Goal: Task Accomplishment & Management: Use online tool/utility

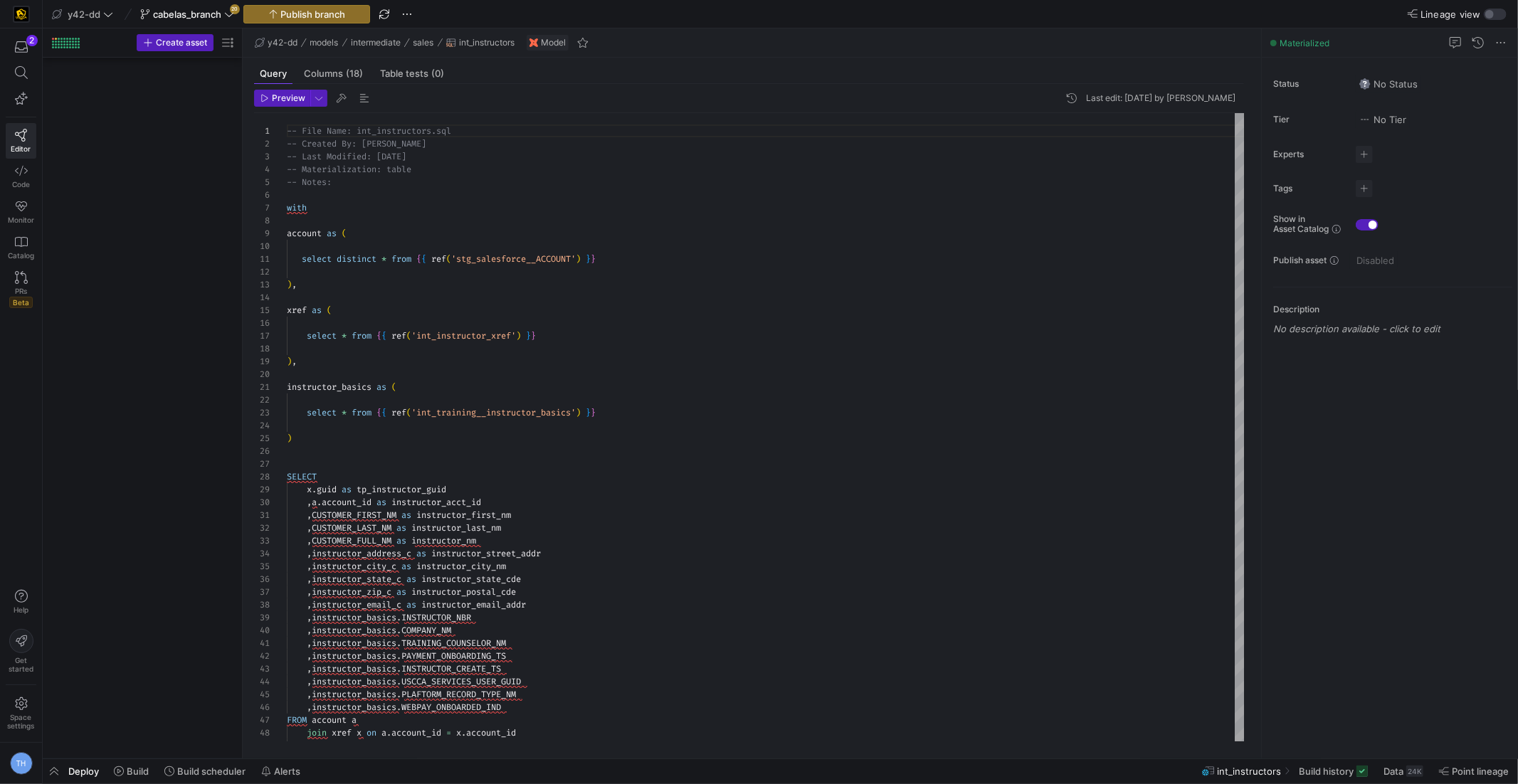
scroll to position [128, 0]
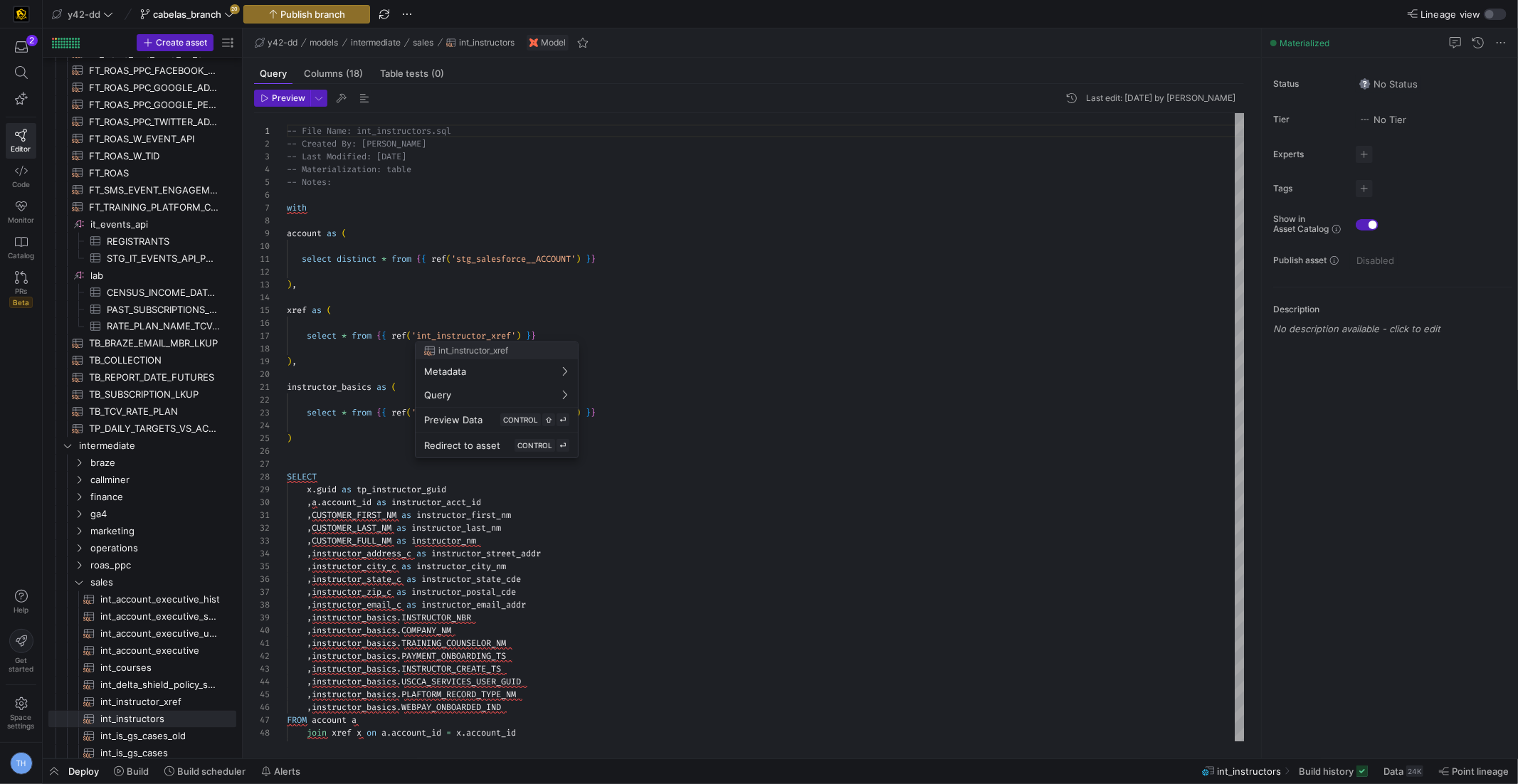
click at [532, 286] on div at bounding box center [759, 392] width 1518 height 784
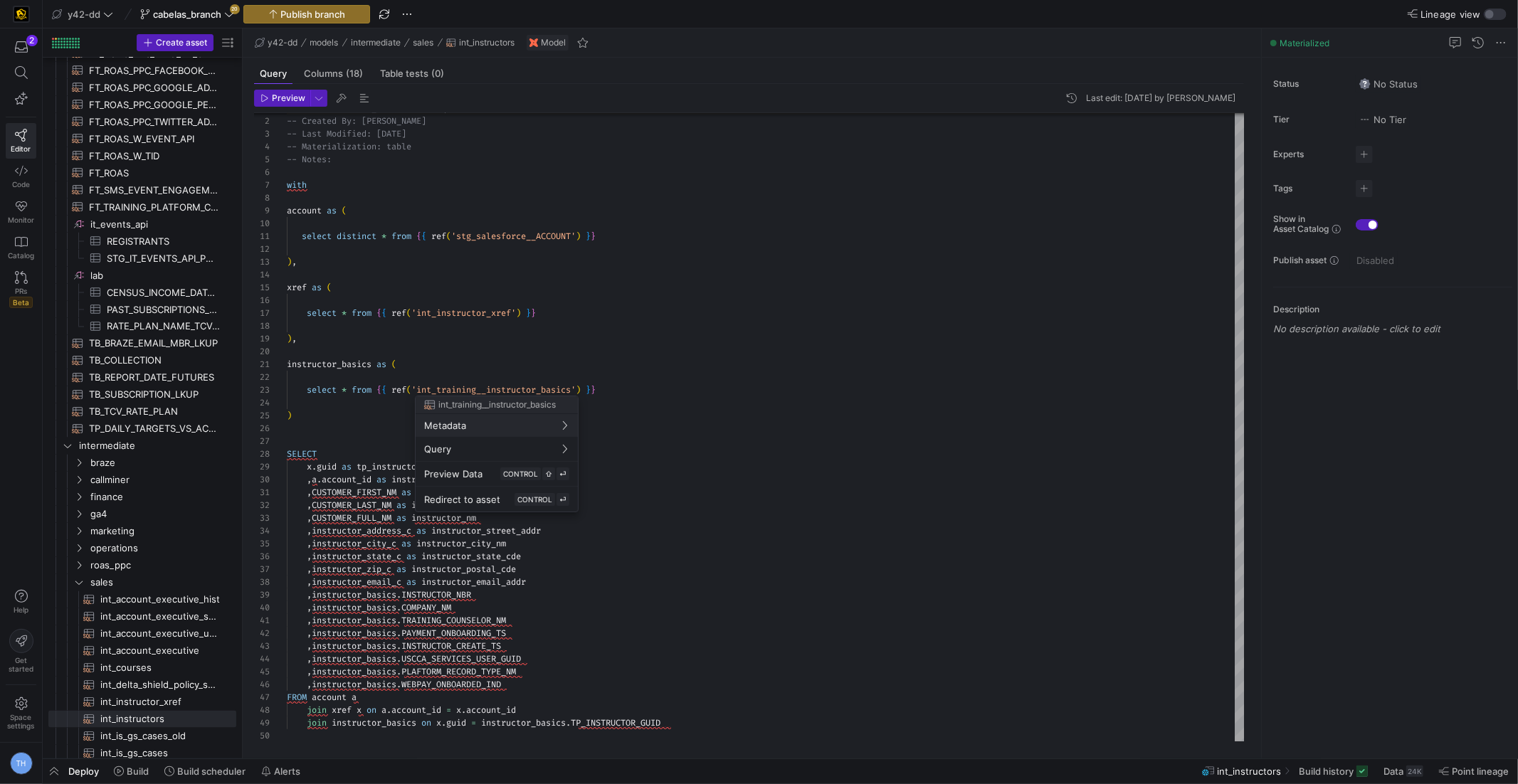
click at [560, 358] on div at bounding box center [759, 392] width 1518 height 784
click at [712, 484] on div at bounding box center [759, 392] width 1518 height 784
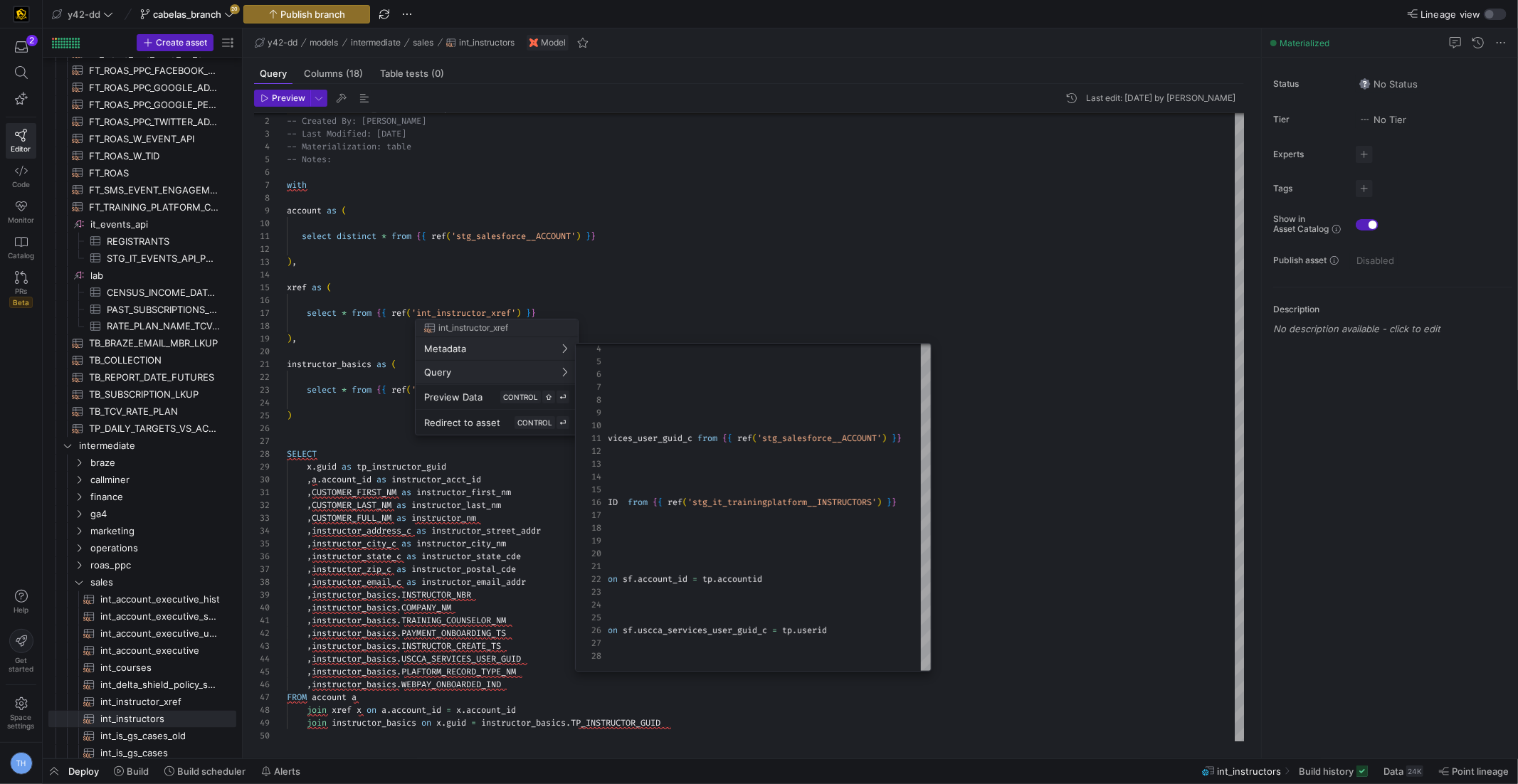
click at [725, 293] on div at bounding box center [759, 392] width 1518 height 784
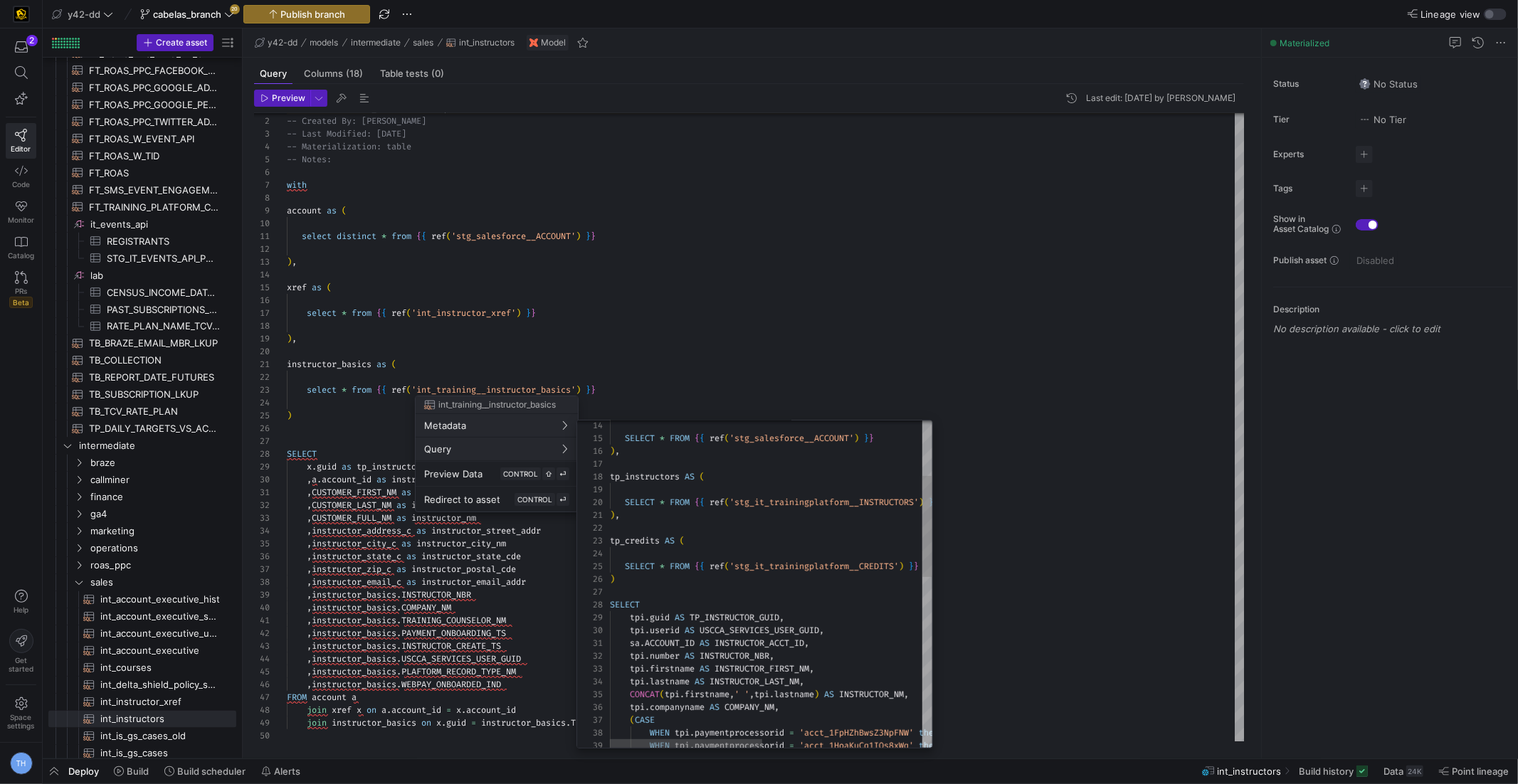
scroll to position [90, 0]
type textarea "WITH sf_account AS ( SELECT * FROM {{ ref('stg_salesforce__ACCOUNT') }} ), tp_i…"
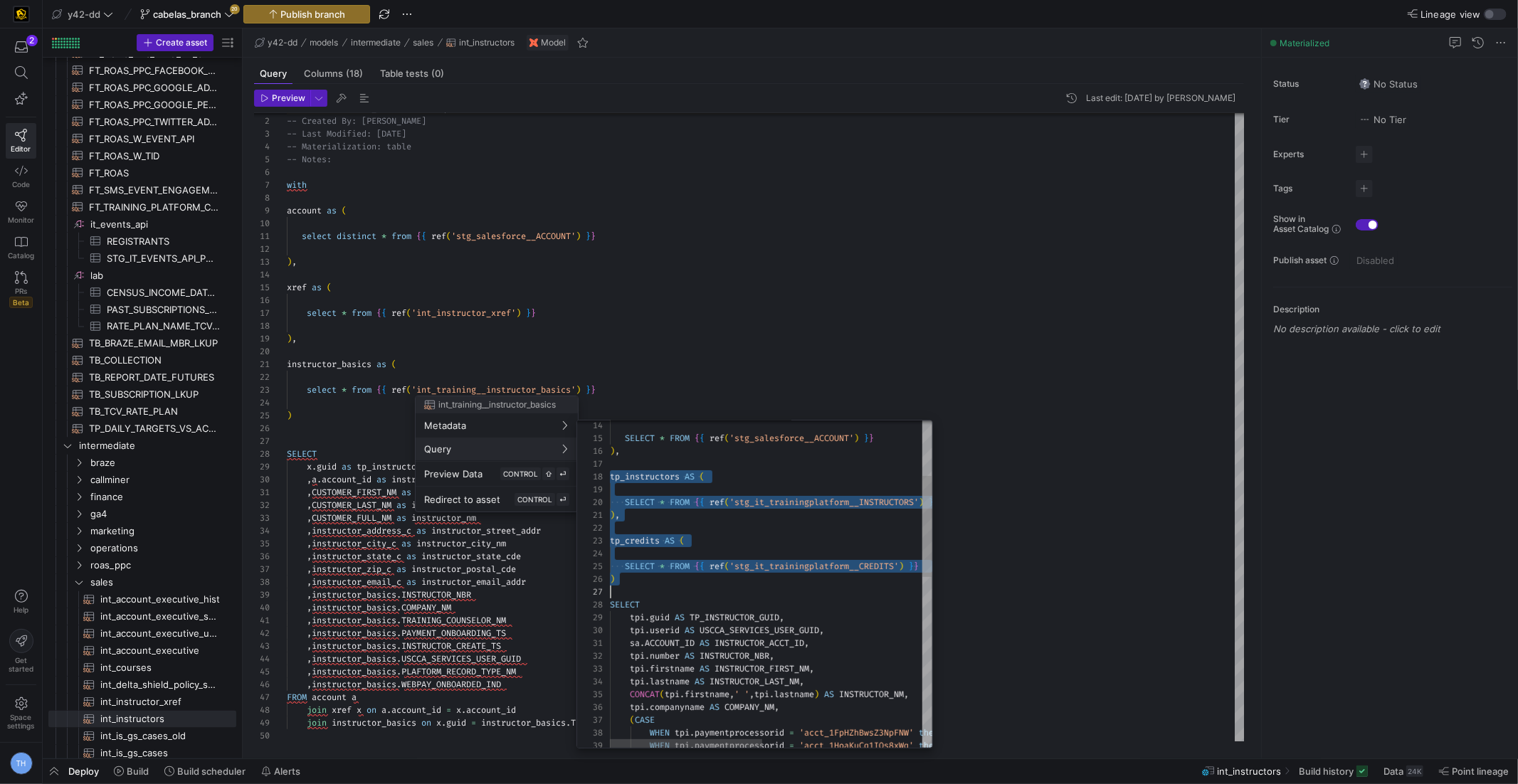
scroll to position [90, 5]
drag, startPoint x: 610, startPoint y: 475, endPoint x: 718, endPoint y: 584, distance: 153.4
click at [718, 584] on div ") , tp_credits AS ( SELECT * FROM { { ref ( 'stg_it_trainingplatform__CREDITS' …" at bounding box center [939, 770] width 660 height 1058
click at [615, 305] on div at bounding box center [759, 392] width 1518 height 784
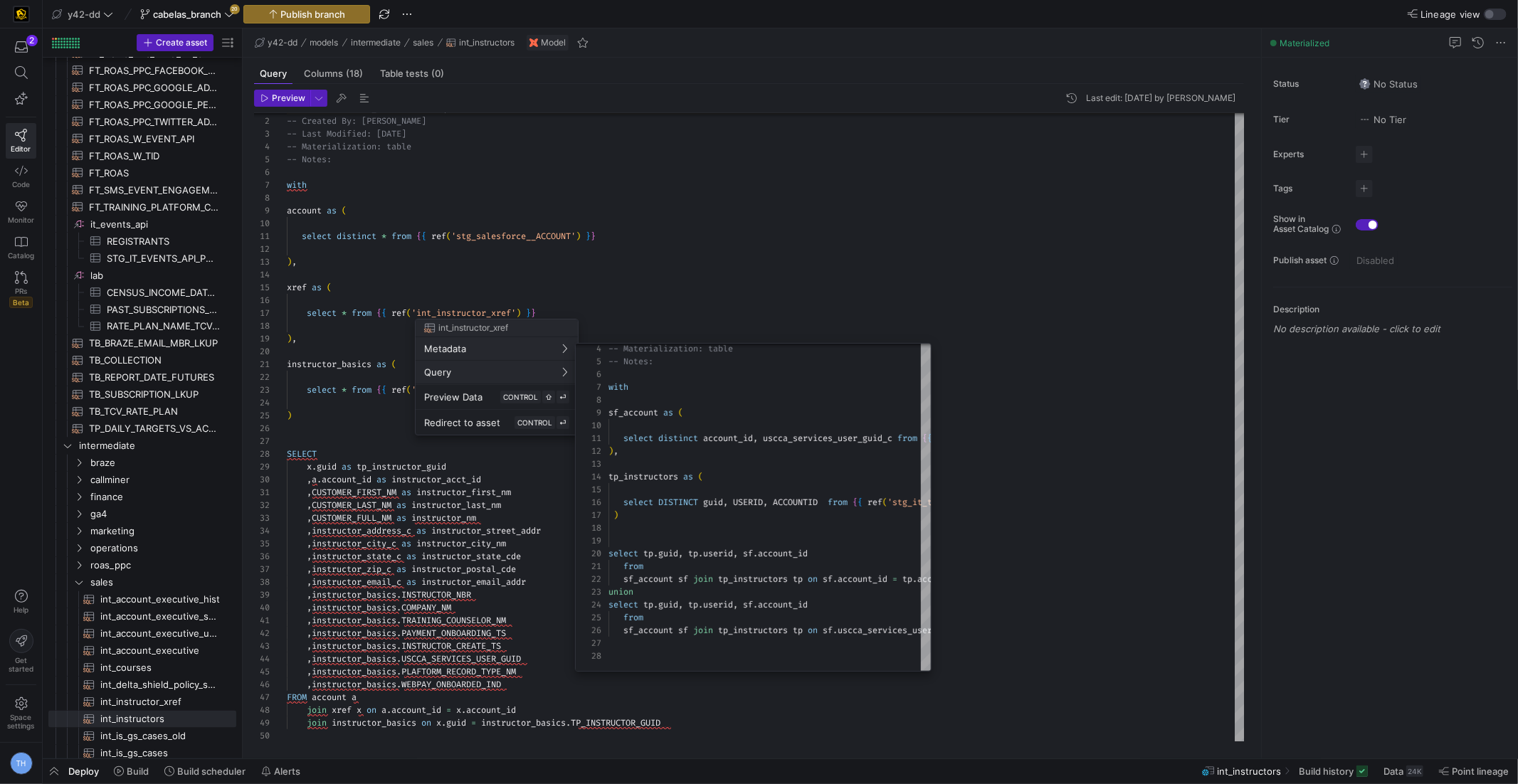
click at [741, 279] on div at bounding box center [759, 392] width 1518 height 784
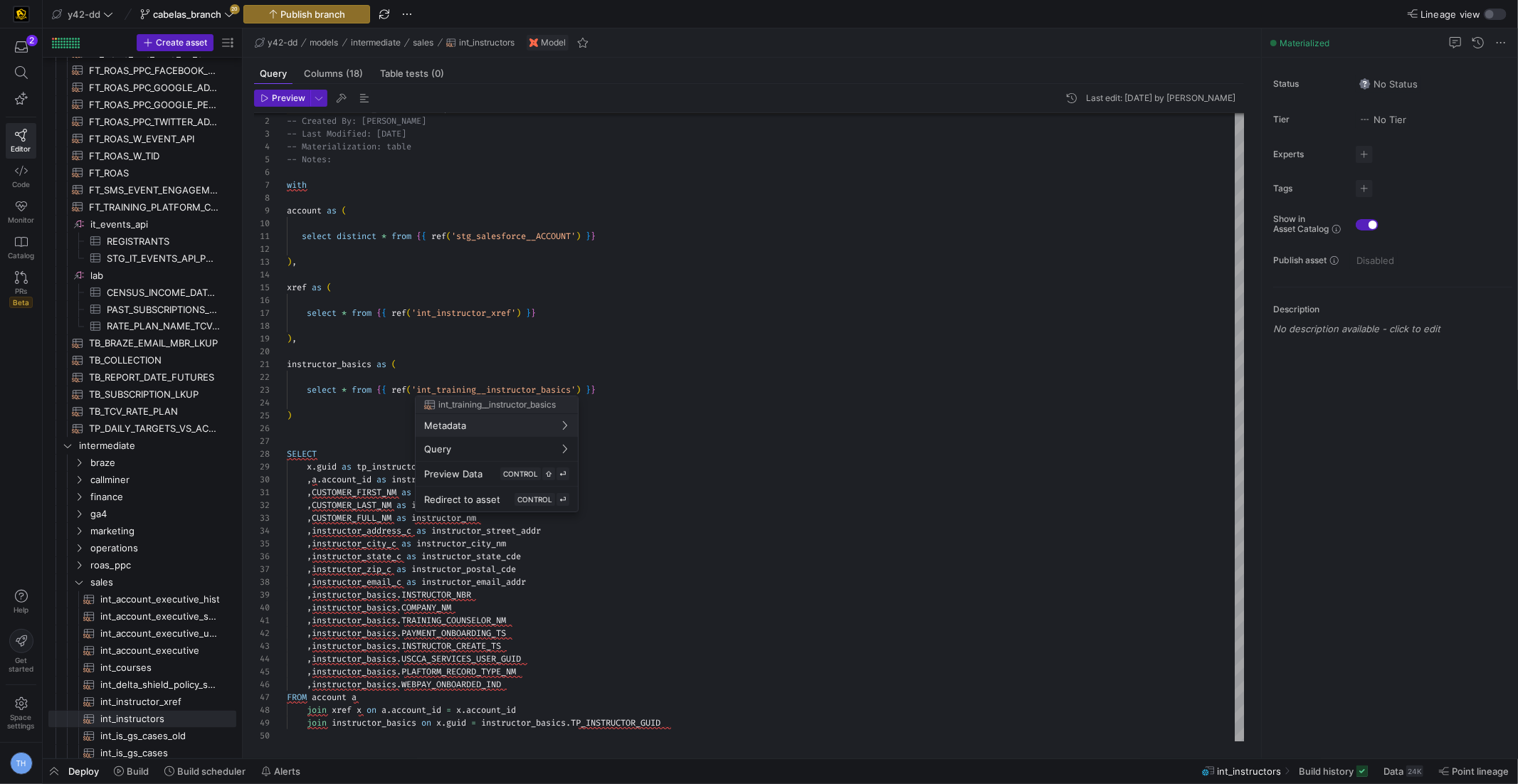
click at [485, 357] on div at bounding box center [759, 392] width 1518 height 784
click at [525, 256] on div at bounding box center [759, 392] width 1518 height 784
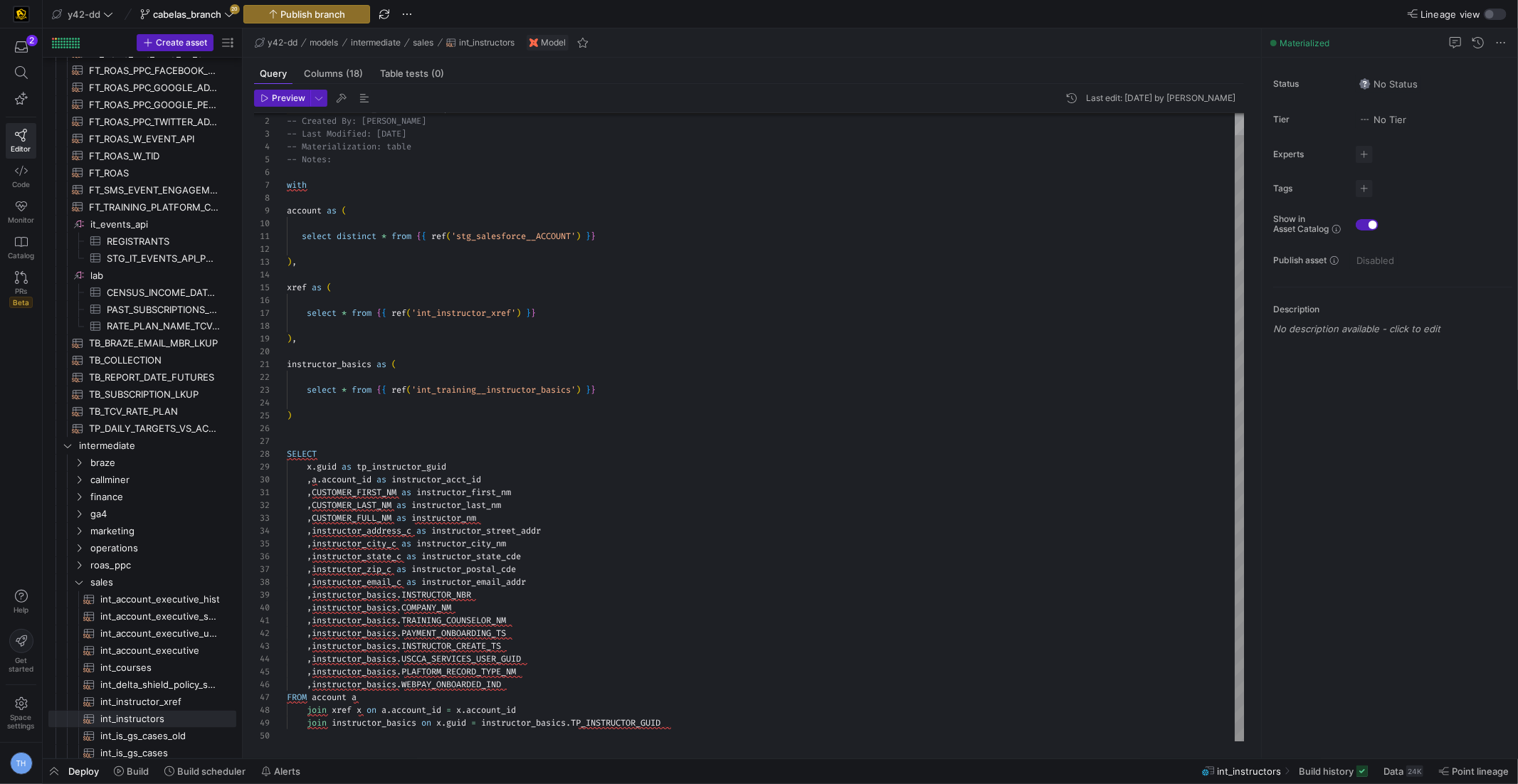
click at [510, 338] on div "-- File Name: int_instructors.sql -- Created By: [PERSON_NAME] -- Last Modified…" at bounding box center [765, 416] width 958 height 652
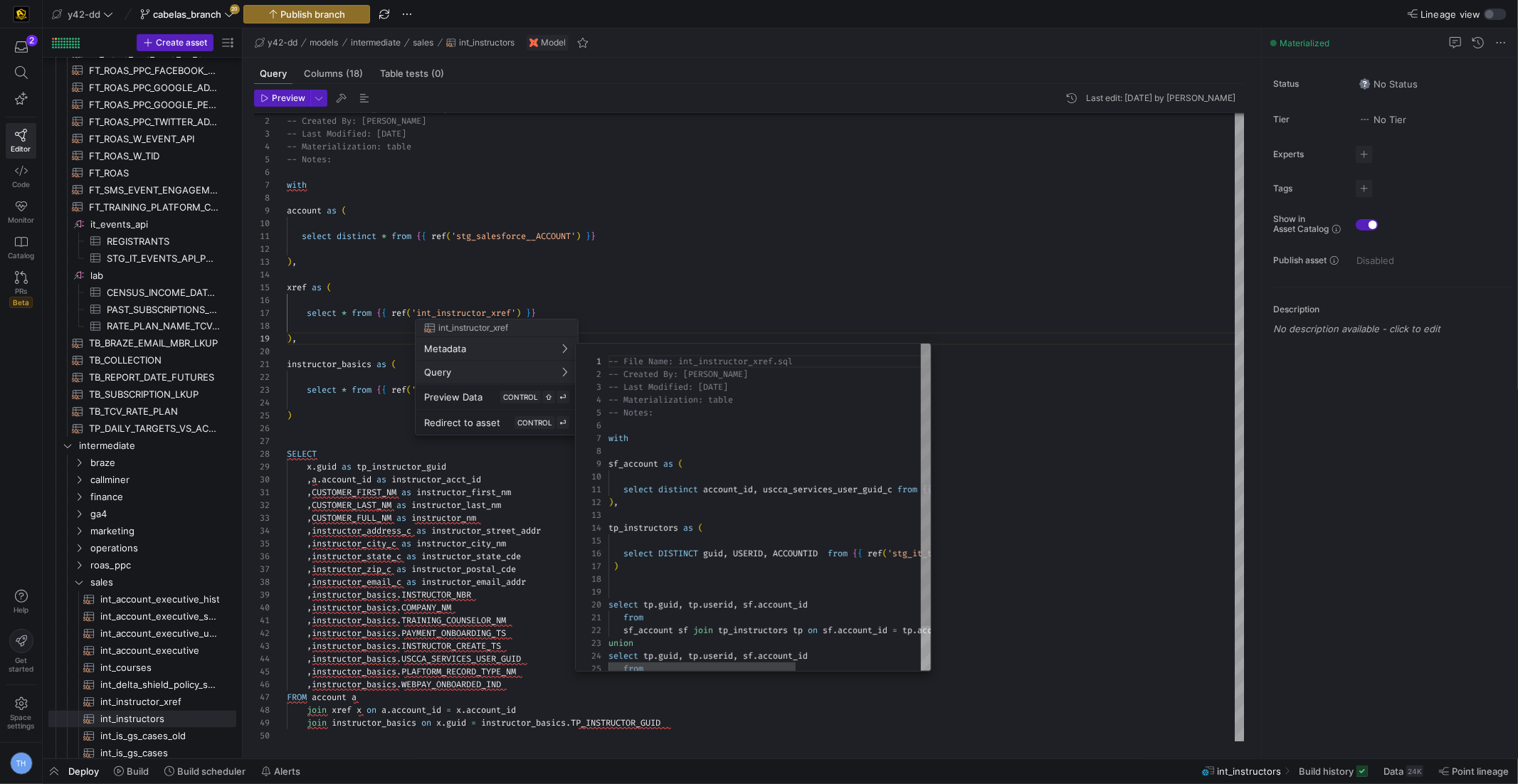
scroll to position [128, 0]
click at [619, 278] on div at bounding box center [759, 392] width 1518 height 784
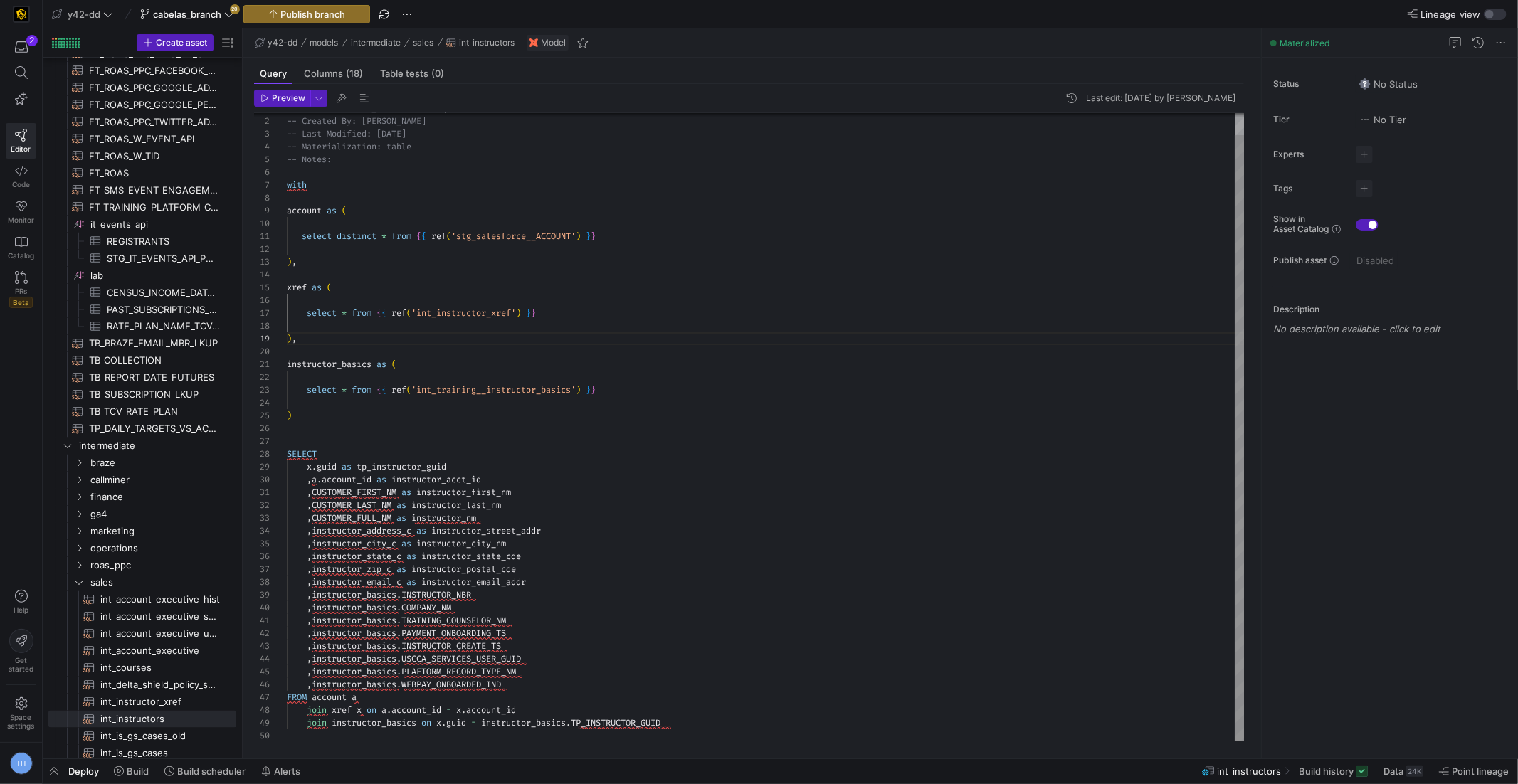
scroll to position [51, 46]
click at [602, 293] on div "-- File Name: int_instructors.sql -- Created By: [PERSON_NAME] -- Last Modified…" at bounding box center [765, 416] width 958 height 652
click at [601, 330] on div "-- File Name: int_instructors.sql -- Created By: [PERSON_NAME] -- Last Modified…" at bounding box center [765, 416] width 958 height 652
click at [601, 351] on div "-- File Name: int_instructors.sql -- Created By: [PERSON_NAME] -- Last Modified…" at bounding box center [765, 416] width 958 height 652
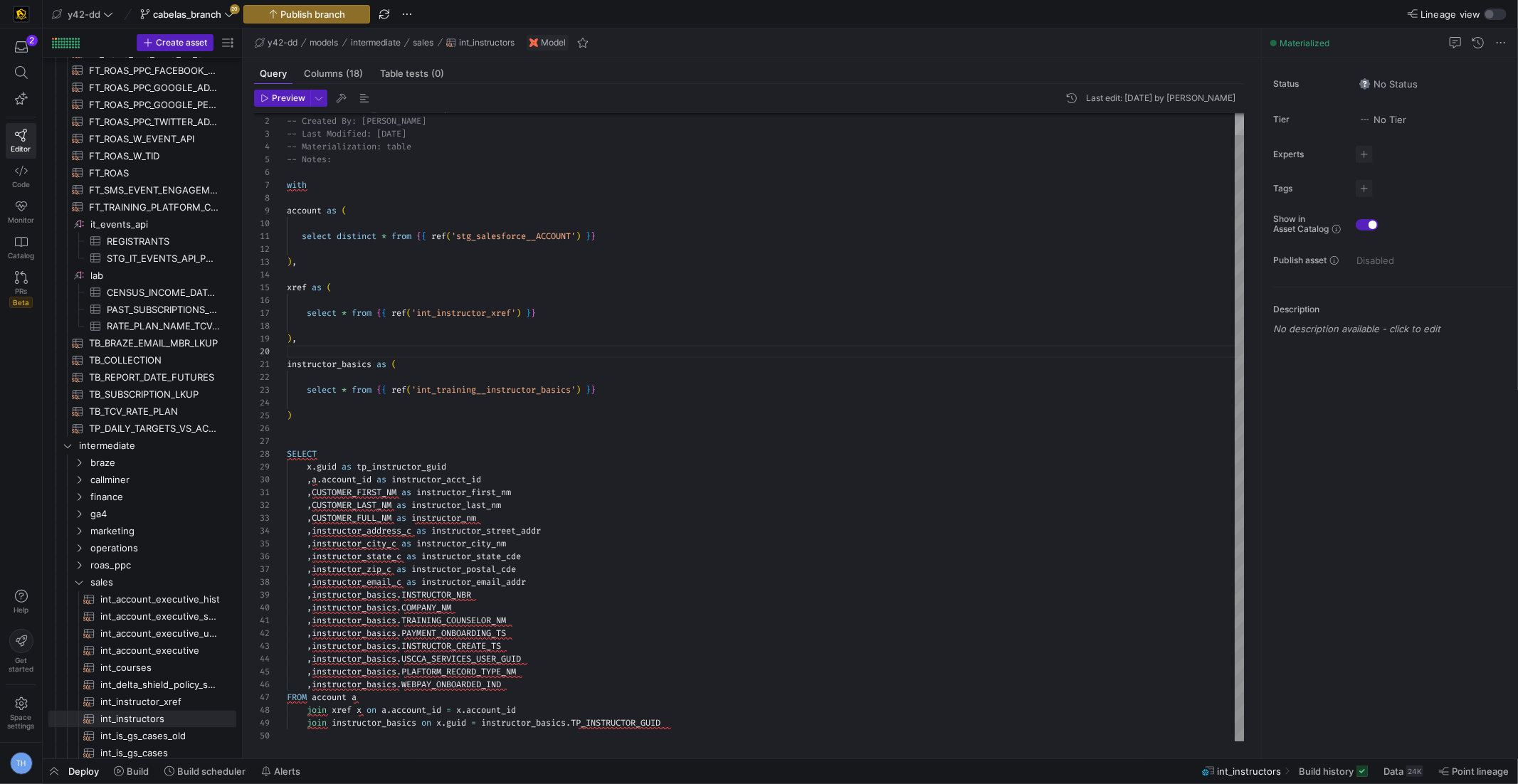
type textarea "instructor_basics as ( select * from {{ ref('int_training__instructor_basics') …"
click at [474, 365] on div "-- File Name: int_instructors.sql -- Created By: [PERSON_NAME] -- Last Modified…" at bounding box center [765, 416] width 958 height 652
click at [107, 9] on icon at bounding box center [108, 15] width 10 height 10
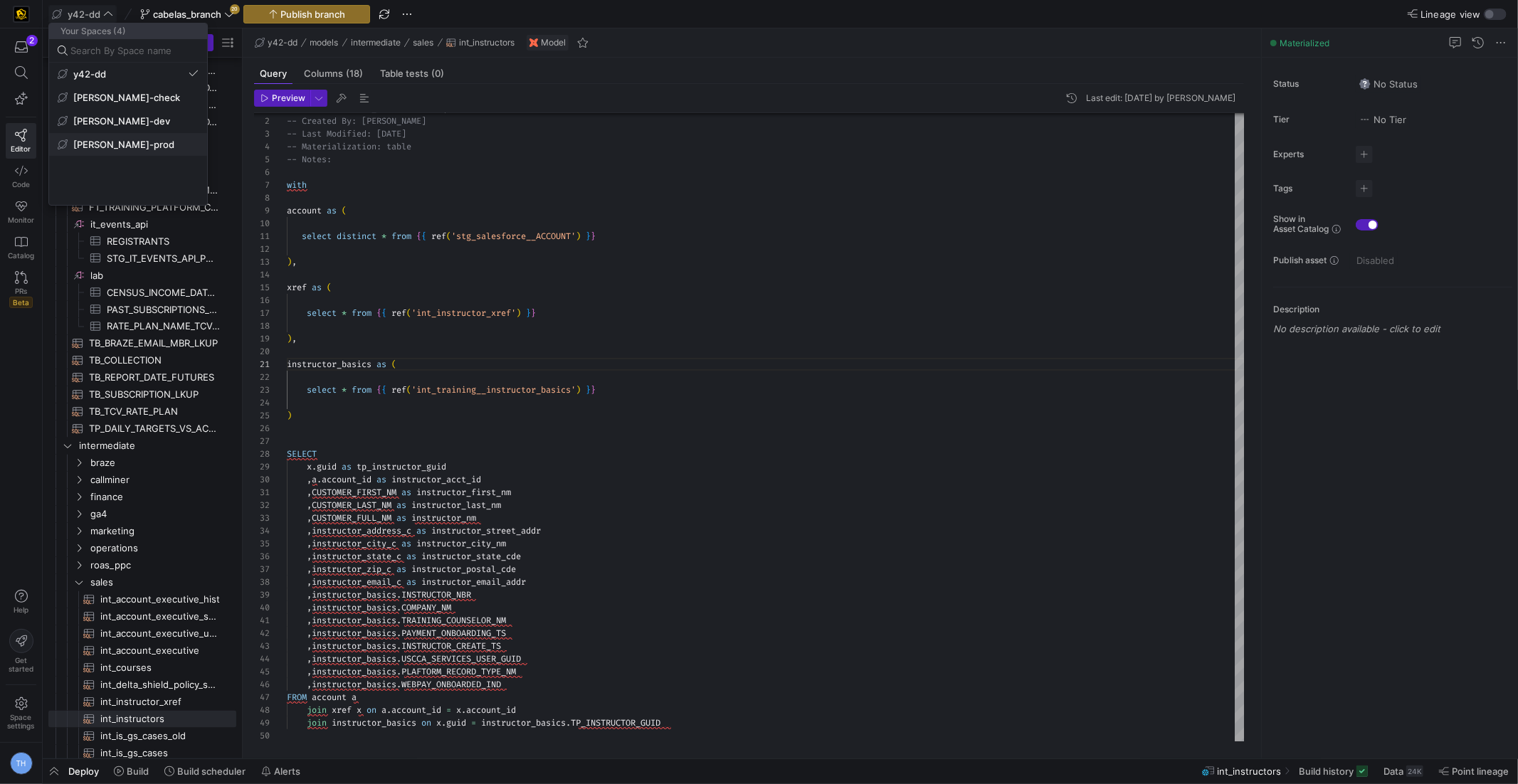
click at [131, 150] on button "[PERSON_NAME]-prod" at bounding box center [128, 144] width 158 height 23
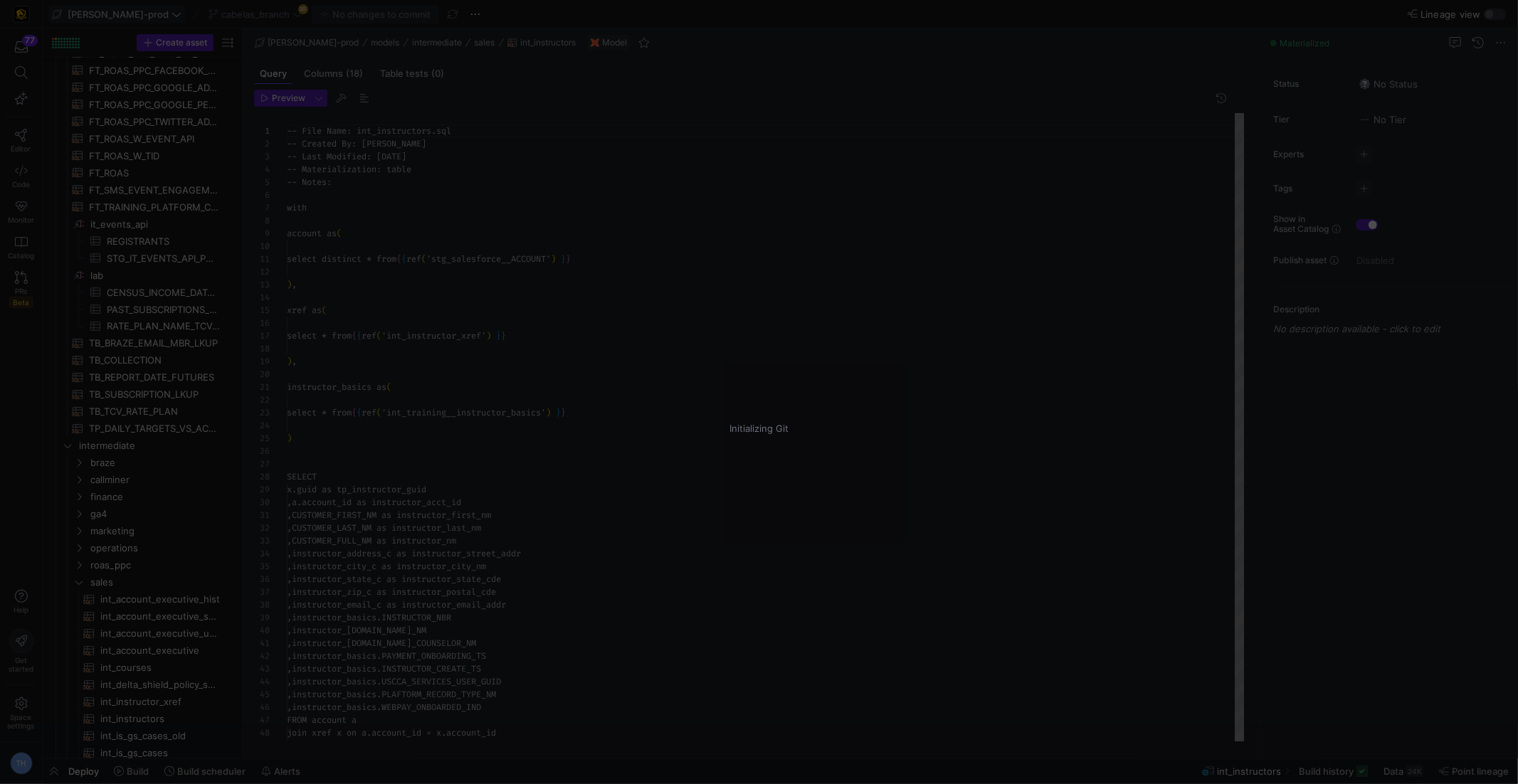
scroll to position [128, 0]
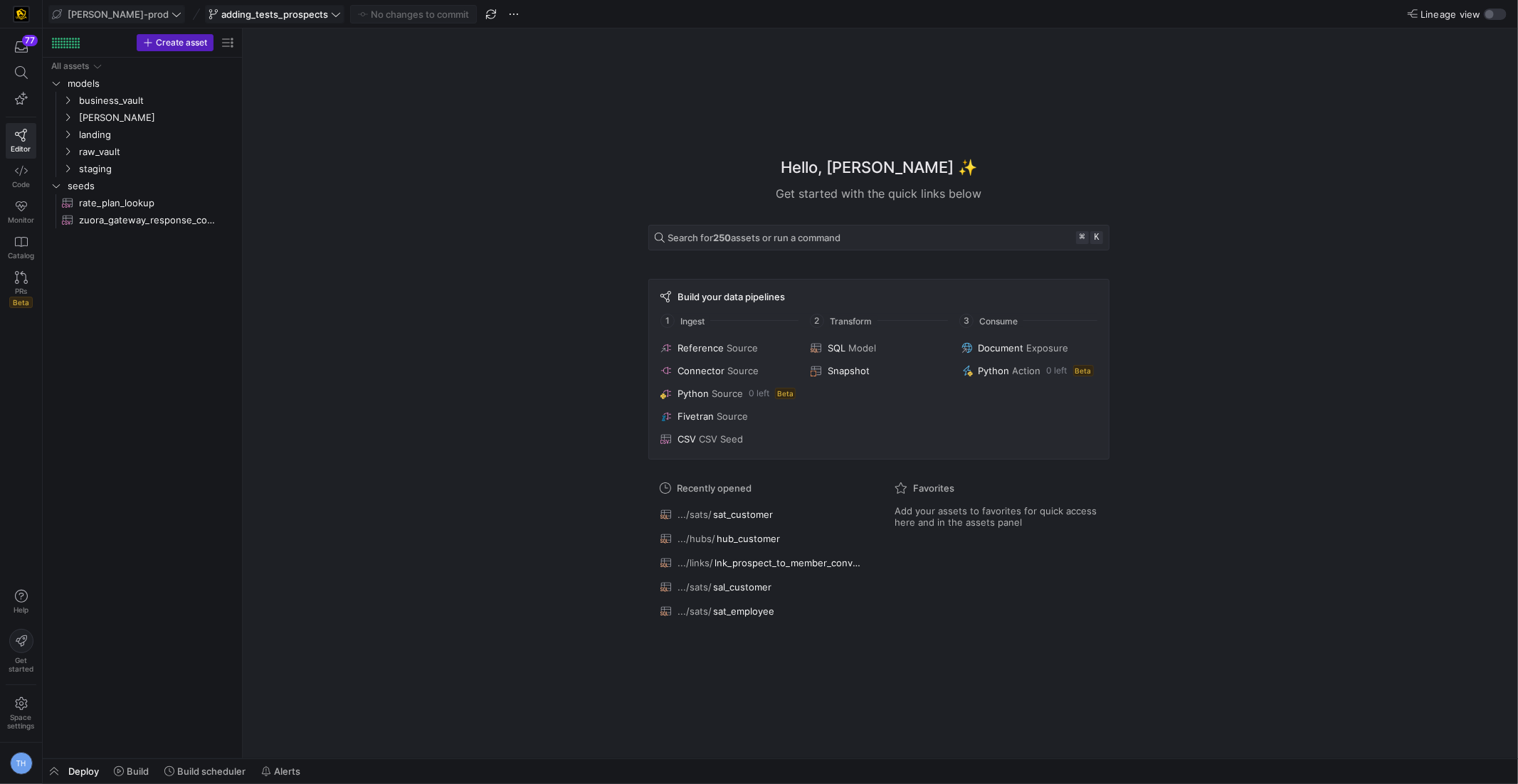
click at [257, 11] on span "adding_tests_prospects" at bounding box center [274, 14] width 107 height 11
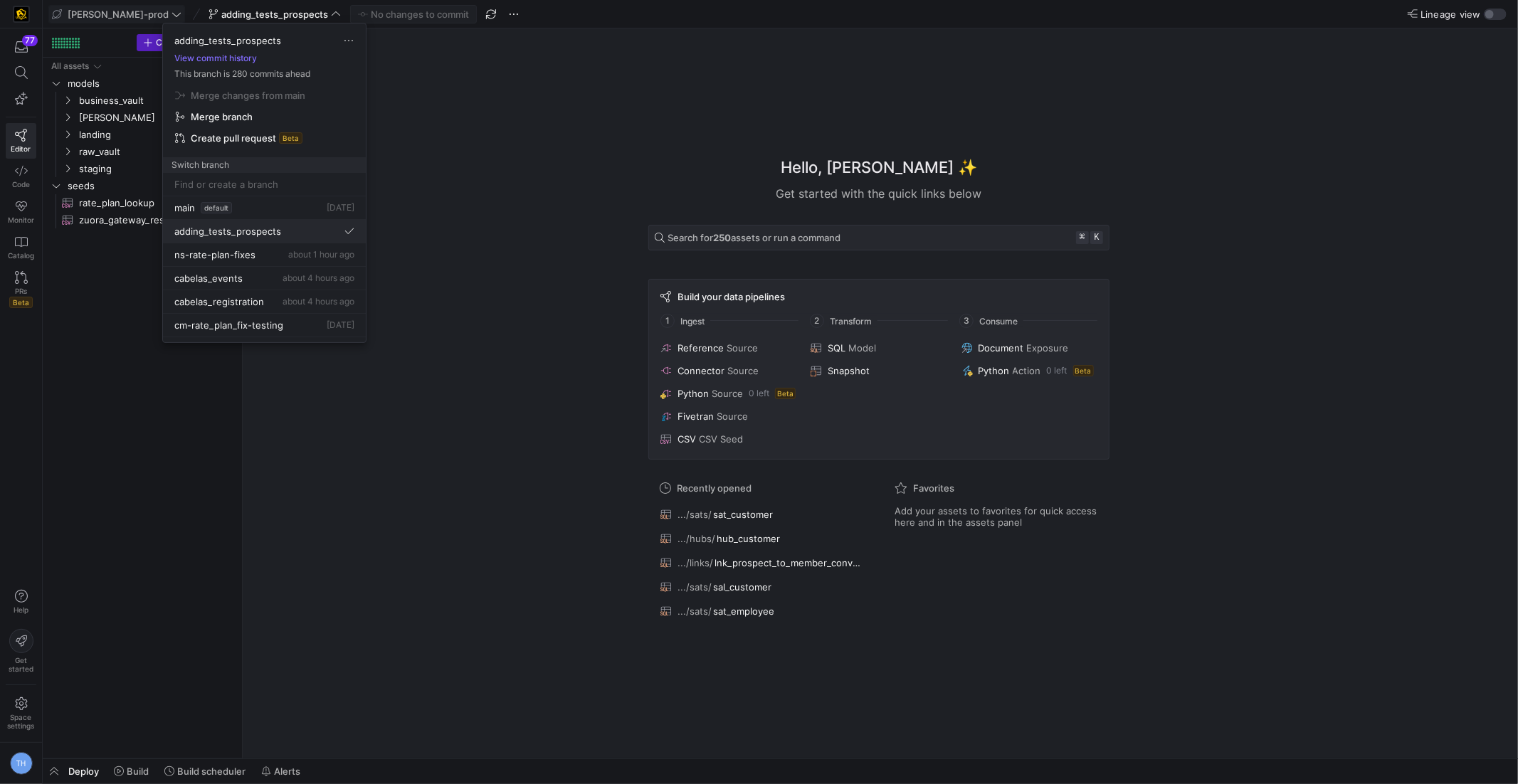
click at [277, 228] on span "adding_tests_prospects" at bounding box center [227, 230] width 107 height 11
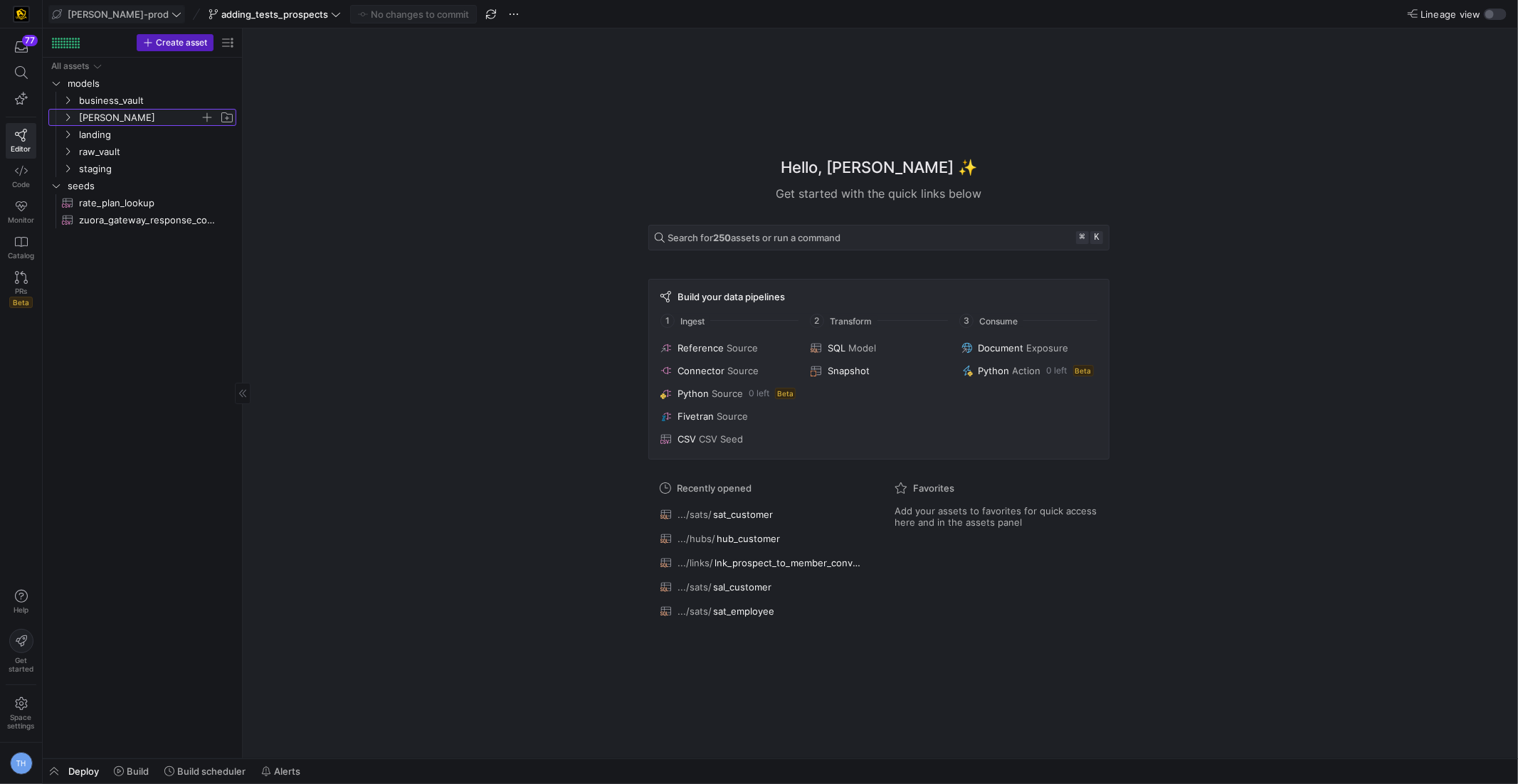
click at [135, 113] on span "[PERSON_NAME]" at bounding box center [140, 117] width 121 height 16
click at [139, 107] on span "business_vault" at bounding box center [140, 100] width 121 height 16
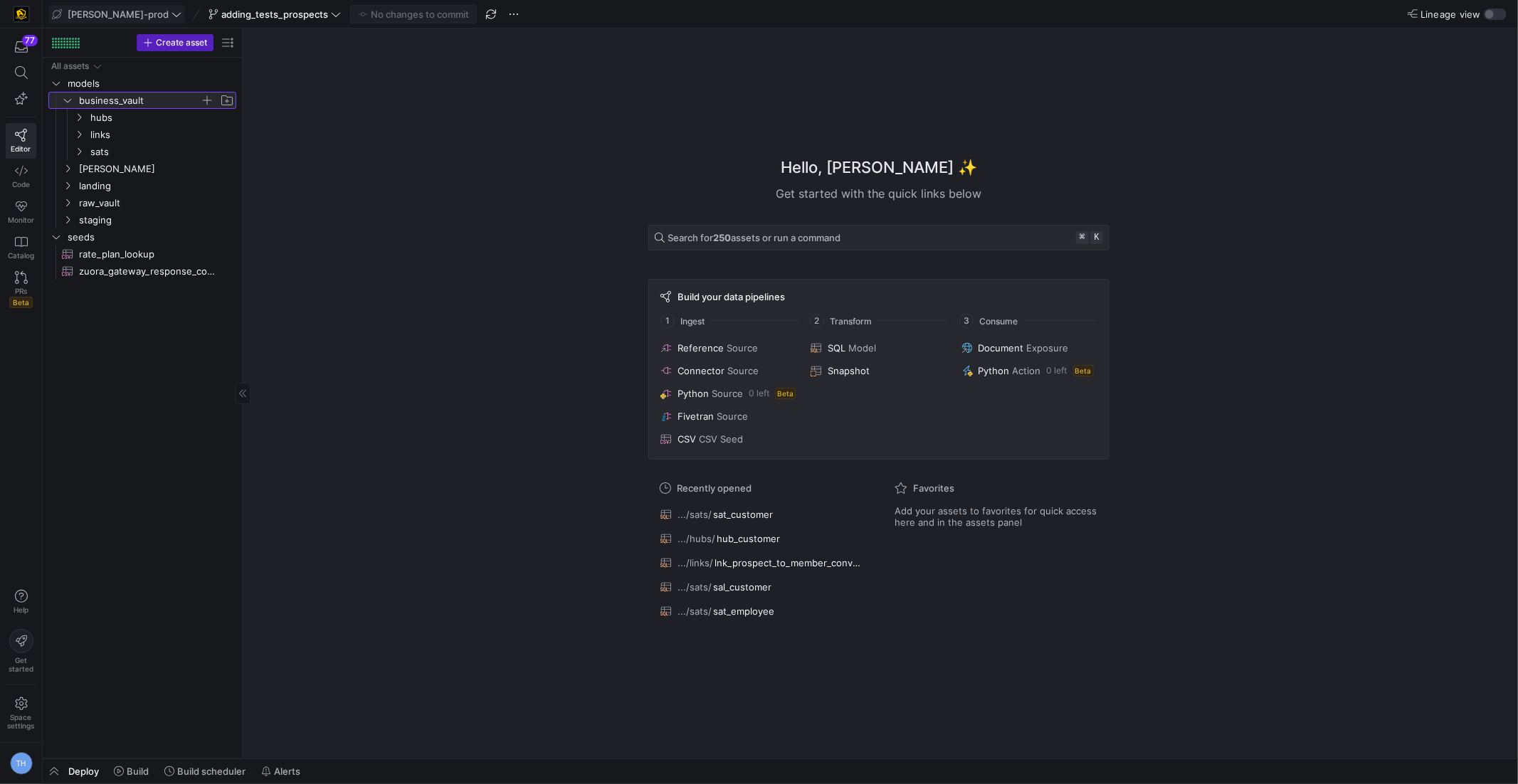
click at [141, 102] on span "business_vault" at bounding box center [140, 100] width 121 height 16
click at [135, 121] on span "[PERSON_NAME]" at bounding box center [140, 117] width 121 height 16
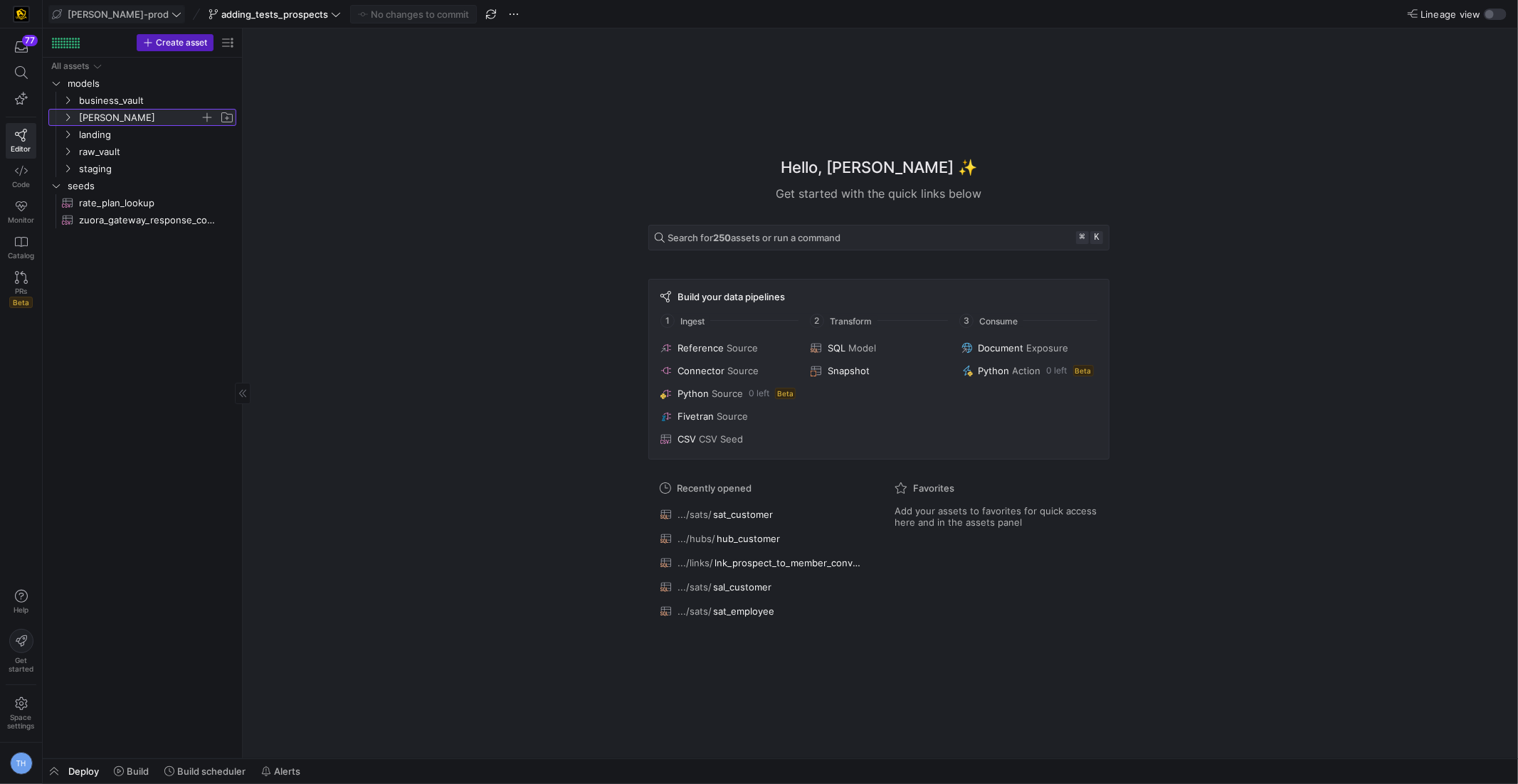
click at [135, 121] on span "[PERSON_NAME]" at bounding box center [140, 117] width 121 height 16
click at [138, 103] on span "business_vault" at bounding box center [140, 100] width 121 height 16
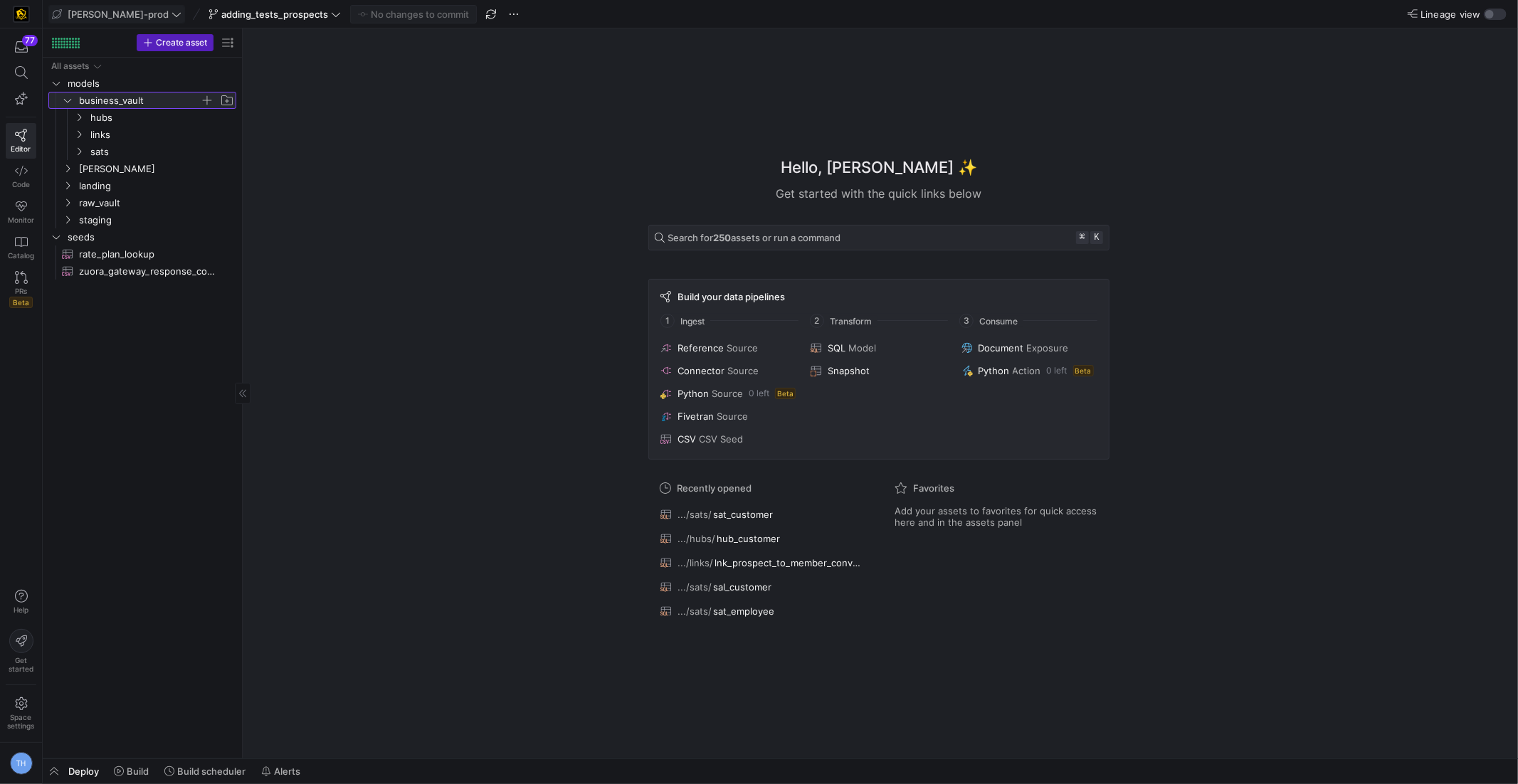
click at [138, 103] on span "business_vault" at bounding box center [140, 100] width 121 height 16
click at [262, 19] on span "adding_tests_prospects" at bounding box center [274, 14] width 107 height 11
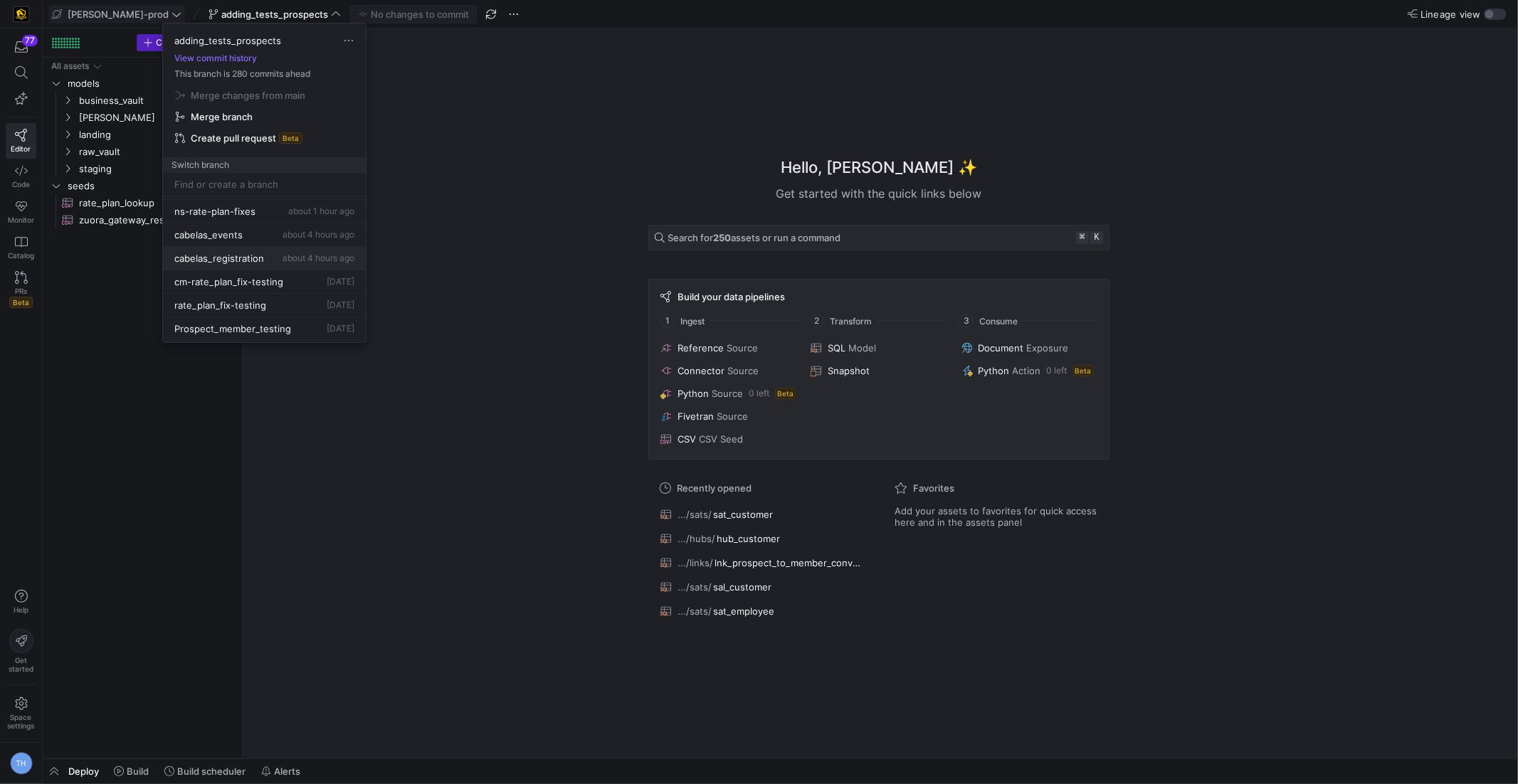
scroll to position [47, 0]
click at [282, 249] on span "about 4 hours ago" at bounding box center [318, 254] width 72 height 11
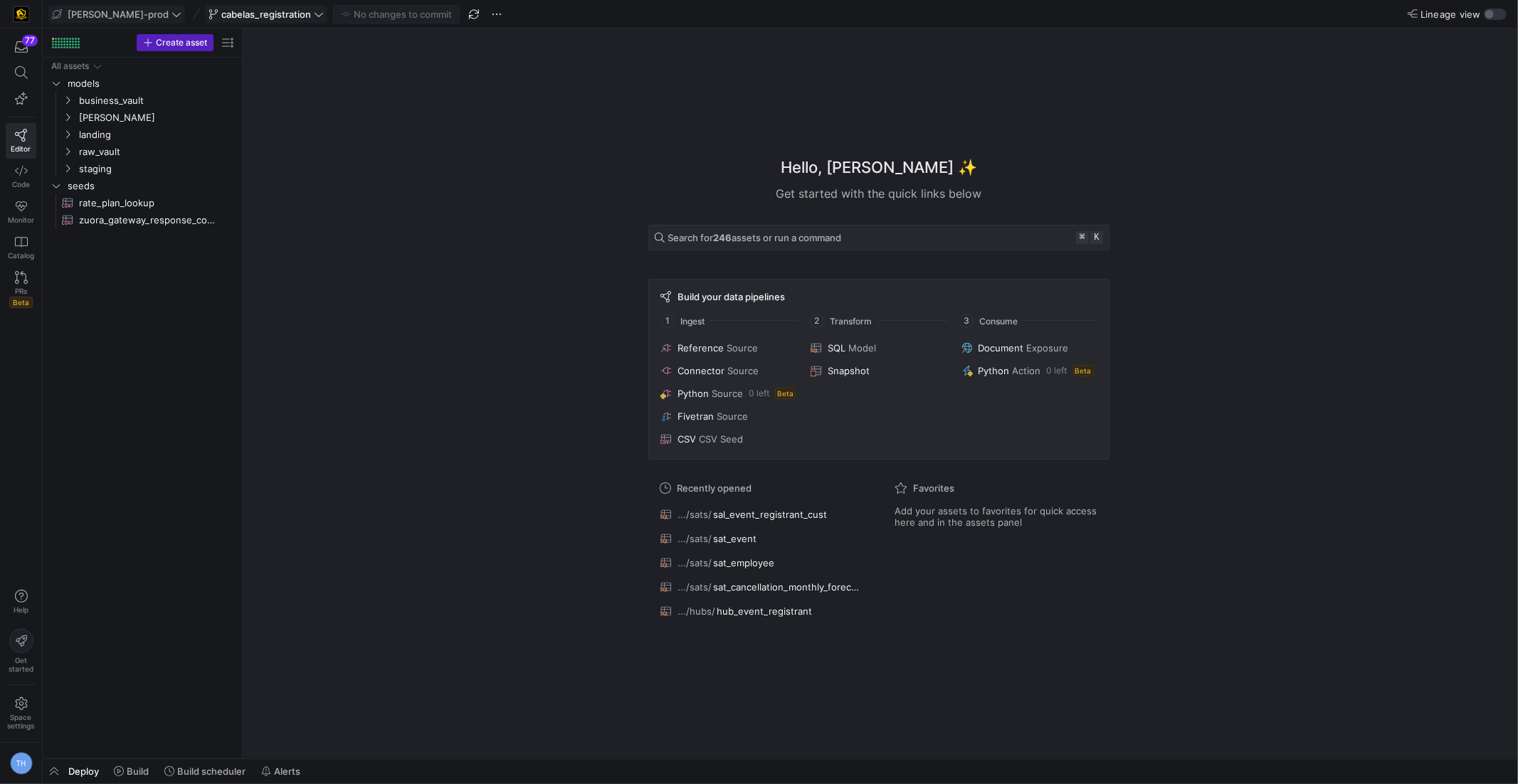
click at [256, 15] on span "cabelas_registration" at bounding box center [265, 14] width 90 height 11
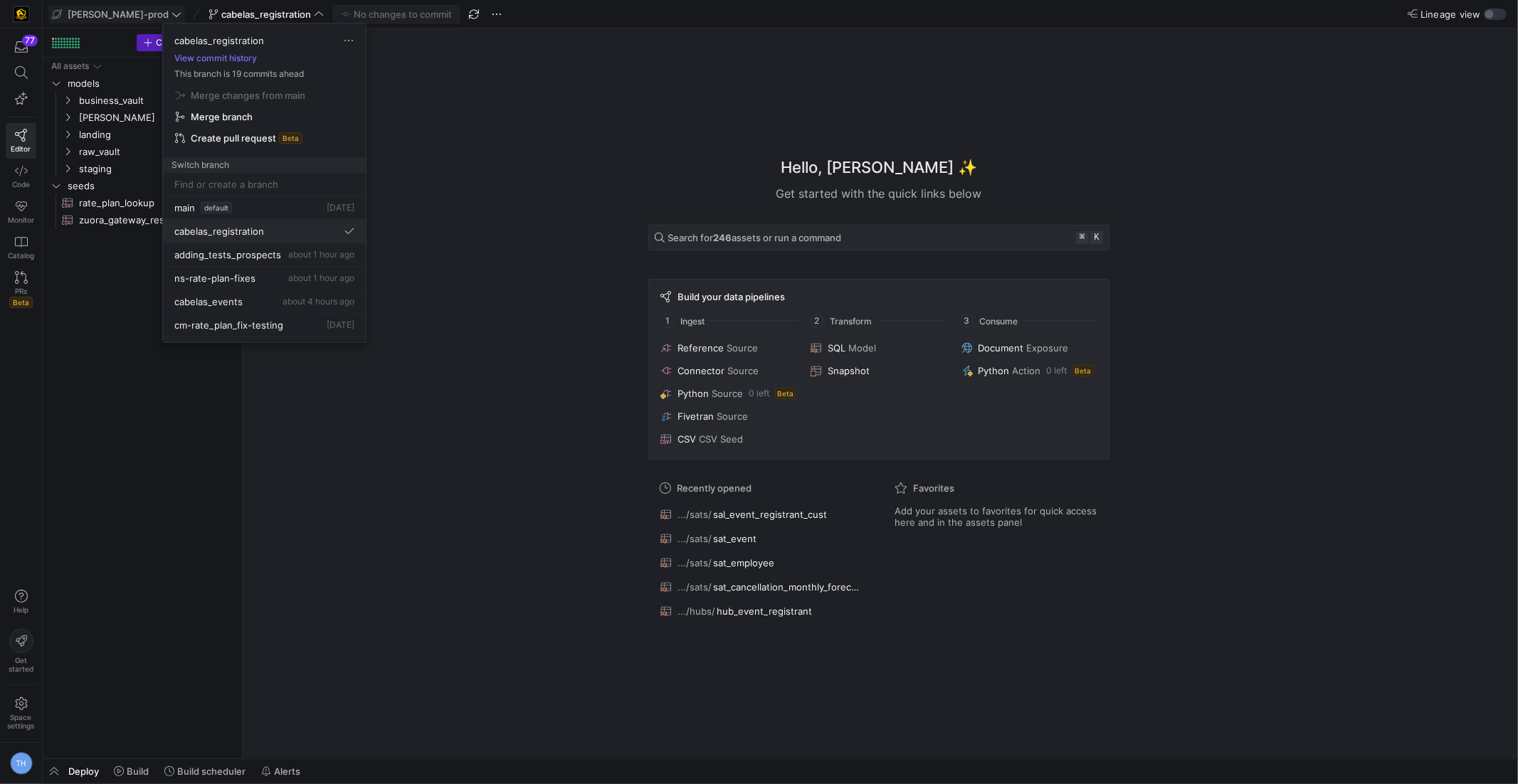
scroll to position [18, 0]
click at [235, 227] on div at bounding box center [759, 392] width 1518 height 784
click at [265, 289] on span "Delete" at bounding box center [305, 291] width 99 height 11
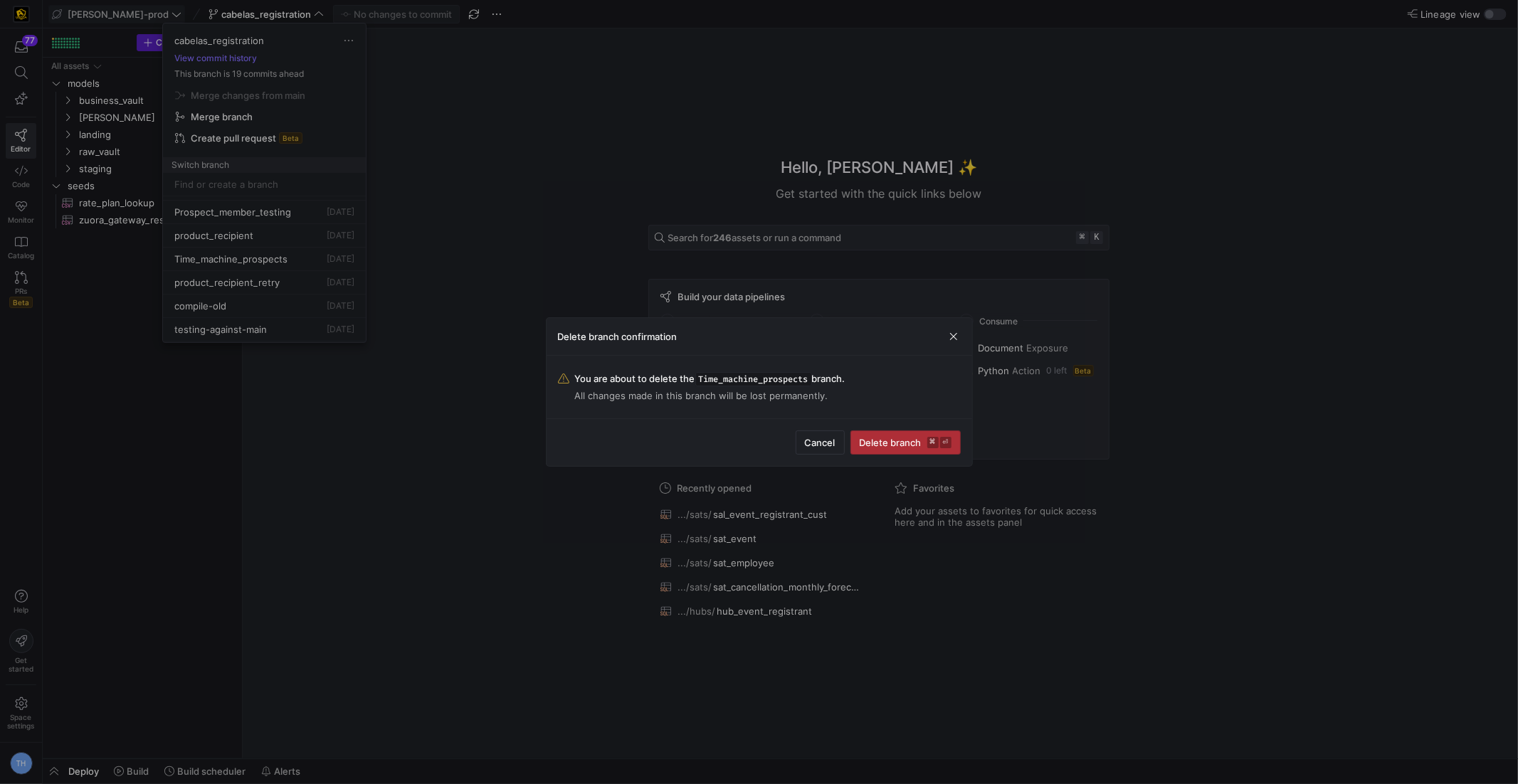
click at [894, 445] on span "Delete branch ⌘ ⏎" at bounding box center [906, 442] width 92 height 11
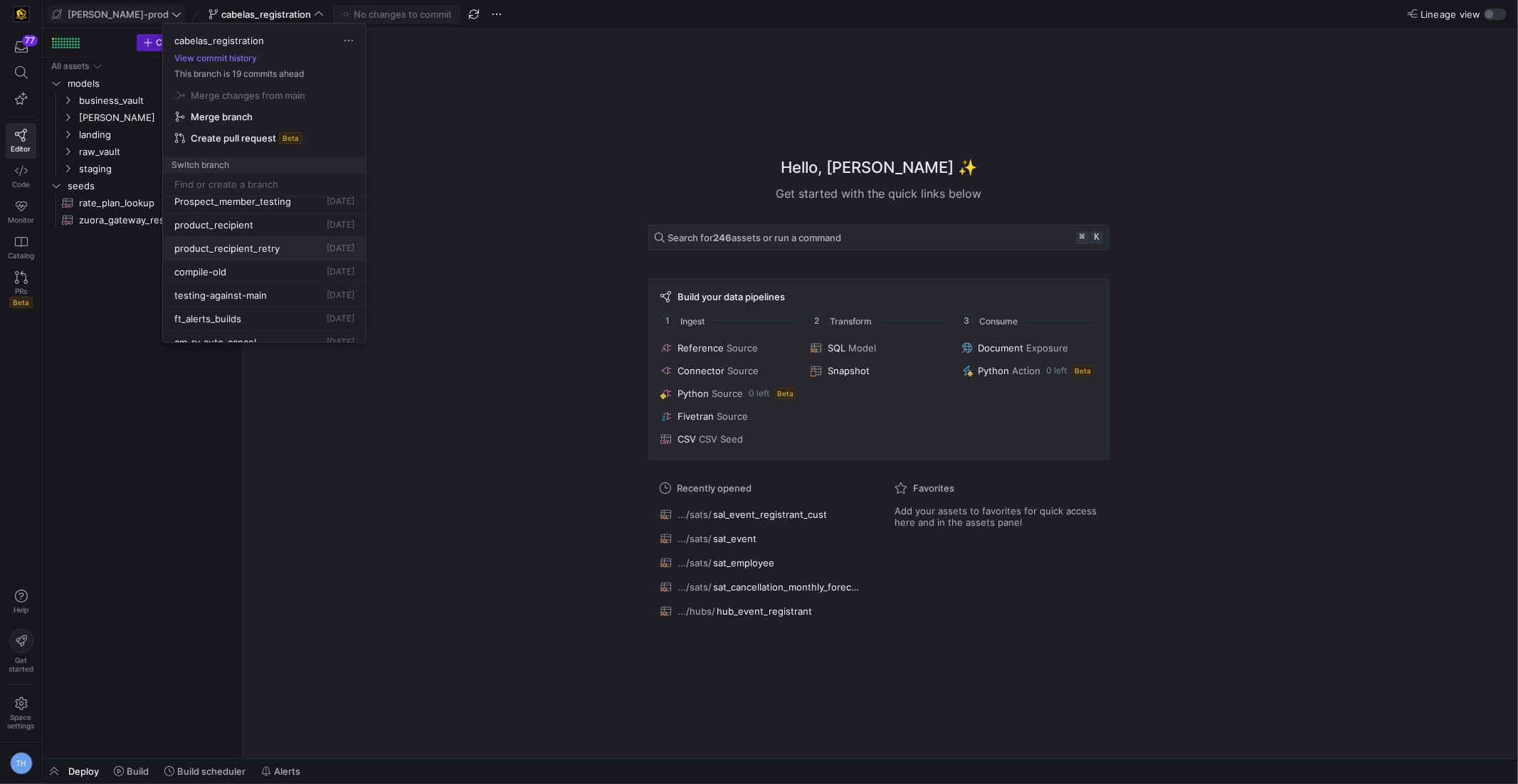
scroll to position [0, 0]
click at [283, 225] on div "cabelas_registration" at bounding box center [264, 230] width 180 height 11
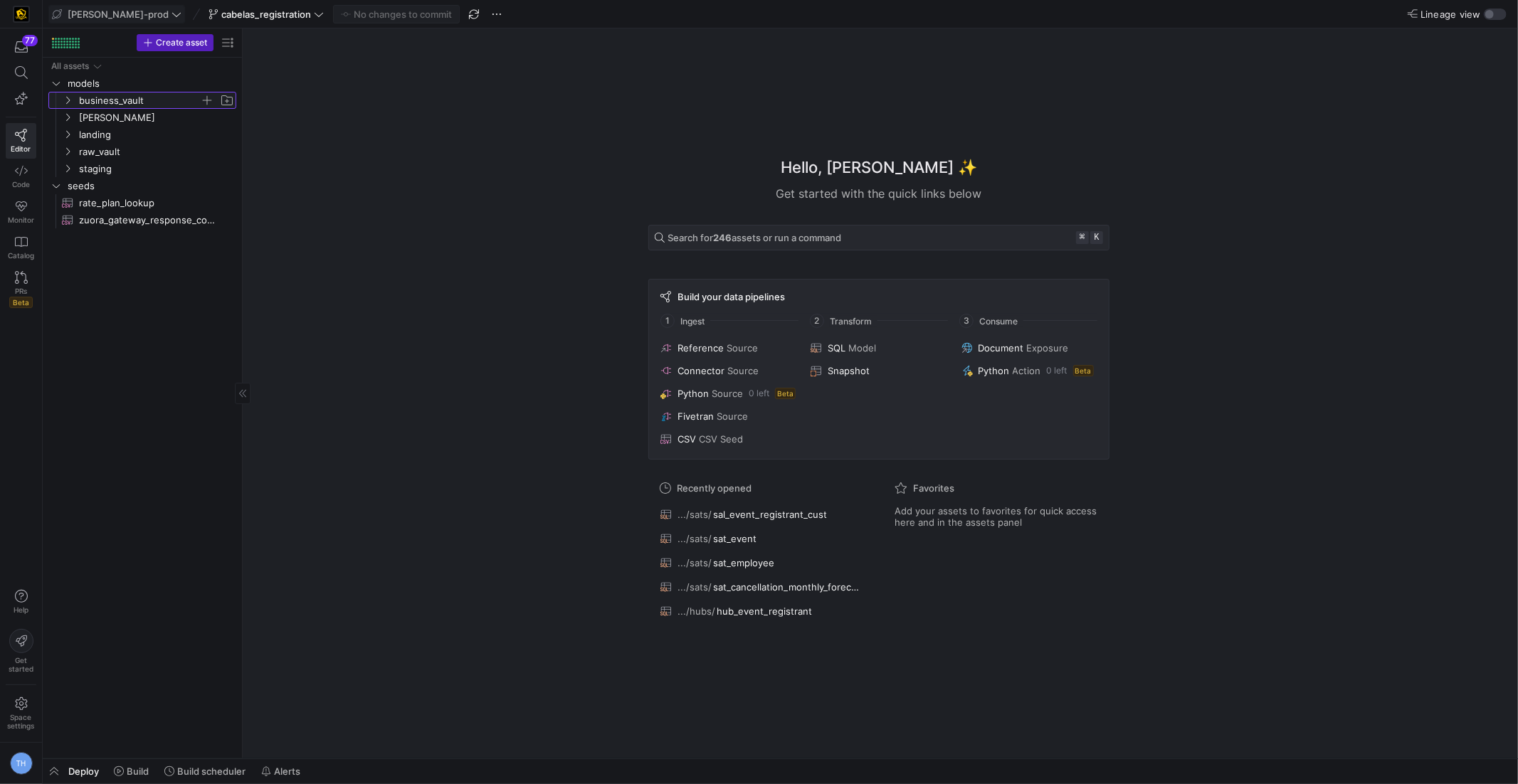
click at [154, 96] on span "business_vault" at bounding box center [140, 100] width 121 height 16
click at [153, 113] on span "hubs" at bounding box center [145, 117] width 109 height 16
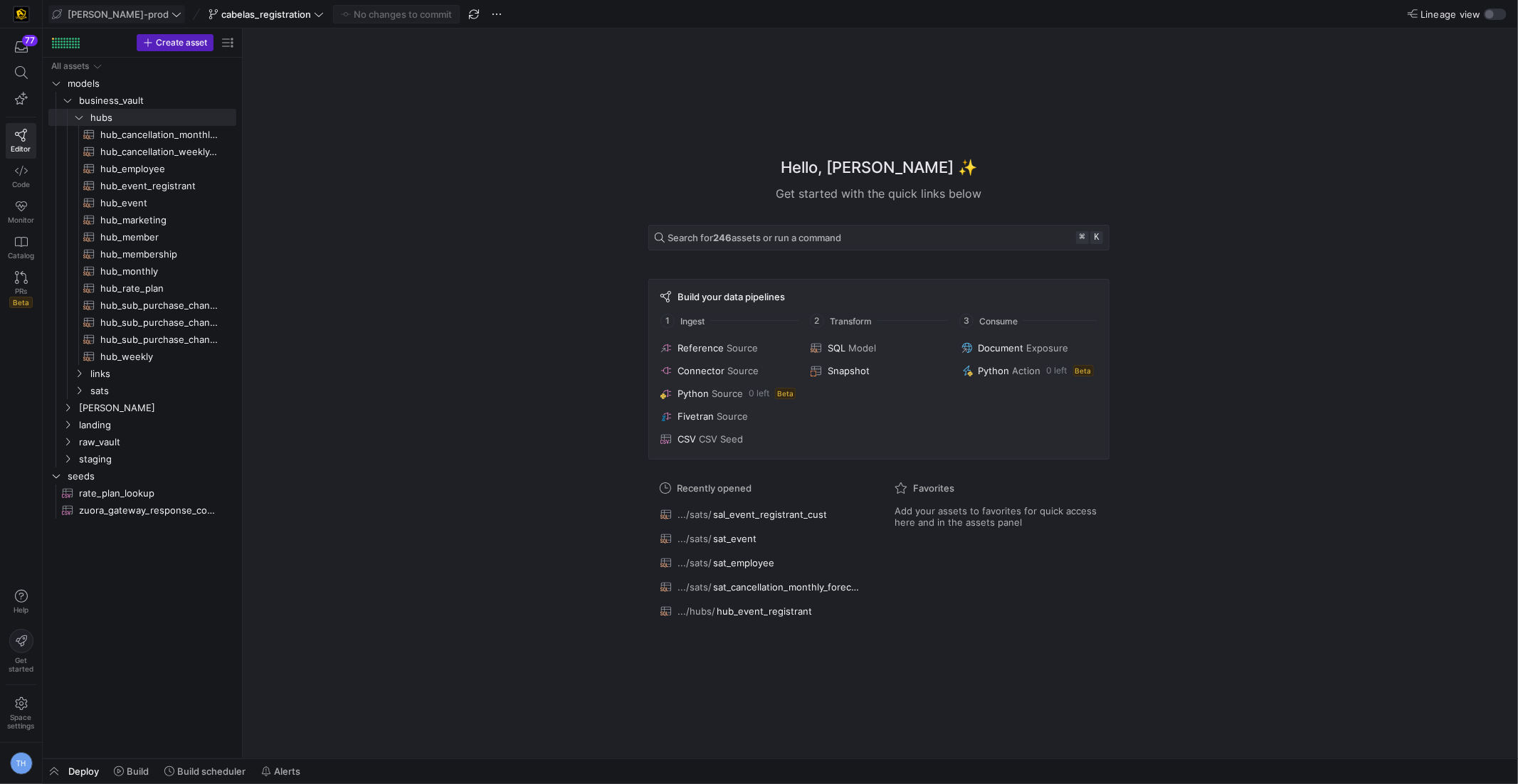
click at [311, 224] on div "Hello, [PERSON_NAME] ✨ Get started with the quick links below Search for 246 as…" at bounding box center [879, 393] width 1261 height 730
click at [205, 116] on span "Press SPACE to select this row." at bounding box center [206, 117] width 15 height 15
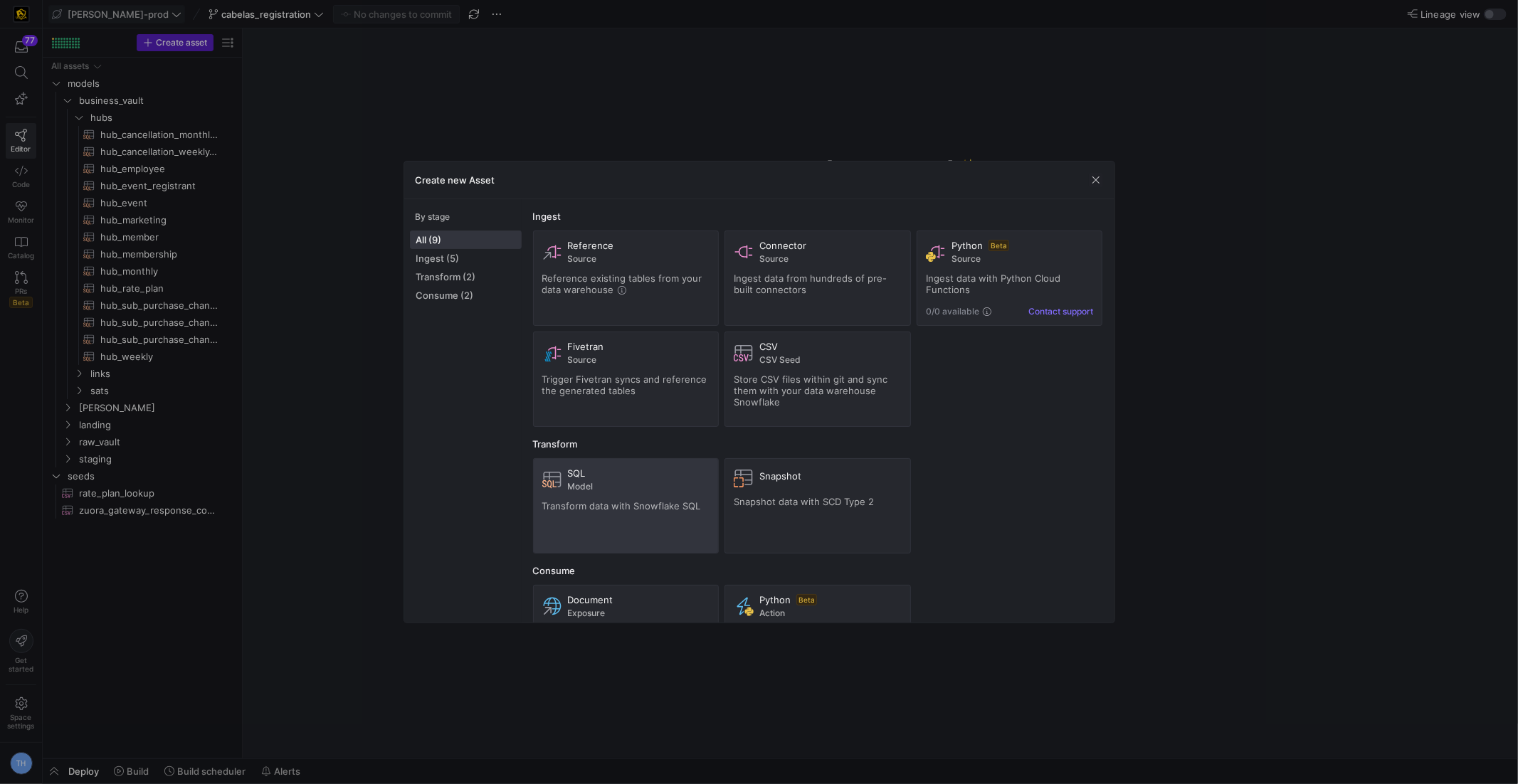
click at [626, 473] on div "SQL" at bounding box center [639, 473] width 142 height 11
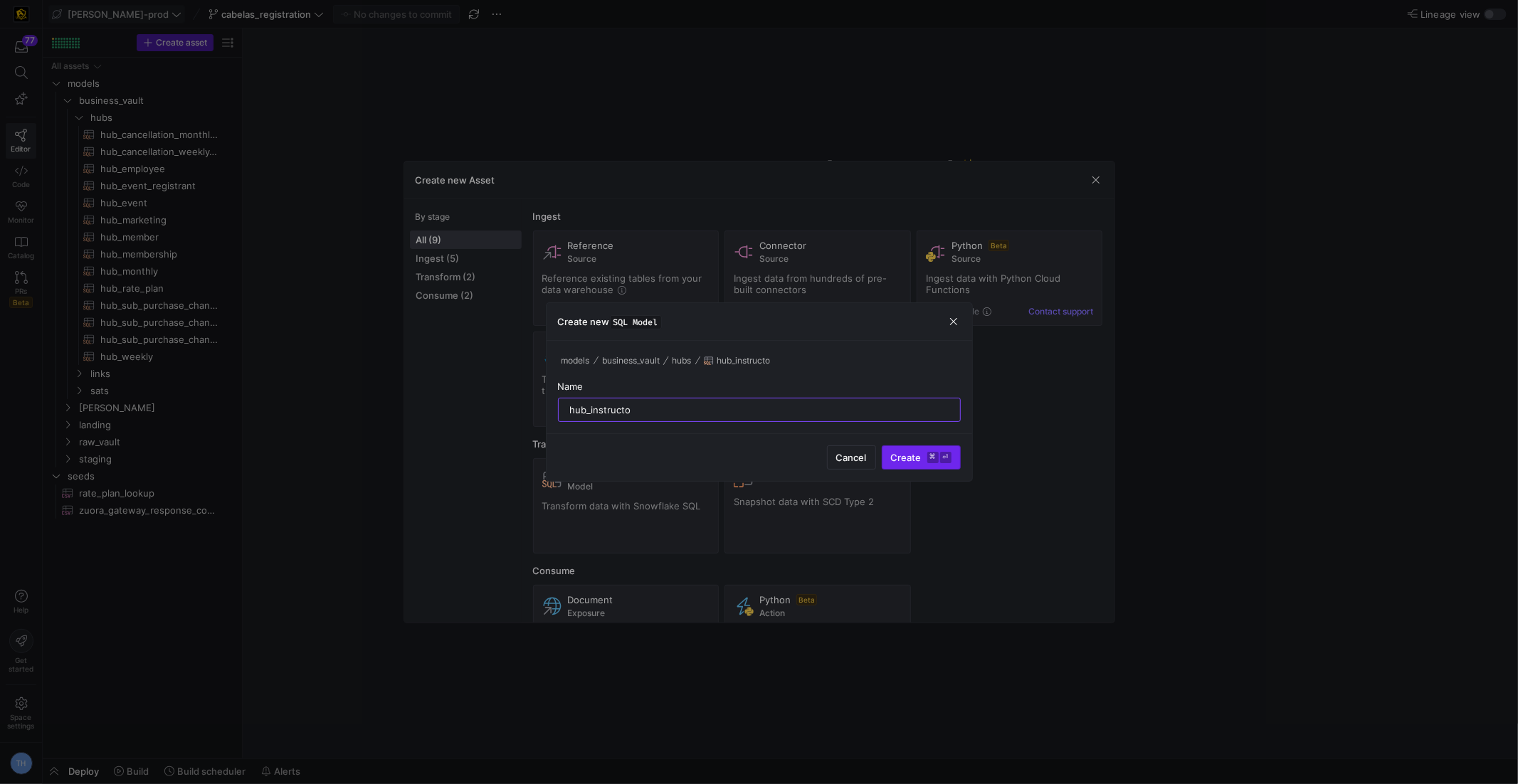
type input "hub_instructor"
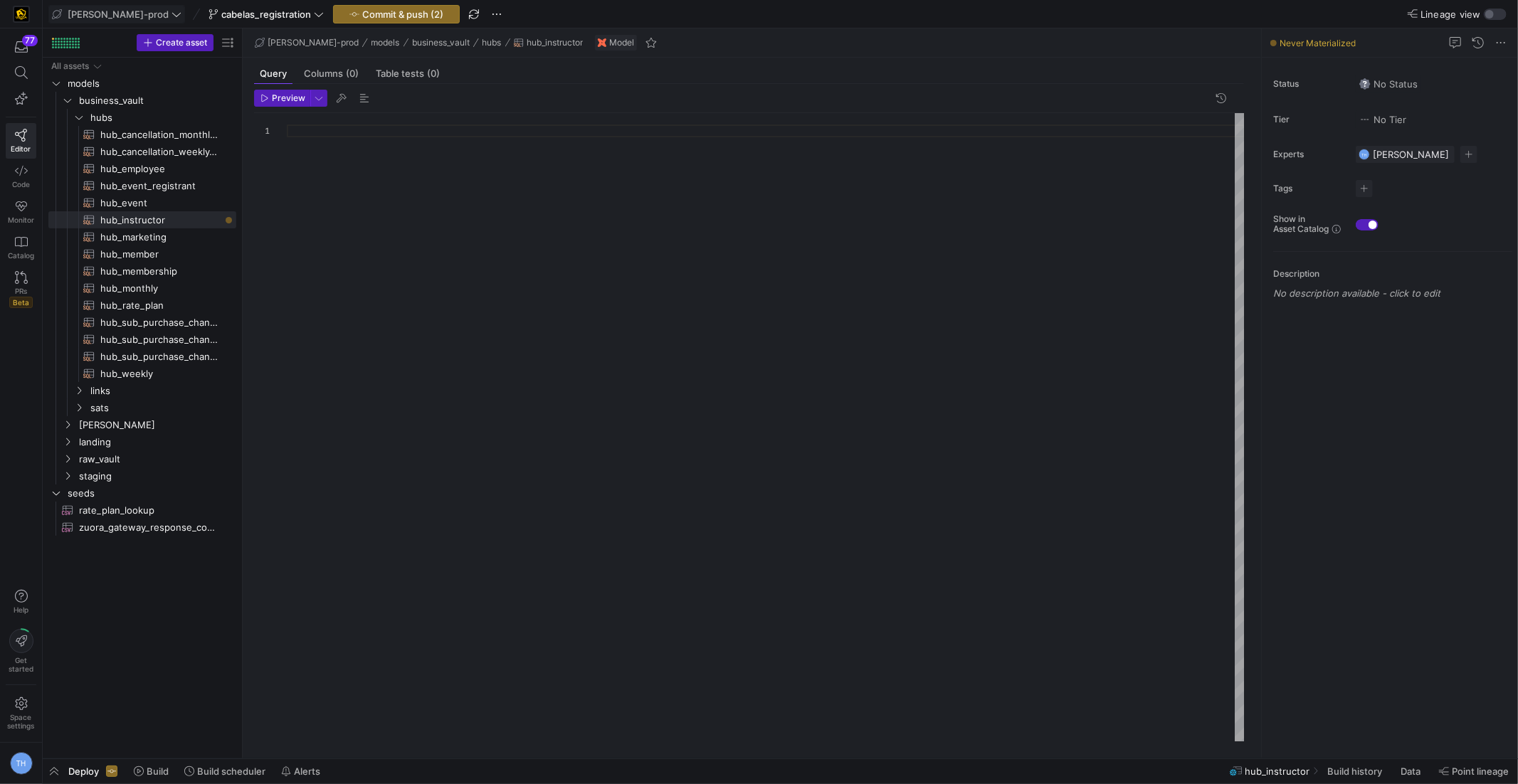
click at [578, 188] on div at bounding box center [765, 427] width 958 height 629
click at [176, 204] on span "hub_event​​​​​​​​​​" at bounding box center [160, 203] width 119 height 16
type textarea "{{ config( materialized='incremental' ) }} with events as ( select *"
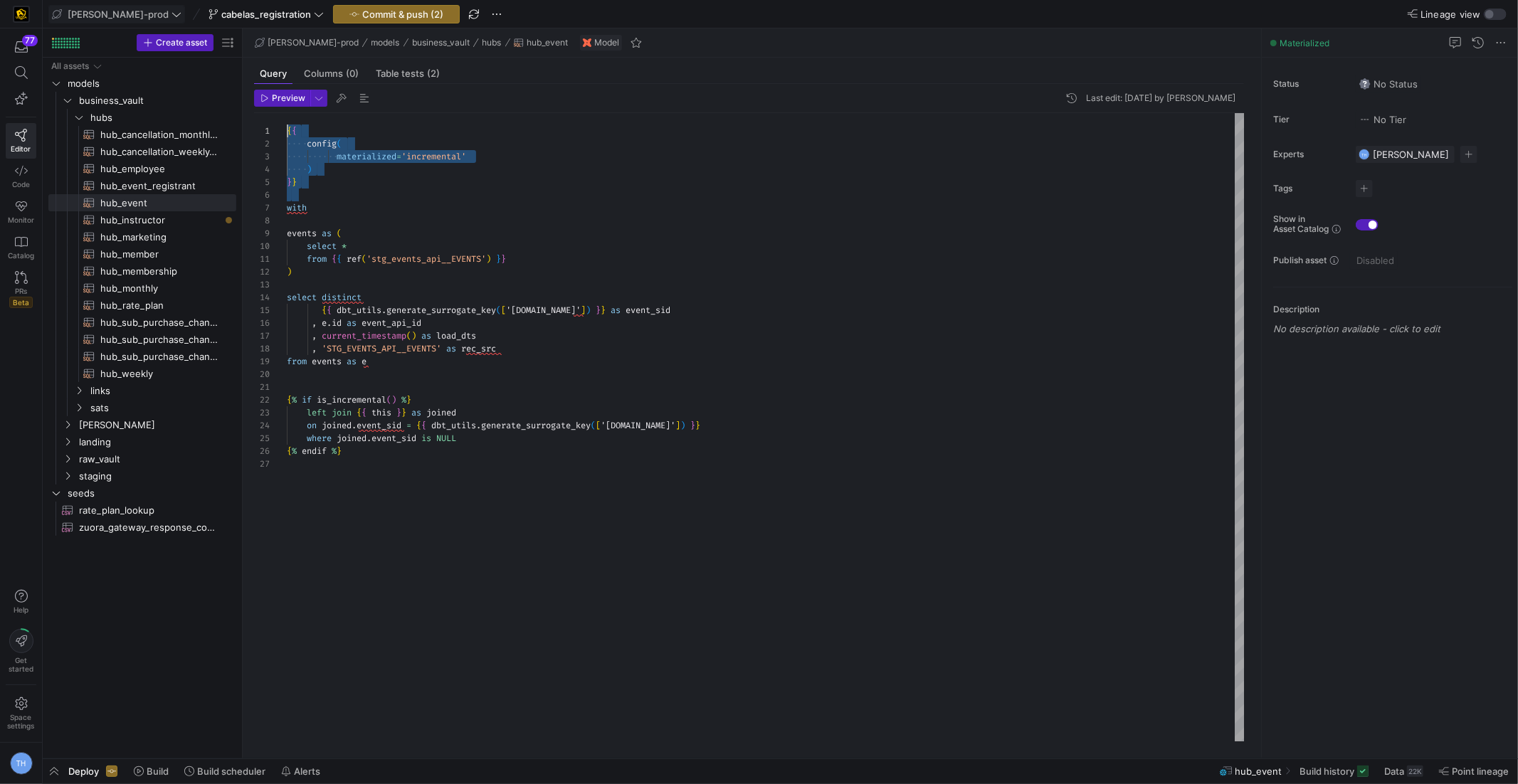
drag, startPoint x: 352, startPoint y: 200, endPoint x: 206, endPoint y: 83, distance: 187.1
click at [287, 113] on div "{ { config ( materialized = 'incremental' ) } } with events as ( select * from …" at bounding box center [765, 427] width 958 height 629
click at [396, 237] on div "{ { config ( materialized = 'incremental' ) } } with events as ( select * from …" at bounding box center [765, 427] width 958 height 629
drag, startPoint x: 346, startPoint y: 210, endPoint x: 239, endPoint y: 96, distance: 156.3
click at [287, 113] on div "{ { config ( materialized = 'incremental' ) } } with events as ( select * from …" at bounding box center [765, 427] width 958 height 629
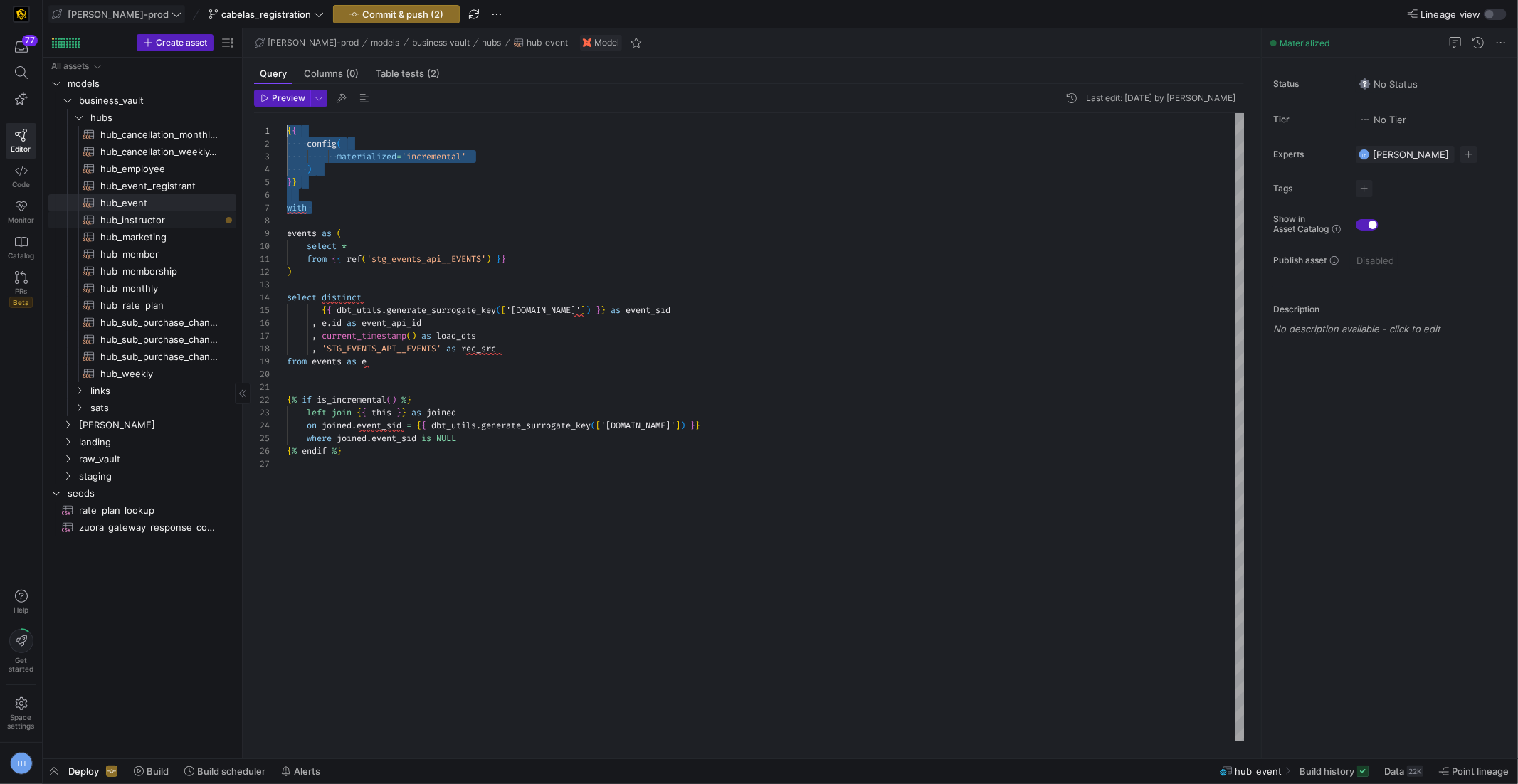
click at [148, 224] on span "hub_instructor​​​​​​​​​​" at bounding box center [160, 220] width 119 height 16
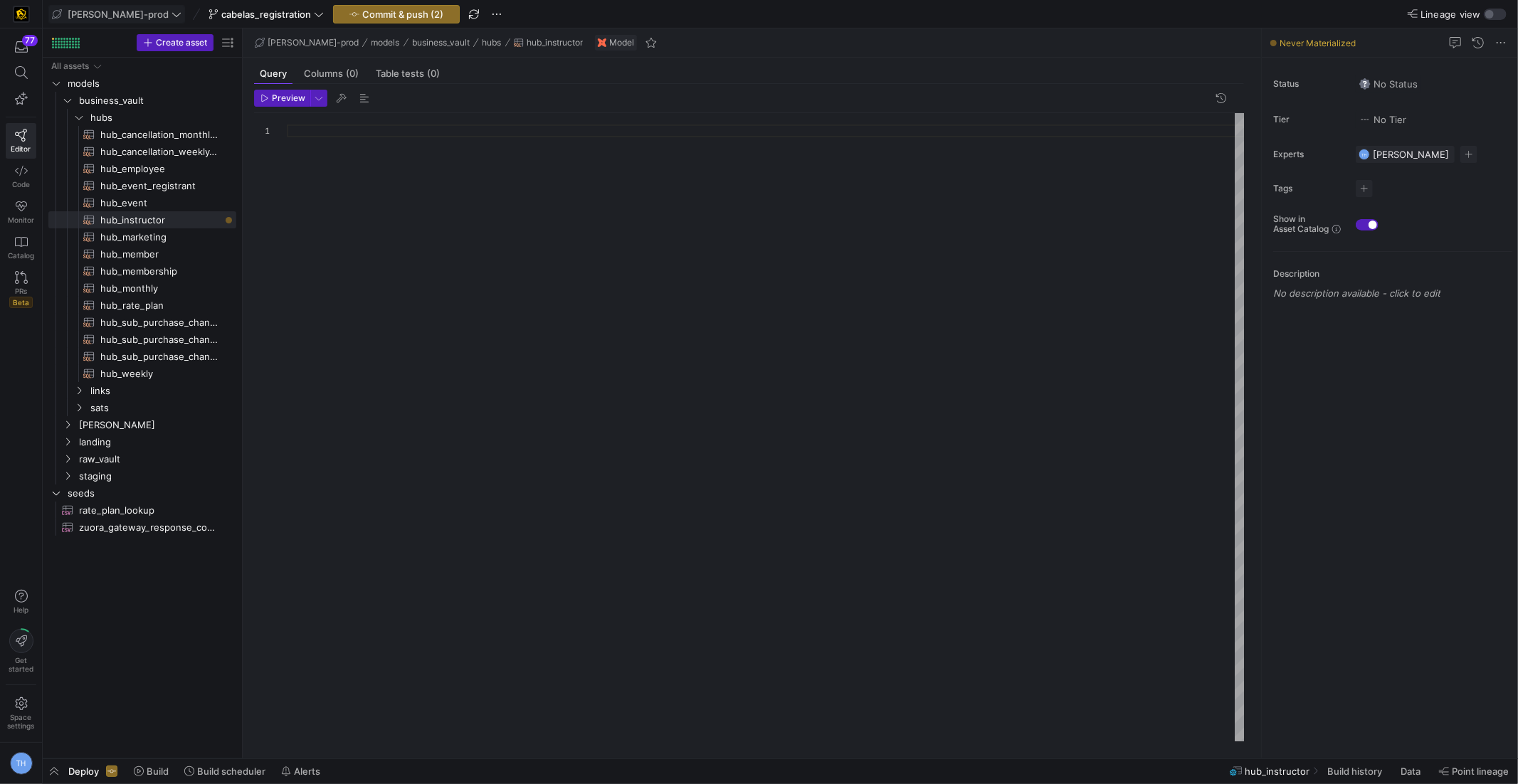
click at [404, 170] on div at bounding box center [765, 427] width 958 height 629
click at [113, 440] on span "landing" at bounding box center [140, 442] width 121 height 16
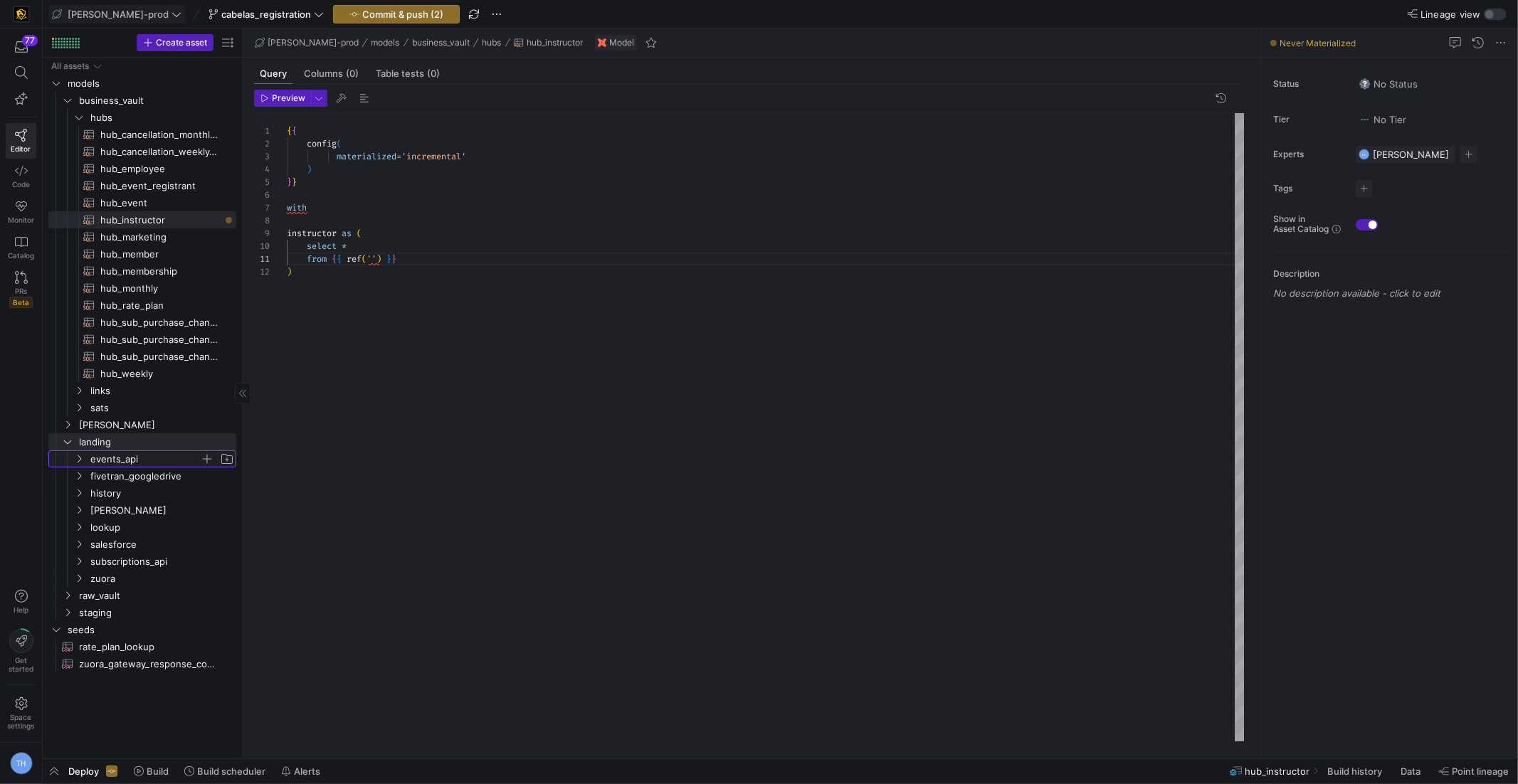
click at [118, 451] on span "events_api" at bounding box center [145, 459] width 109 height 16
click at [116, 451] on span "events_api" at bounding box center [145, 459] width 109 height 16
click at [467, 382] on div "{ { config ( materialized = 'incremental' ) } } with instructor as ( select * f…" at bounding box center [765, 427] width 958 height 629
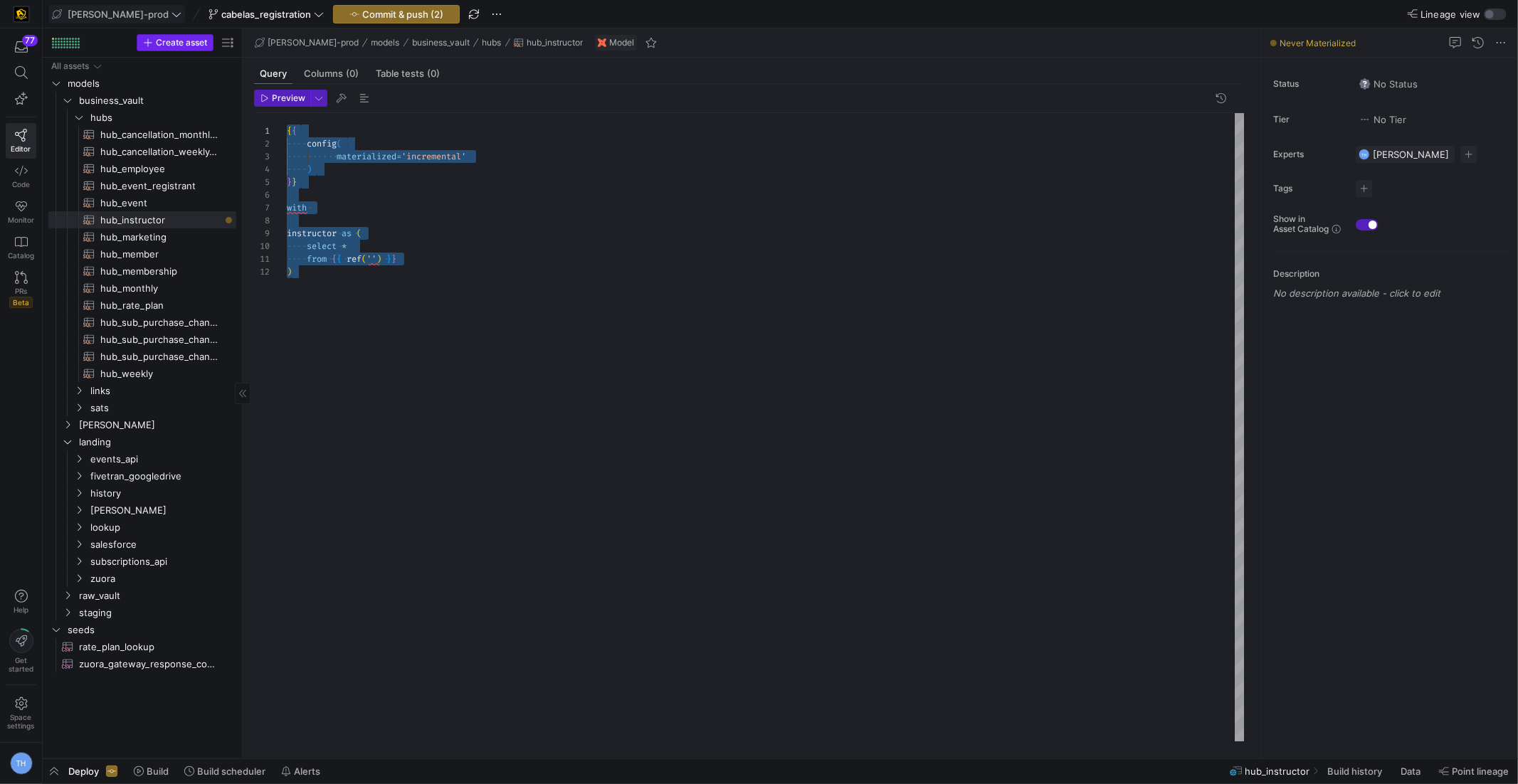
drag, startPoint x: 310, startPoint y: 334, endPoint x: 180, endPoint y: 42, distance: 319.6
click at [287, 113] on div "{ { config ( materialized = 'incremental' ) } } with instructor as ( select * f…" at bounding box center [765, 427] width 958 height 629
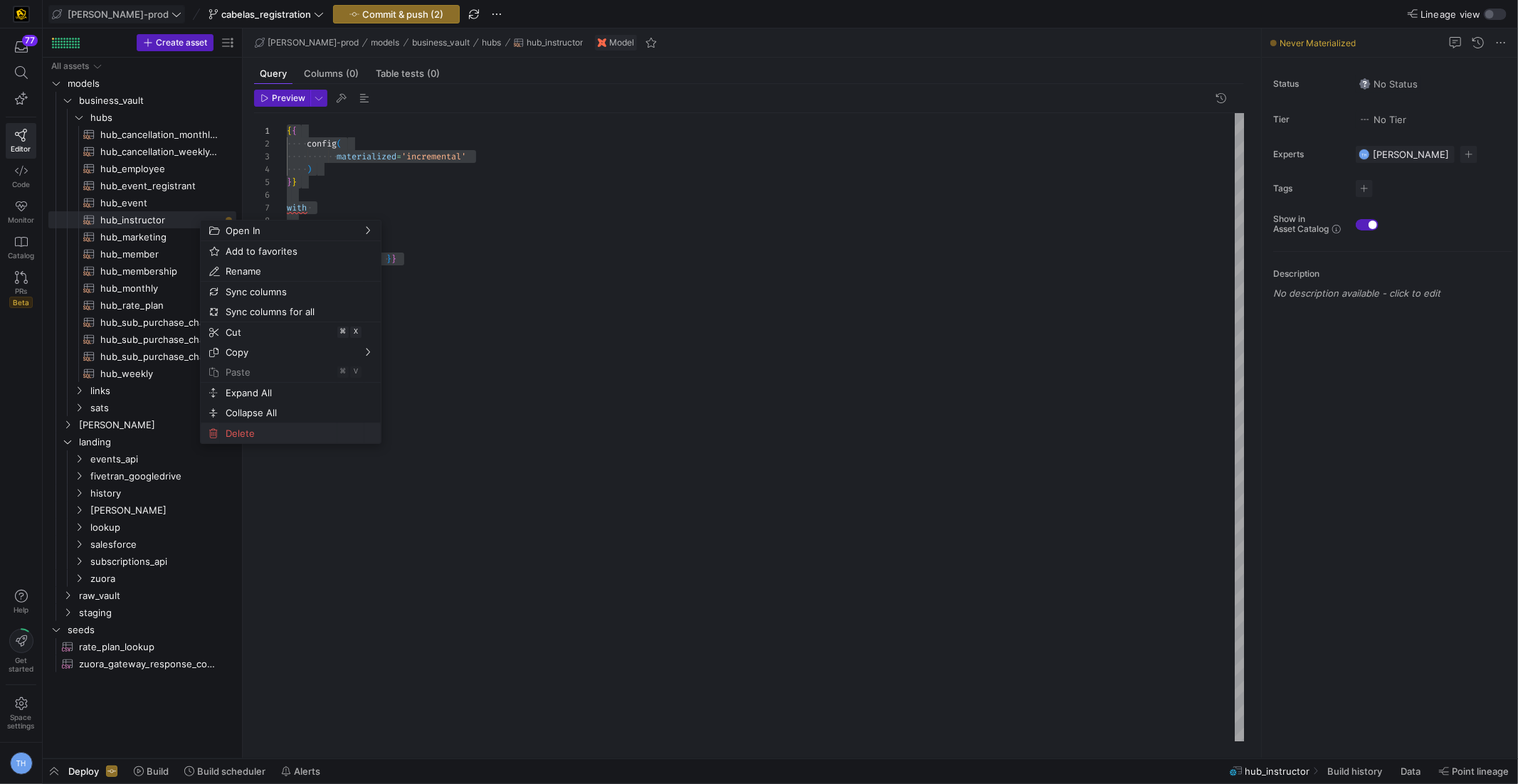
click at [254, 432] on span "Delete" at bounding box center [279, 433] width 118 height 20
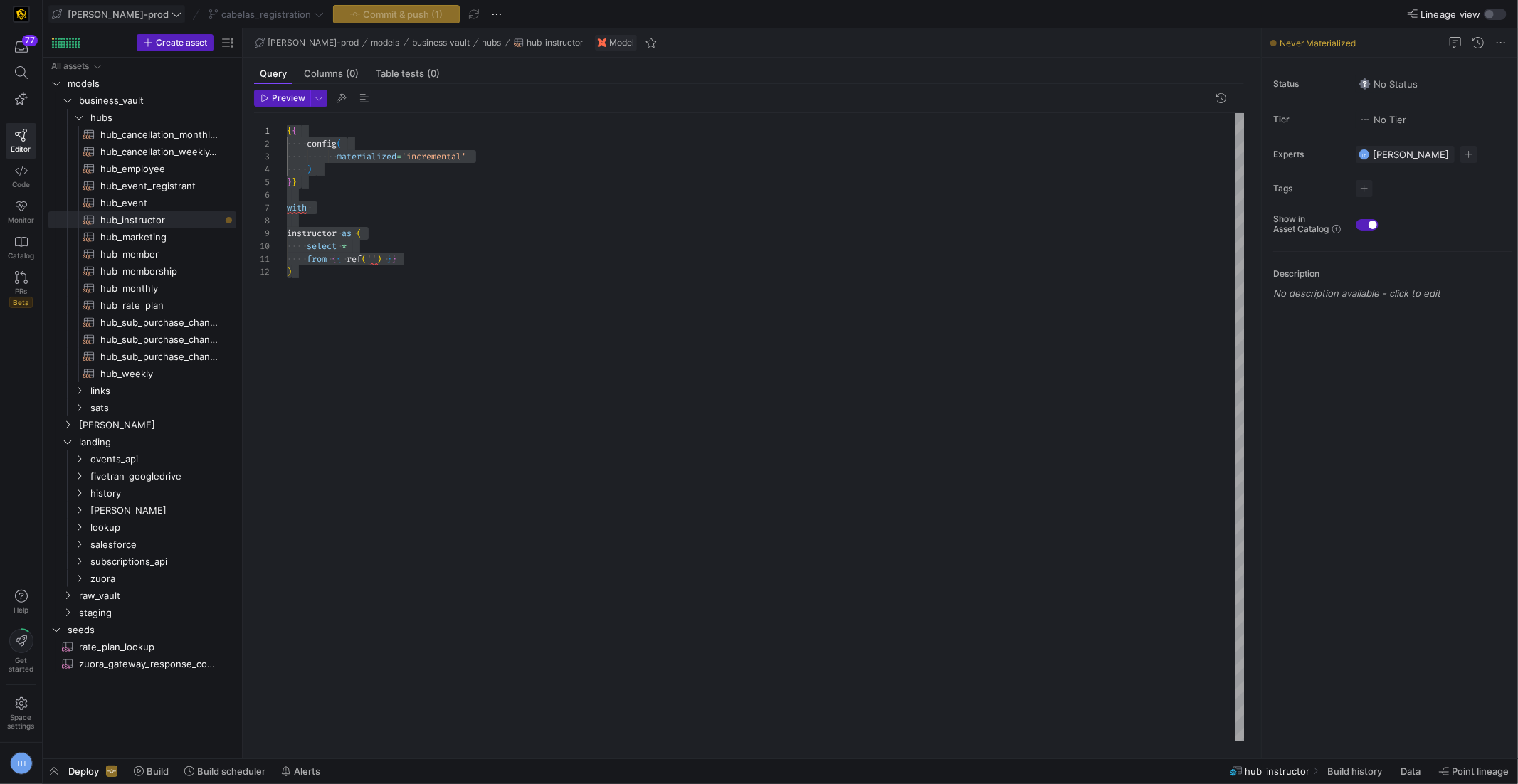
scroll to position [128, 0]
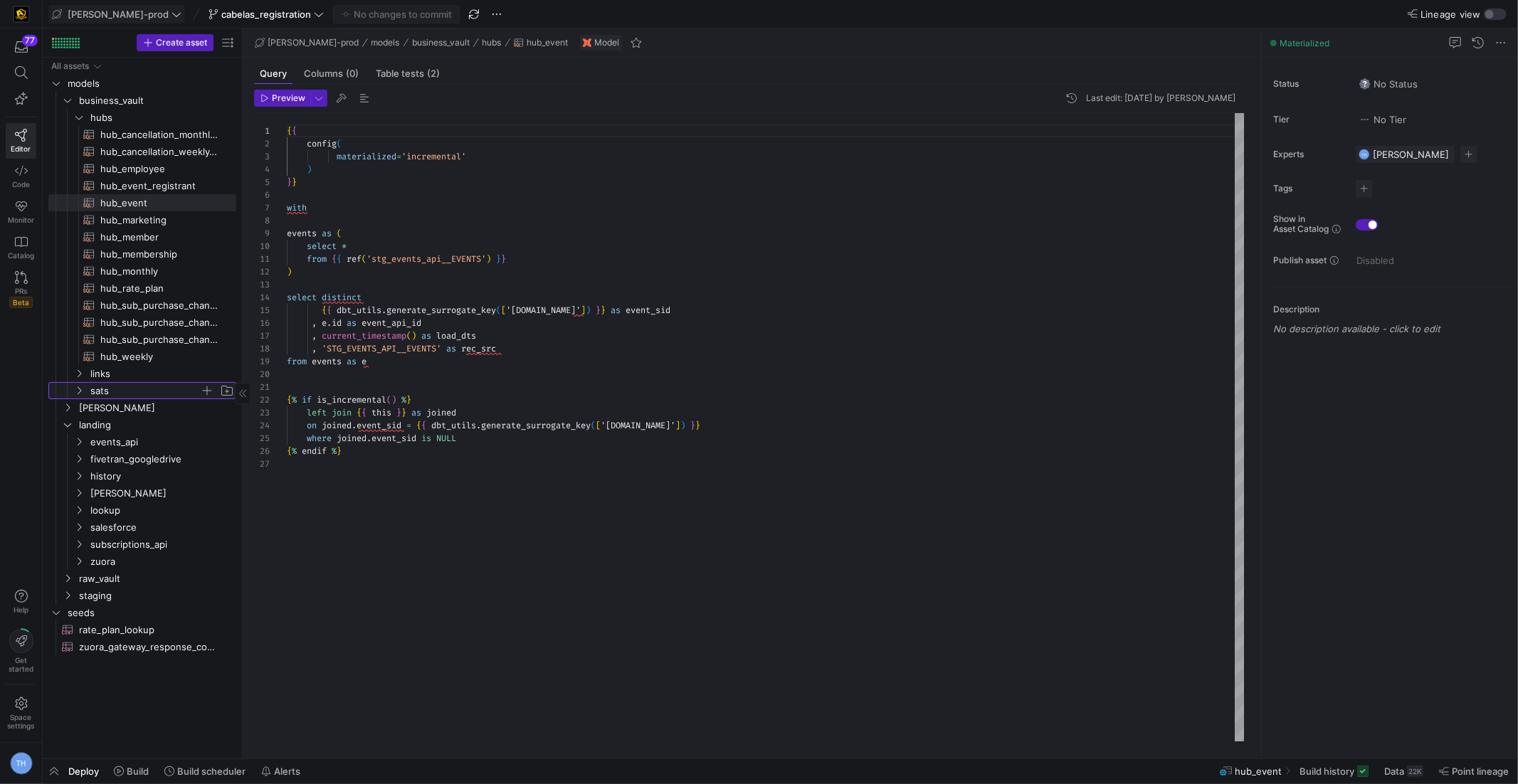
click at [102, 396] on span "sats" at bounding box center [145, 391] width 109 height 16
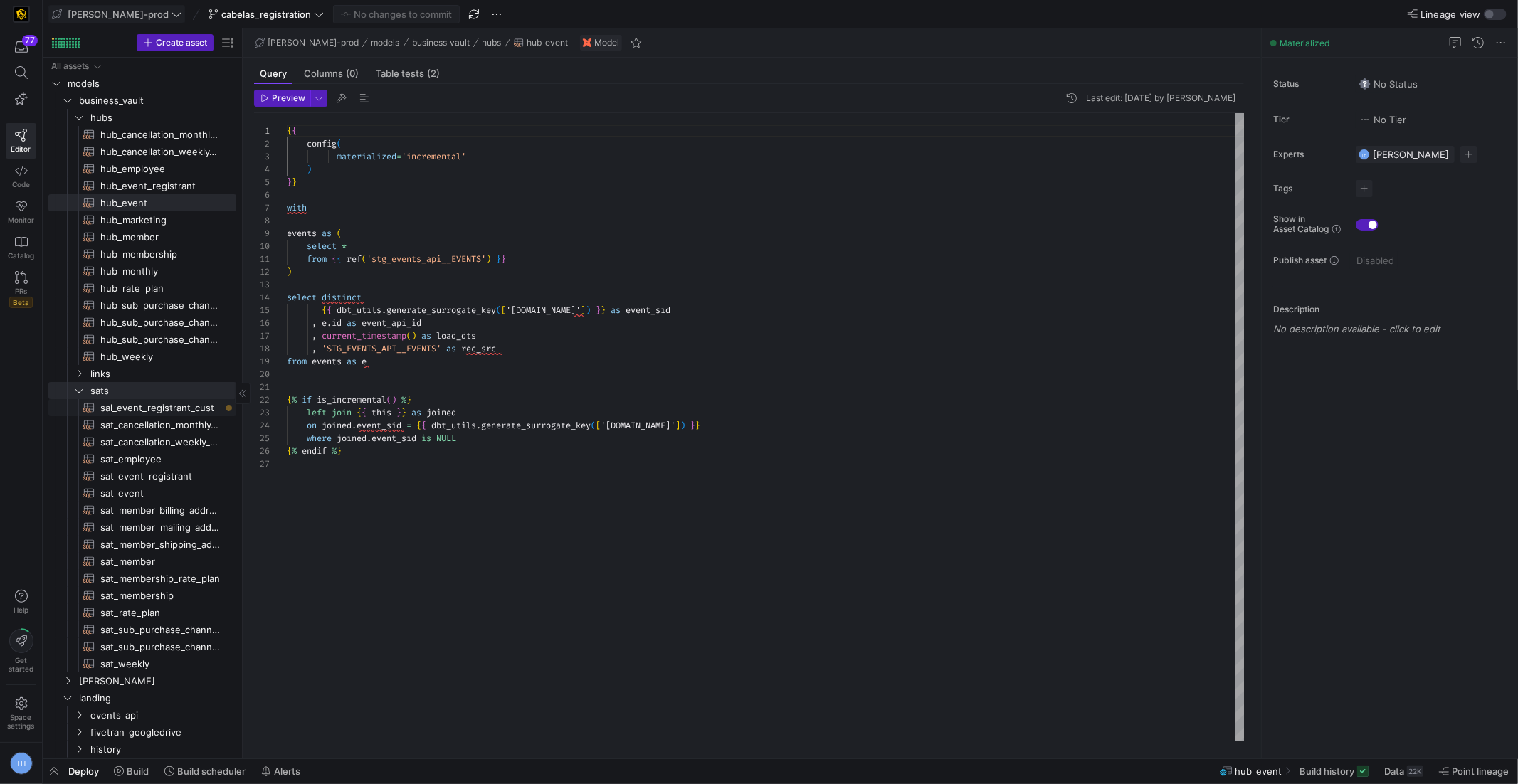
click at [140, 408] on span "sal_event_registrant_cust​​​​​​​​​​" at bounding box center [160, 408] width 119 height 16
type textarea "{{ config( materialized='incremental' ) }} with {# cust_hub as ( select * from …"
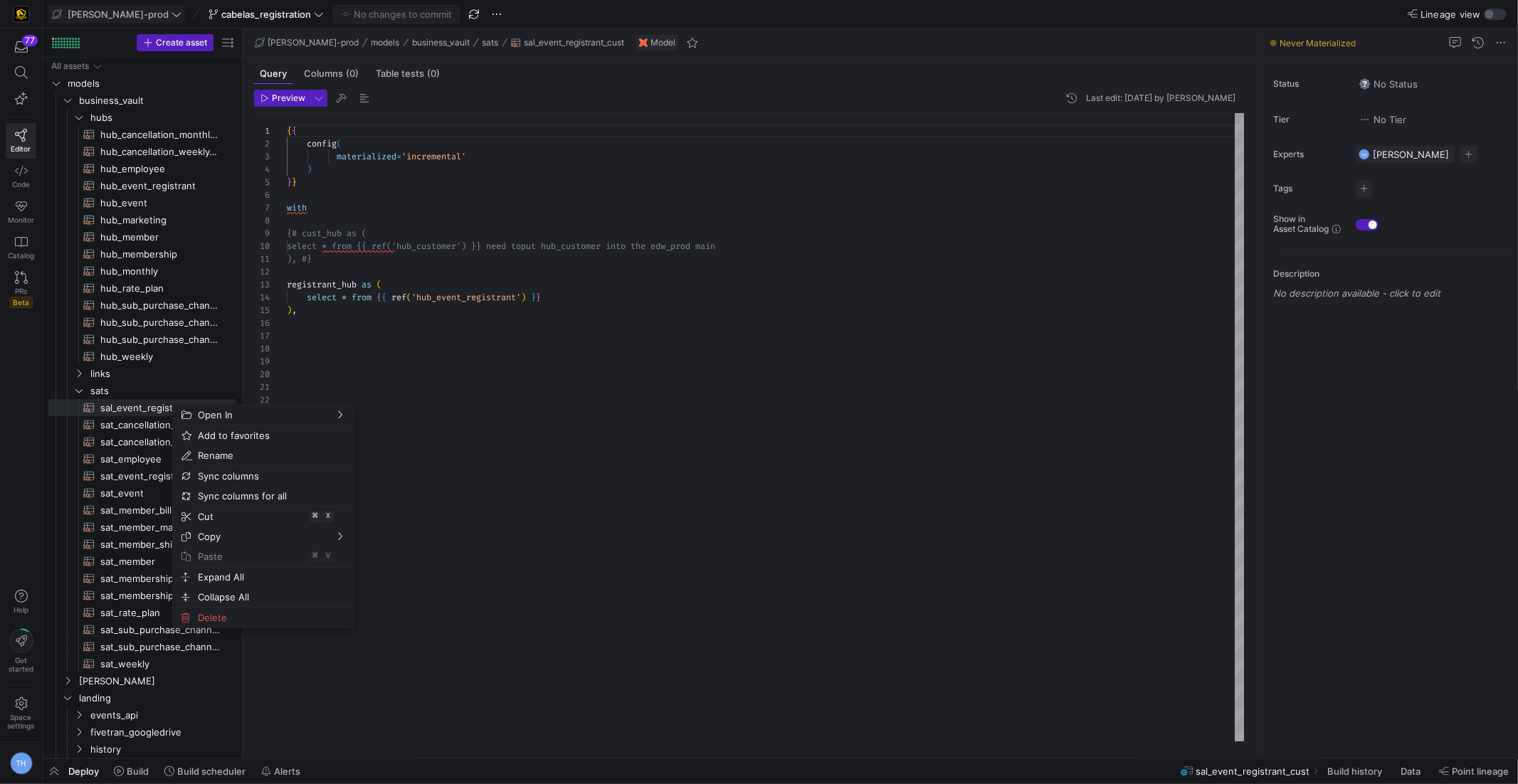
scroll to position [26, 0]
click at [532, 515] on div "{ { config ( materialized = 'incremental' ) } } with {# cust_hub as ( select * …" at bounding box center [765, 427] width 958 height 629
click at [168, 476] on span "sat_event_registrant​​​​​​​​​​" at bounding box center [160, 476] width 119 height 16
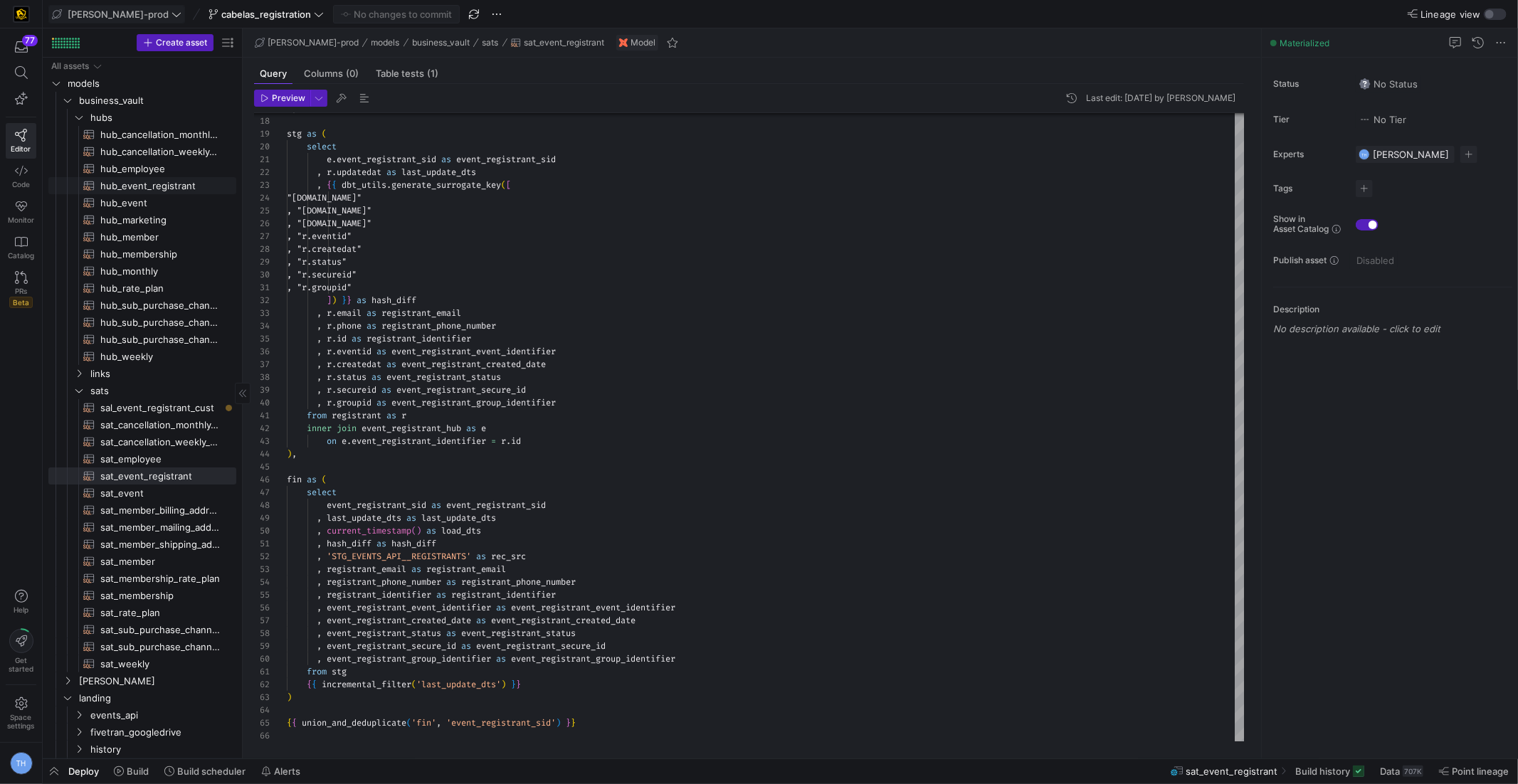
click at [137, 187] on span "hub_event_registrant​​​​​​​​​​" at bounding box center [160, 186] width 119 height 16
type textarea "{{ config( materialized='incremental' ) }} with registrant as ( select *"
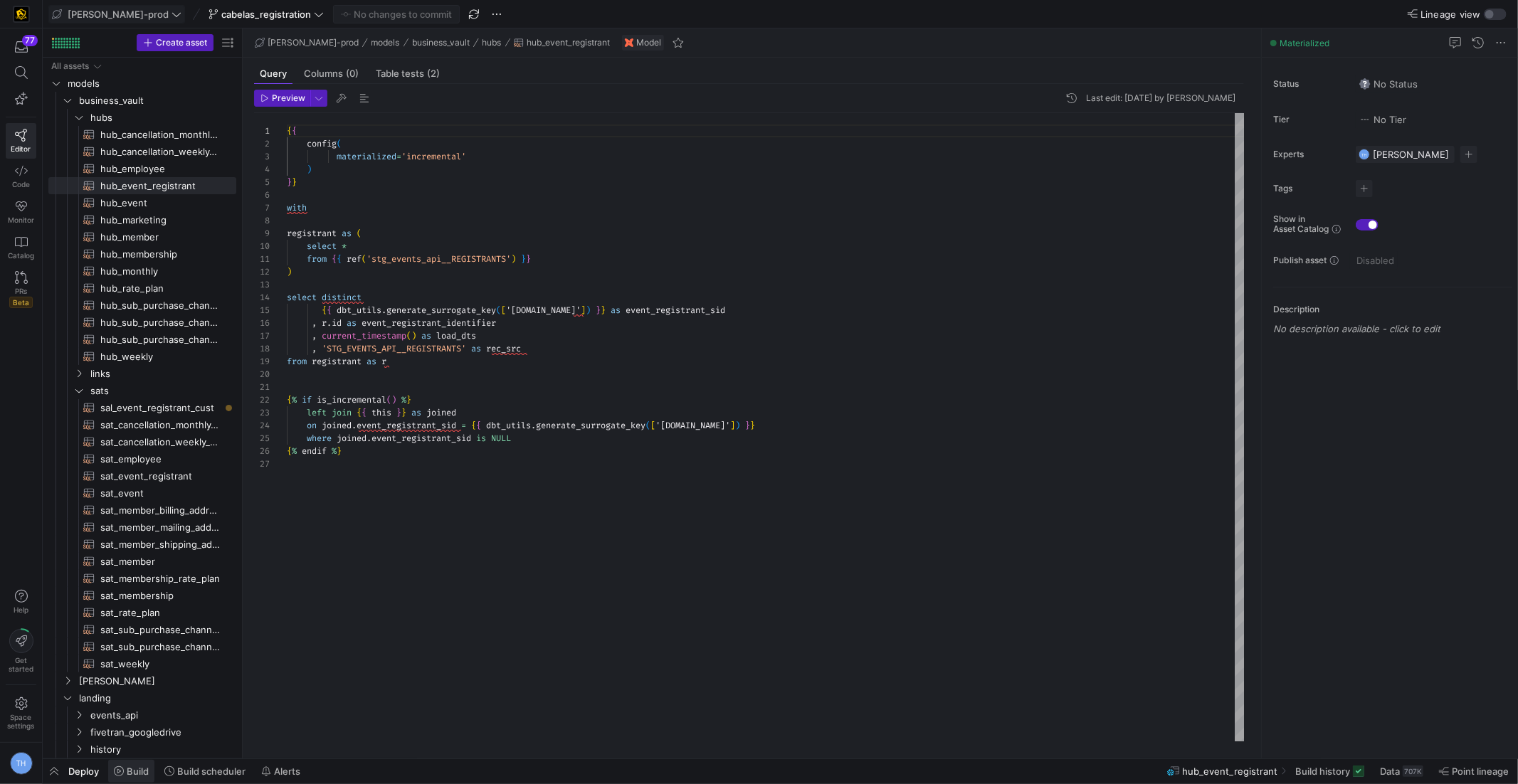
click at [126, 769] on span "Build" at bounding box center [137, 771] width 22 height 11
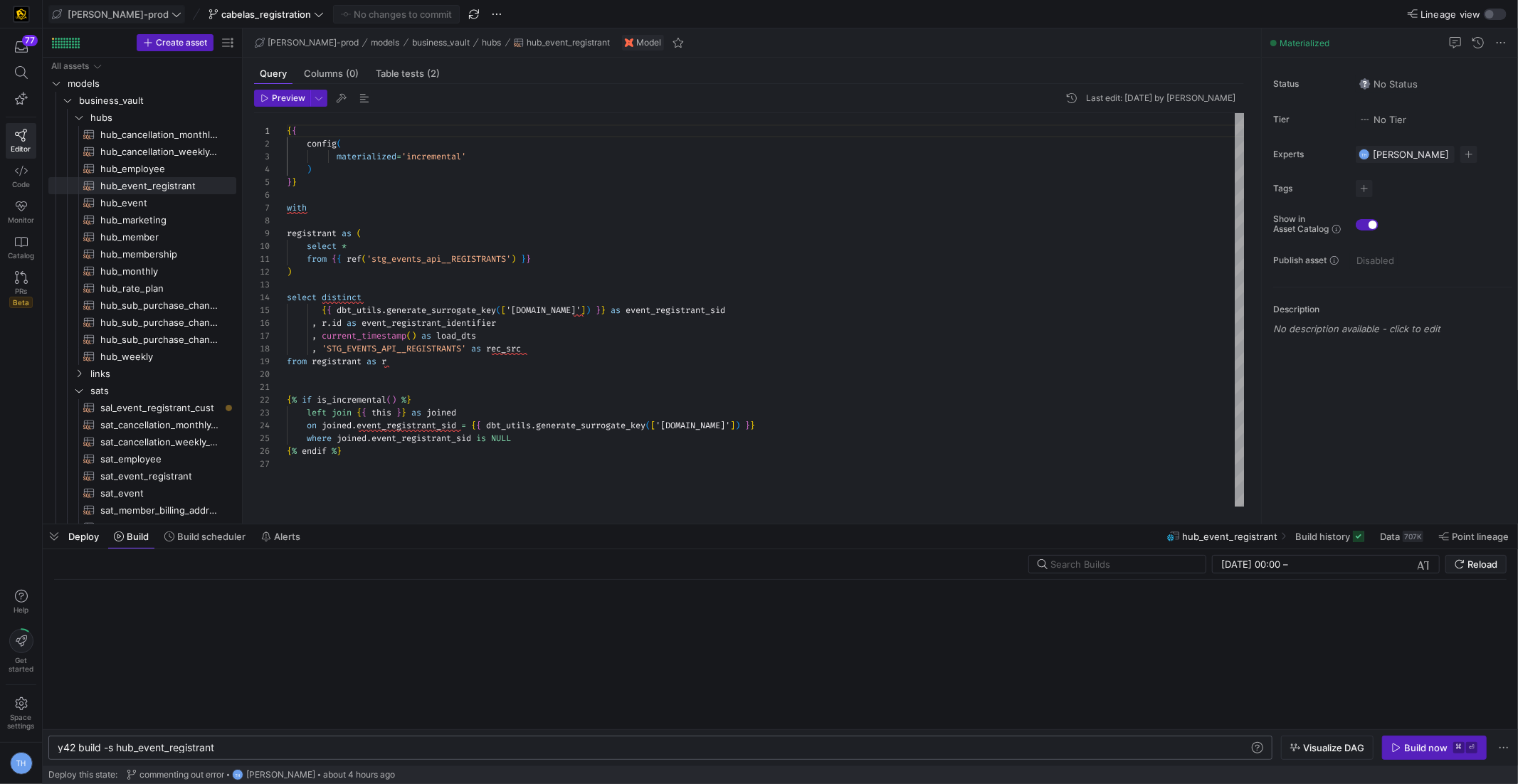
scroll to position [0, 157]
click at [303, 744] on div "y42 build -s hub_event_registrant" at bounding box center [654, 747] width 1194 height 11
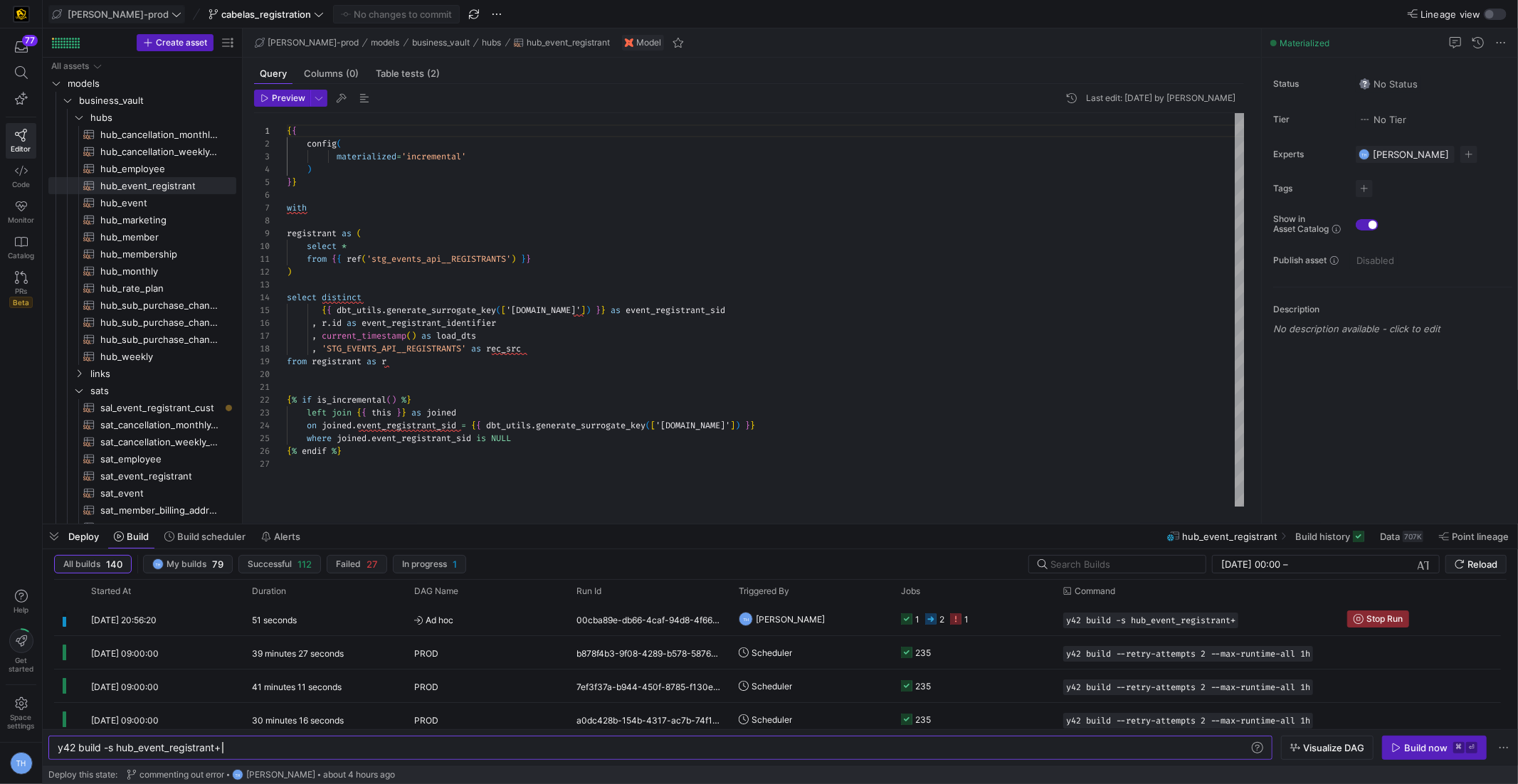
type textarea "y42 build -s hub_event_registrant+"
click at [835, 620] on y42-orchestration-triggered-by "TH [PERSON_NAME]" at bounding box center [811, 618] width 145 height 32
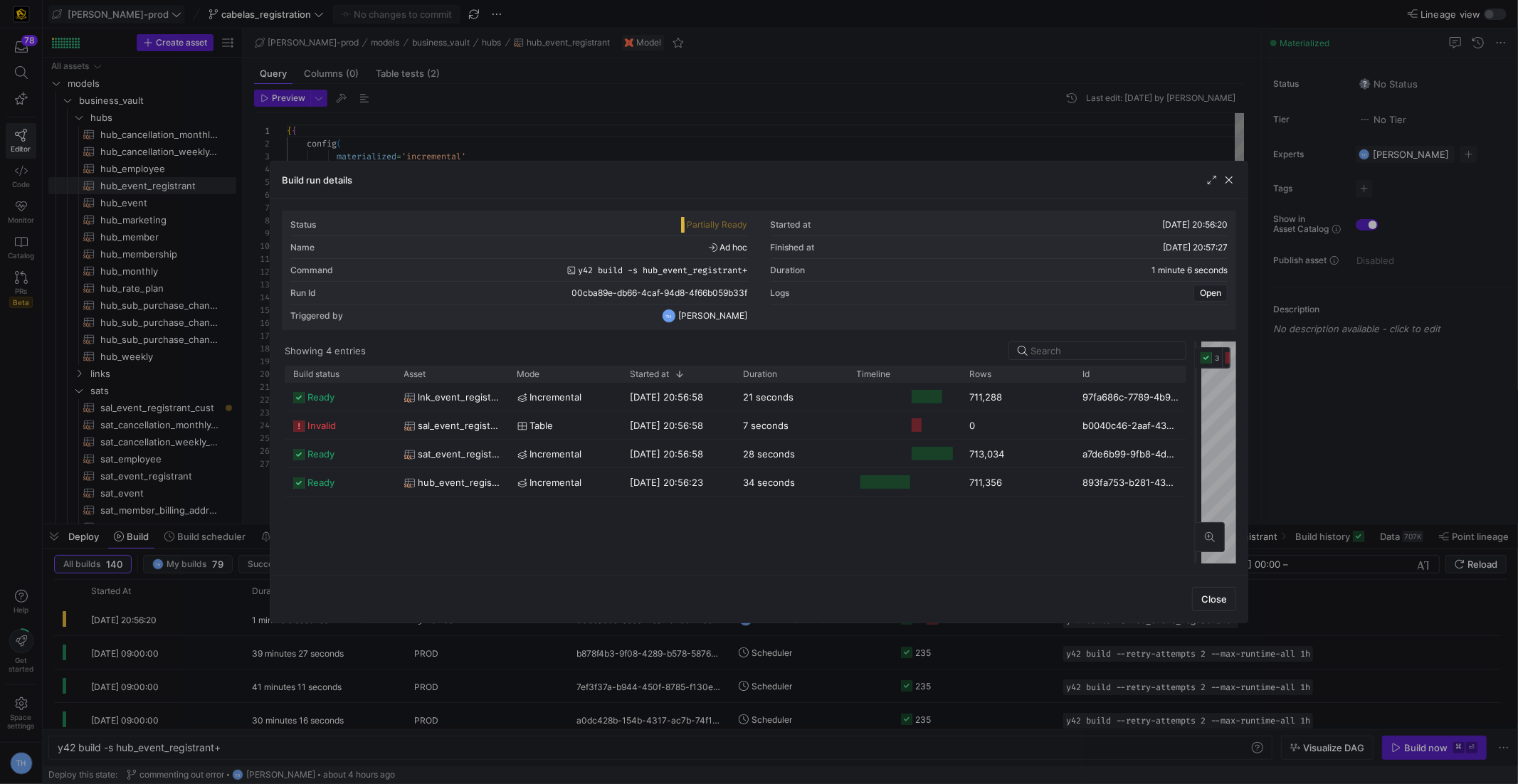
drag, startPoint x: 759, startPoint y: 398, endPoint x: 1195, endPoint y: 375, distance: 436.6
click at [1195, 375] on div at bounding box center [1195, 452] width 6 height 222
click at [897, 126] on div at bounding box center [759, 392] width 1518 height 784
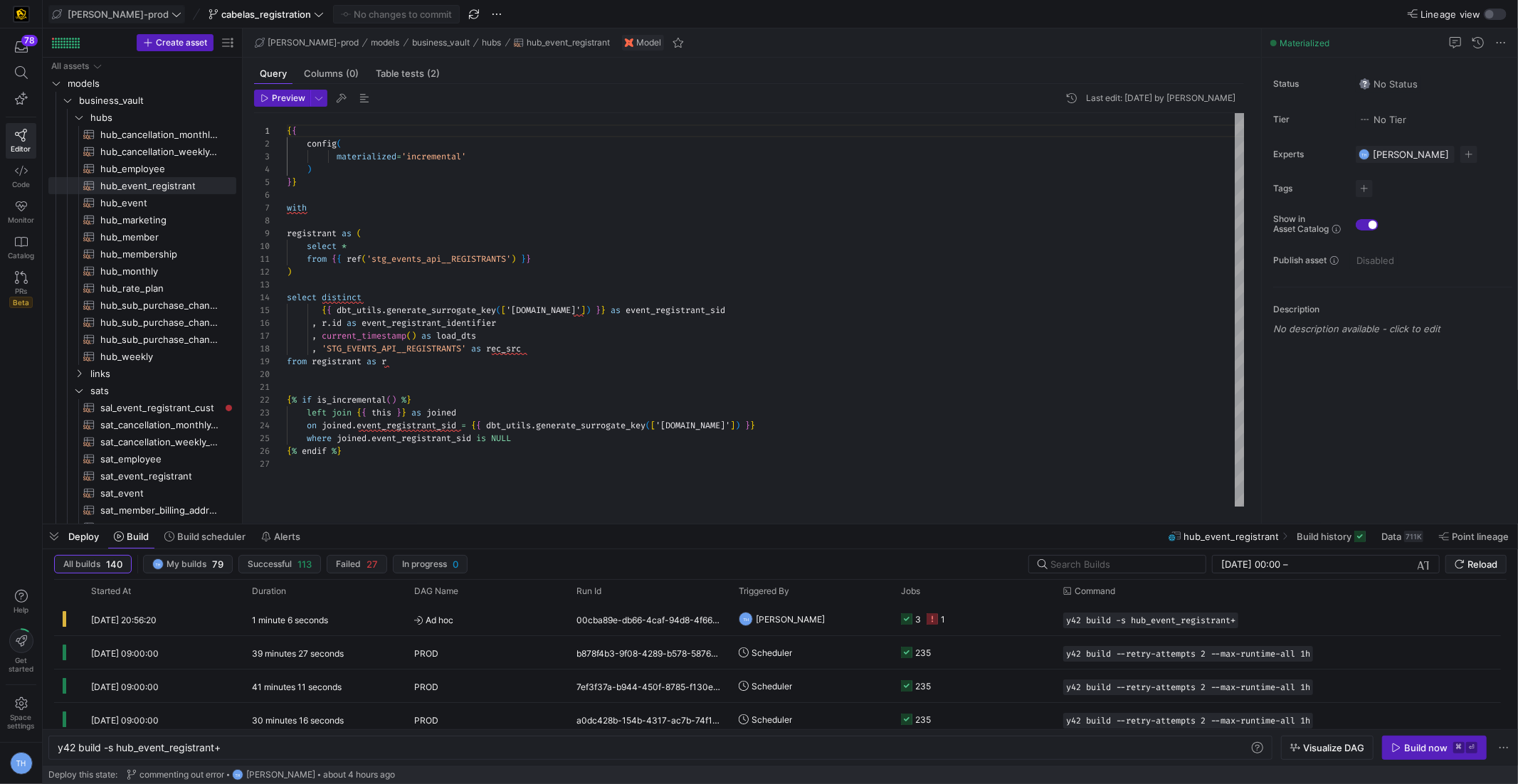
click at [79, 20] on span "[PERSON_NAME]-prod" at bounding box center [118, 14] width 101 height 11
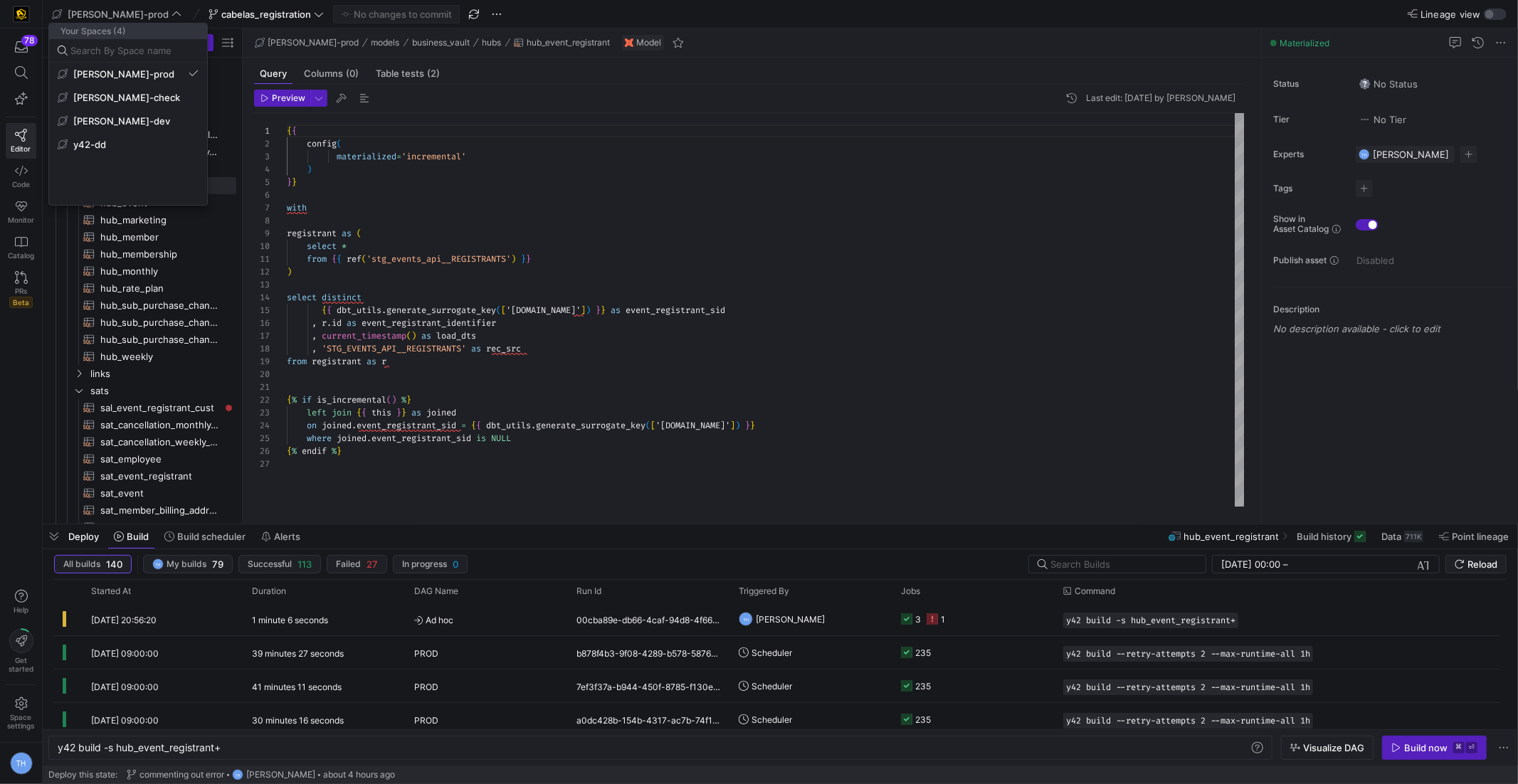
click at [87, 20] on div at bounding box center [759, 392] width 1518 height 784
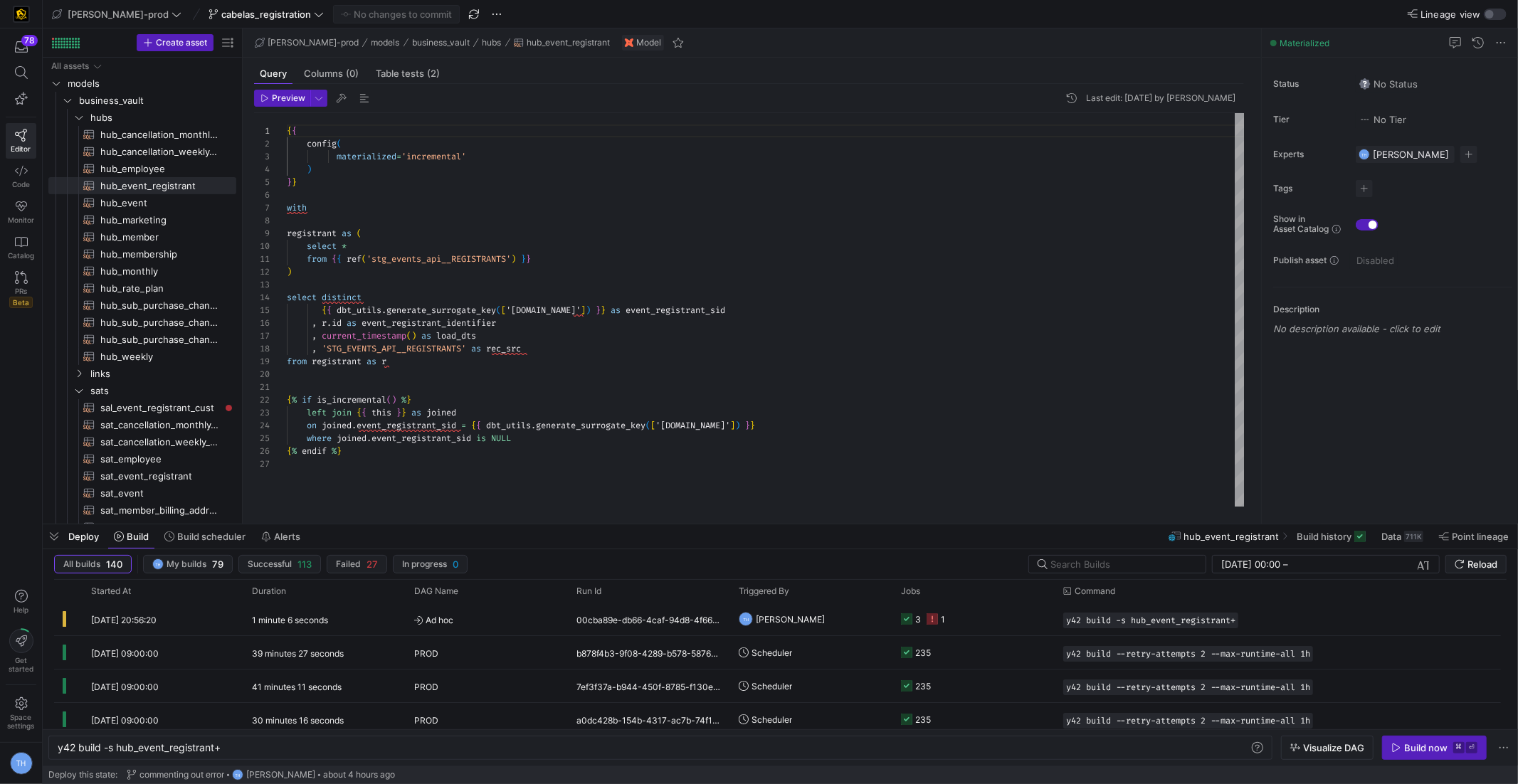
click at [87, 20] on span "[PERSON_NAME]-prod" at bounding box center [118, 14] width 101 height 11
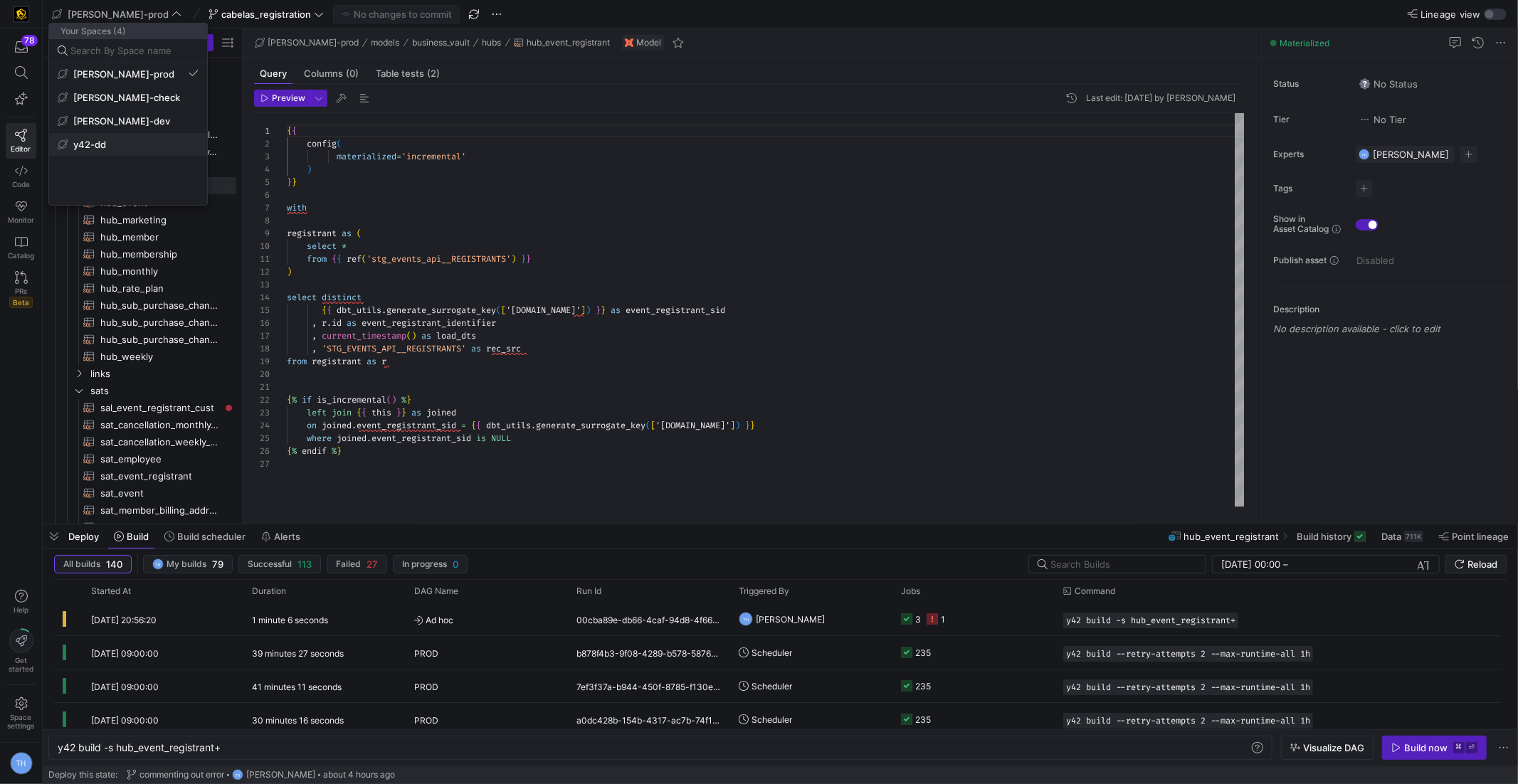
click at [119, 154] on button "y42-dd" at bounding box center [128, 144] width 158 height 23
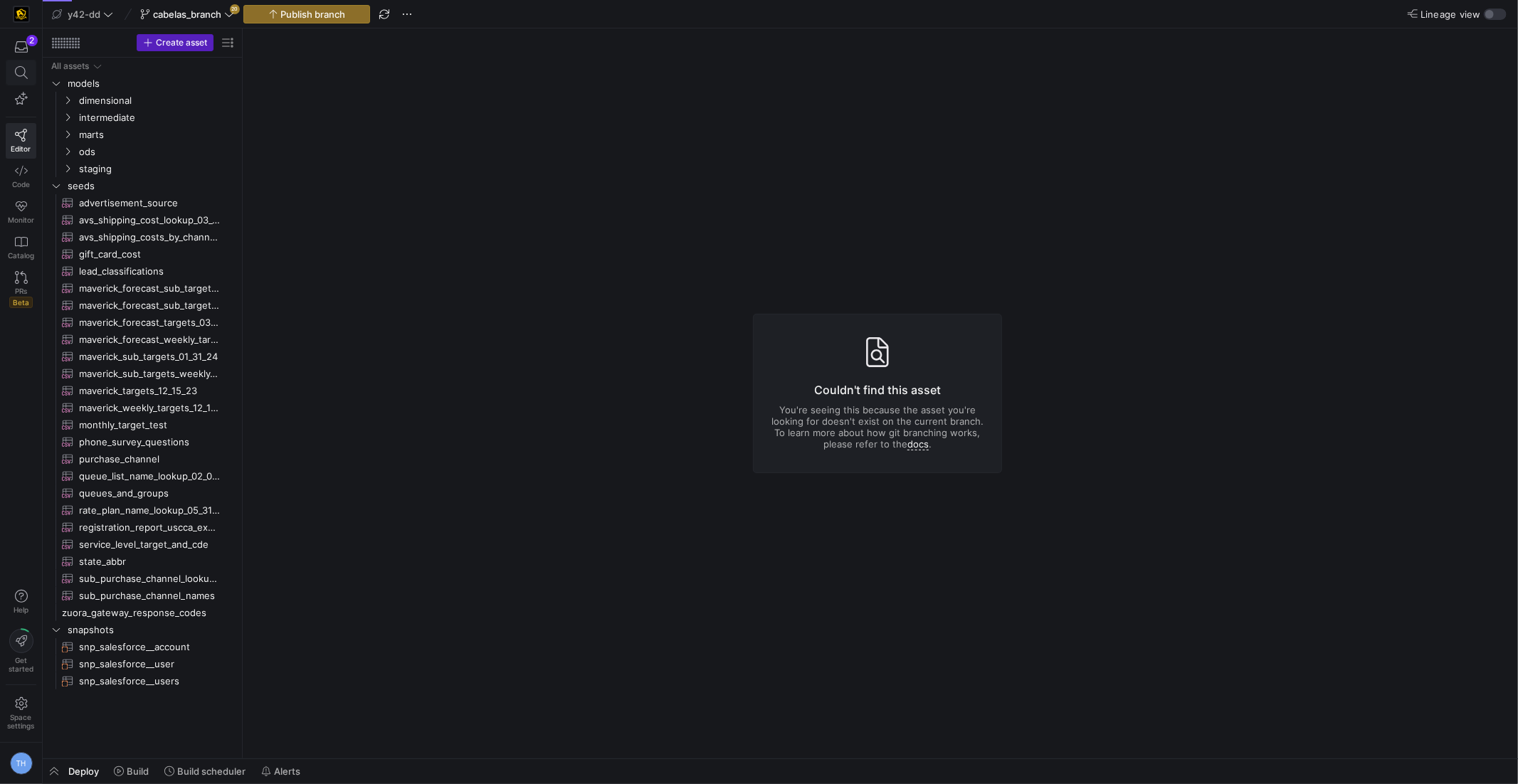
click at [18, 78] on span at bounding box center [21, 73] width 29 height 24
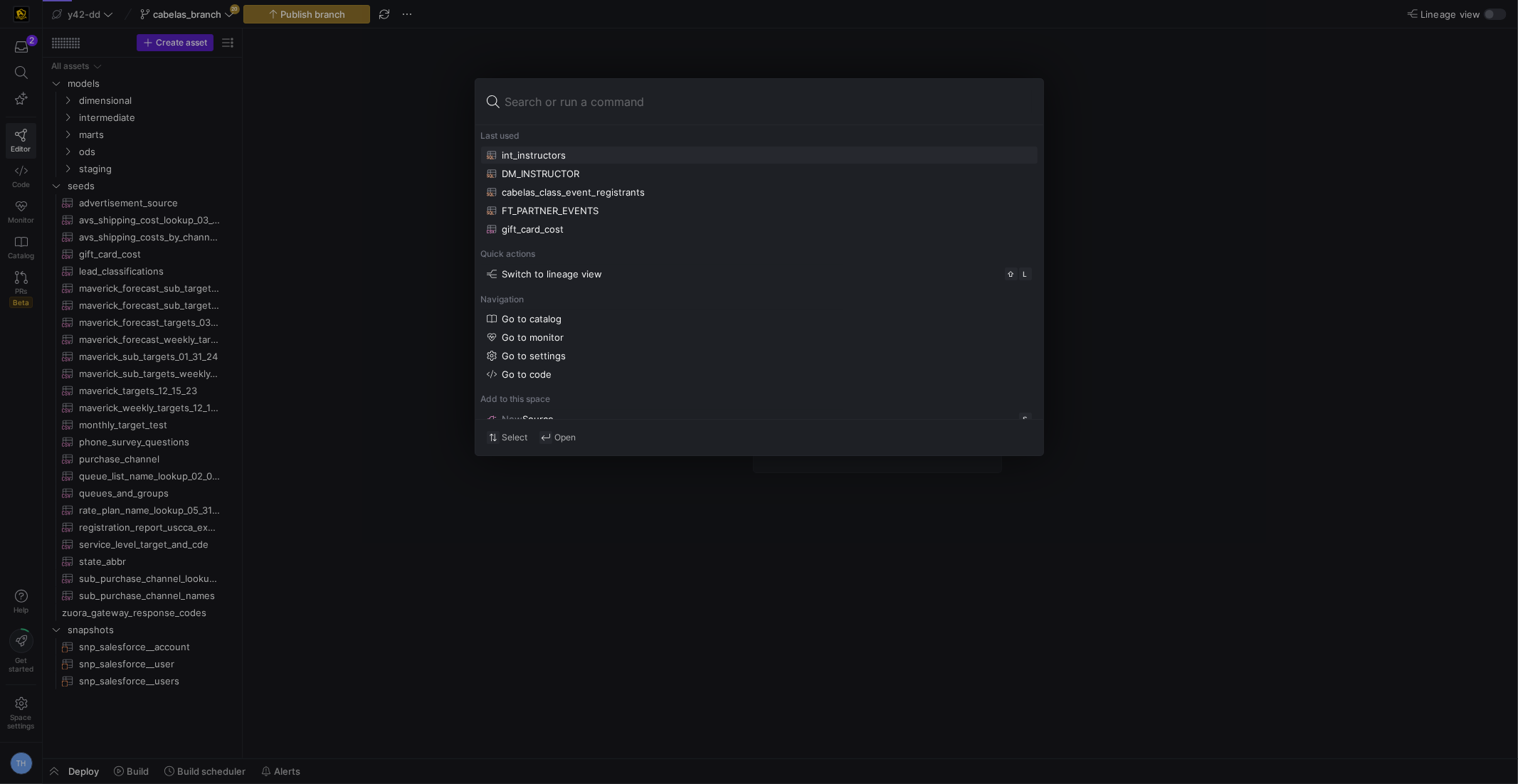
click at [547, 157] on div "int_instructors" at bounding box center [534, 154] width 64 height 11
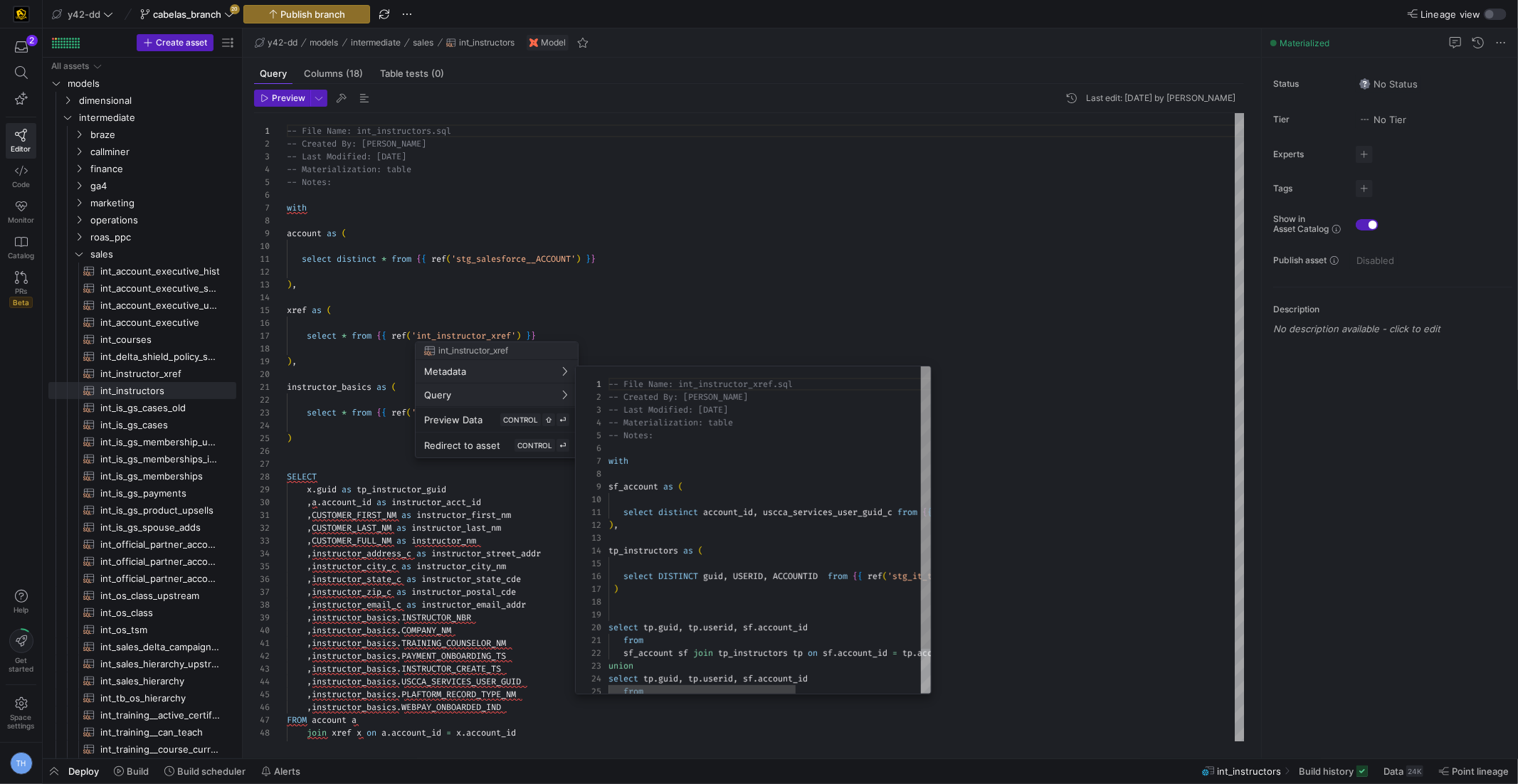
scroll to position [128, 0]
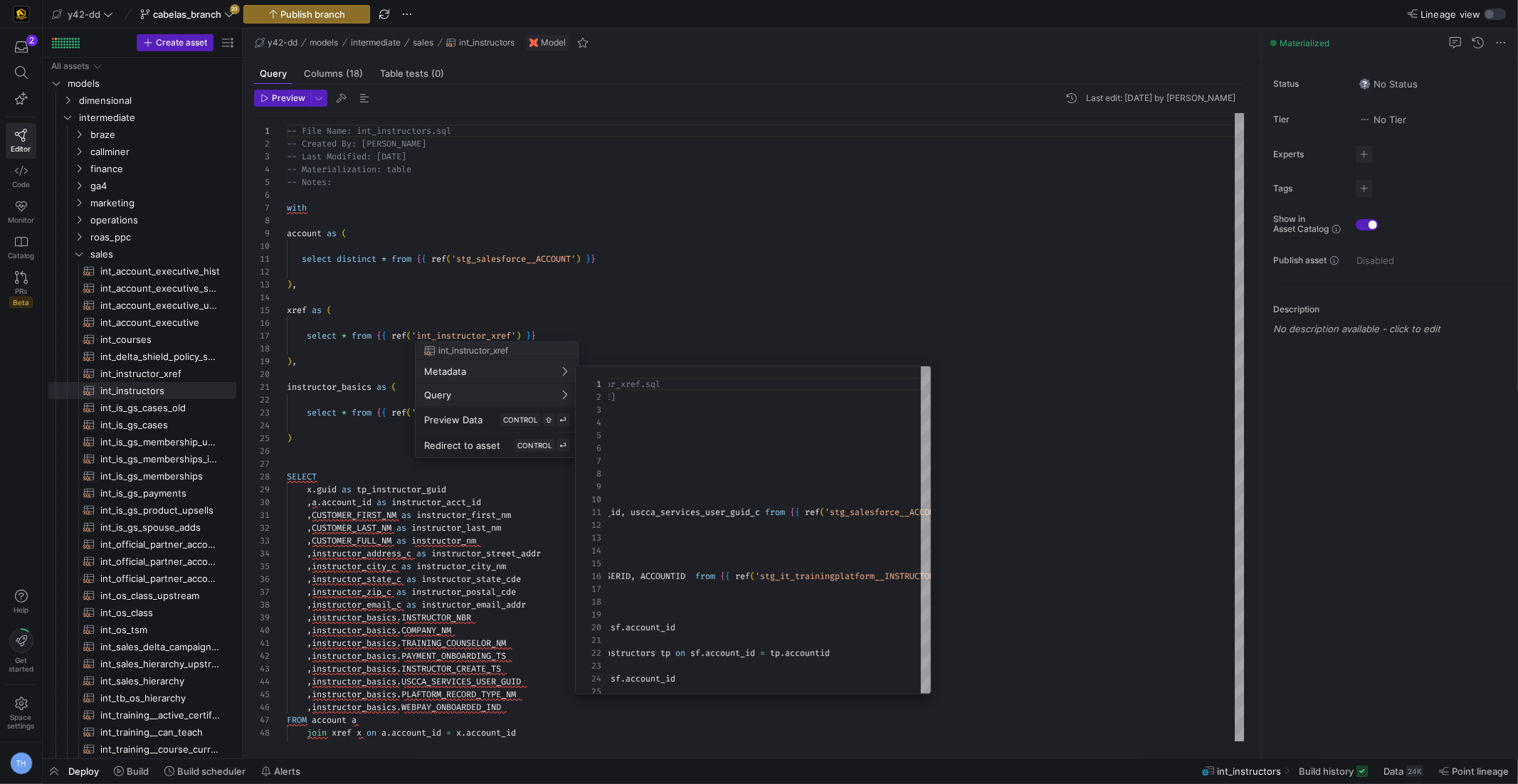
click at [728, 321] on div at bounding box center [759, 392] width 1518 height 784
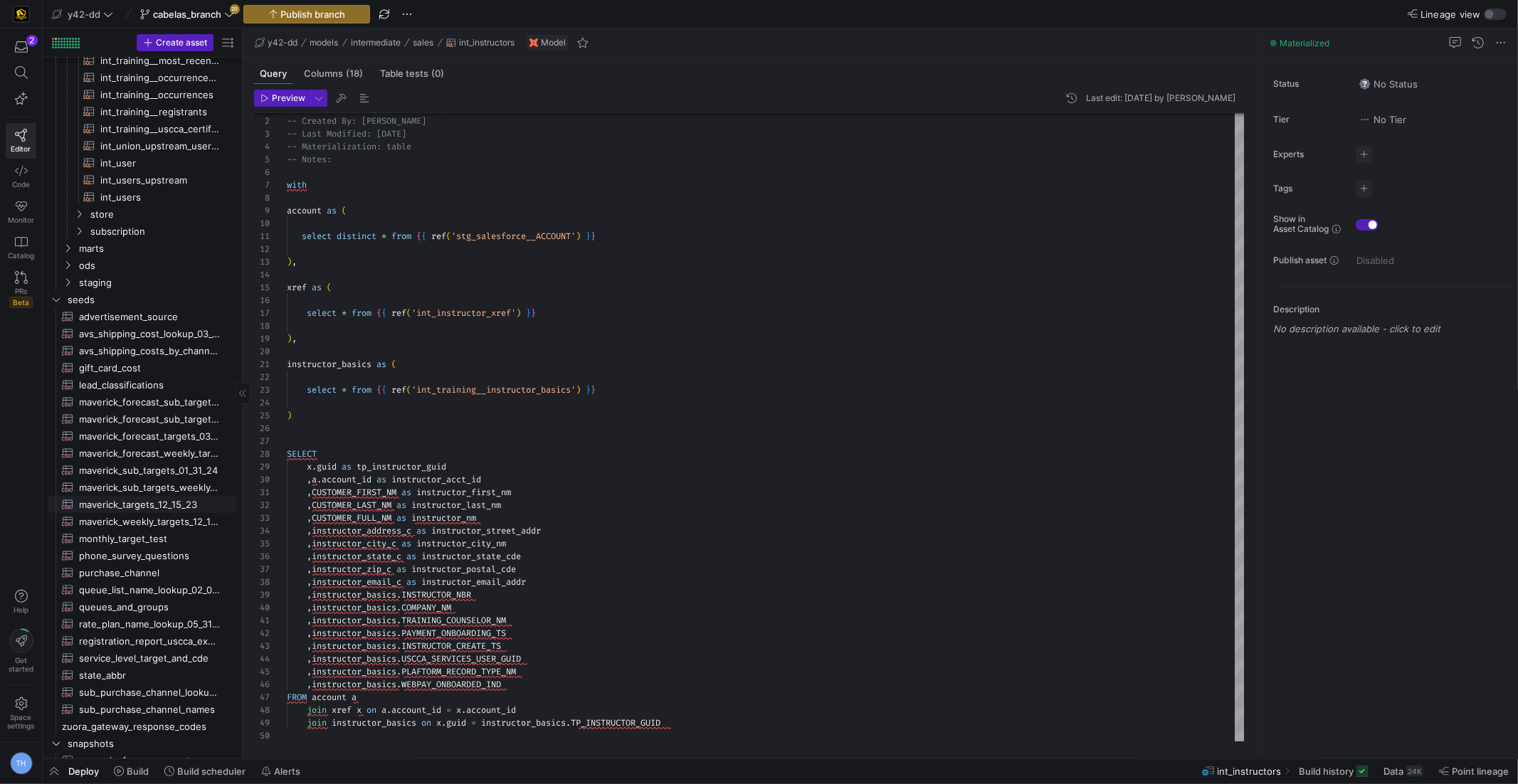
scroll to position [825, 0]
click at [116, 275] on link "staging" at bounding box center [142, 283] width 188 height 17
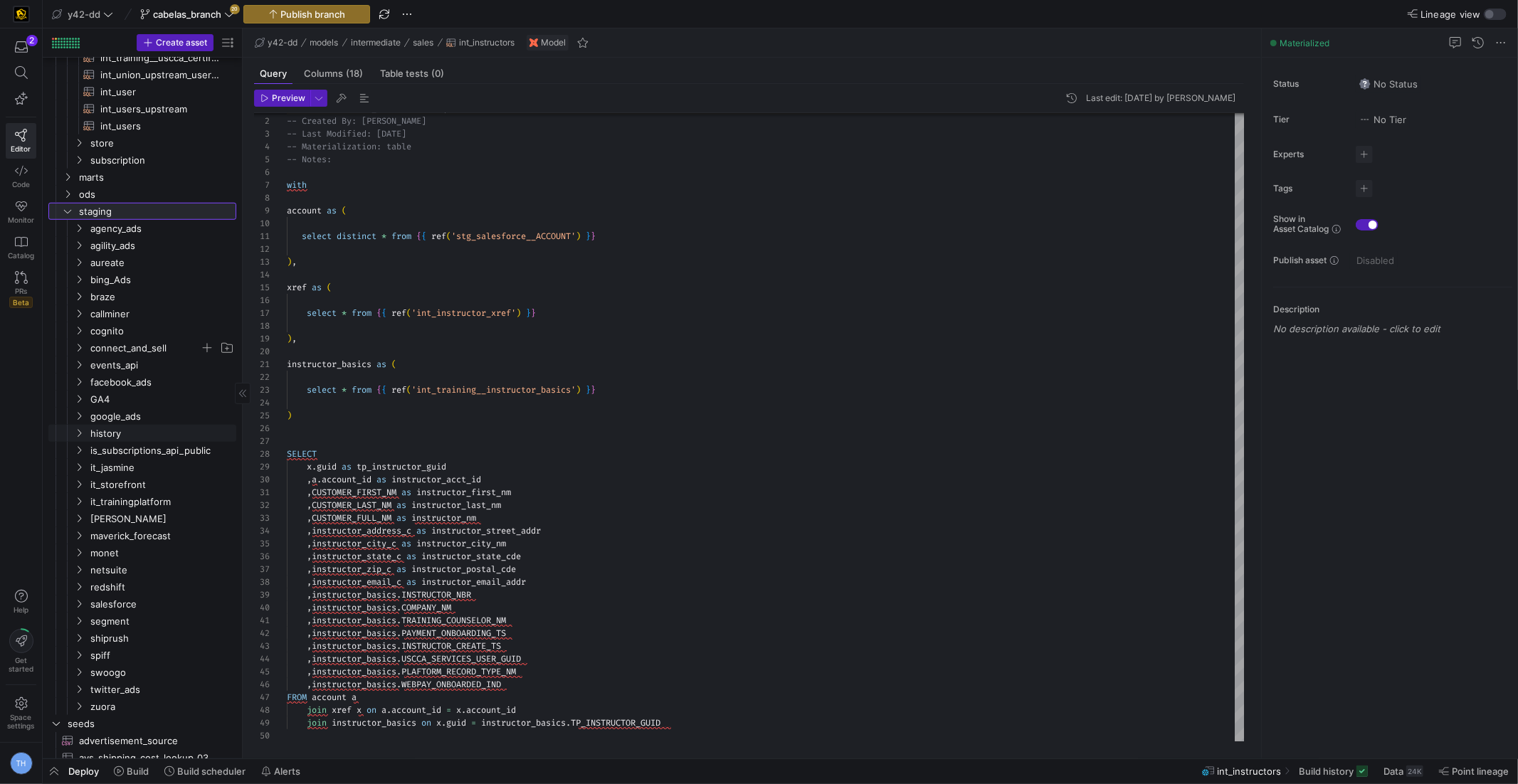
scroll to position [901, 0]
click at [142, 491] on span "it_trainingplatform" at bounding box center [145, 497] width 109 height 16
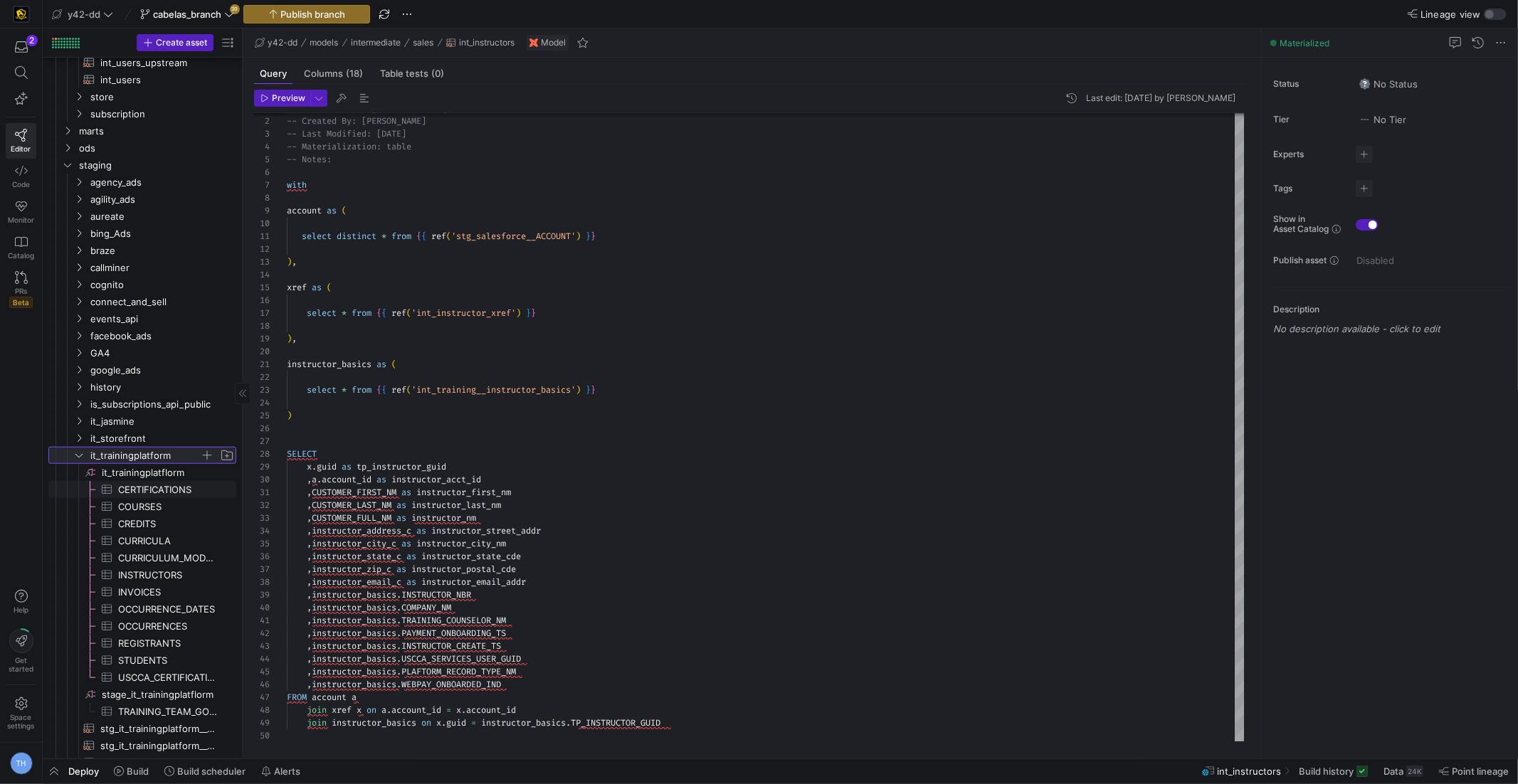
scroll to position [951, 0]
click at [160, 560] on span "INSTRUCTORS​​​​​​​​​" at bounding box center [168, 566] width 102 height 16
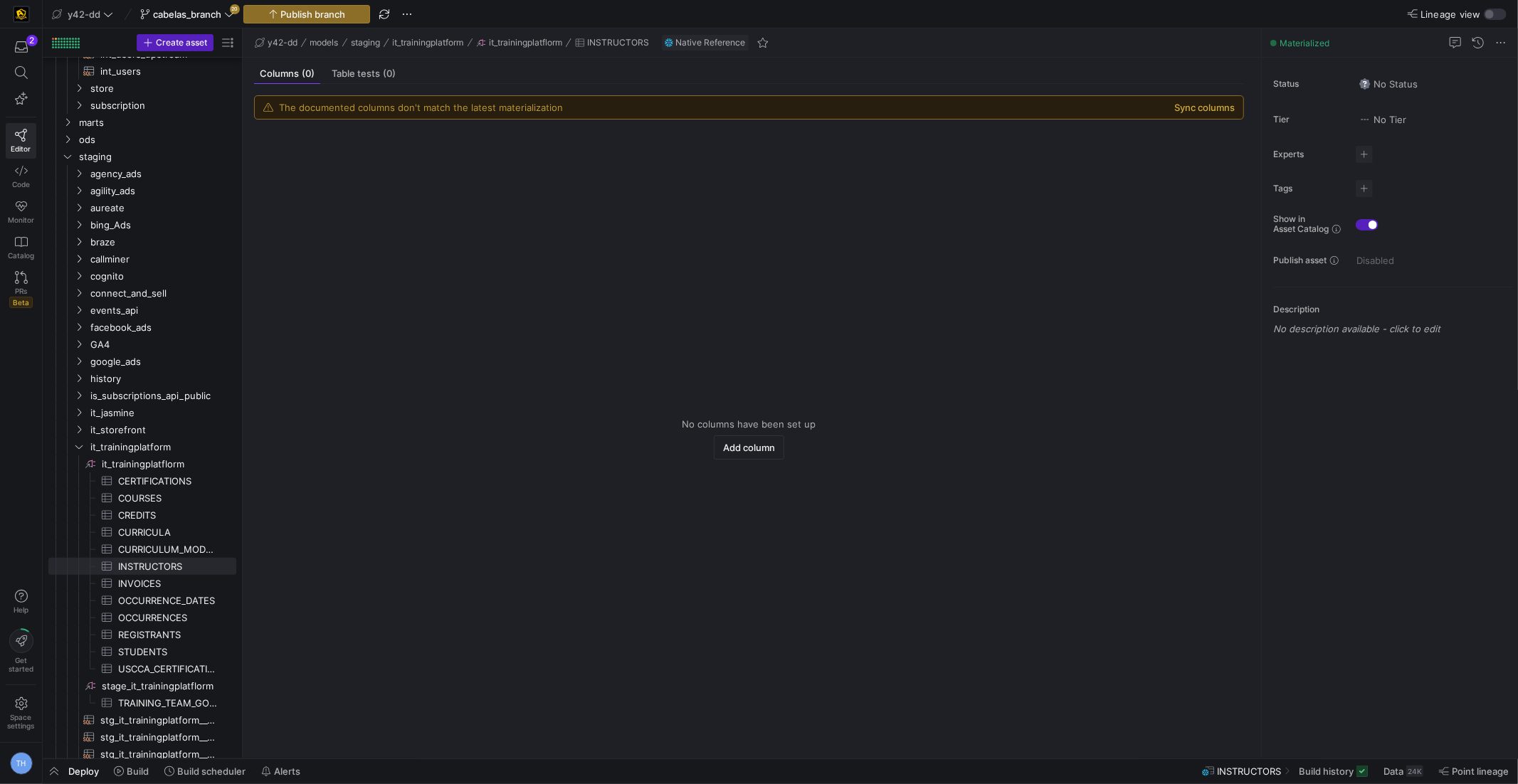
click at [1208, 103] on button "Sync columns" at bounding box center [1204, 107] width 61 height 11
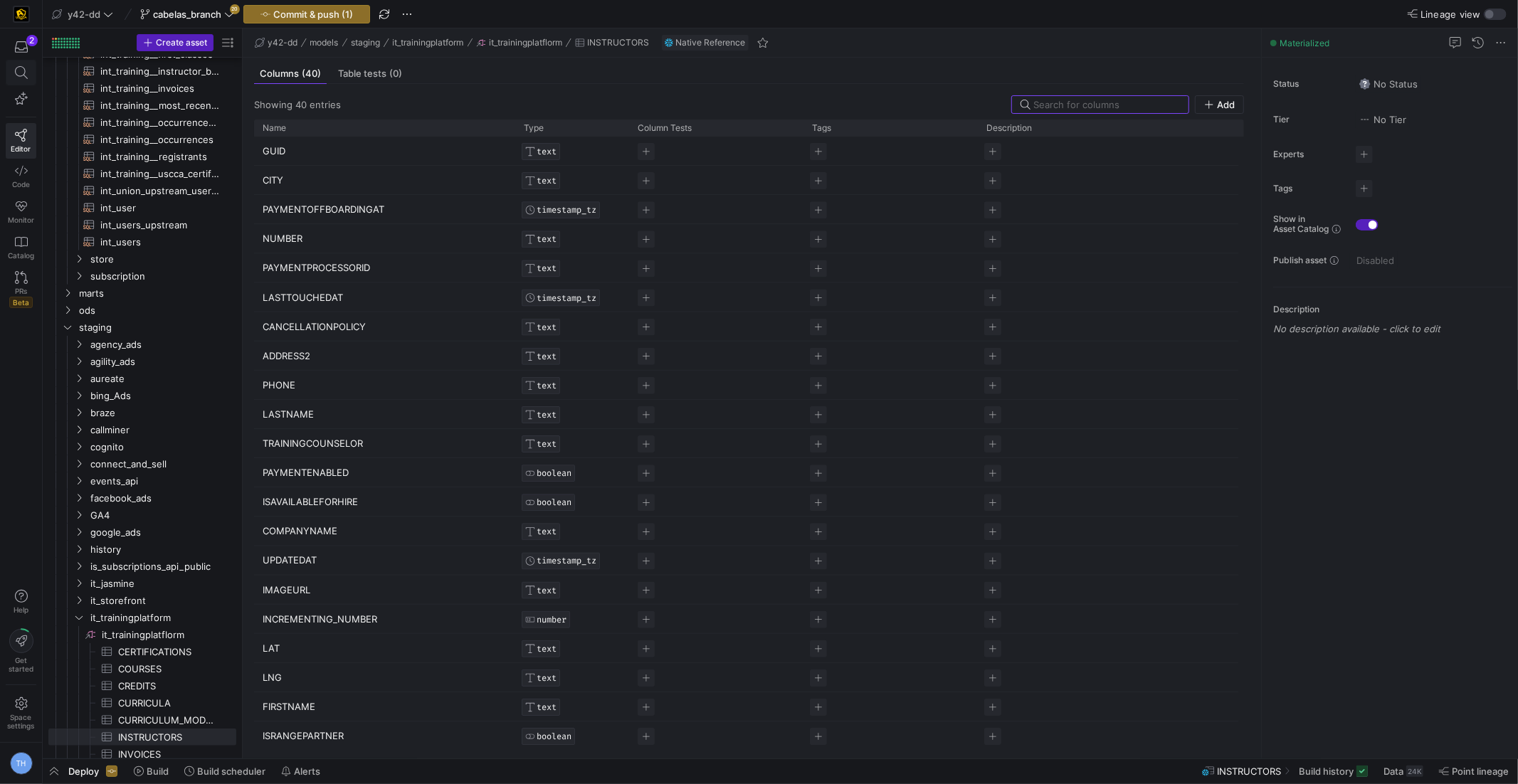
click at [19, 73] on icon at bounding box center [21, 73] width 13 height 13
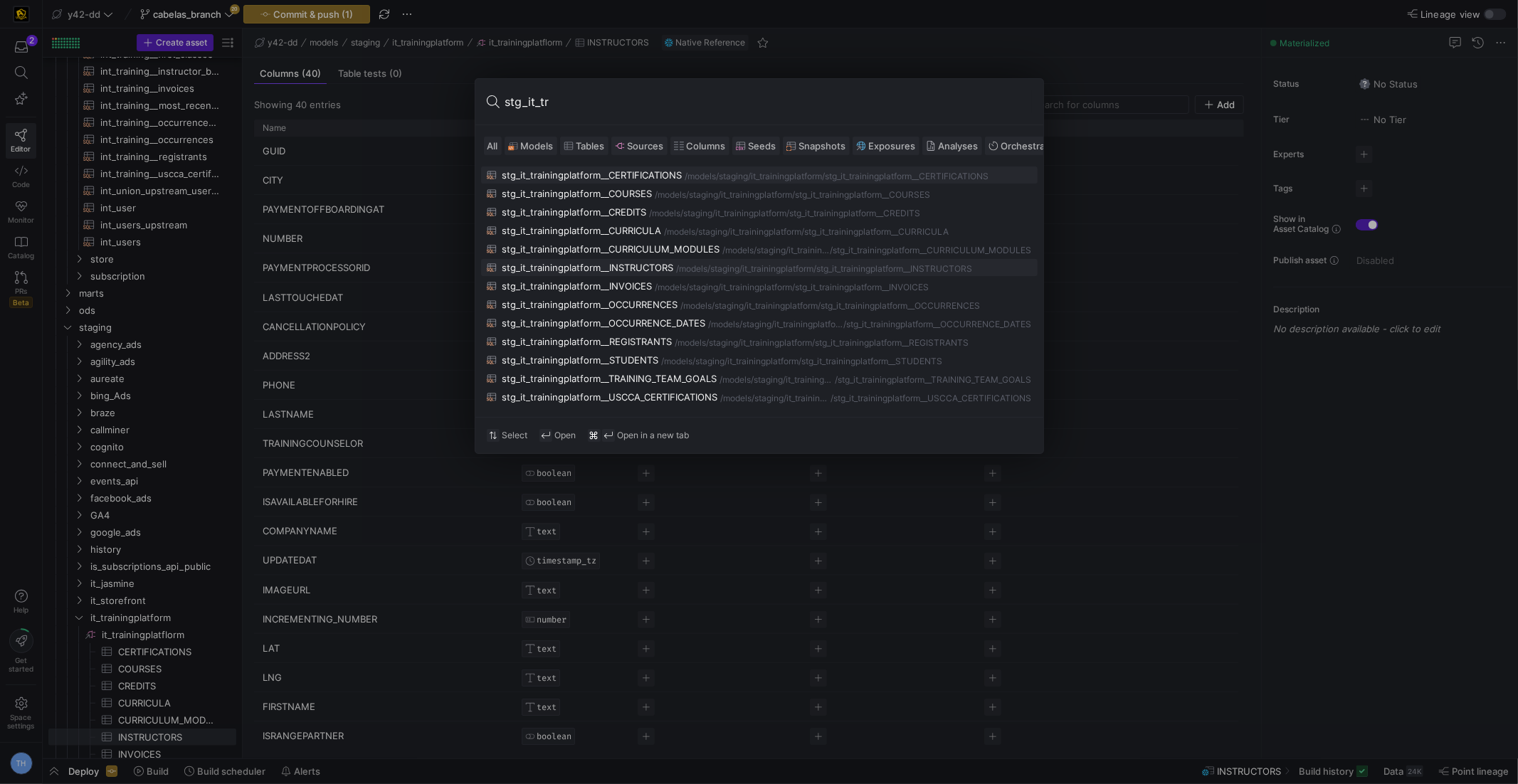
type input "stg_it_tr"
click at [598, 264] on div "stg_it_trainingplatform__INSTRUCTORS" at bounding box center [588, 267] width 172 height 11
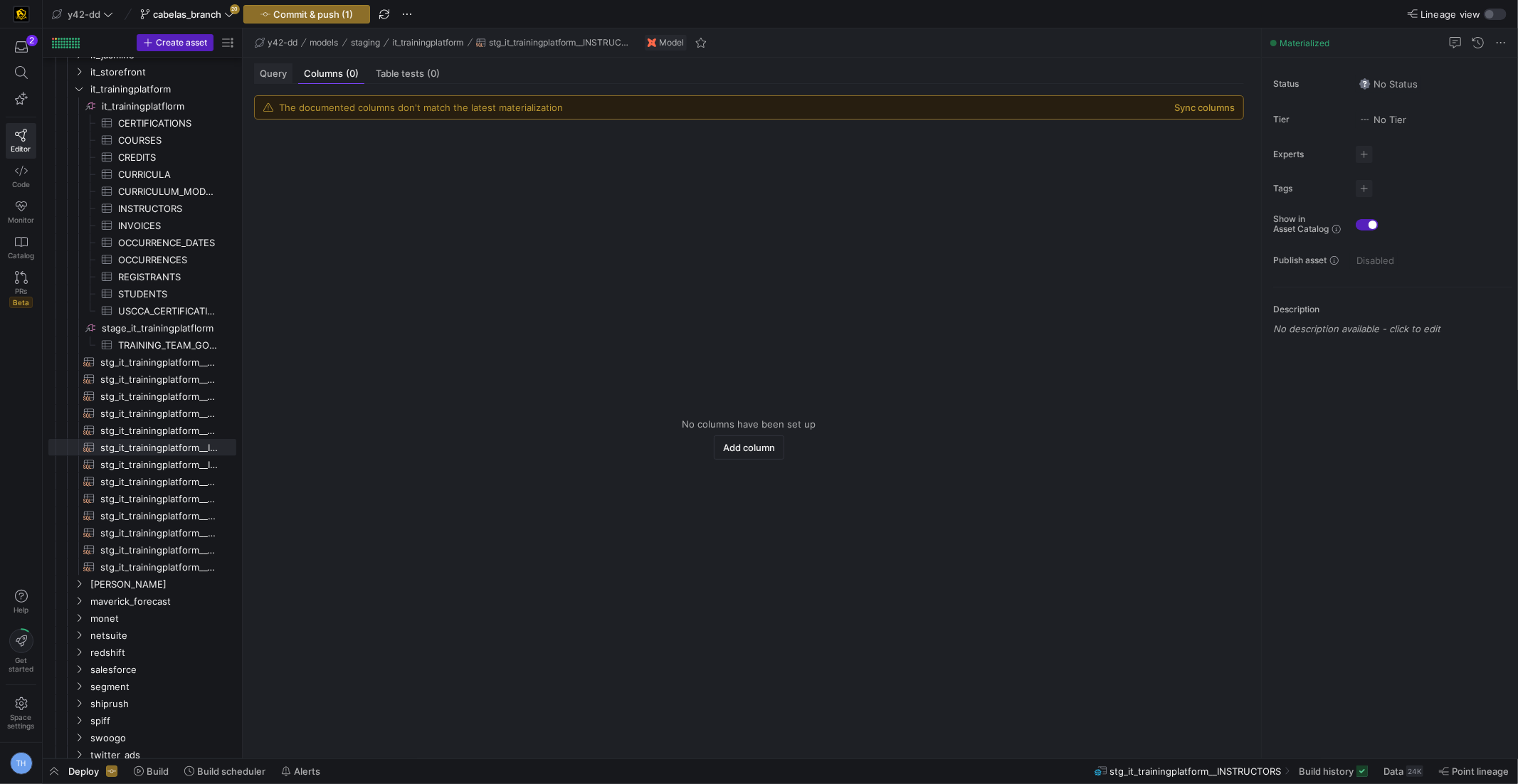
click at [266, 71] on span "Query" at bounding box center [273, 73] width 27 height 9
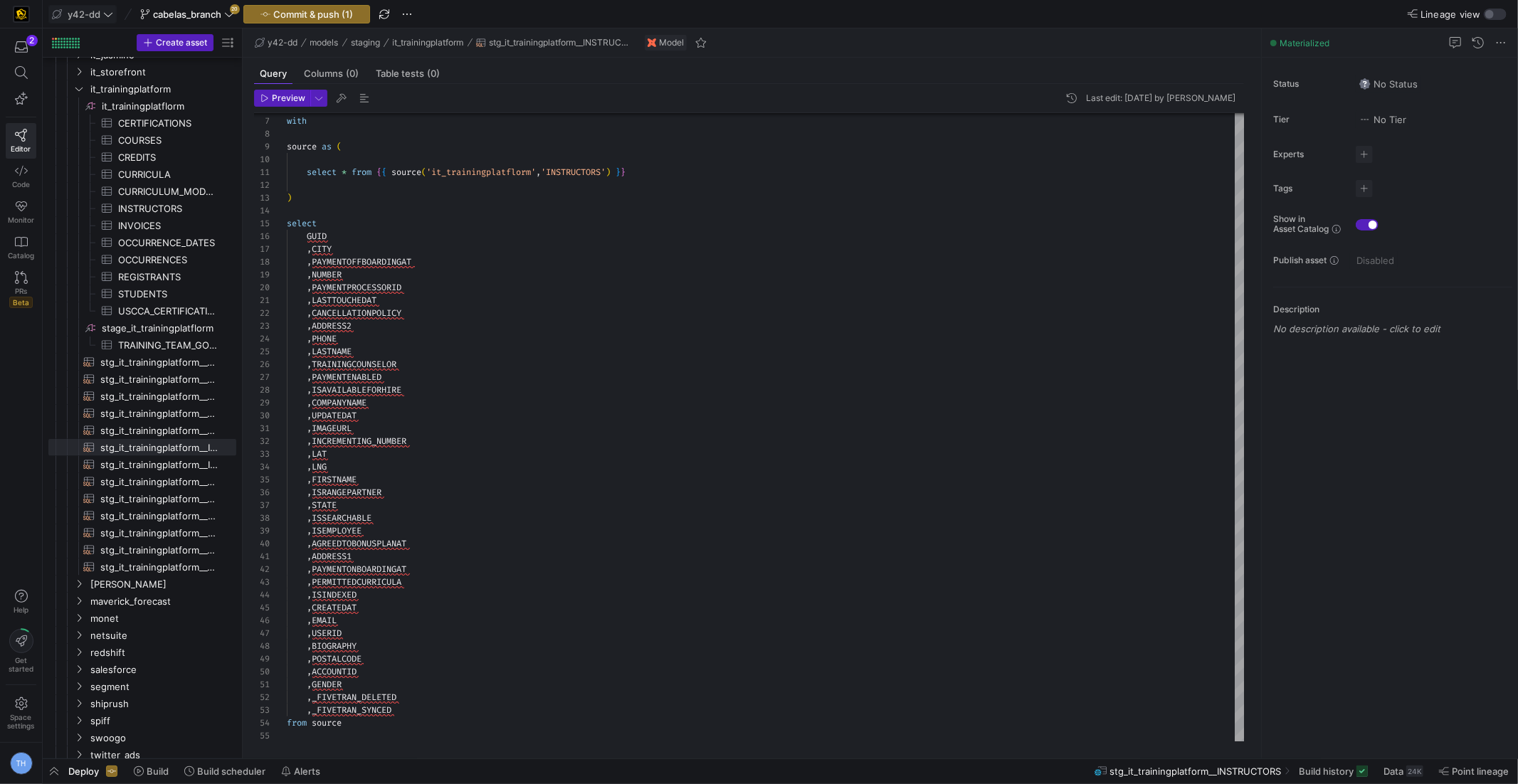
click at [96, 13] on span "y42-dd" at bounding box center [84, 14] width 32 height 11
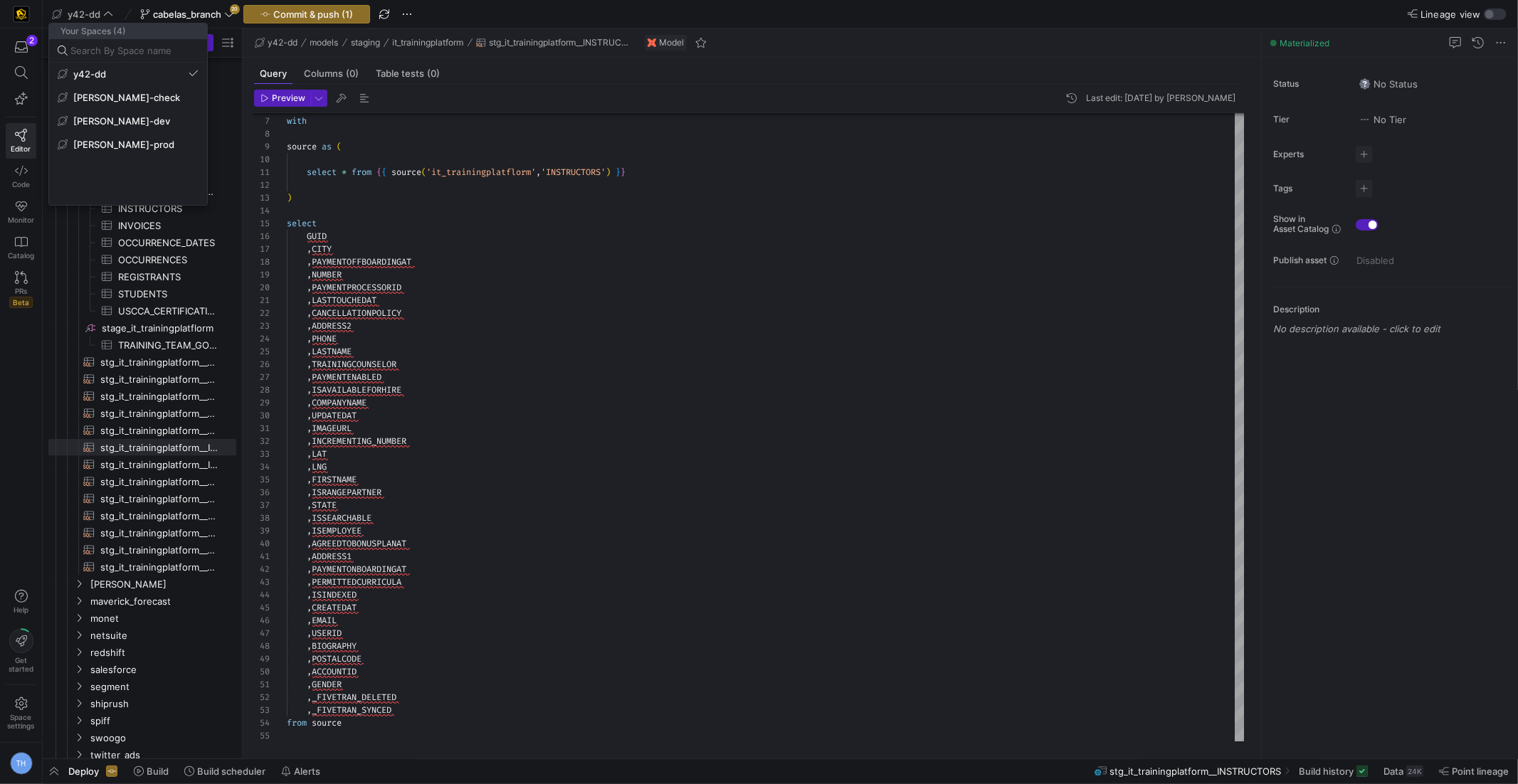
click at [496, 399] on div at bounding box center [759, 392] width 1518 height 784
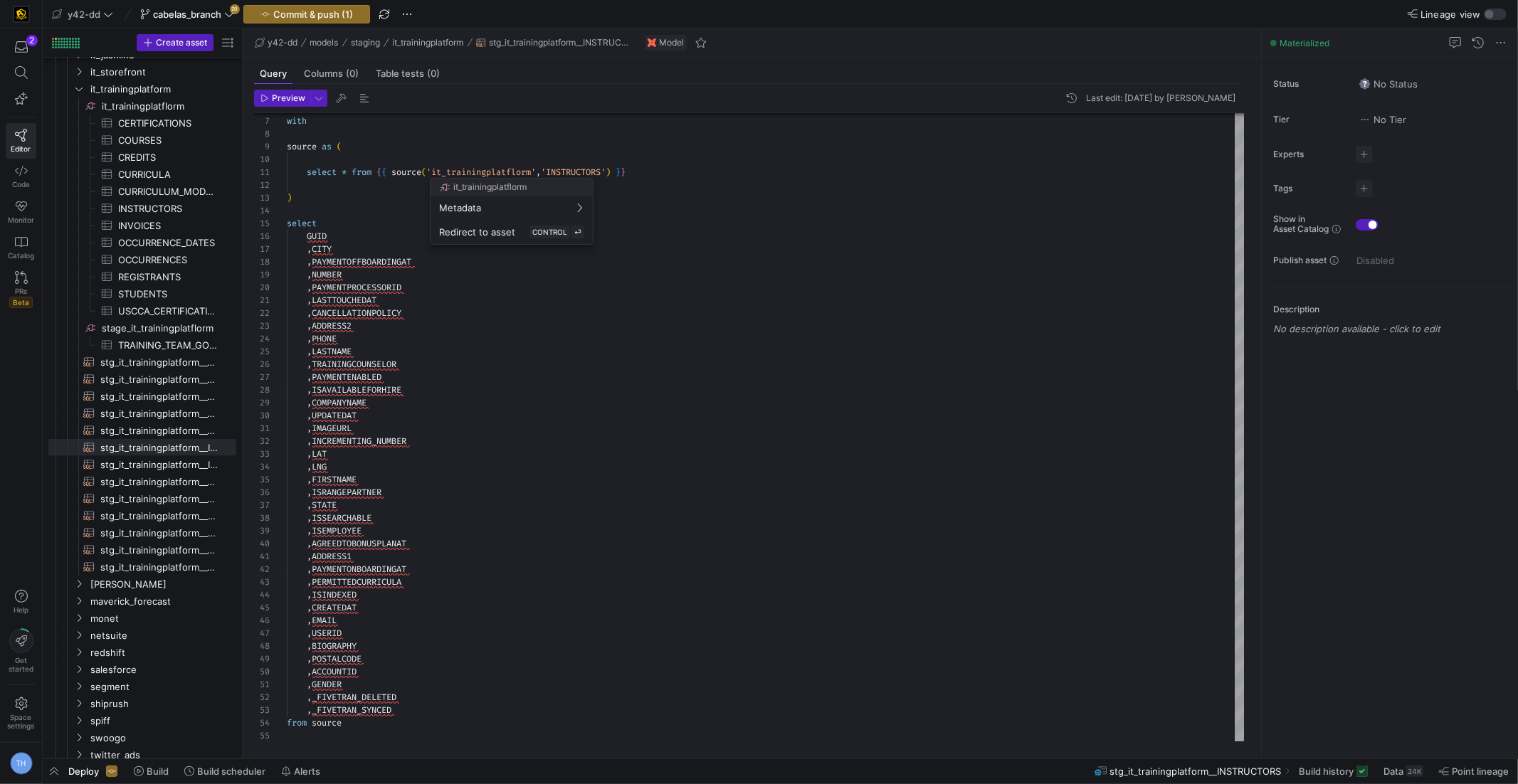
click at [466, 423] on div at bounding box center [759, 392] width 1518 height 784
click at [80, 20] on span at bounding box center [83, 15] width 67 height 17
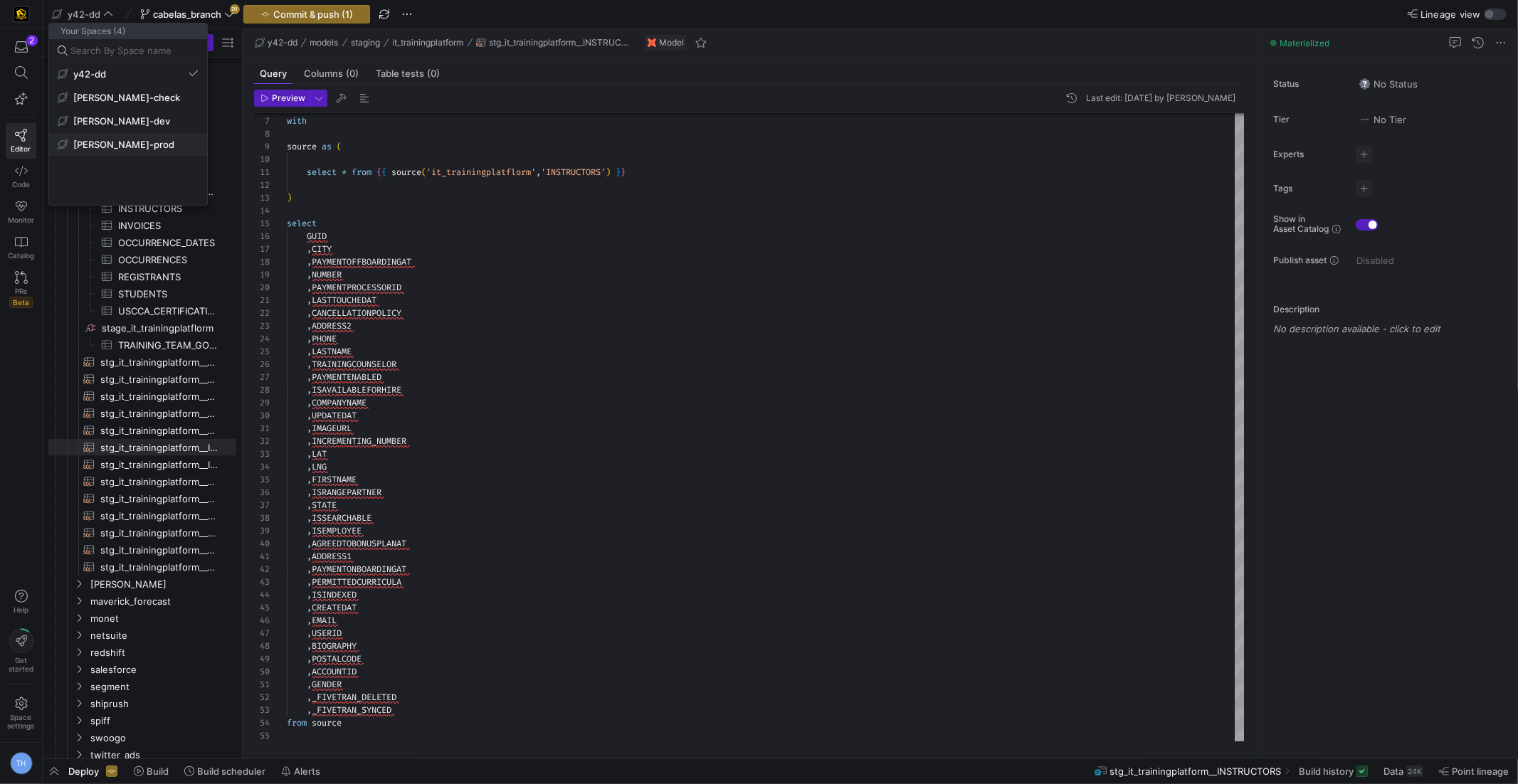
click at [141, 139] on span "[PERSON_NAME]-prod" at bounding box center [128, 144] width 141 height 11
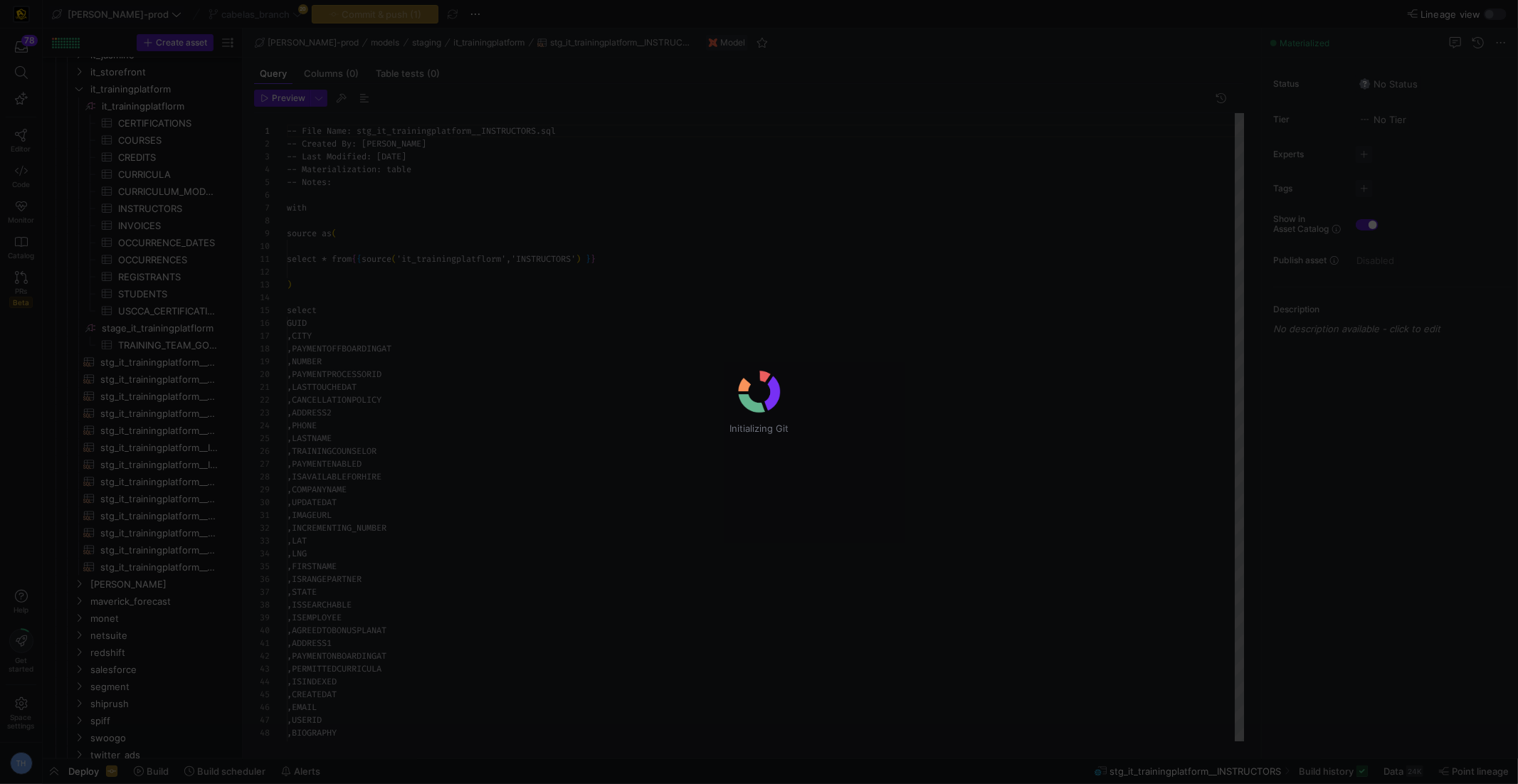
scroll to position [128, 0]
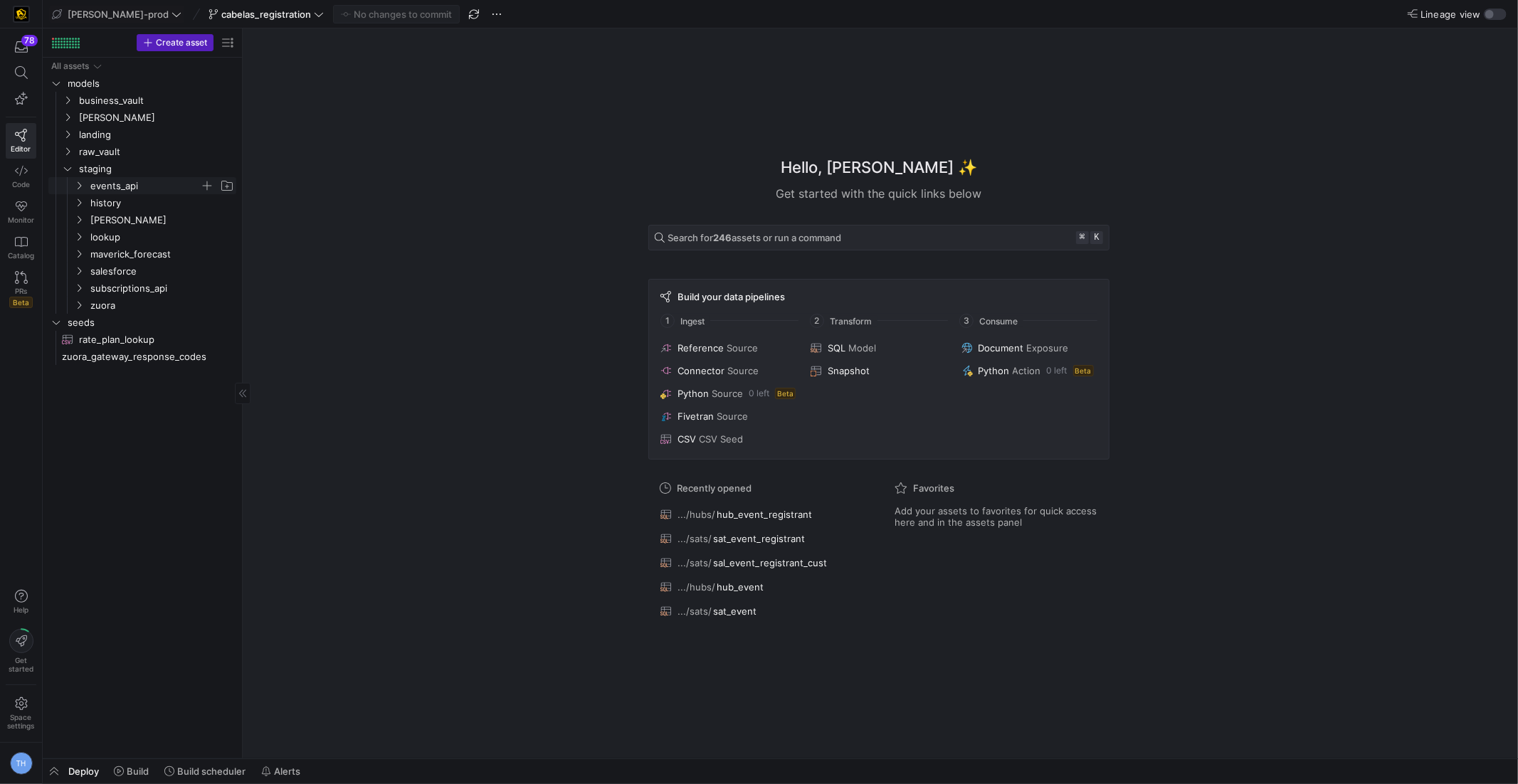
click at [146, 183] on span "events_api" at bounding box center [145, 186] width 109 height 16
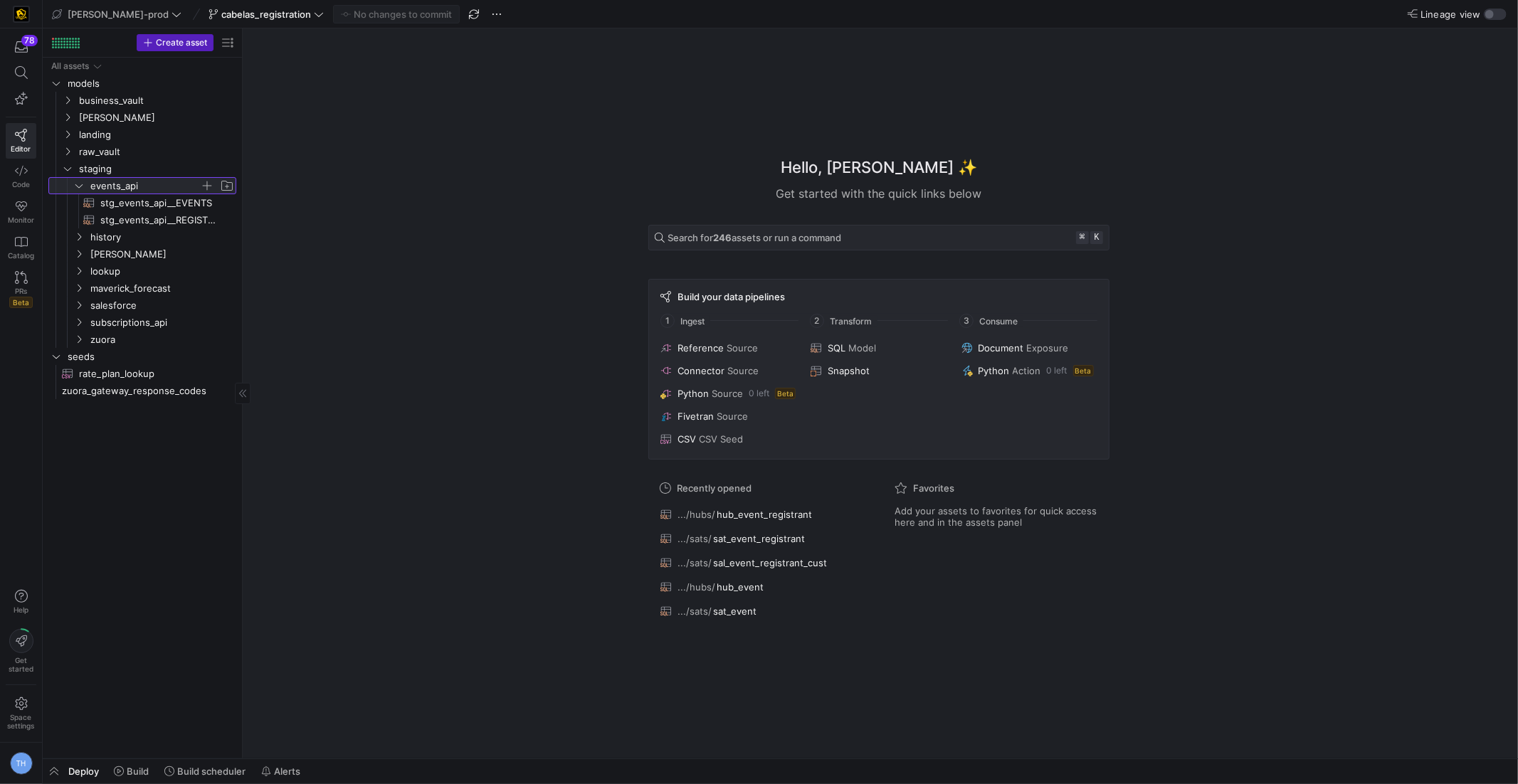
click at [146, 183] on span "events_api" at bounding box center [145, 186] width 109 height 16
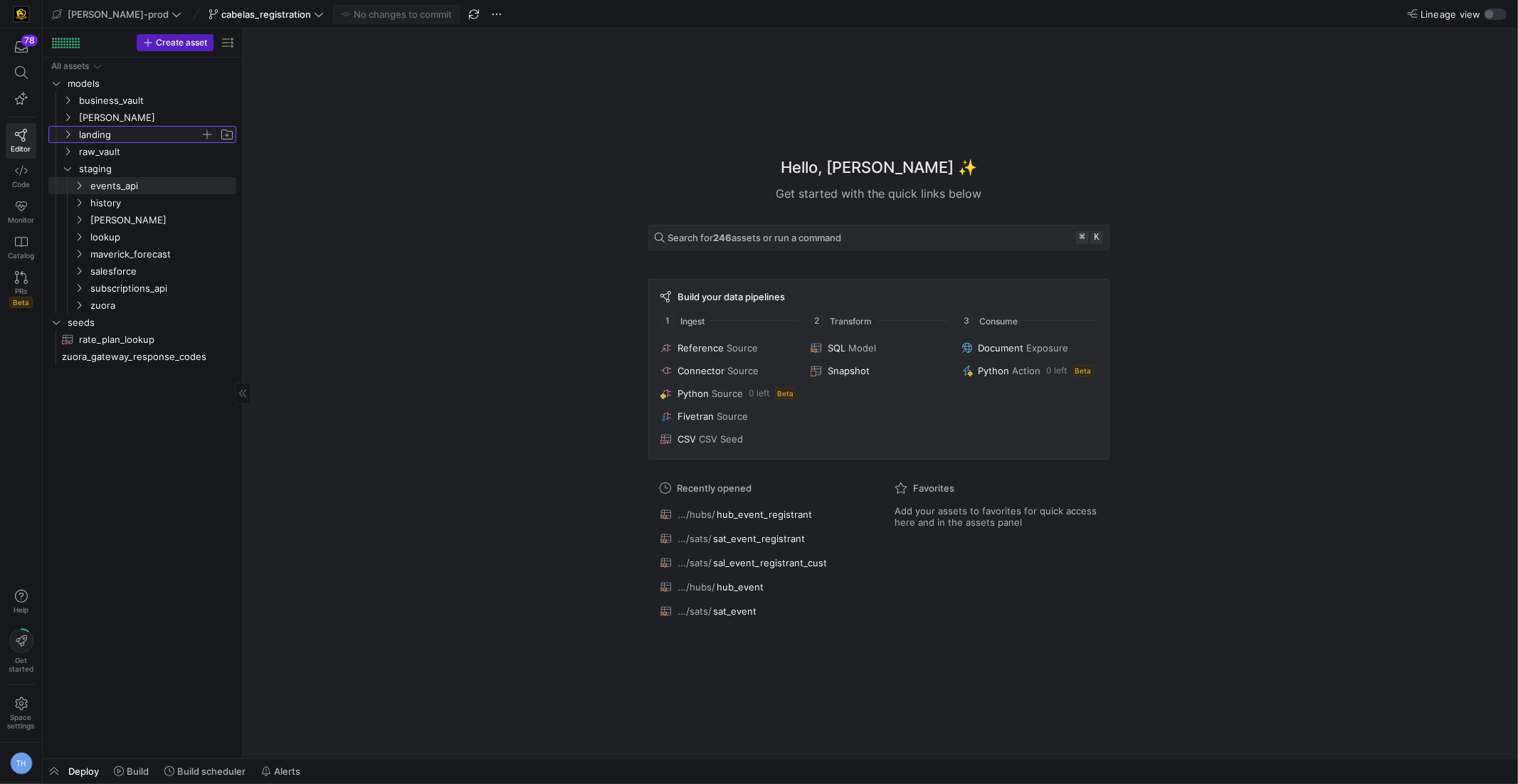
click at [139, 138] on span "landing" at bounding box center [140, 134] width 121 height 16
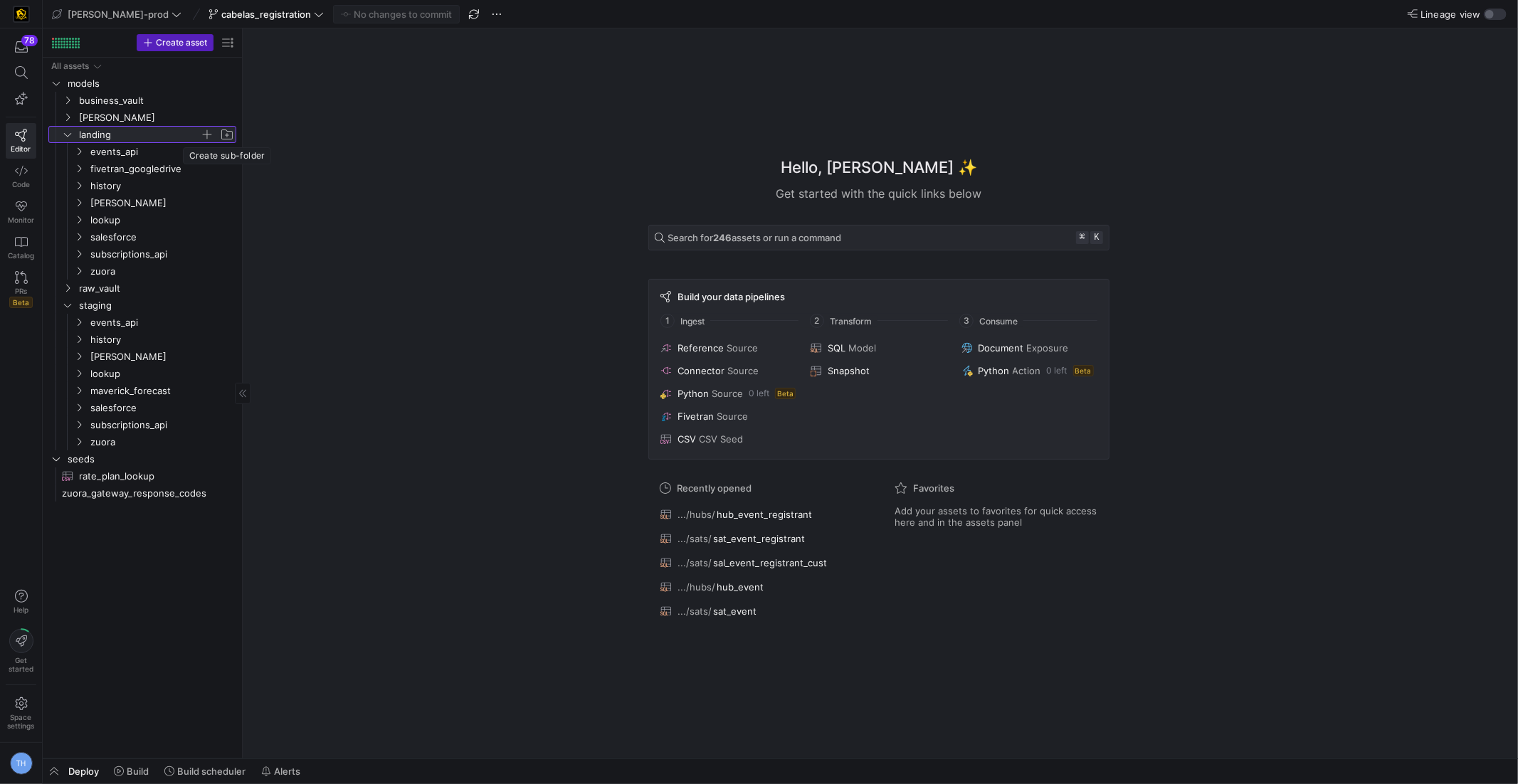
click at [229, 131] on span "button" at bounding box center [227, 134] width 15 height 15
click at [226, 135] on span "button" at bounding box center [227, 134] width 15 height 15
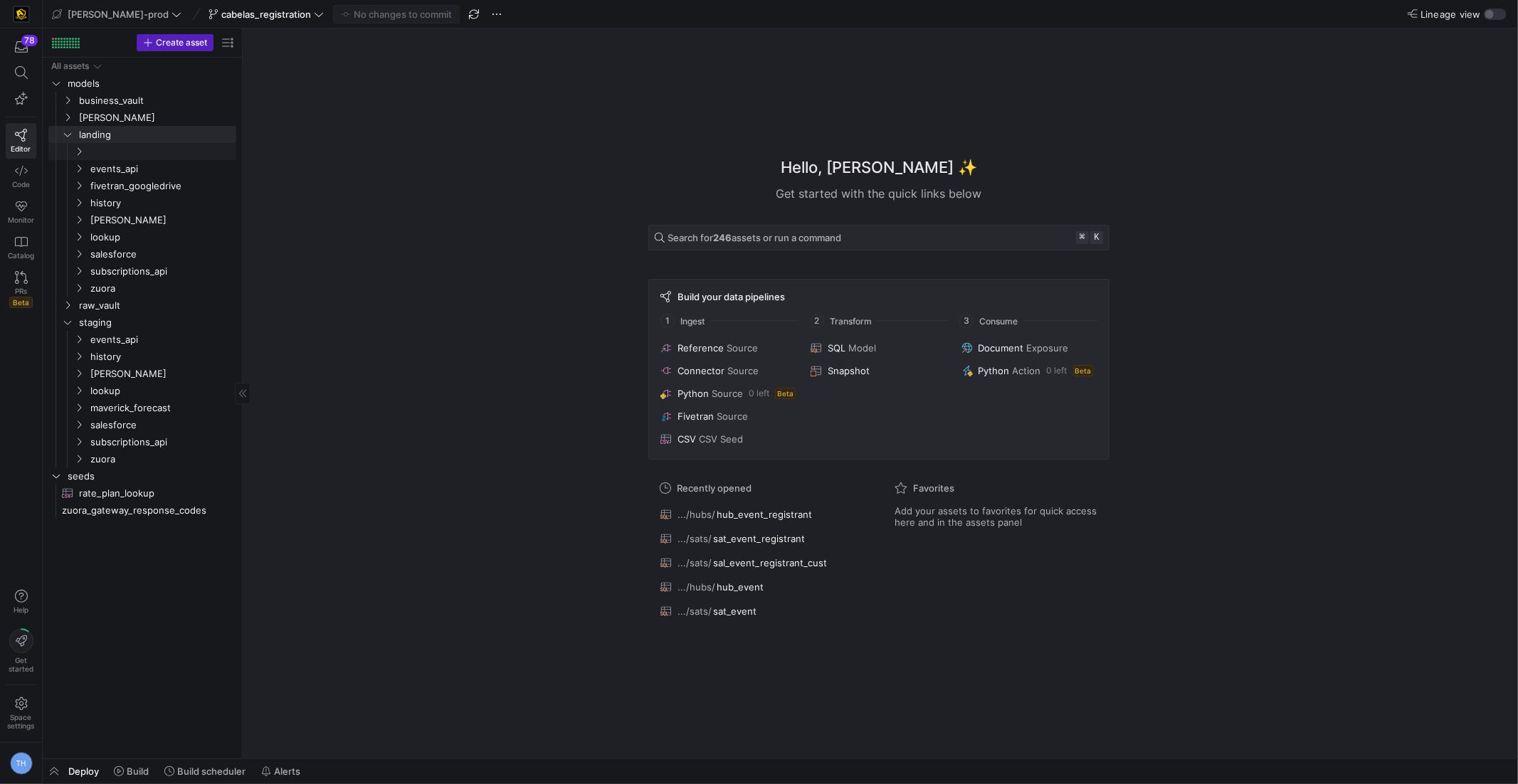
type input "it_trainingplatform"
click at [205, 202] on span "Press SPACE to select this row." at bounding box center [206, 202] width 15 height 15
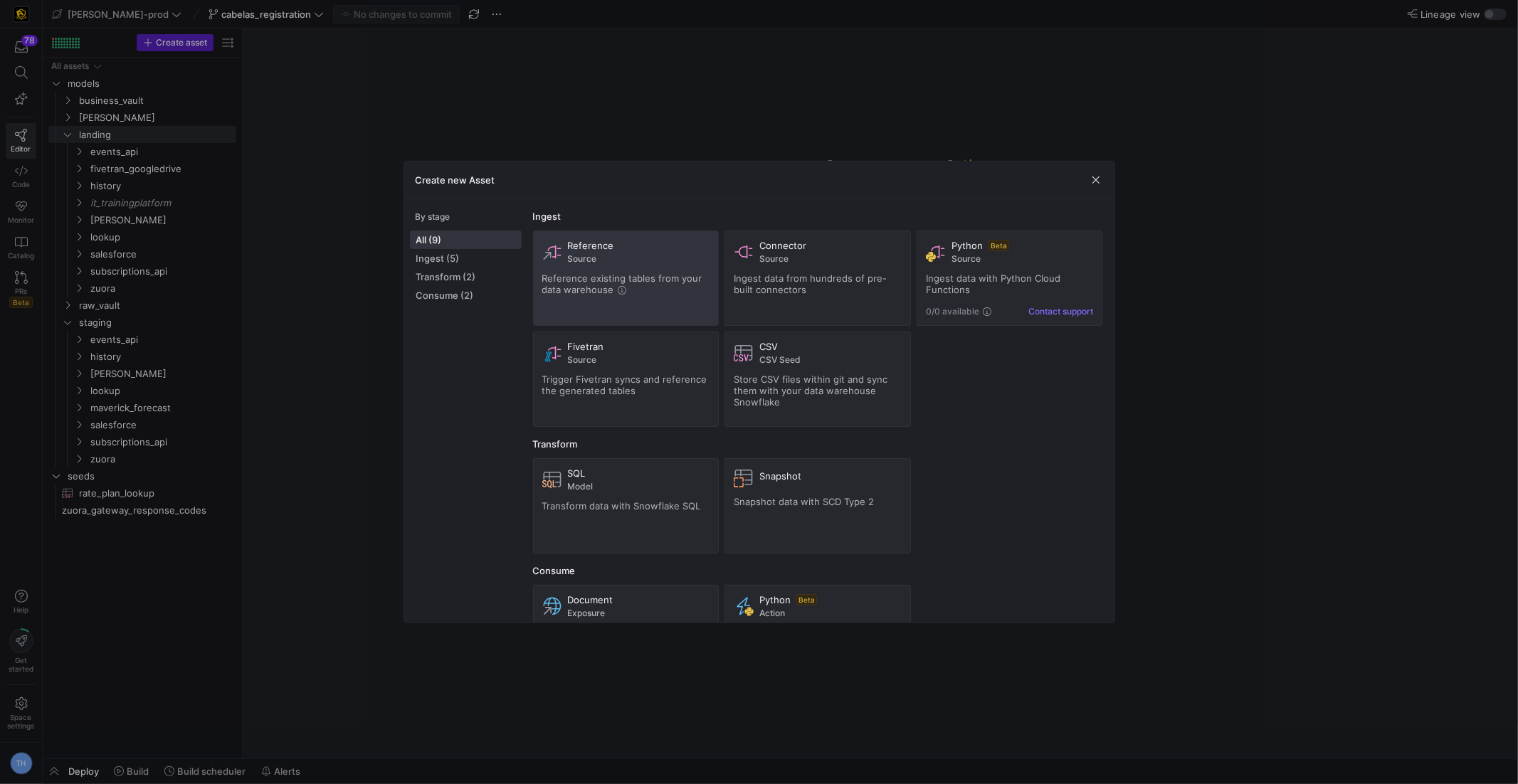
click at [625, 264] on div "Reference Source Reference existing tables from your data warehouse" at bounding box center [626, 278] width 168 height 77
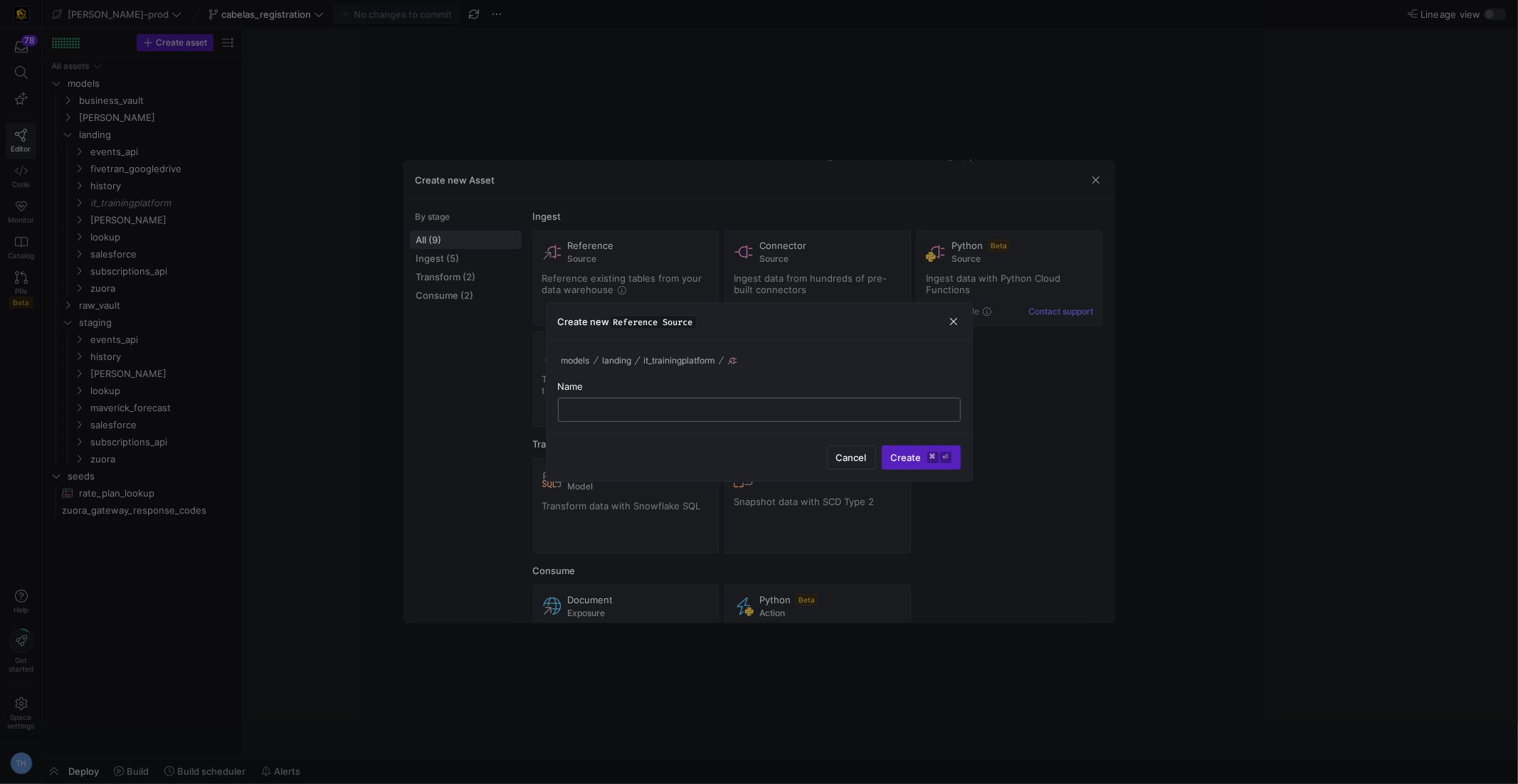
paste input "it_trainingplatform"
type input "it_trainingplatform"
click at [928, 455] on kbd "⌘" at bounding box center [933, 457] width 11 height 11
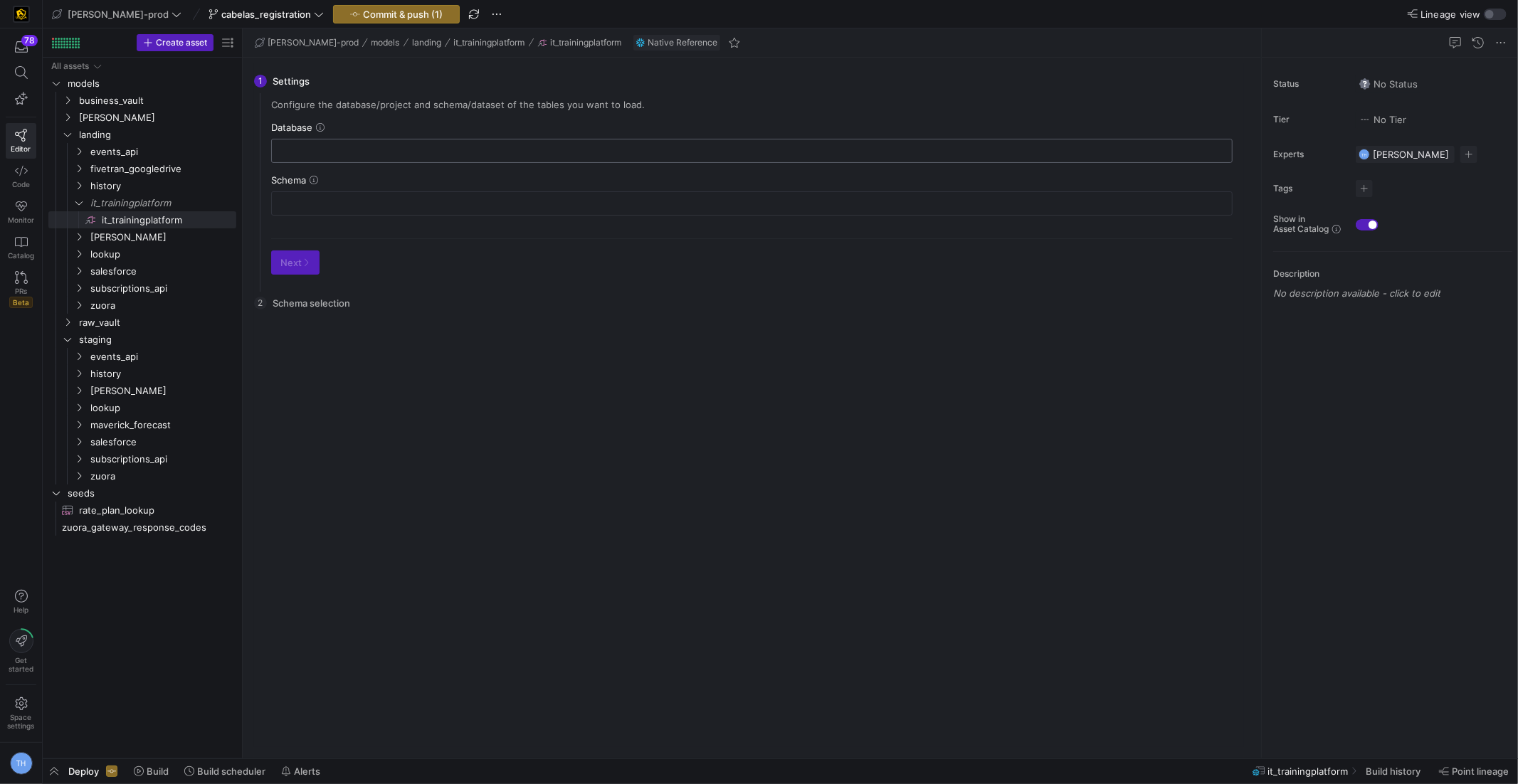
click at [372, 145] on input "text" at bounding box center [752, 150] width 938 height 11
type input "FIVETRAN"
click at [390, 208] on div at bounding box center [752, 203] width 938 height 23
paste input "IT_TRAINGPLATFORM_PRODUCTION_TRAINING"
type input "IT_TRAINGPLATFORM_PRODUCTION_TRAINING"
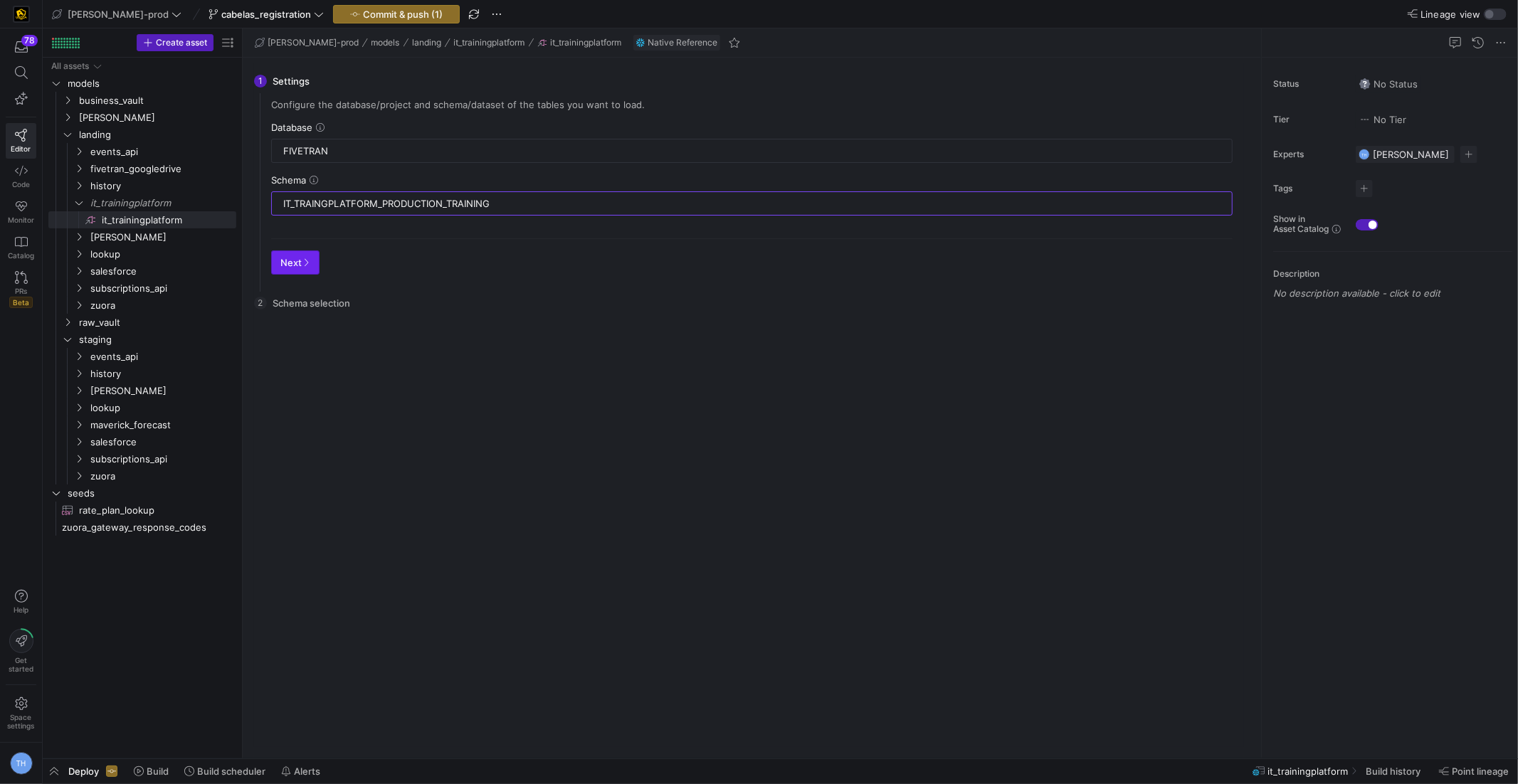
click at [303, 258] on icon "button" at bounding box center [306, 263] width 9 height 9
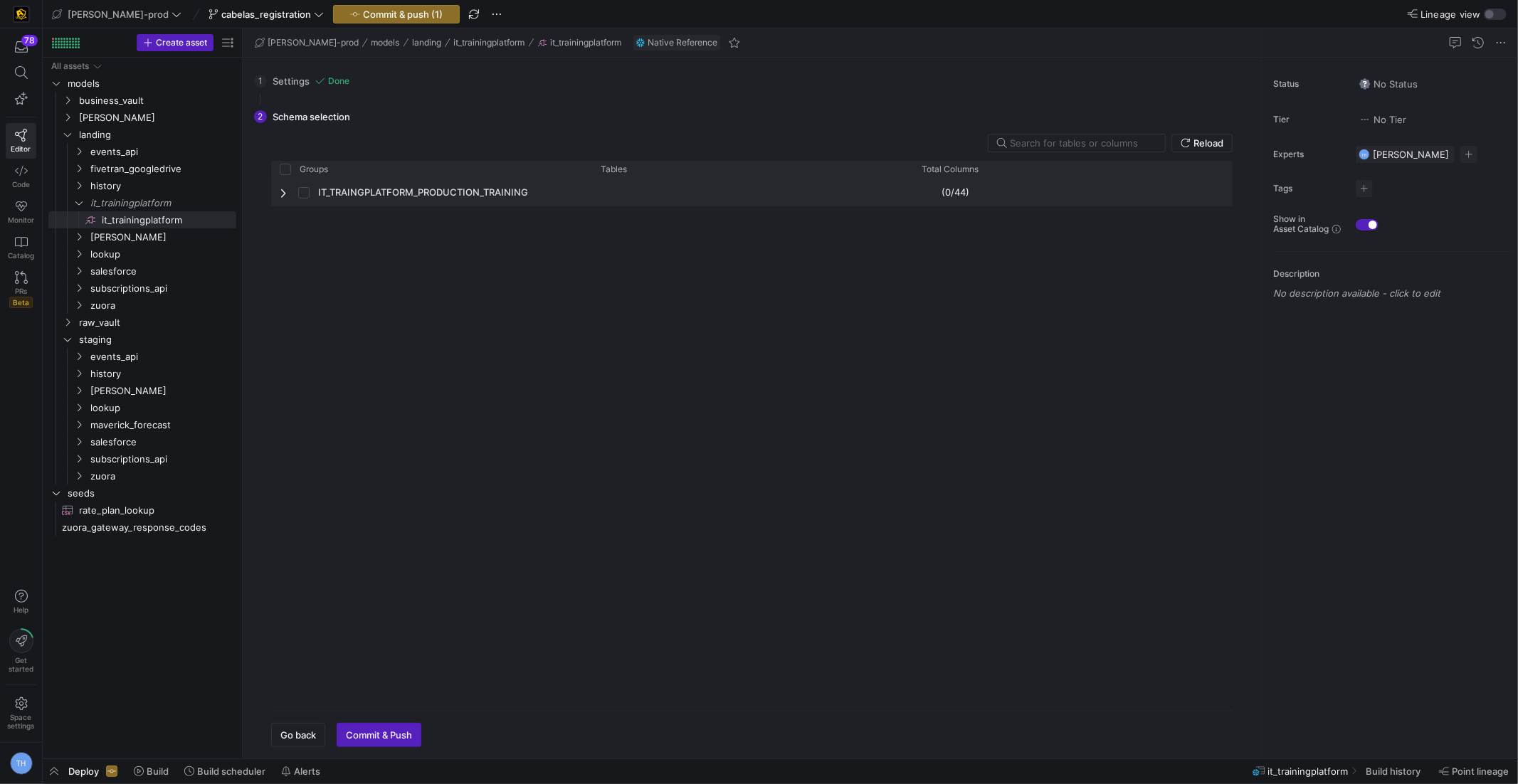
click at [282, 192] on span "Press SPACE to select this row." at bounding box center [285, 192] width 10 height 11
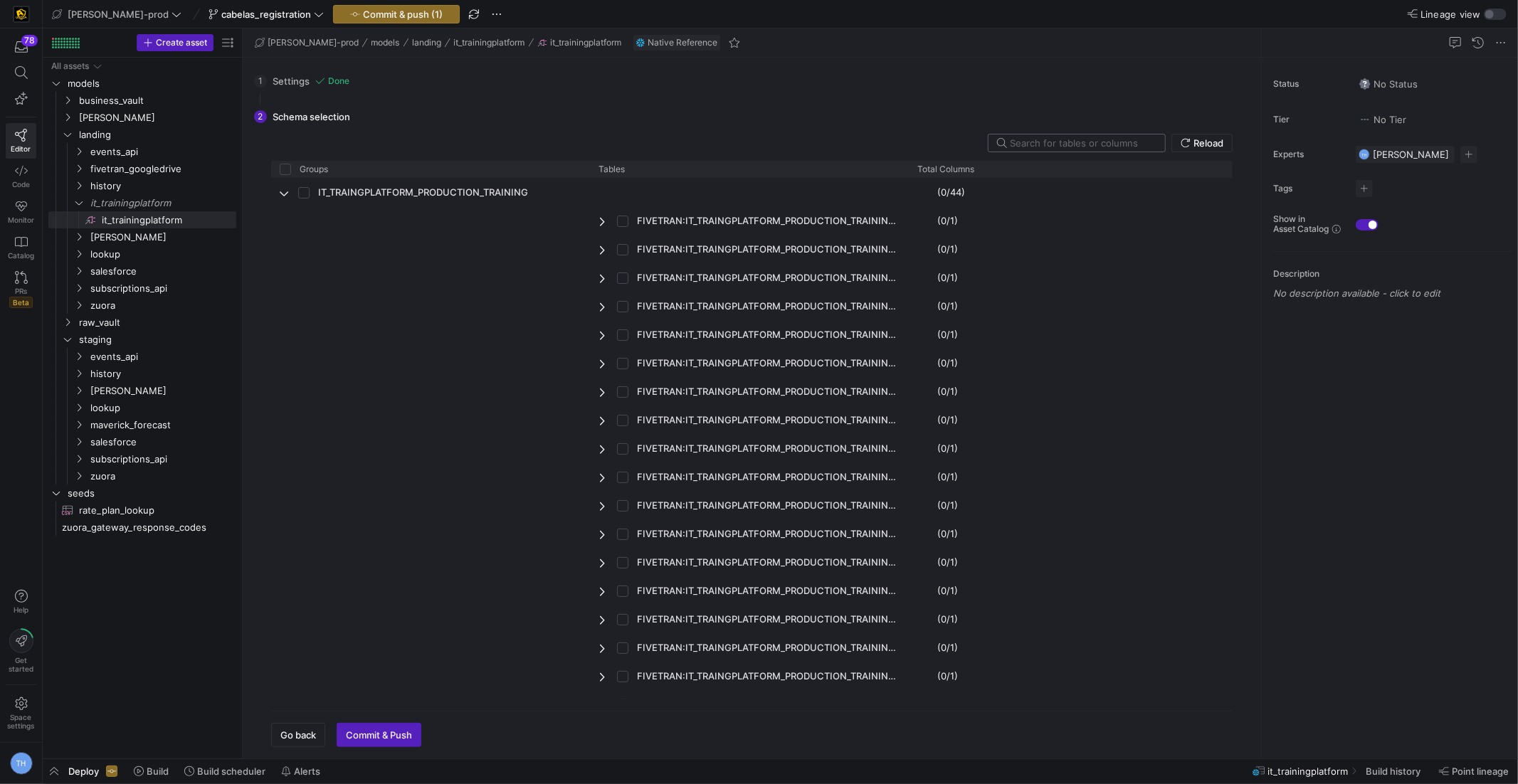
click at [1056, 139] on input "text" at bounding box center [1082, 142] width 144 height 11
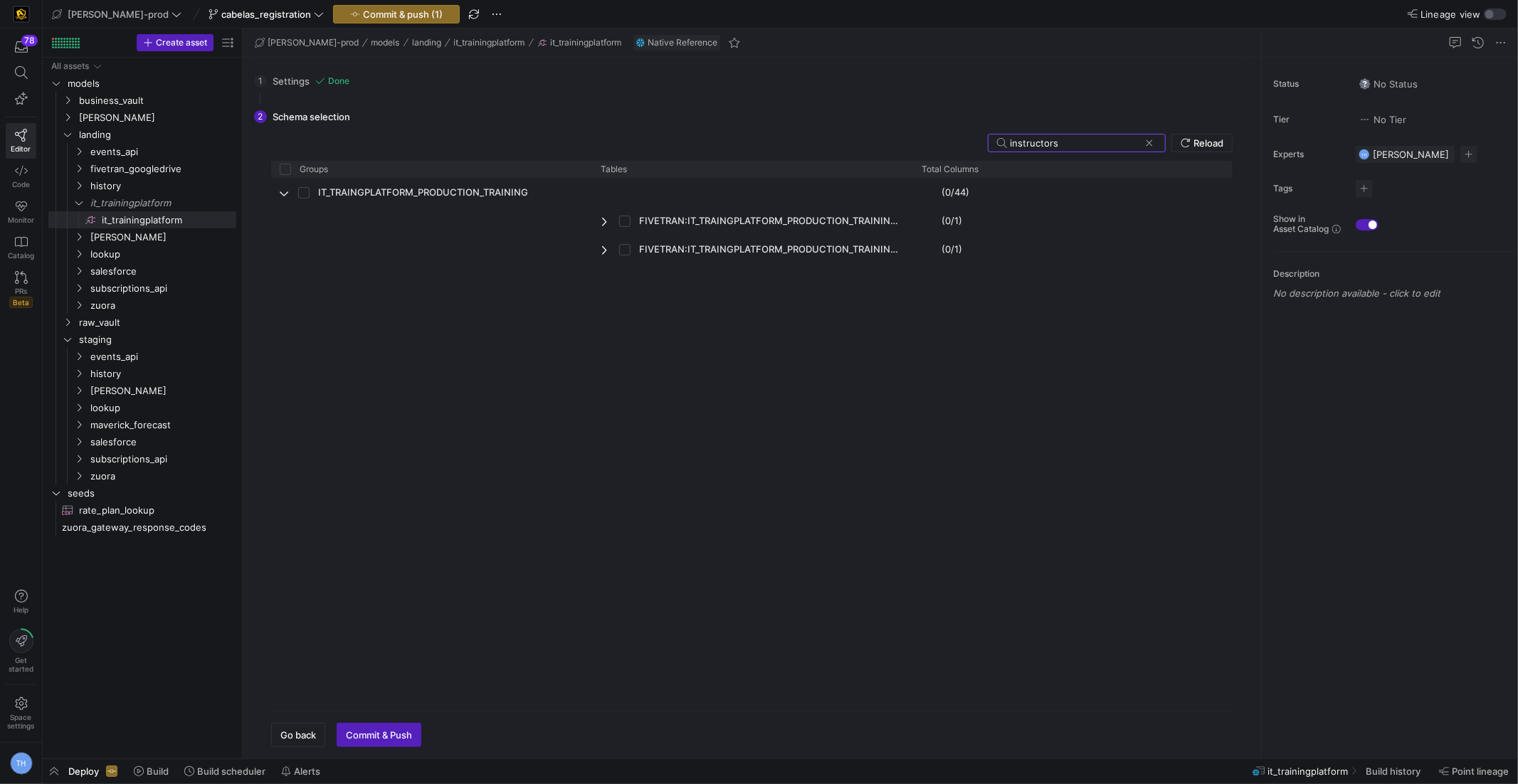
type input "instructors"
click at [1259, 214] on div "1 Settings Done Configure the database/project and schema/dataset of the tables…" at bounding box center [752, 409] width 1019 height 701
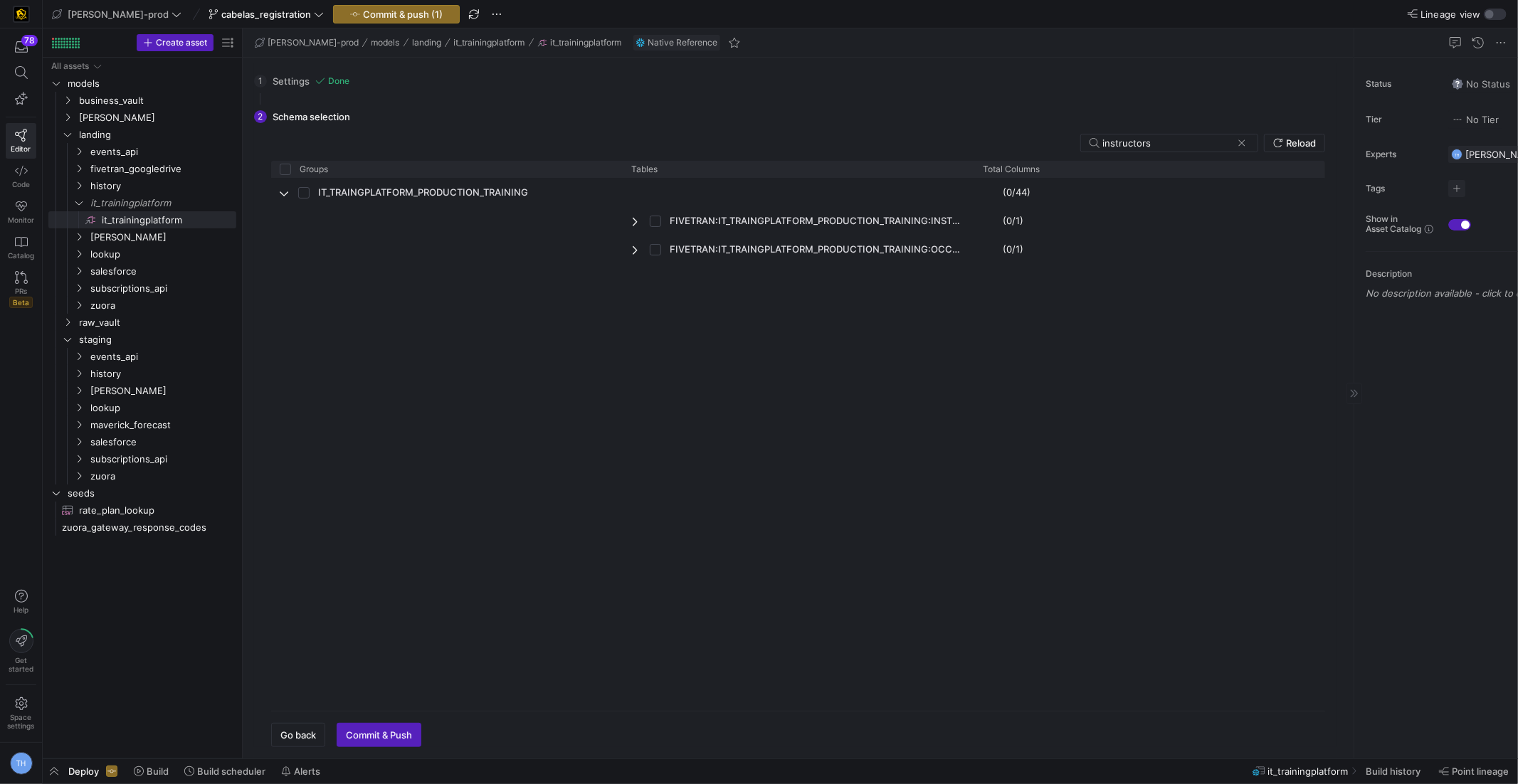
drag, startPoint x: 1261, startPoint y: 213, endPoint x: 1494, endPoint y: 197, distance: 233.5
click at [762, 212] on span "FIVETRAN:IT_TRAINGPLATFORM_PRODUCTION_TRAINING:INSTRUCTORS" at bounding box center [817, 221] width 294 height 28
click at [654, 220] on input "Press Space to toggle row selection (unchecked)" at bounding box center [655, 221] width 11 height 11
checkbox input "true"
checkbox input "false"
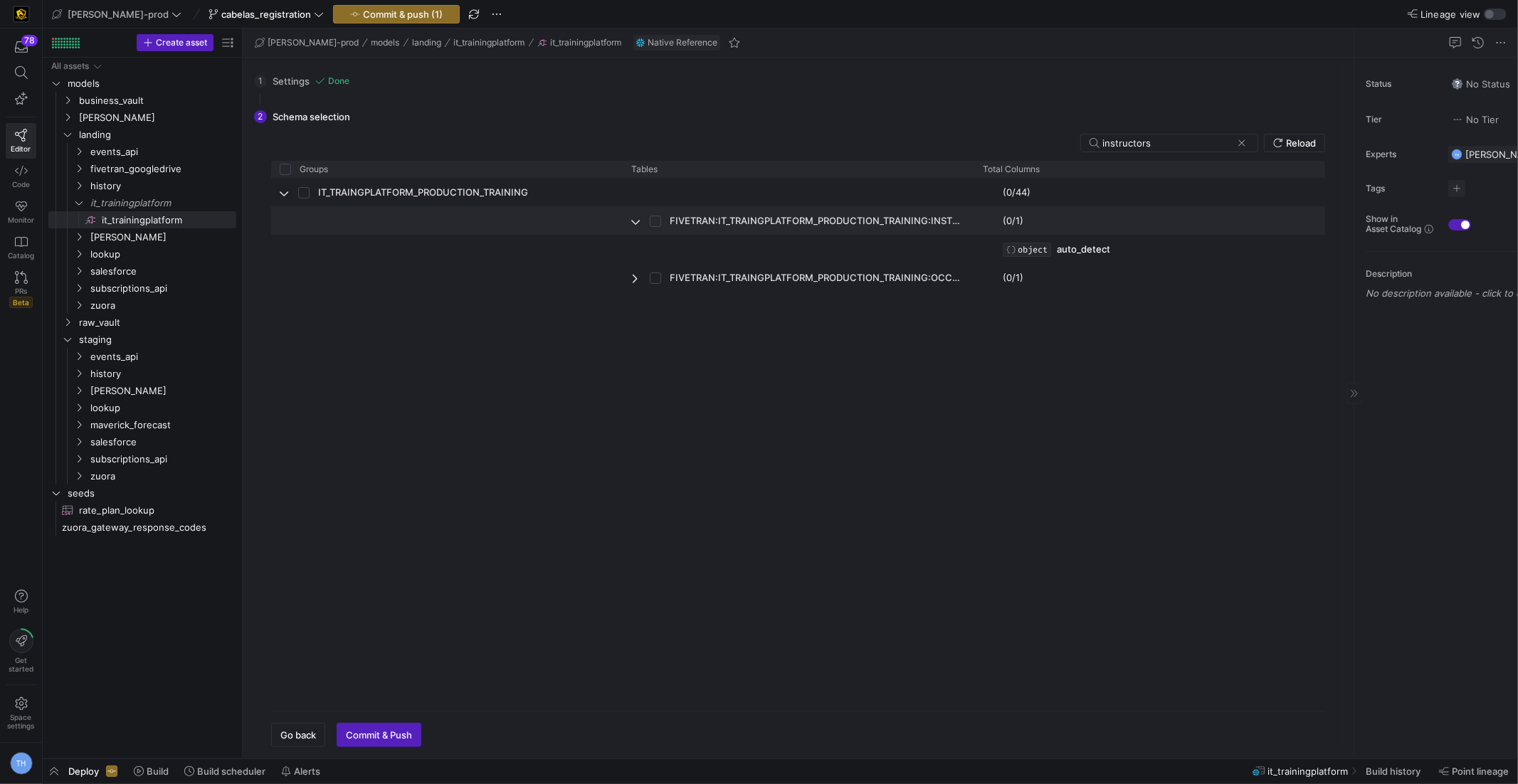
checkbox input "false"
checkbox input "true"
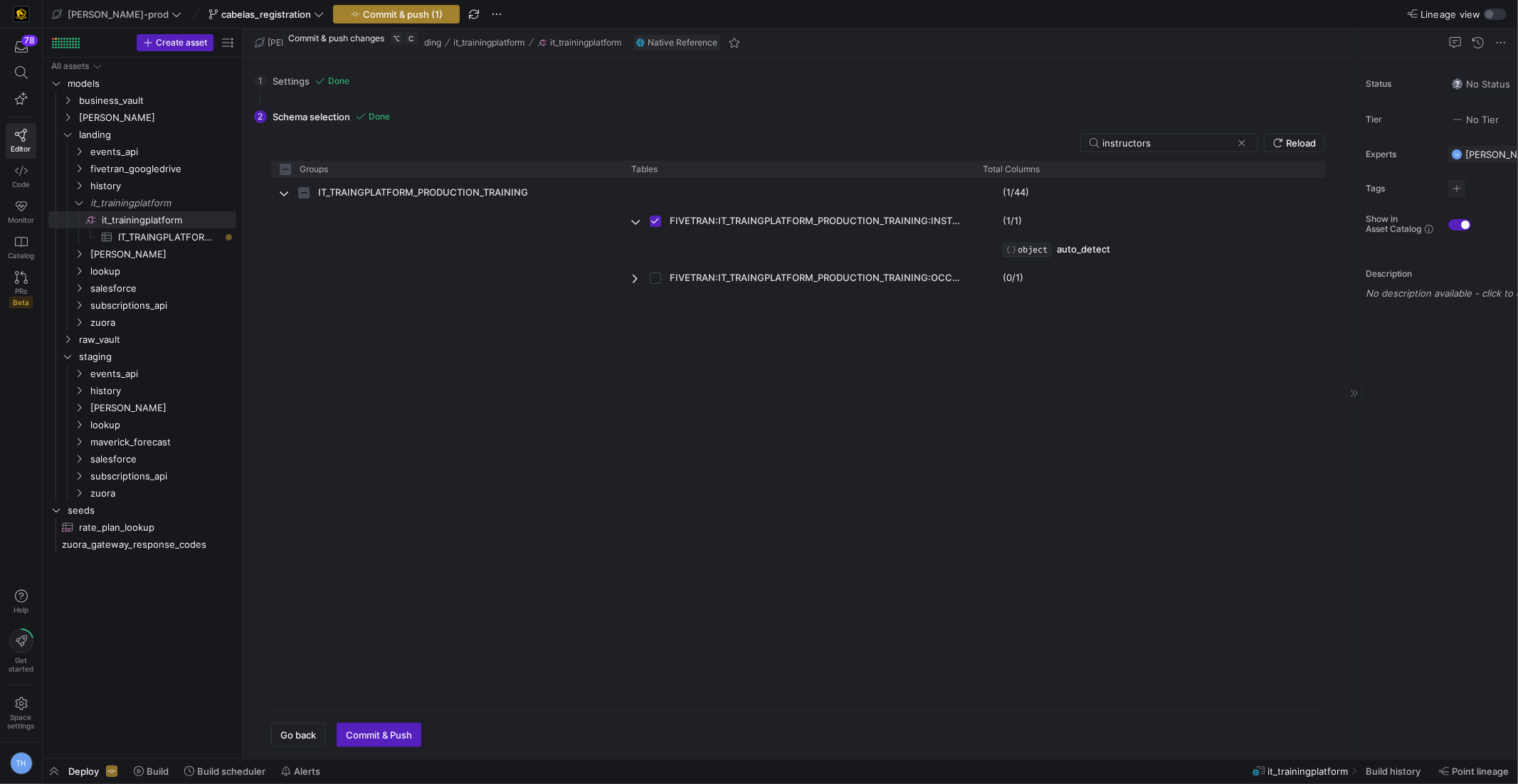
click at [363, 15] on span "Commit & push (1)" at bounding box center [402, 14] width 79 height 11
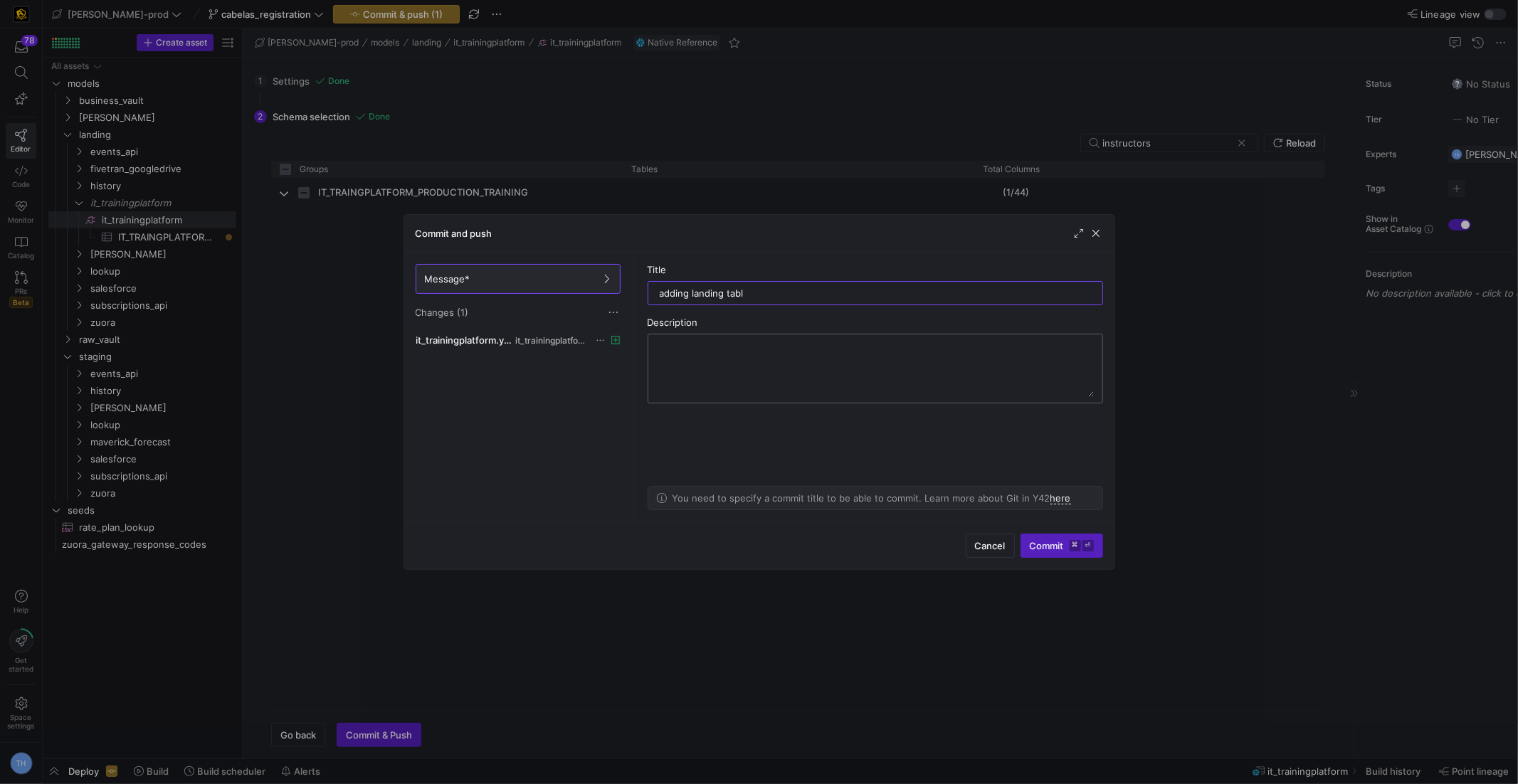
type input "adding landing table"
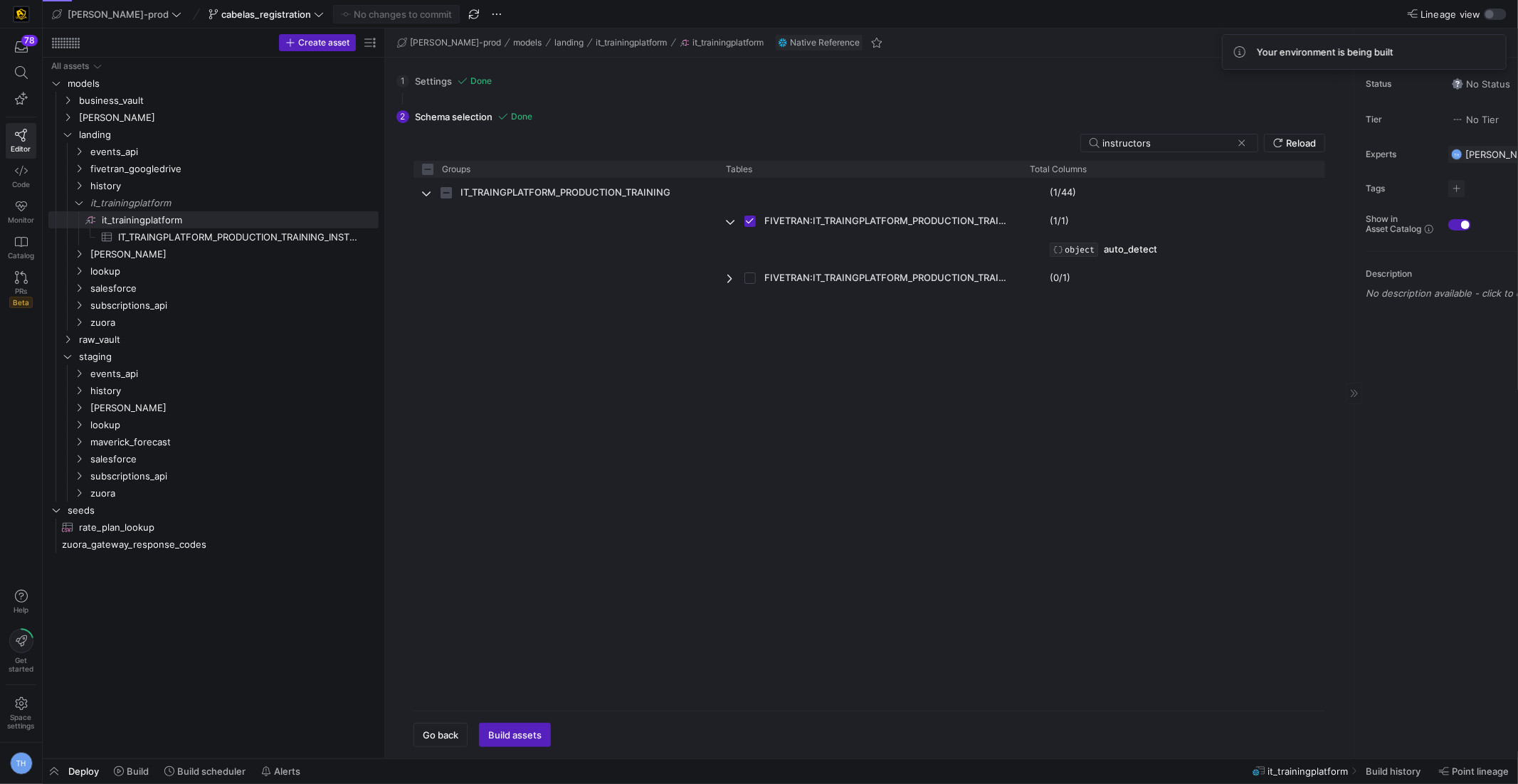
drag, startPoint x: 242, startPoint y: 230, endPoint x: 461, endPoint y: 218, distance: 219.3
click at [188, 235] on span "IT_TRAINGPLATFORM_PRODUCTION_TRAINING_INSTRUCTORS​​​​​​​​​" at bounding box center [240, 237] width 244 height 16
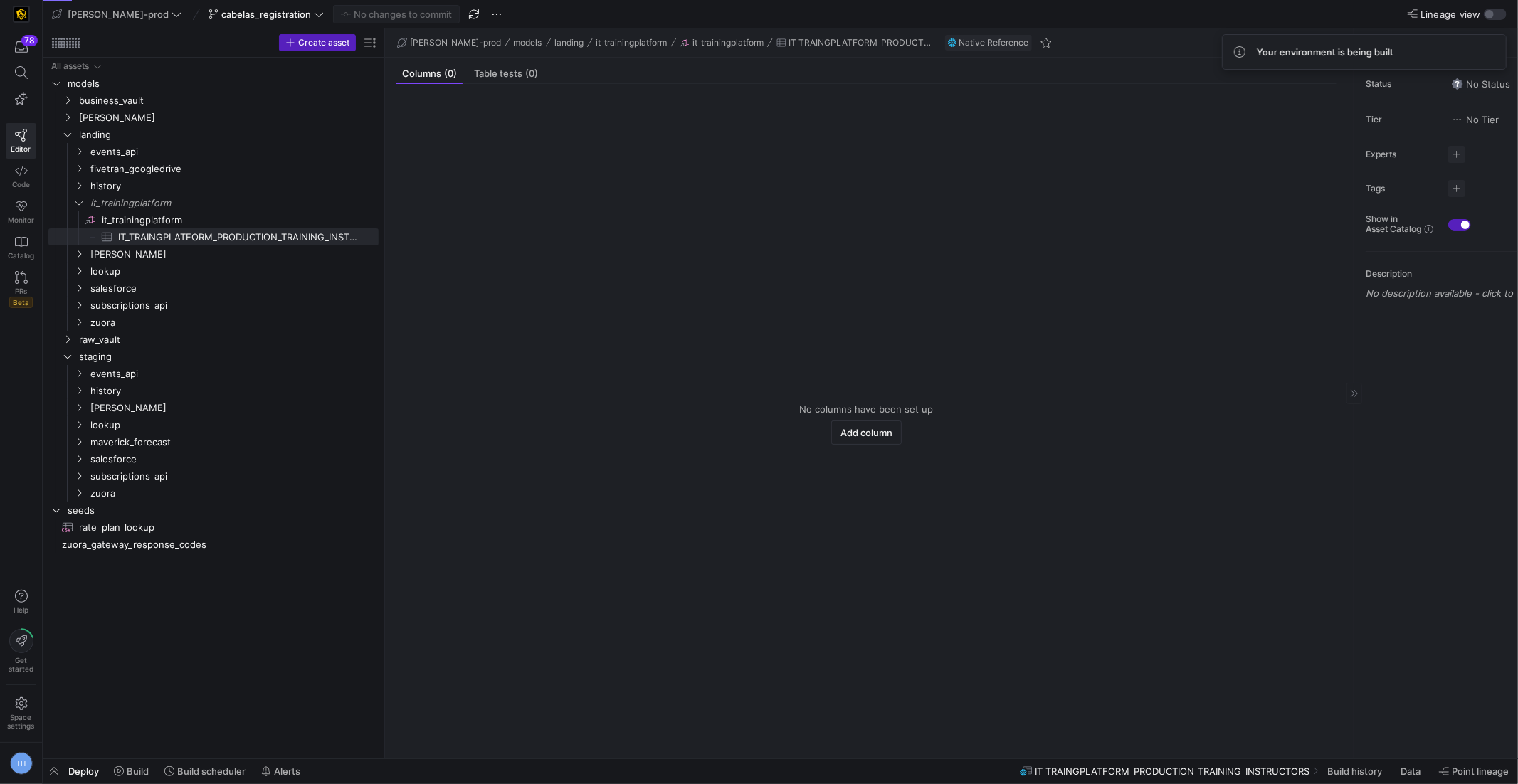
click at [85, 775] on span "Deploy" at bounding box center [84, 771] width 31 height 11
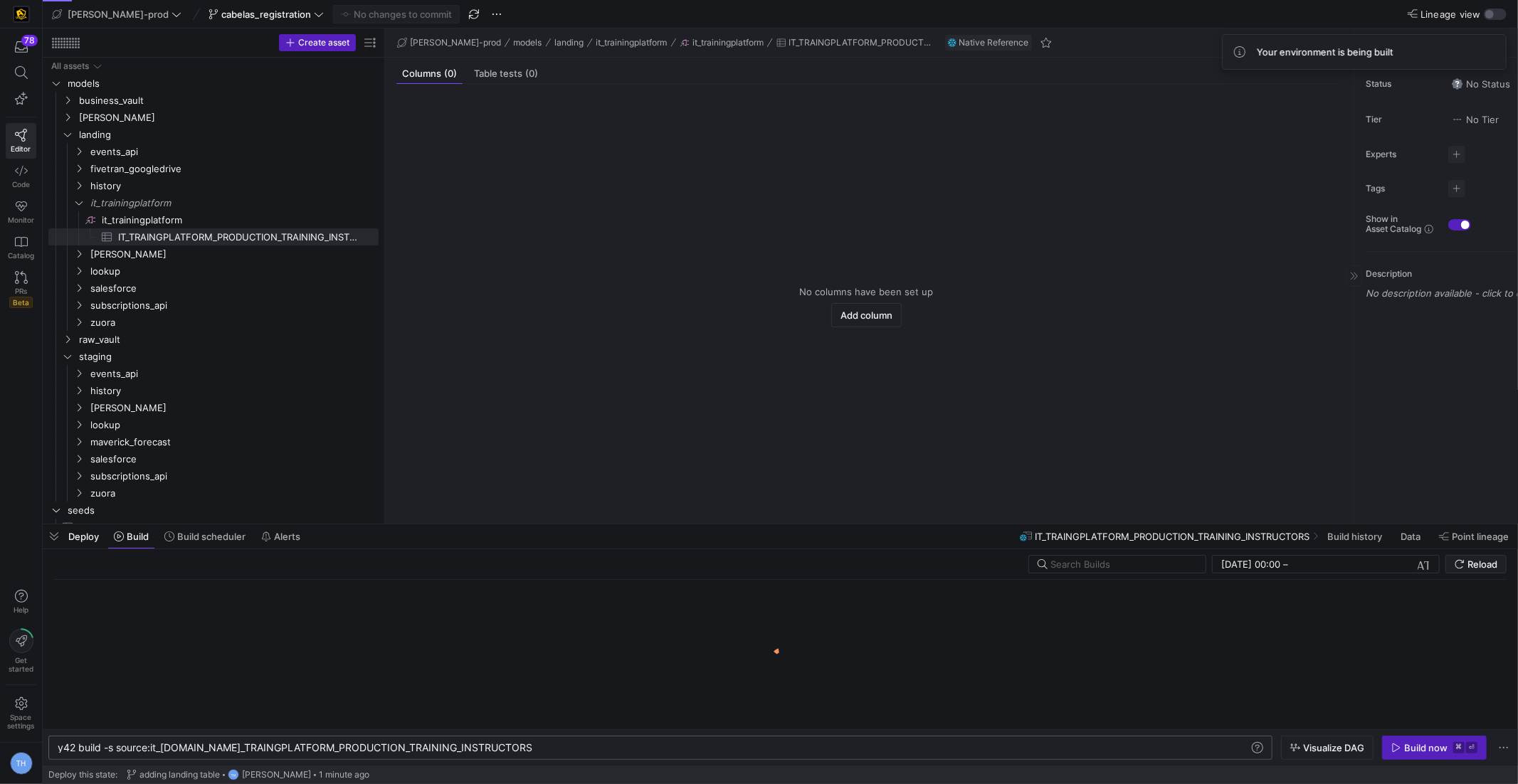
scroll to position [0, 480]
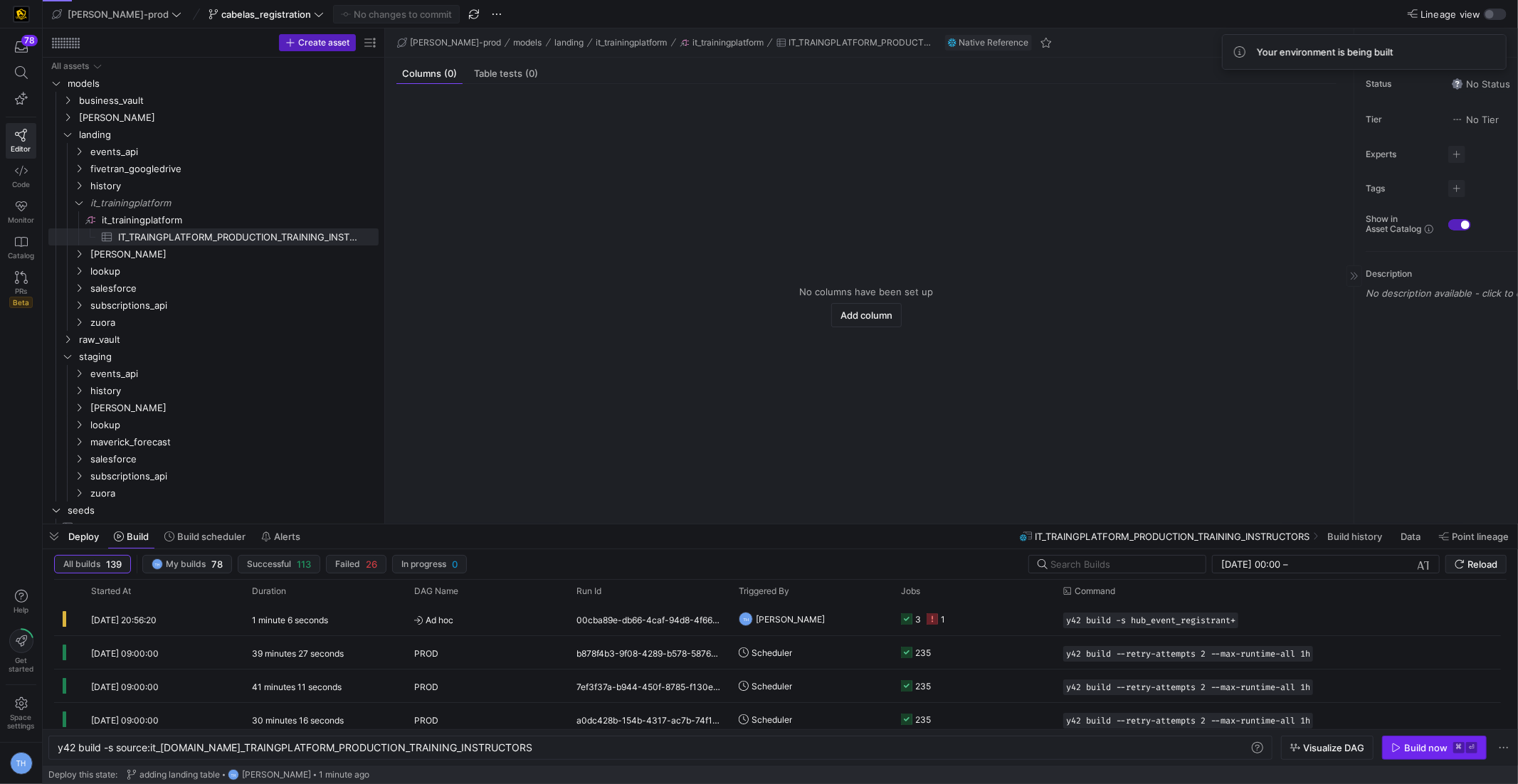
click at [1421, 749] on div "Build now" at bounding box center [1426, 747] width 44 height 11
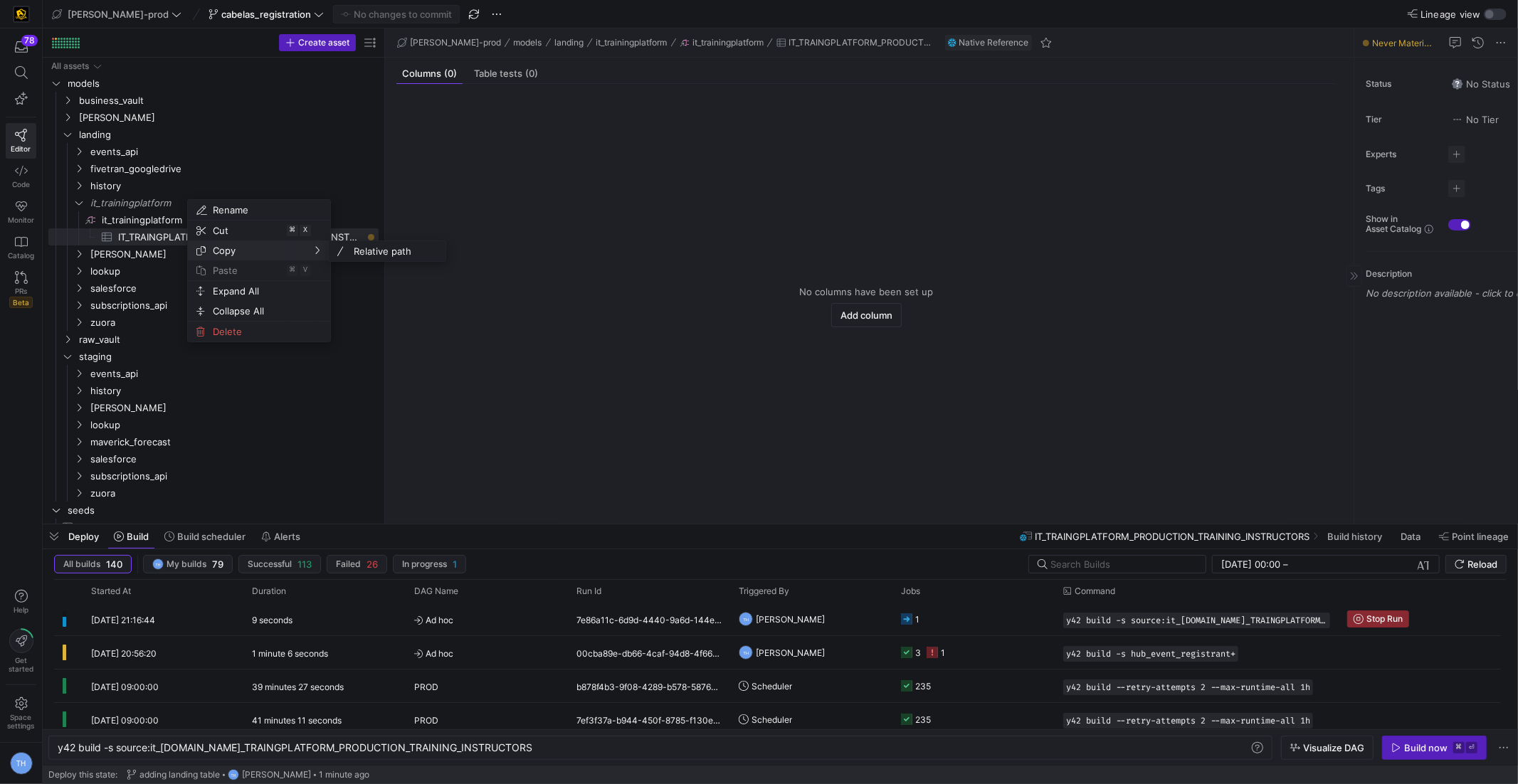
click at [262, 252] on span "Copy" at bounding box center [247, 250] width 79 height 20
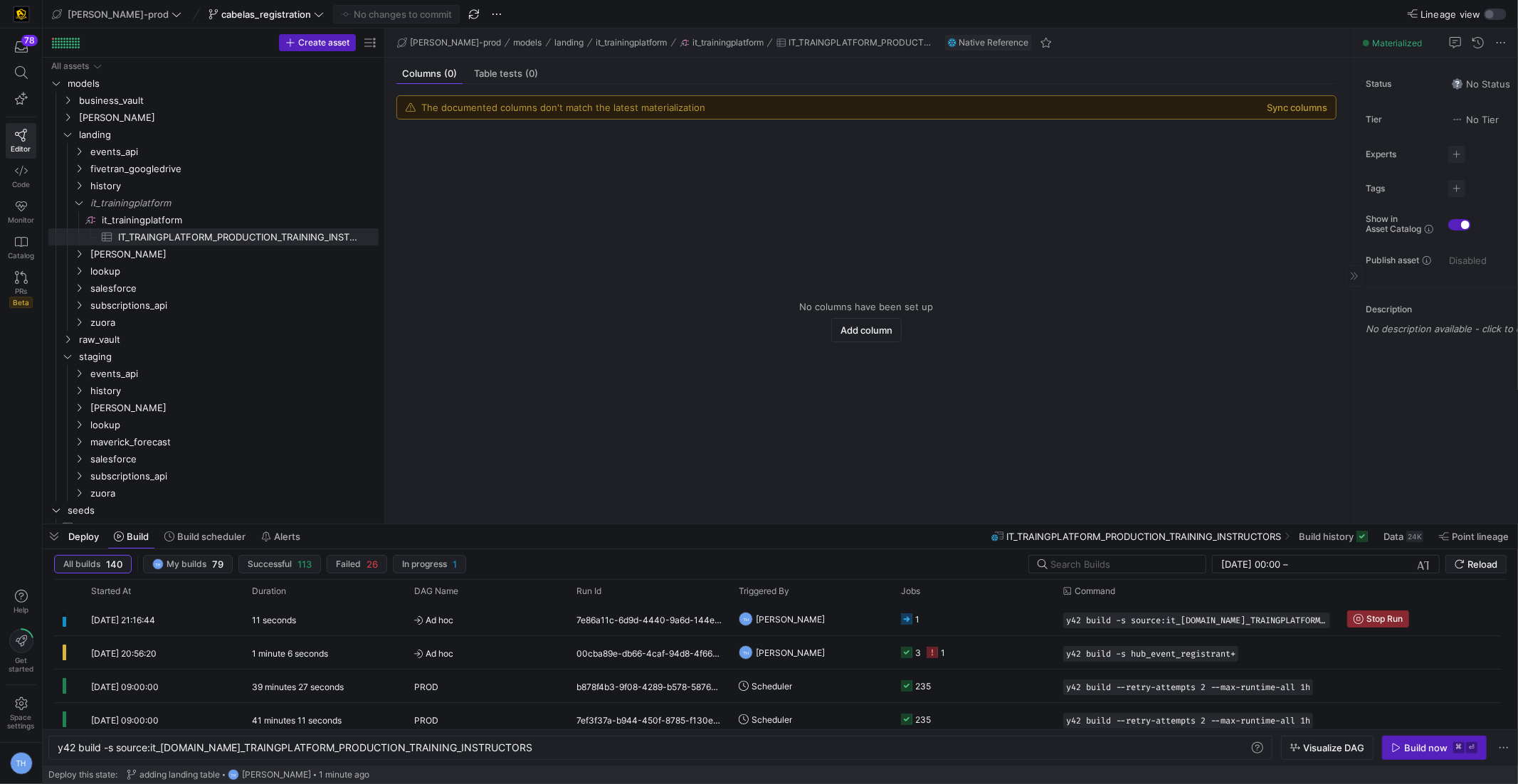
click at [532, 366] on y42-empty-state "No columns have been set up Add column" at bounding box center [867, 321] width 940 height 381
click at [1294, 105] on button "Sync columns" at bounding box center [1297, 107] width 61 height 11
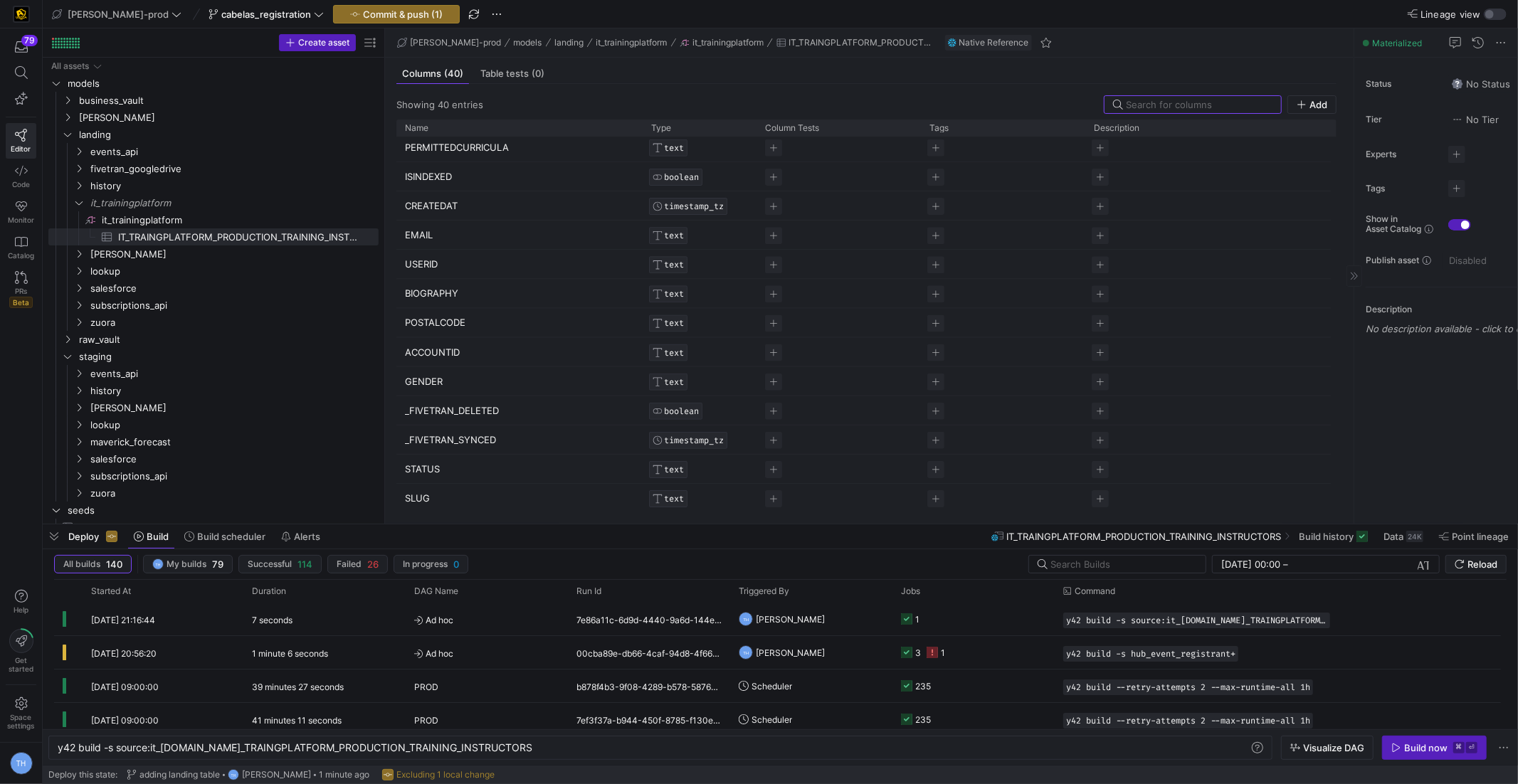
scroll to position [0, 0]
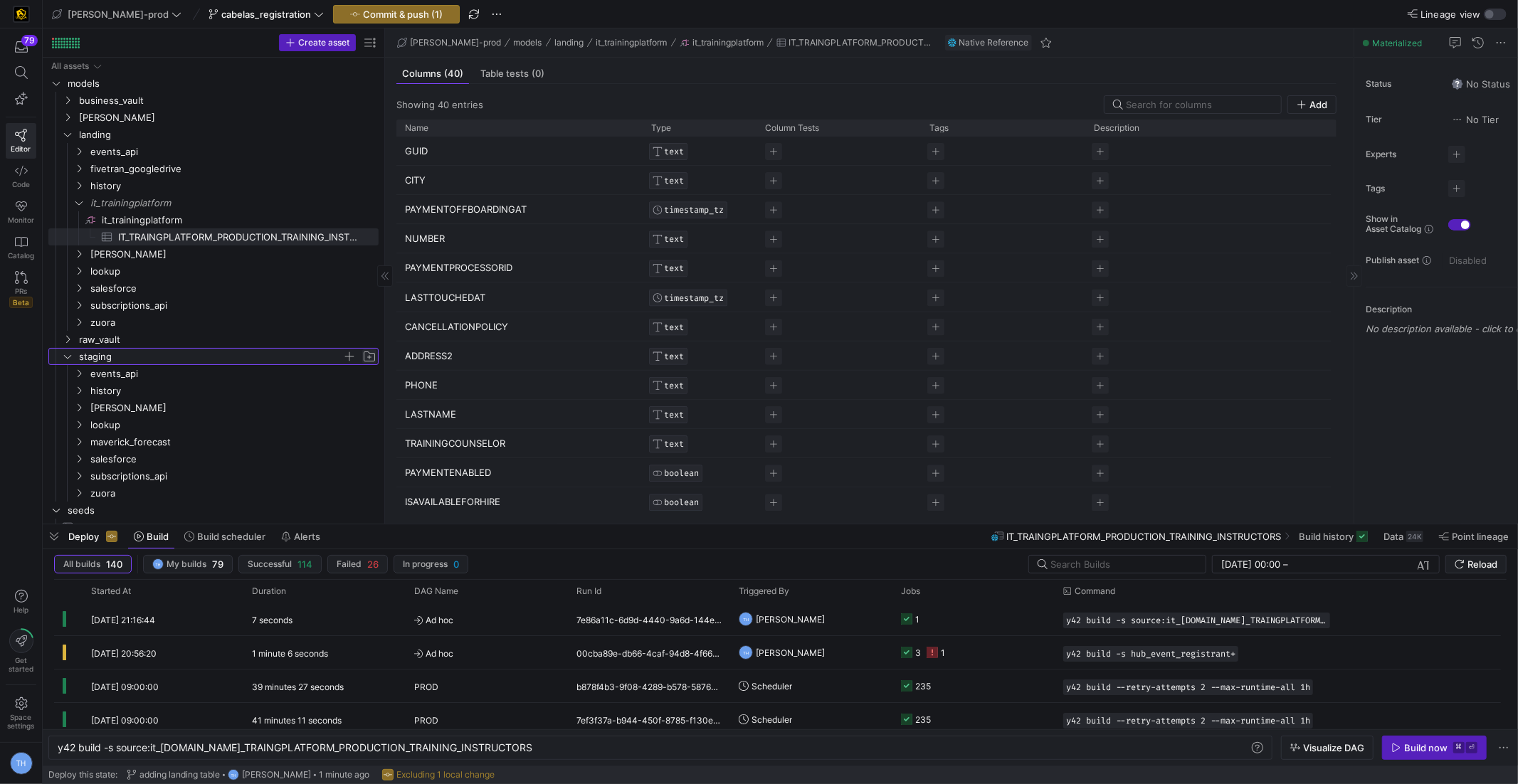
click at [371, 353] on span "Press SPACE to select this row." at bounding box center [369, 357] width 15 height 15
type input "it_trainingplatform"
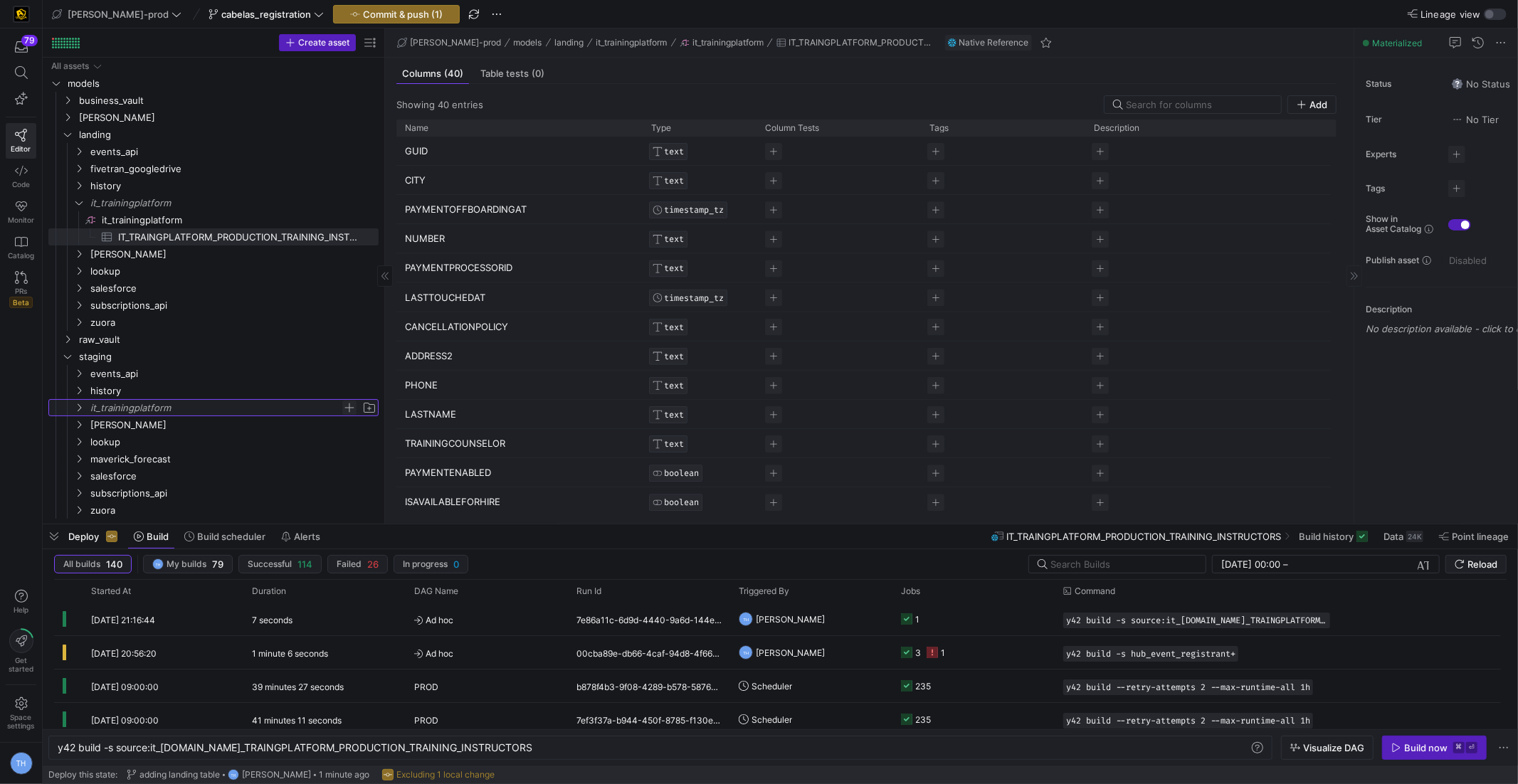
click at [350, 406] on span "Press SPACE to select this row." at bounding box center [349, 408] width 15 height 15
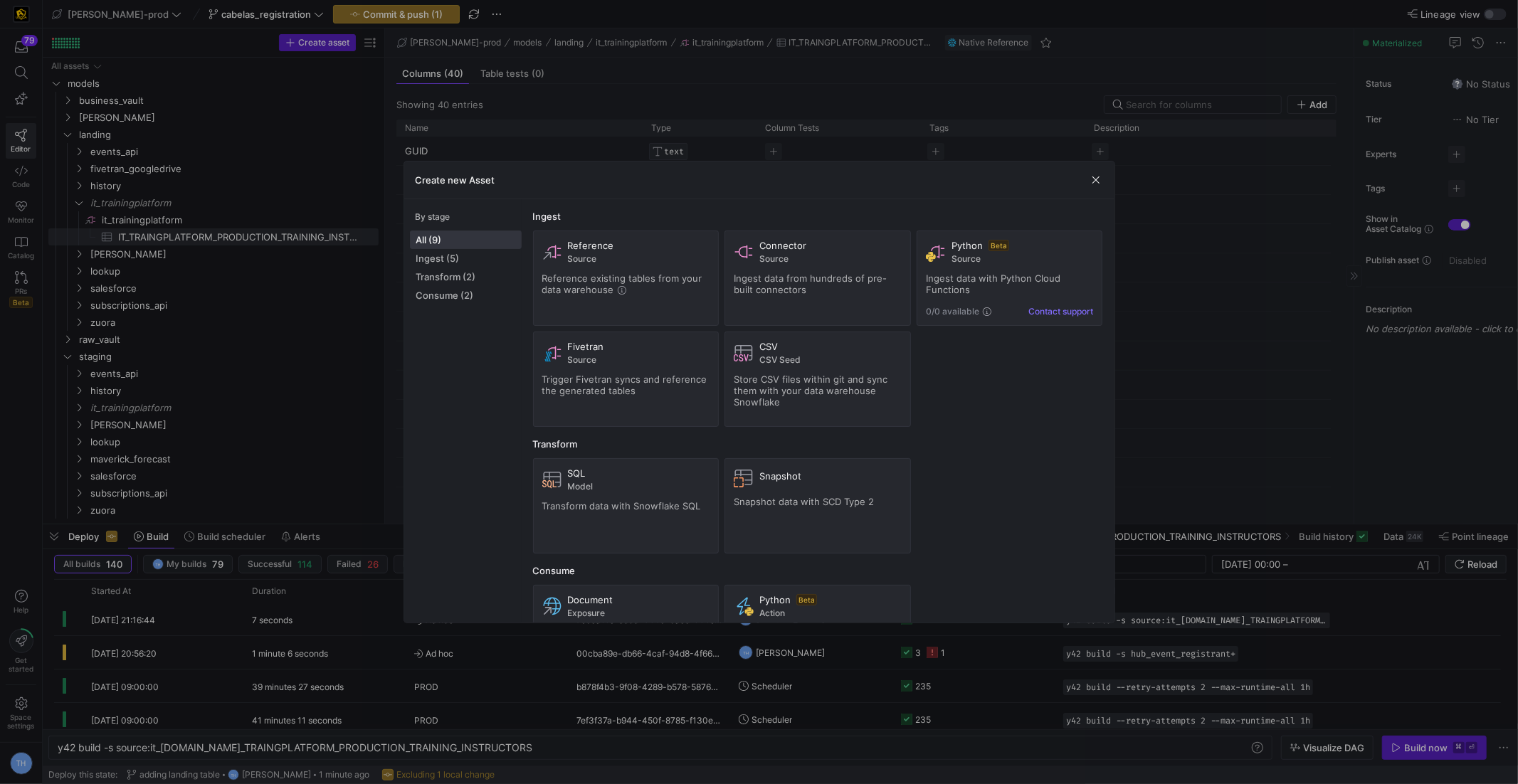
click at [336, 393] on div at bounding box center [759, 392] width 1518 height 784
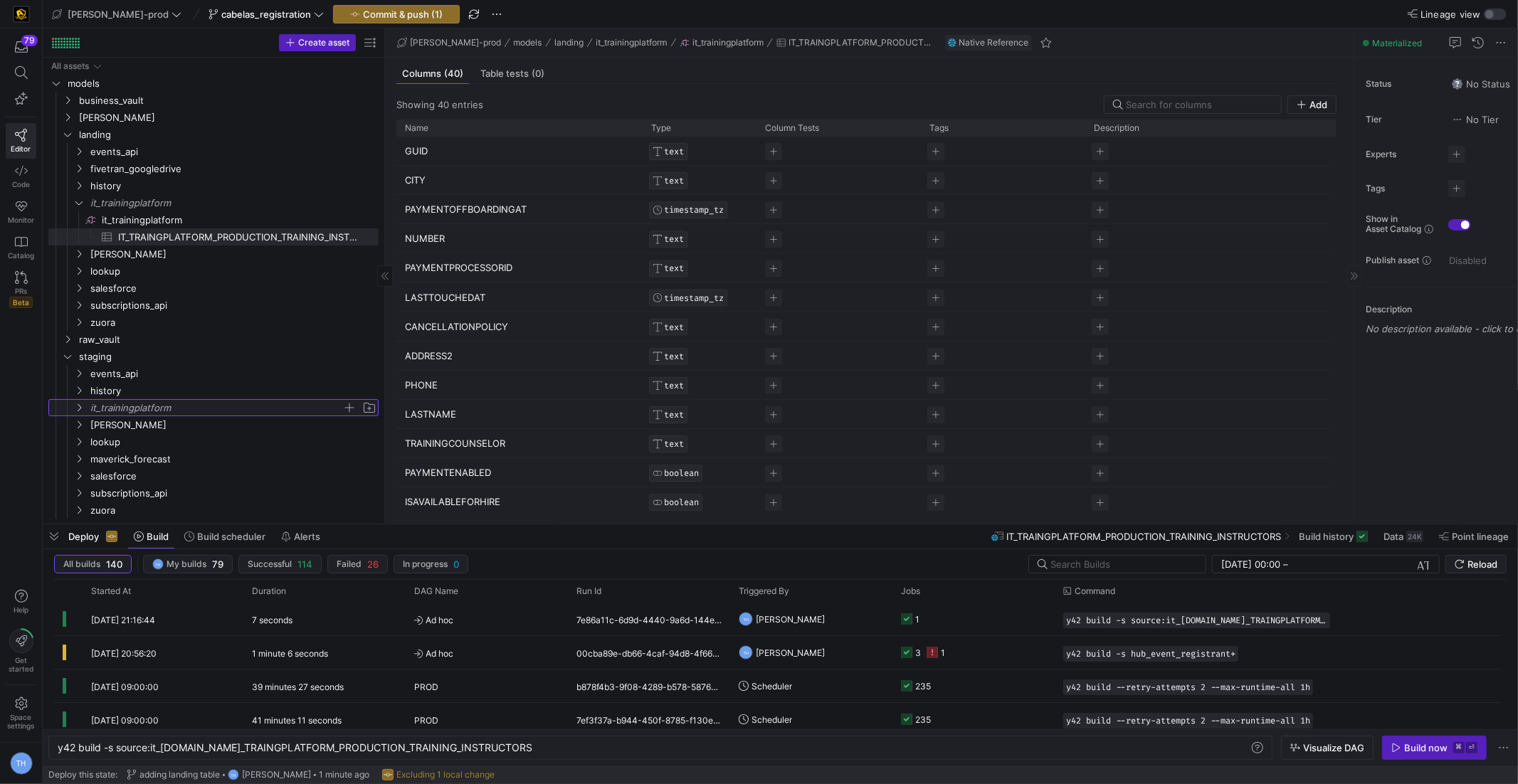
click at [230, 404] on span "it_trainingplatform" at bounding box center [216, 408] width 252 height 16
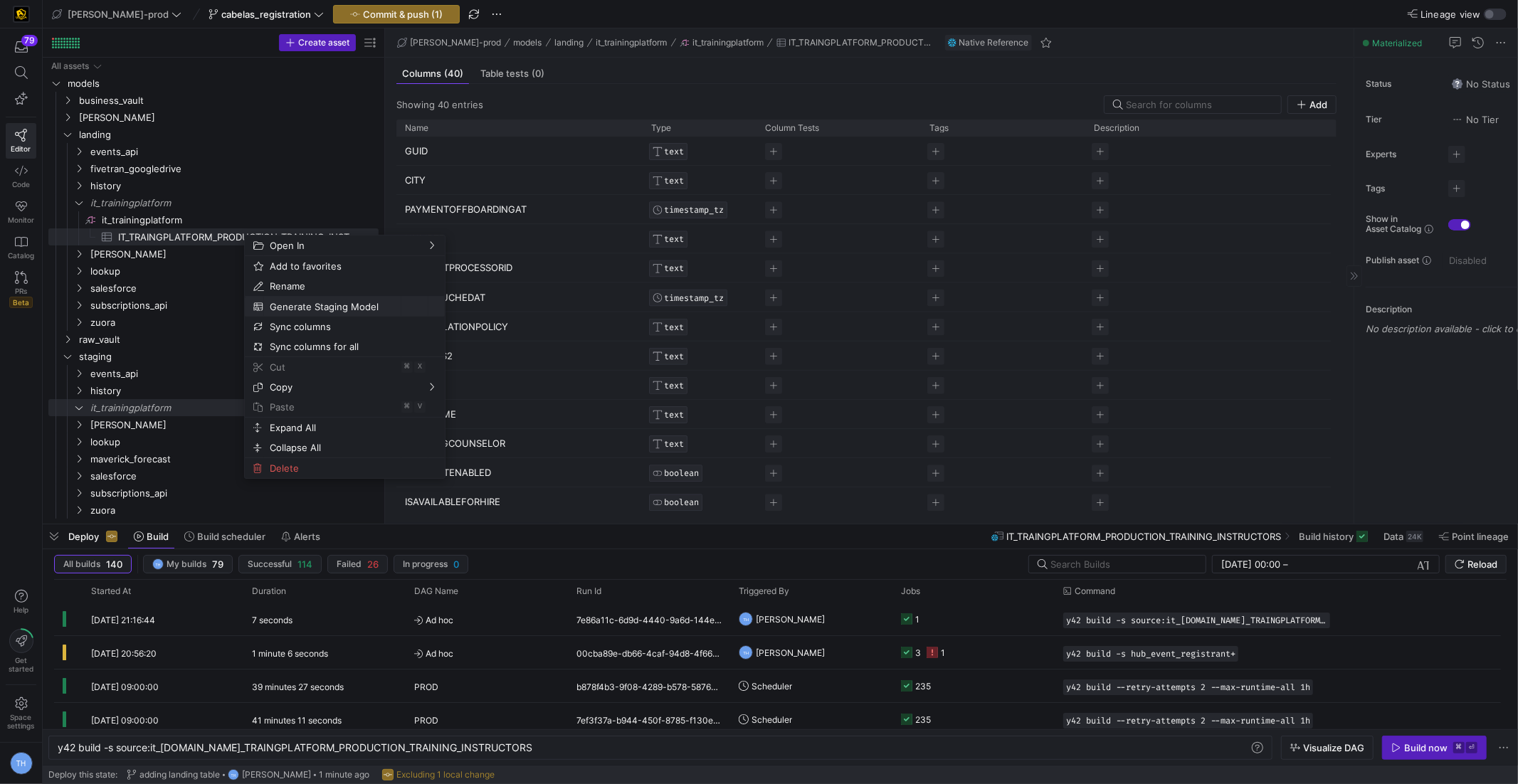
click at [349, 301] on span "Generate Staging Model" at bounding box center [332, 306] width 137 height 20
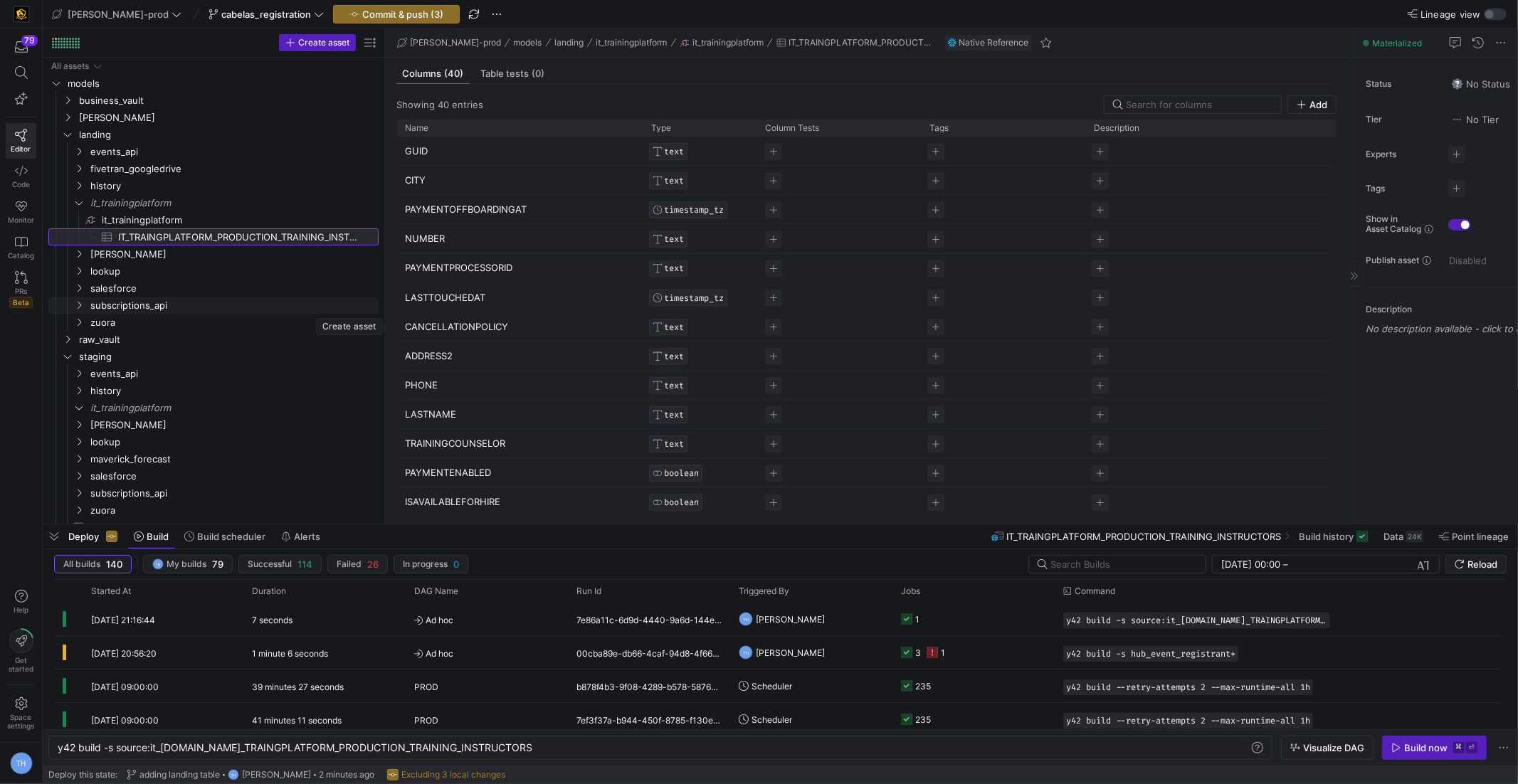
scroll to position [62, 0]
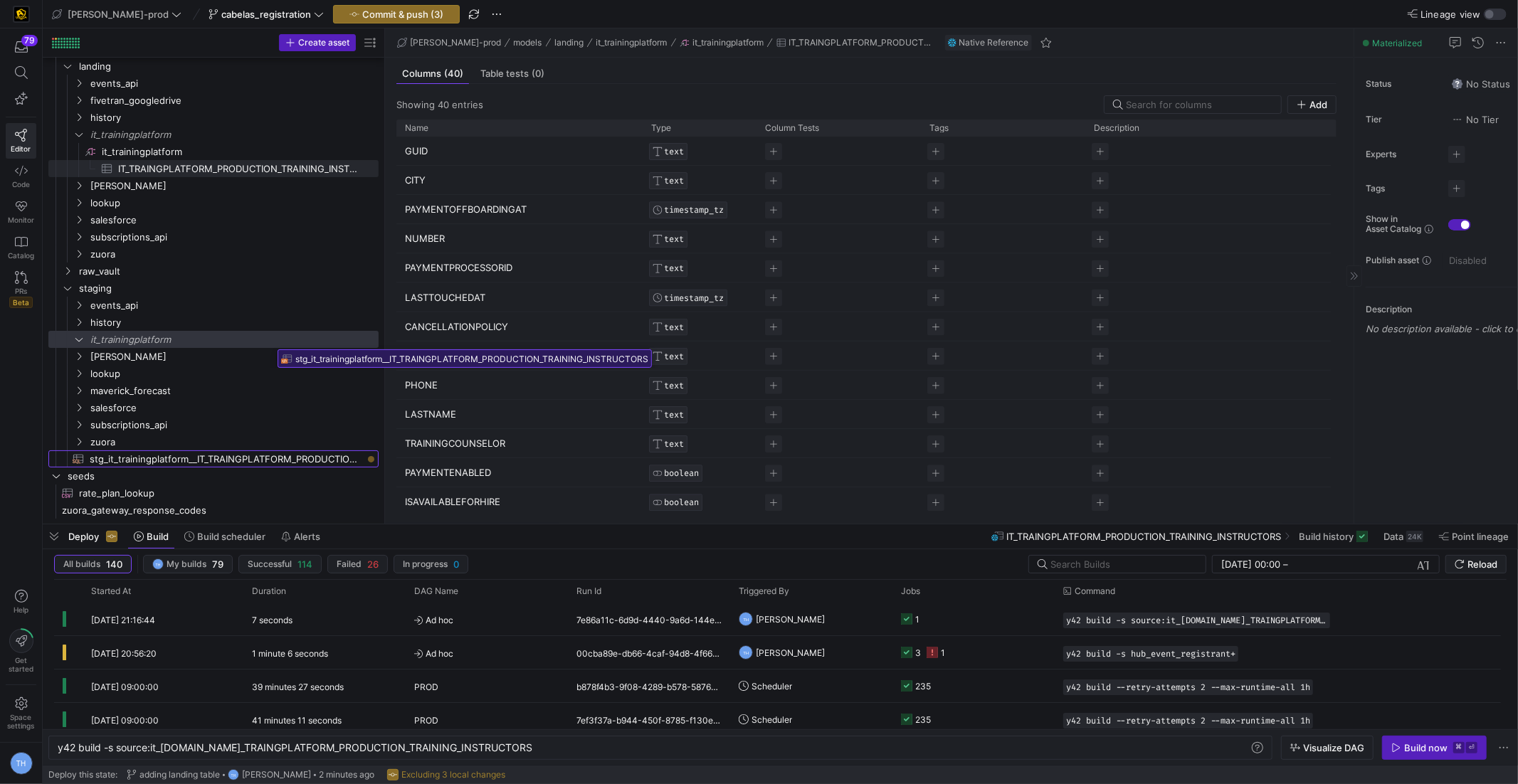
drag, startPoint x: 276, startPoint y: 458, endPoint x: 273, endPoint y: 345, distance: 113.0
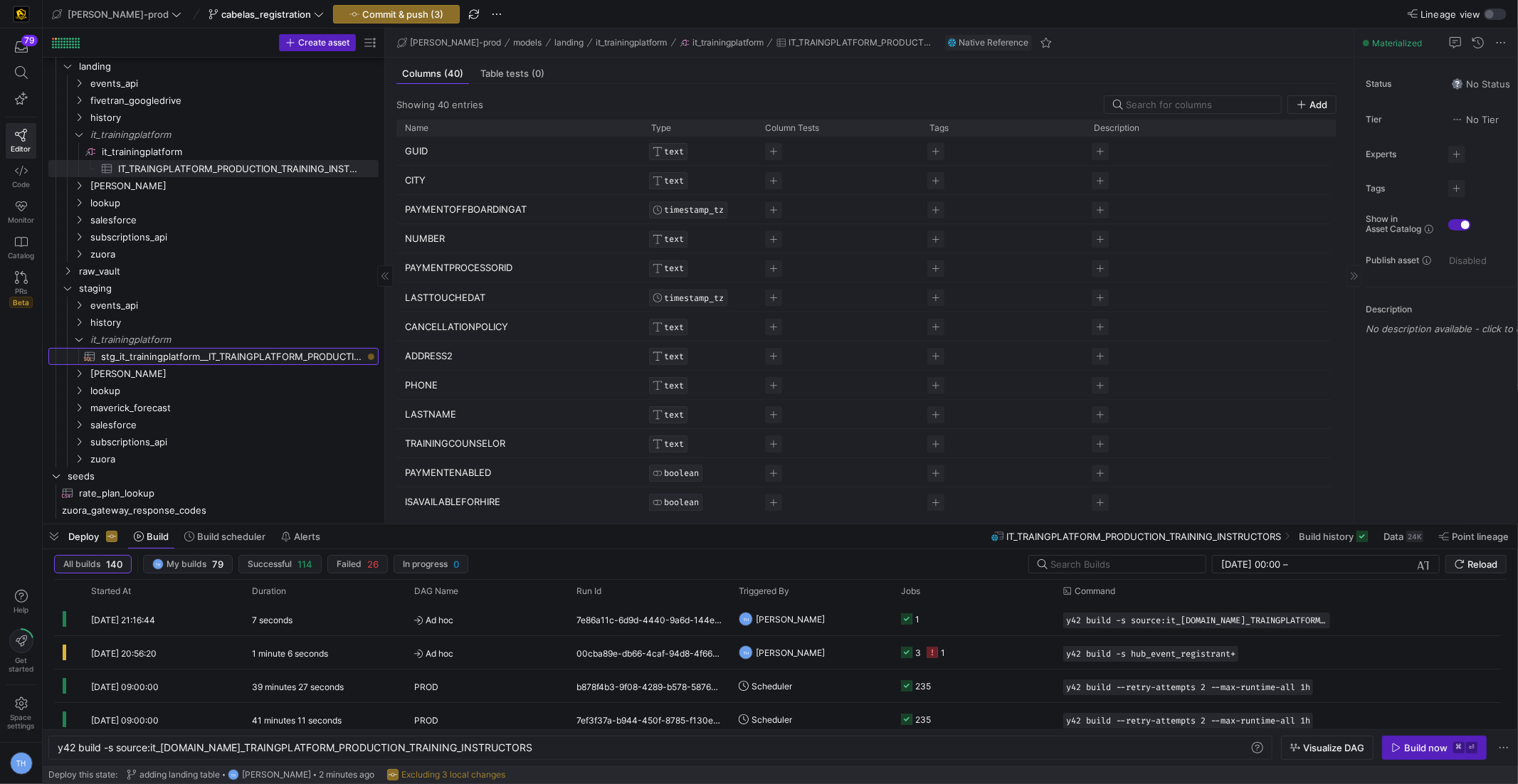
click at [281, 352] on span "stg_it_trainingplatform__IT_TRAINGPLATFORM_PRODUCTION_TRAINING_INSTRUCTORS​​​​​…" at bounding box center [231, 357] width 261 height 16
type textarea "y42 build -s stg_it_trainingplatform__IT_TRAINGPLATFORM_PRODUCTION_TRAINING_INS…"
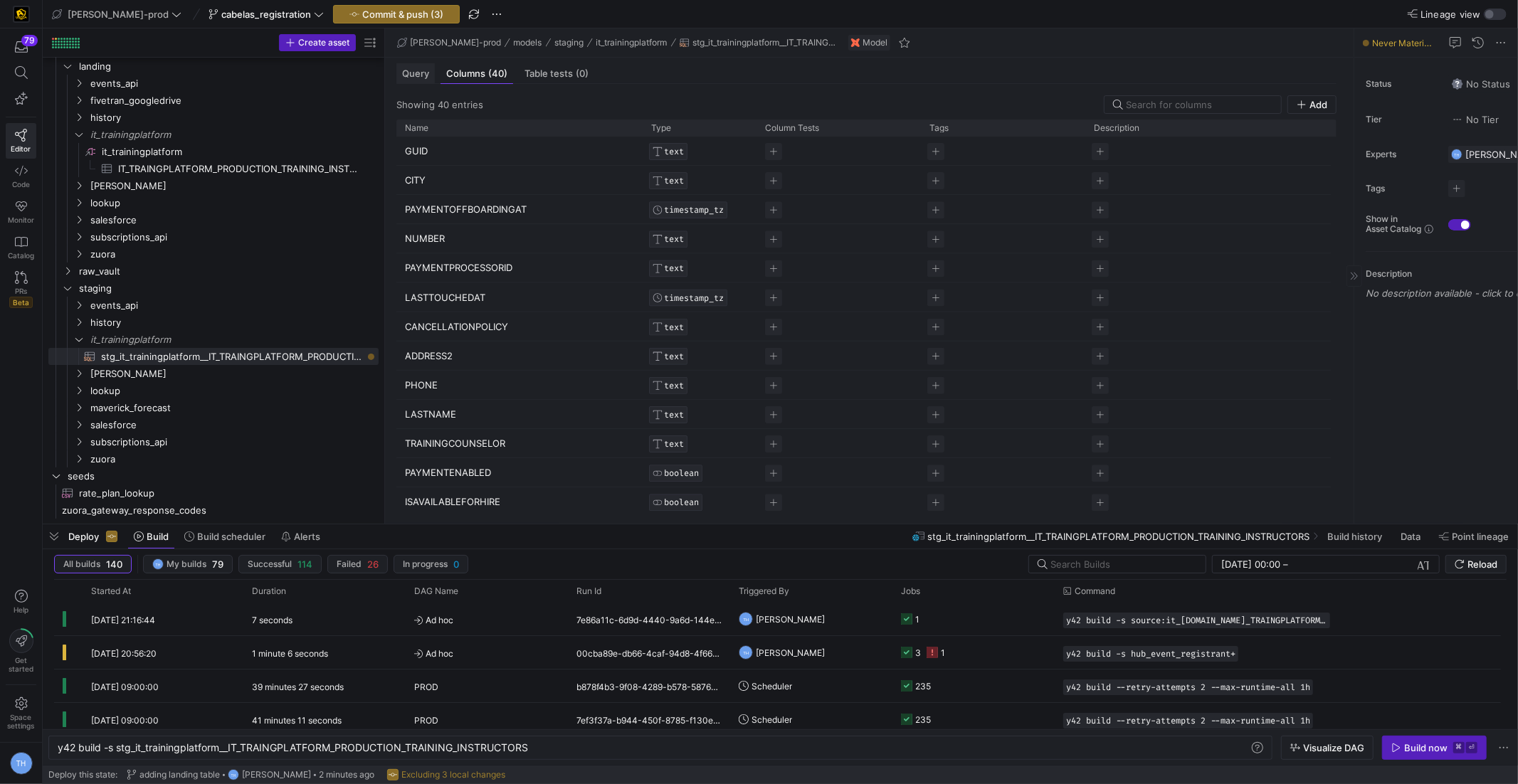
click at [411, 73] on span "Query" at bounding box center [416, 73] width 27 height 9
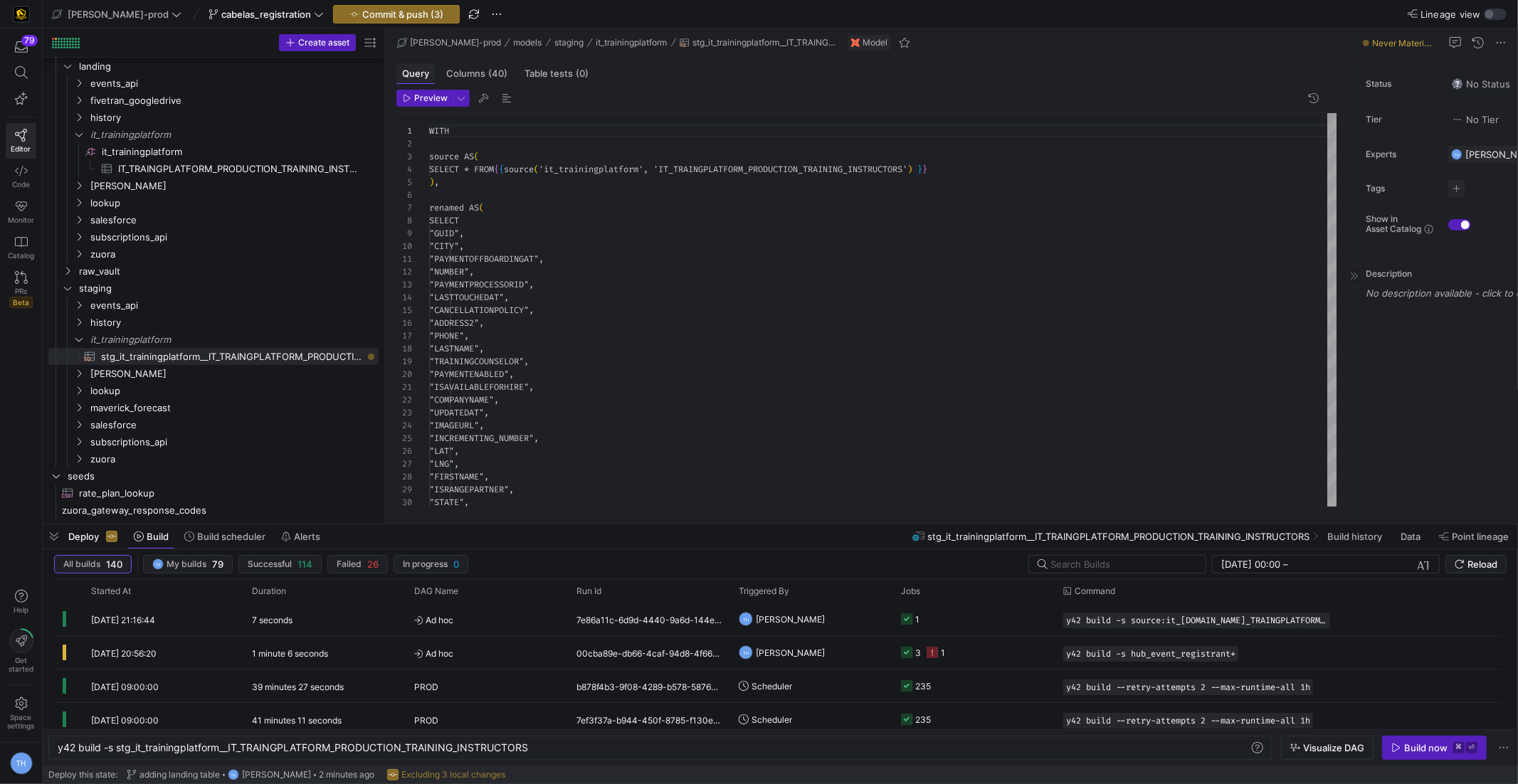
scroll to position [128, 0]
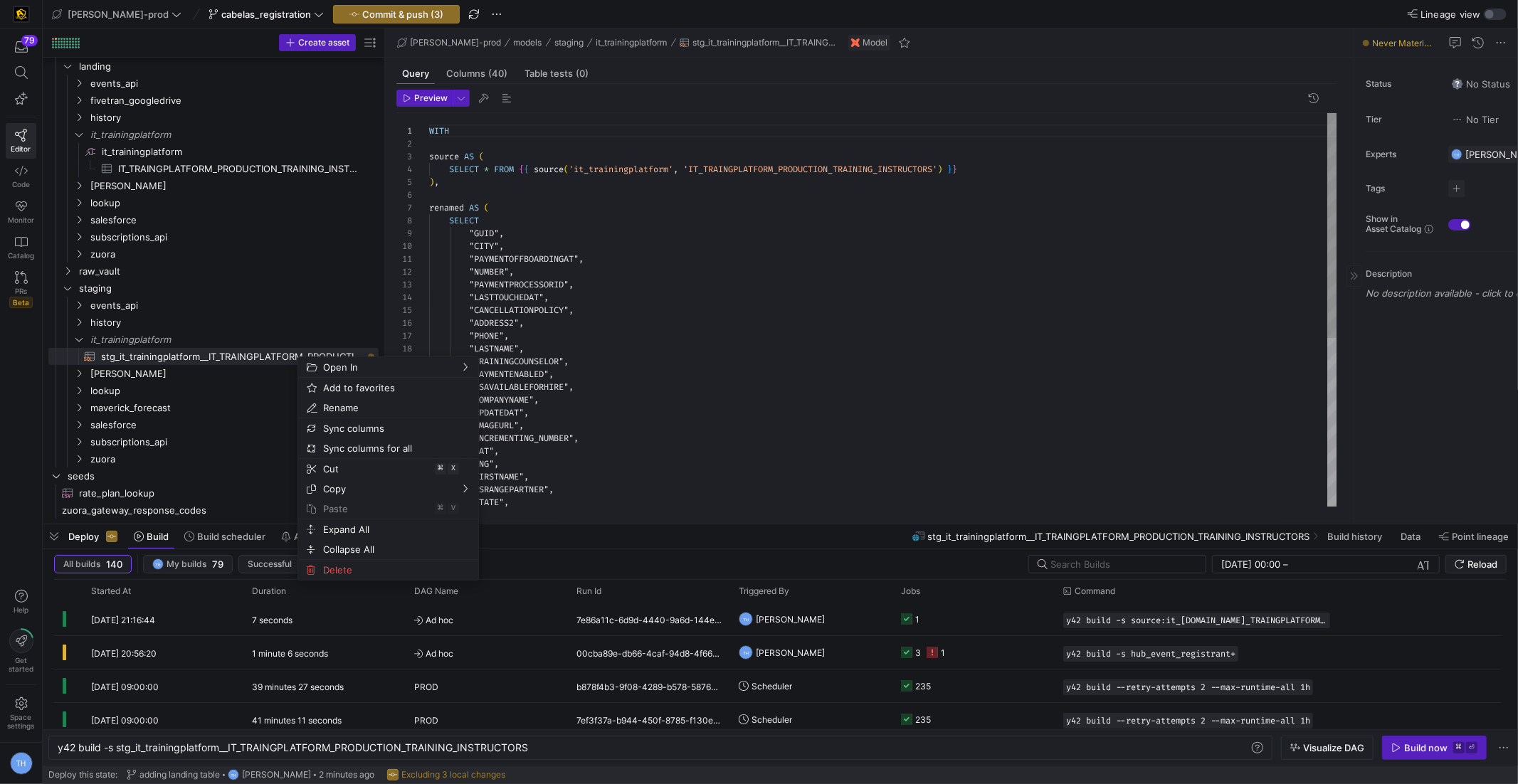
type textarea ""PAYMENTOFFBOARDINGAT", "NUMBER", "PAYMENTPROCESSORID", "LASTTOUCHEDAT", "CANCE…"
click at [916, 327] on div ""UPDATEDAT" , "IMAGEURL" , "INCREMENTING_NUMBER" , "LAT" , "LNG" , "FIRSTNAME" …" at bounding box center [883, 458] width 908 height 690
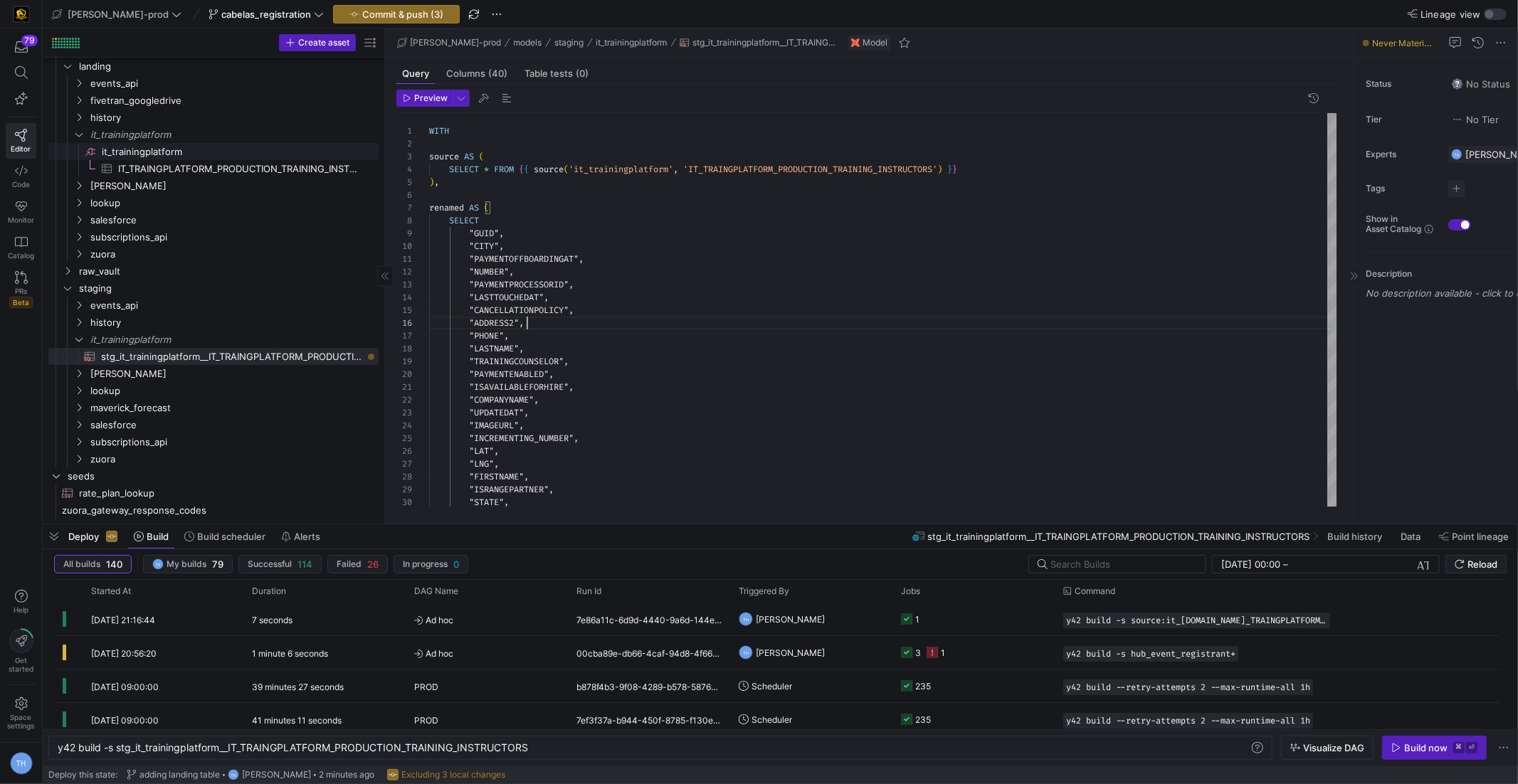
click at [211, 149] on span "it_trainingplatform​​​​​​​​" at bounding box center [239, 152] width 275 height 16
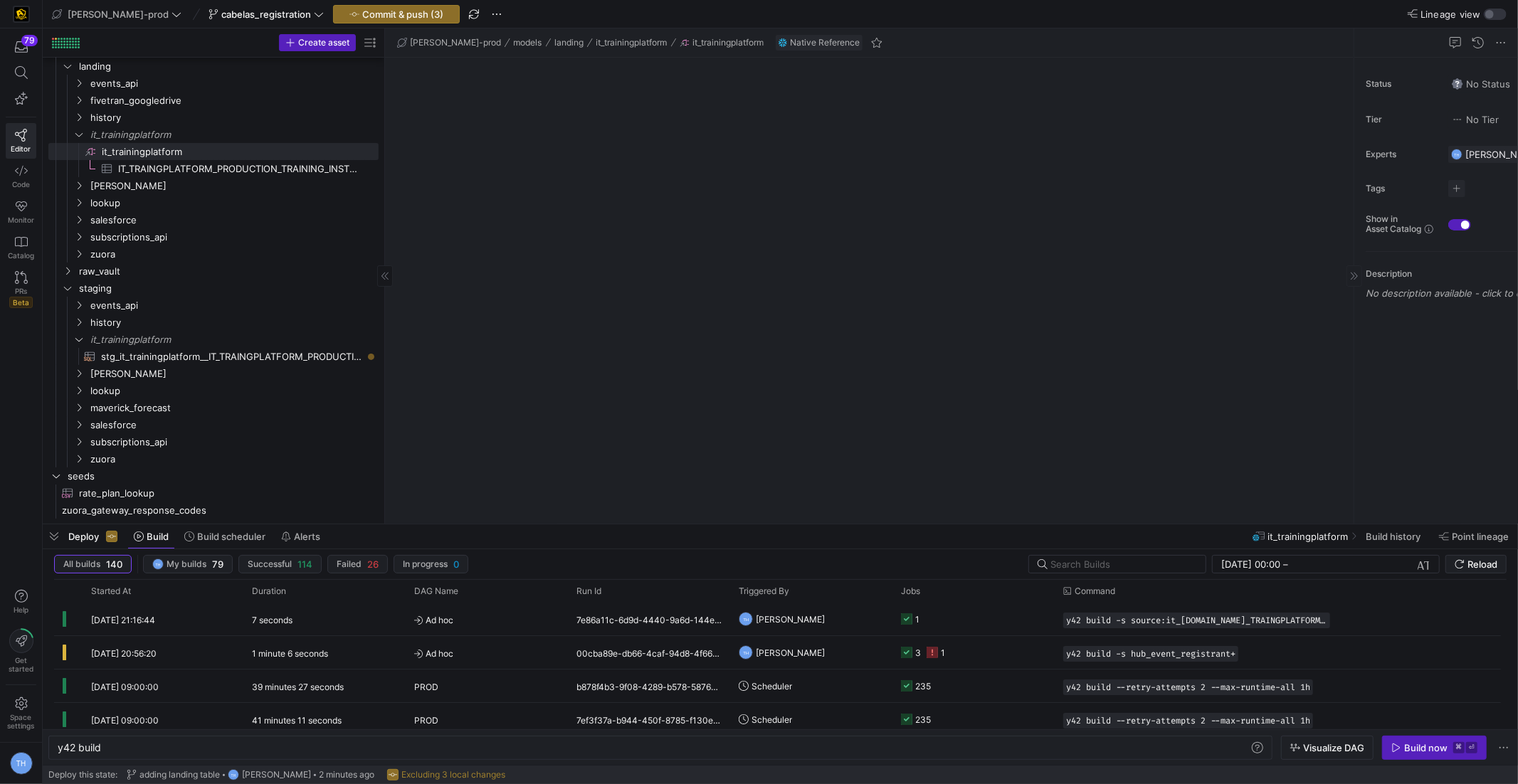
type textarea "y42 build"
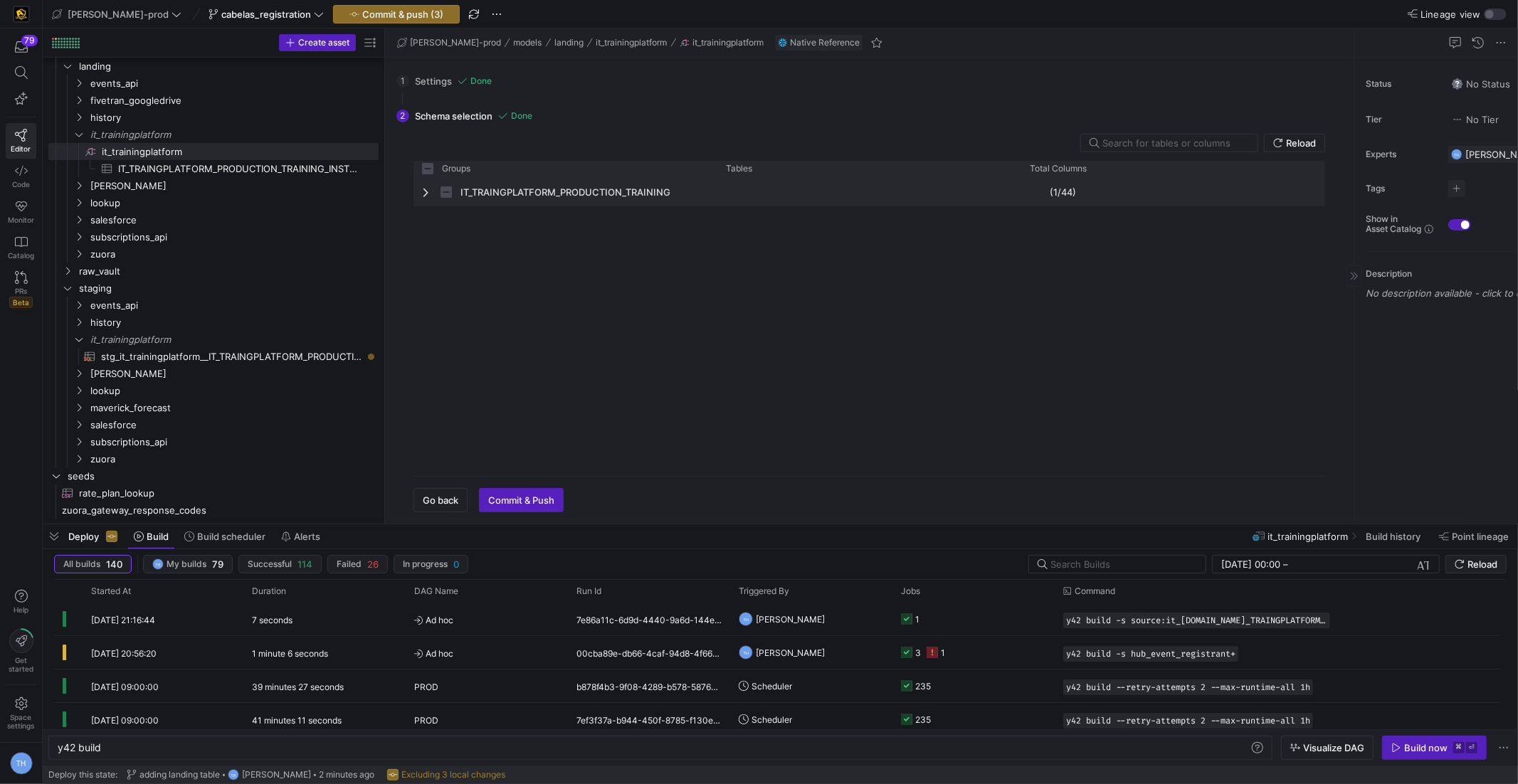
click at [422, 192] on span "Press SPACE to select this row." at bounding box center [427, 192] width 10 height 11
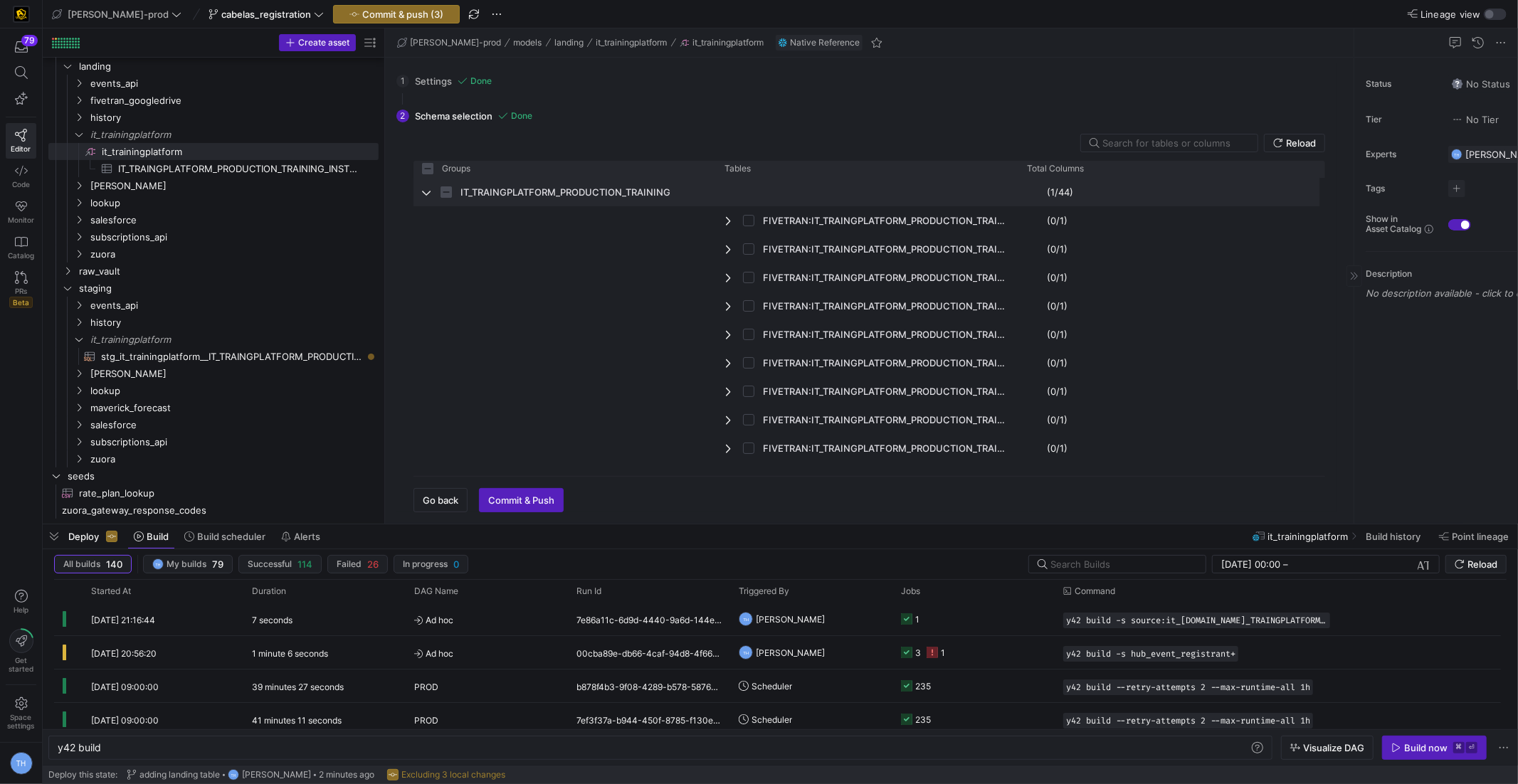
click at [422, 192] on span "Press SPACE to select this row." at bounding box center [427, 192] width 10 height 11
checkbox input "false"
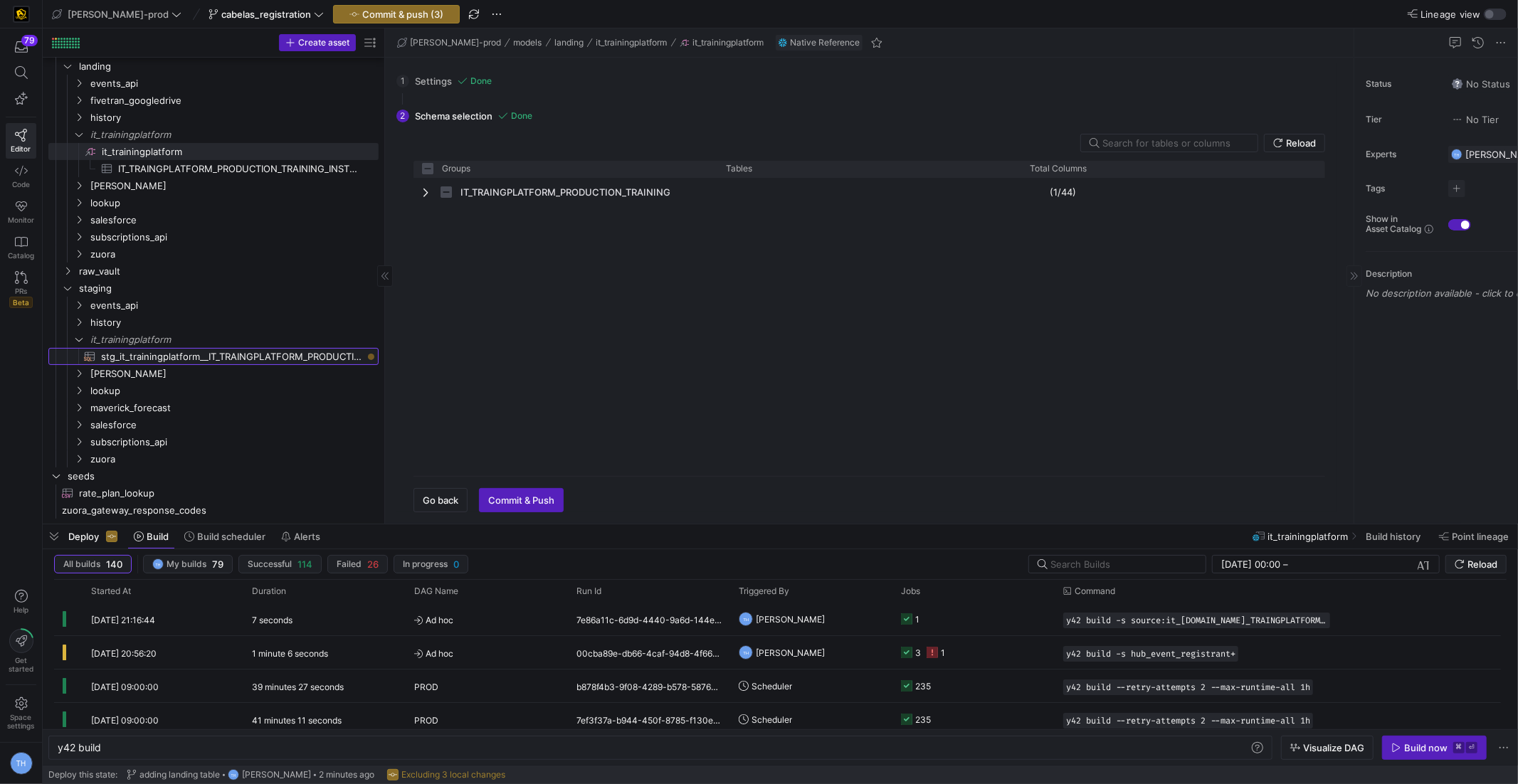
click at [214, 350] on span "stg_it_trainingplatform__IT_TRAINGPLATFORM_PRODUCTION_TRAINING_INSTRUCTORS​​​​​…" at bounding box center [231, 357] width 261 height 16
type textarea "y42 build -s stg_it_trainingplatform__IT_TRAINGPLATFORM_PRODUCTION_TRAINING_INS…"
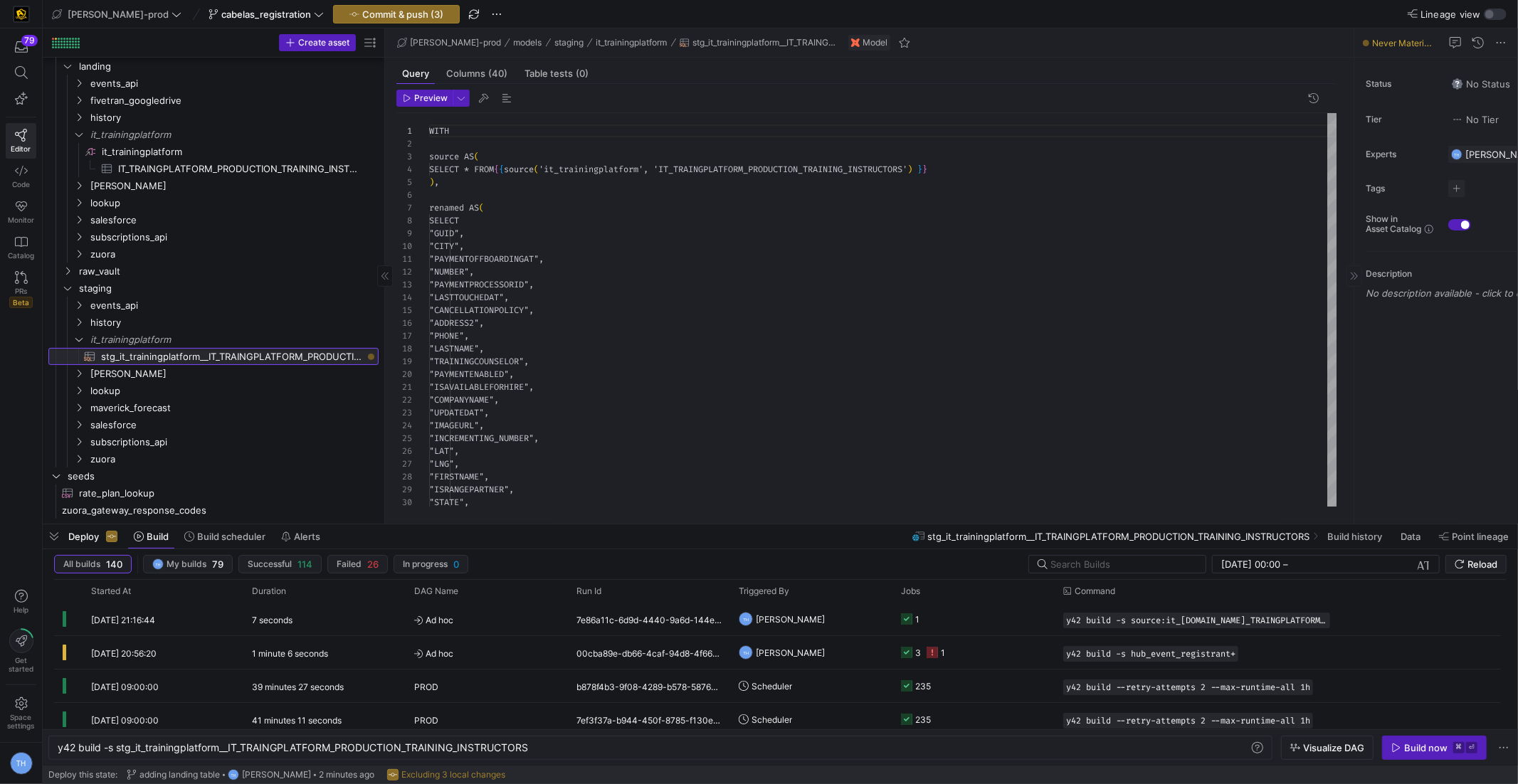
scroll to position [128, 0]
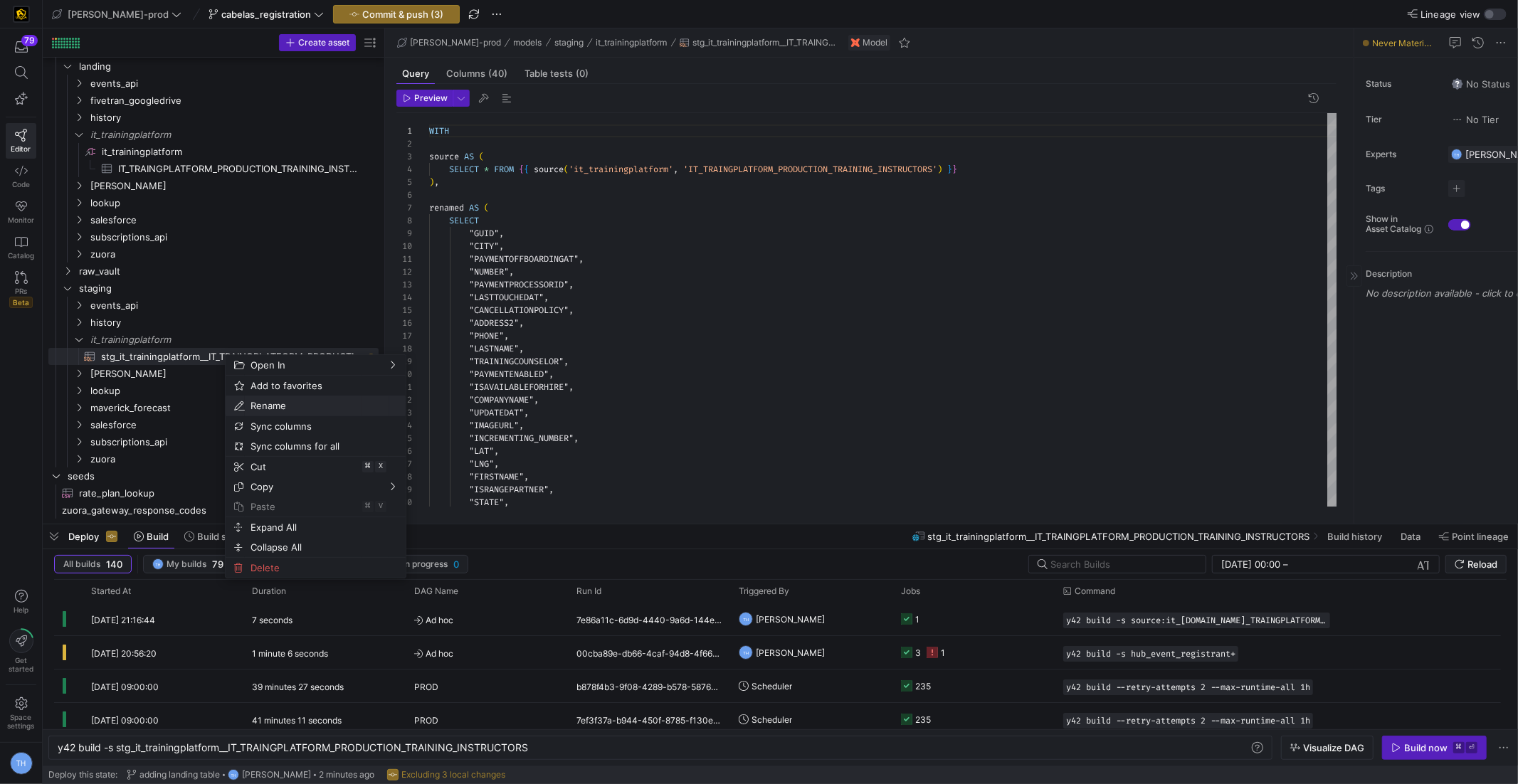
click at [264, 406] on span "Rename" at bounding box center [304, 405] width 118 height 20
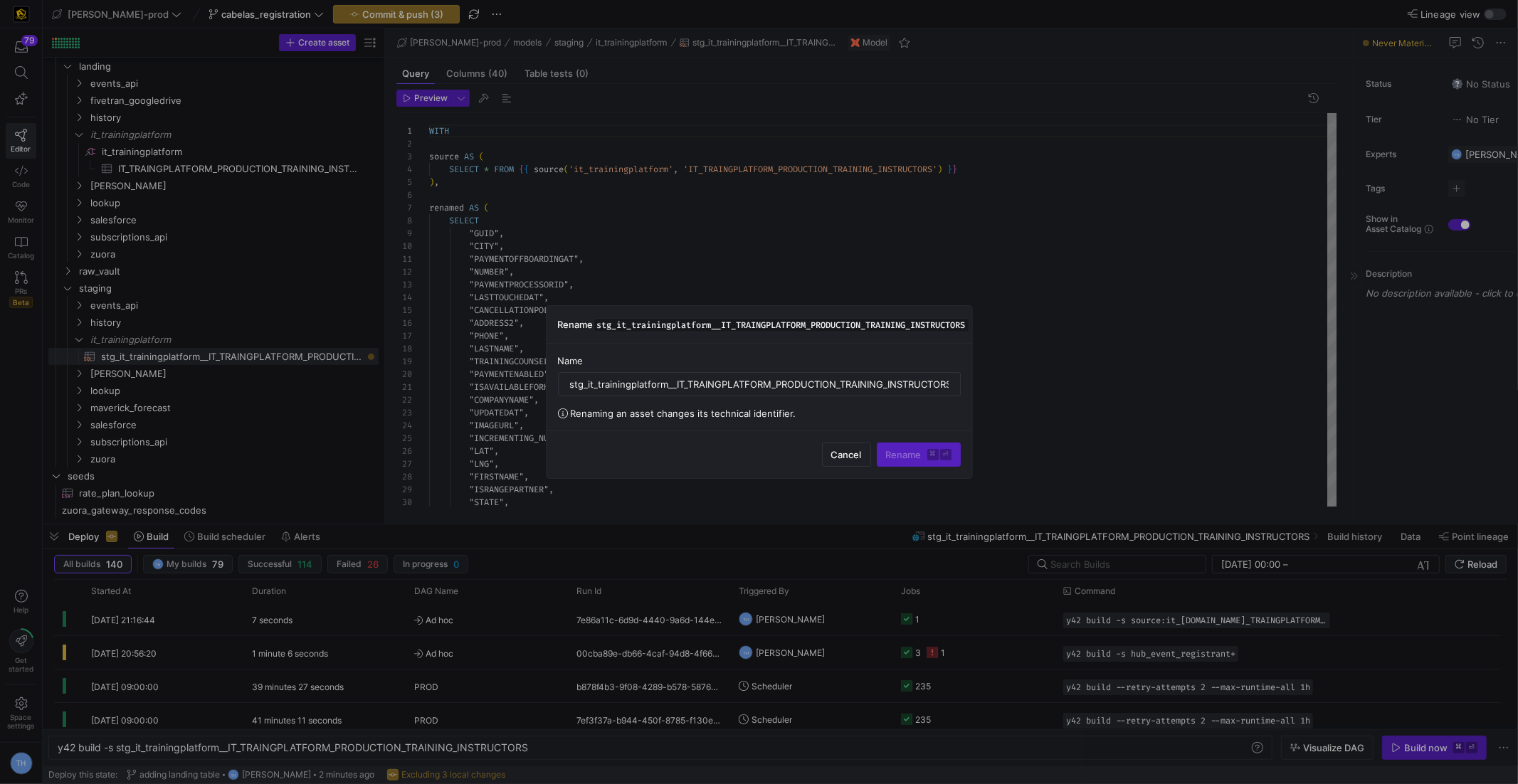
scroll to position [0, 4]
click at [646, 384] on input "stg_it_trainingplatform__IT_TRAINGPLATFORM_PRODUCTION_TRAINING_INSTRUCTORS" at bounding box center [759, 384] width 379 height 11
paste input "instructors"
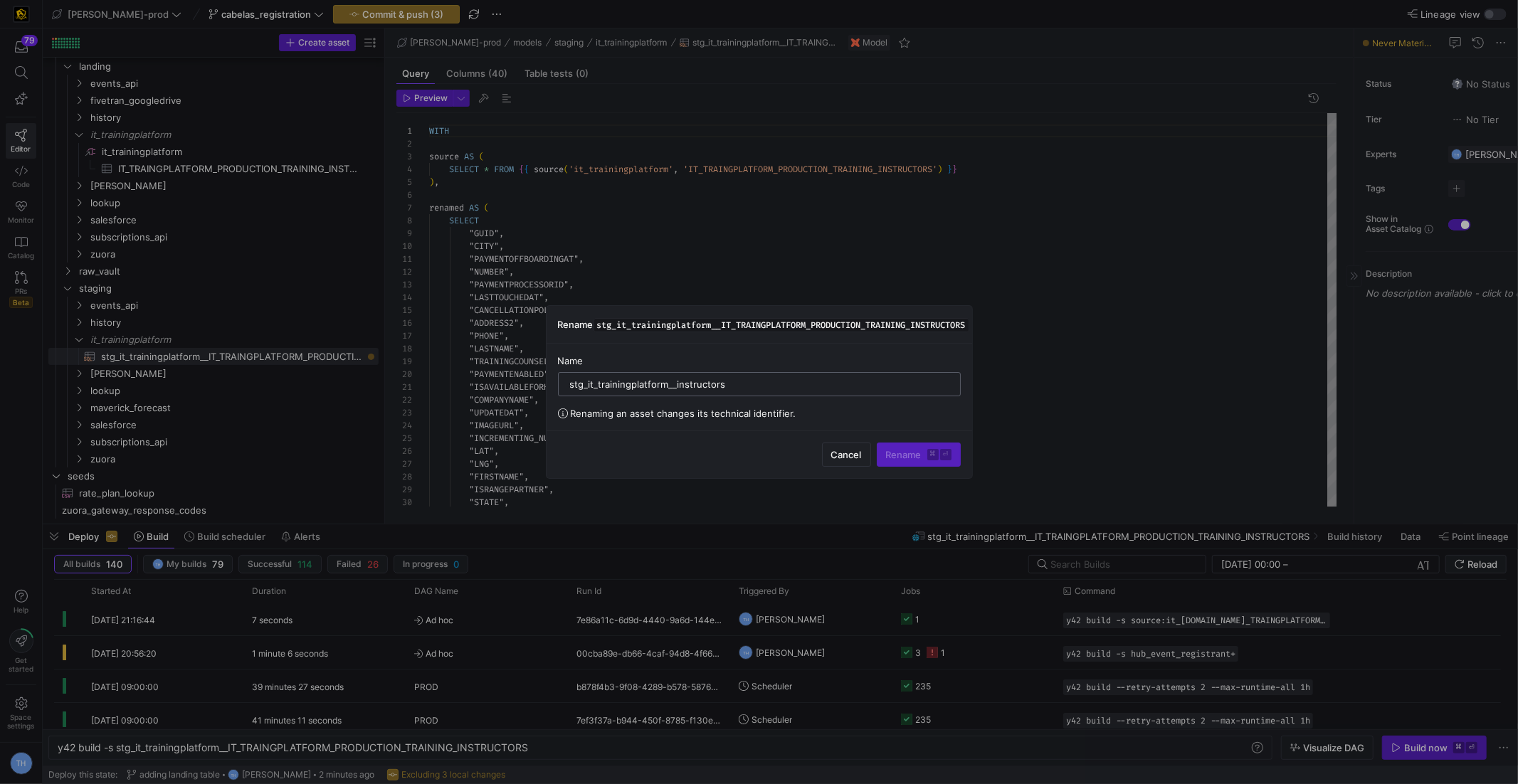
scroll to position [0, 0]
type input "stg_it_trainingplatform__instructors"
click at [935, 455] on kbd "⌘" at bounding box center [933, 454] width 11 height 11
type textarea "y42 build"
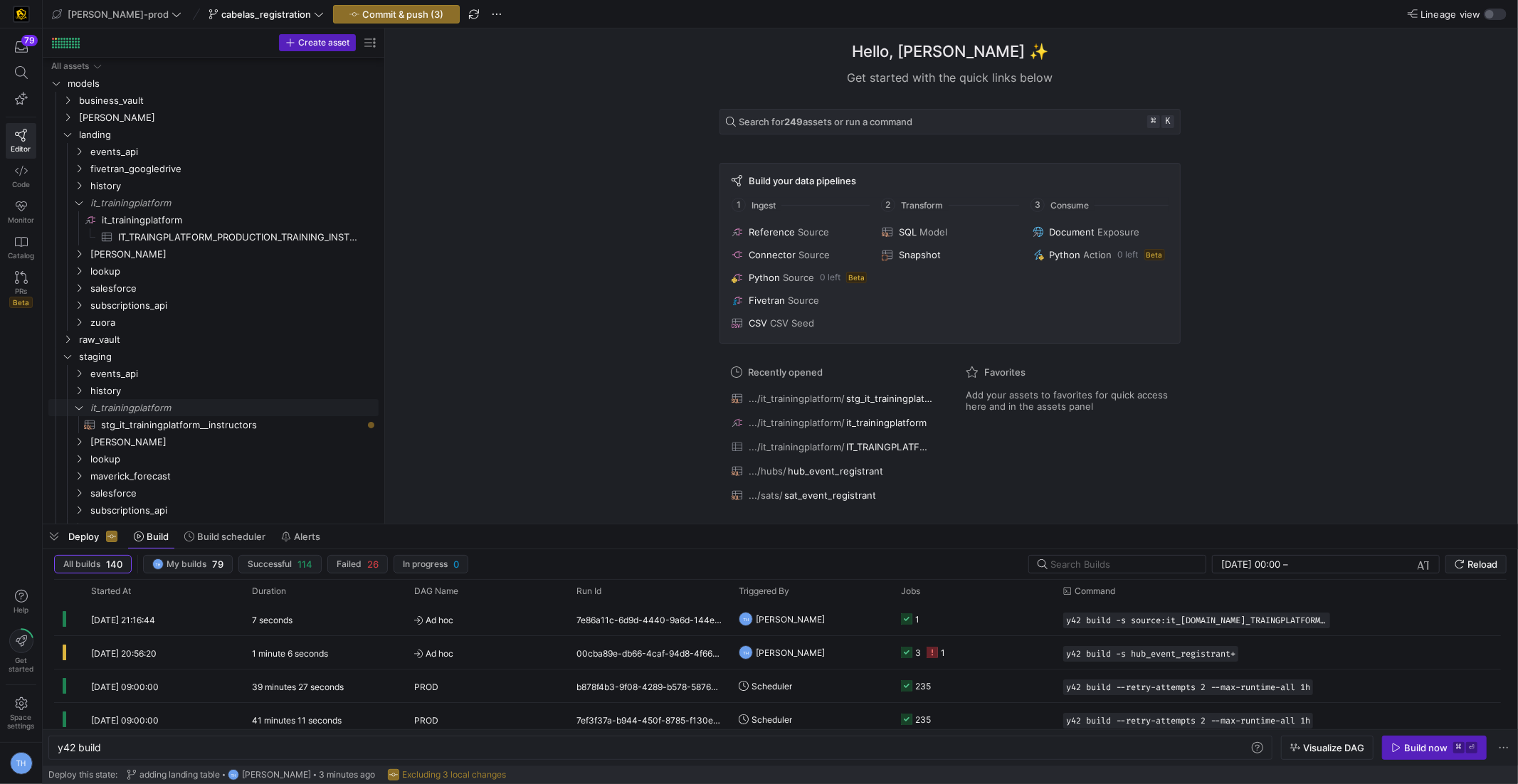
scroll to position [62, 0]
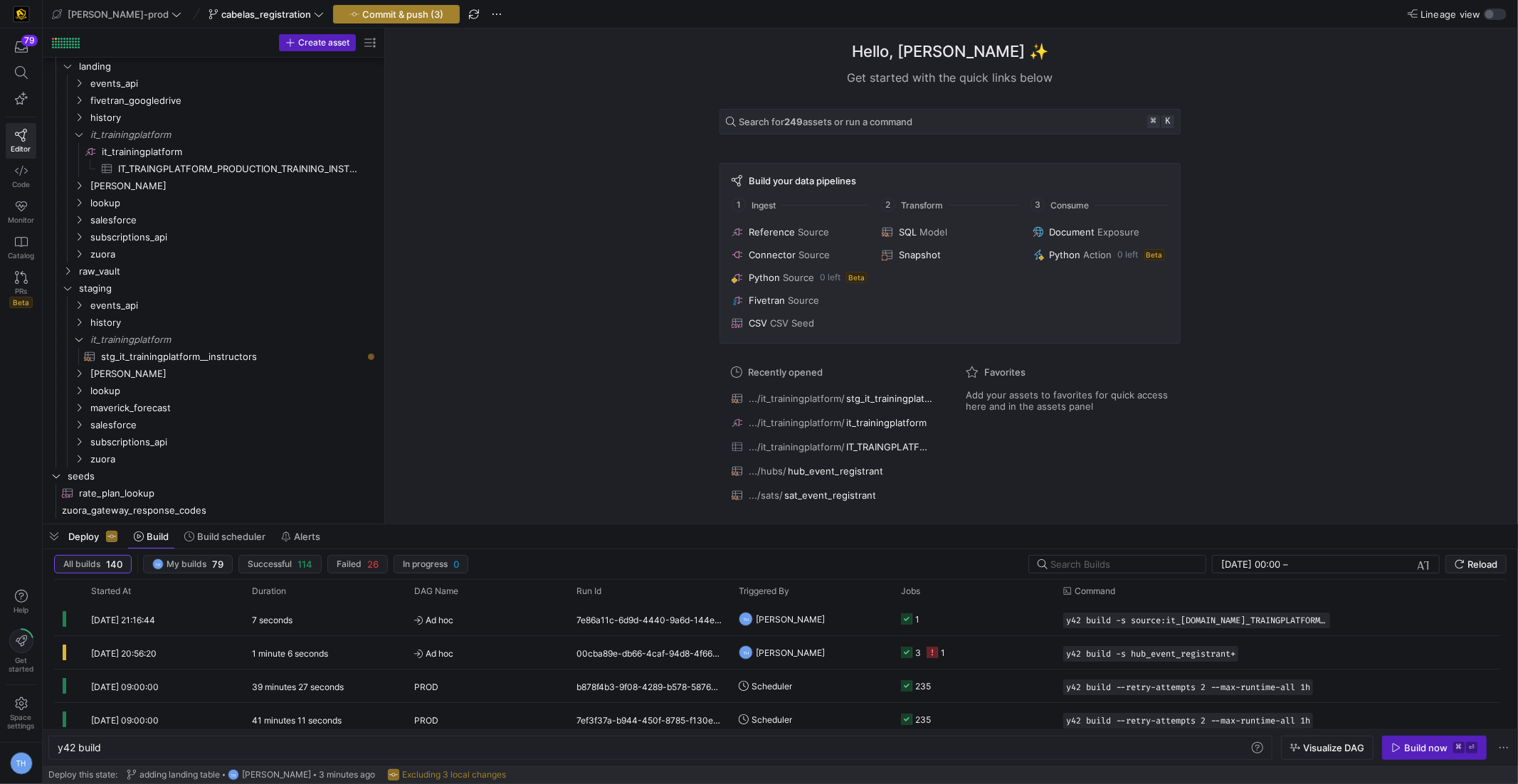
click at [363, 11] on span "Commit & push (3)" at bounding box center [403, 14] width 81 height 11
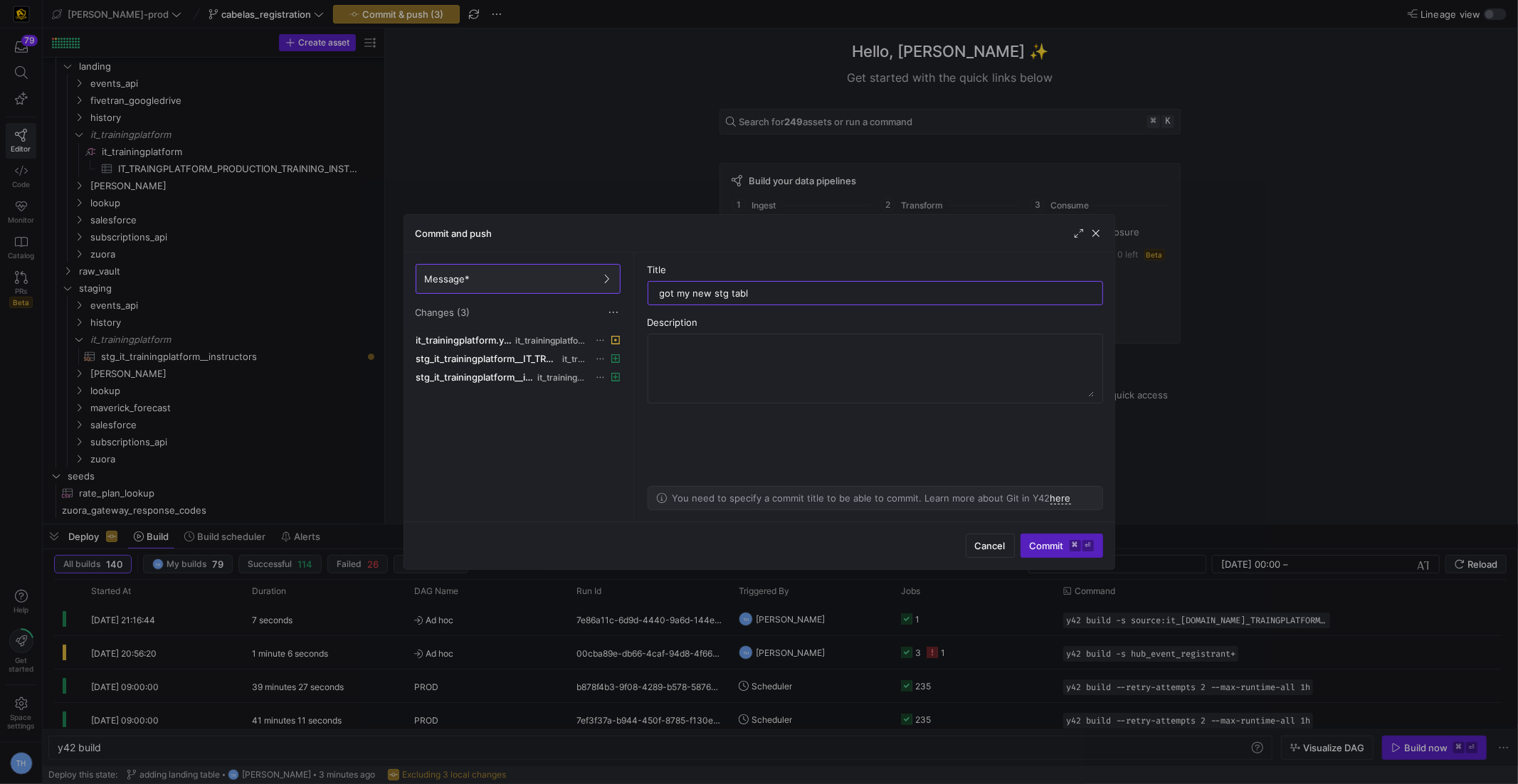
type input "got my new stg table"
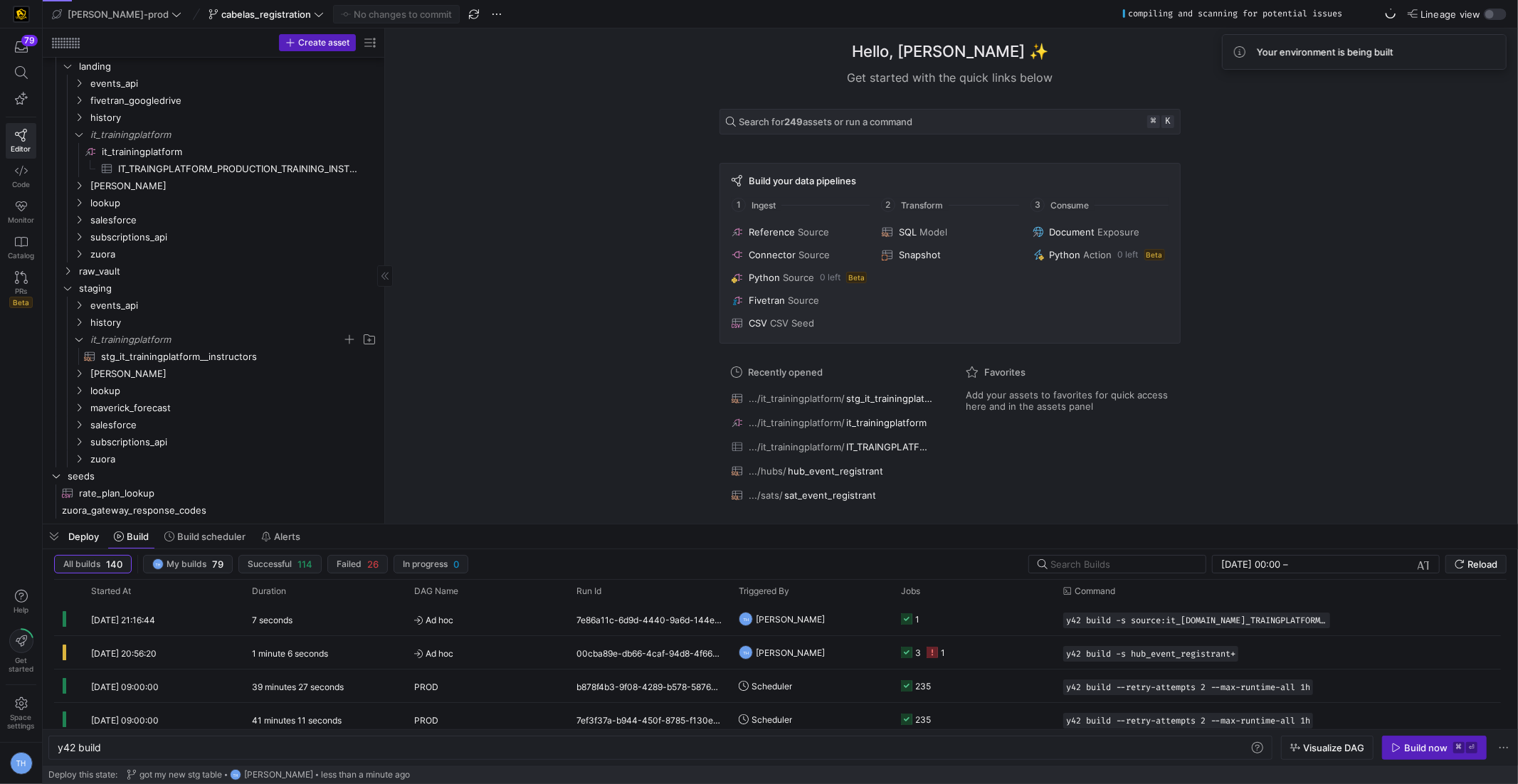
click at [75, 341] on icon "Press SPACE to select this row." at bounding box center [79, 340] width 10 height 9
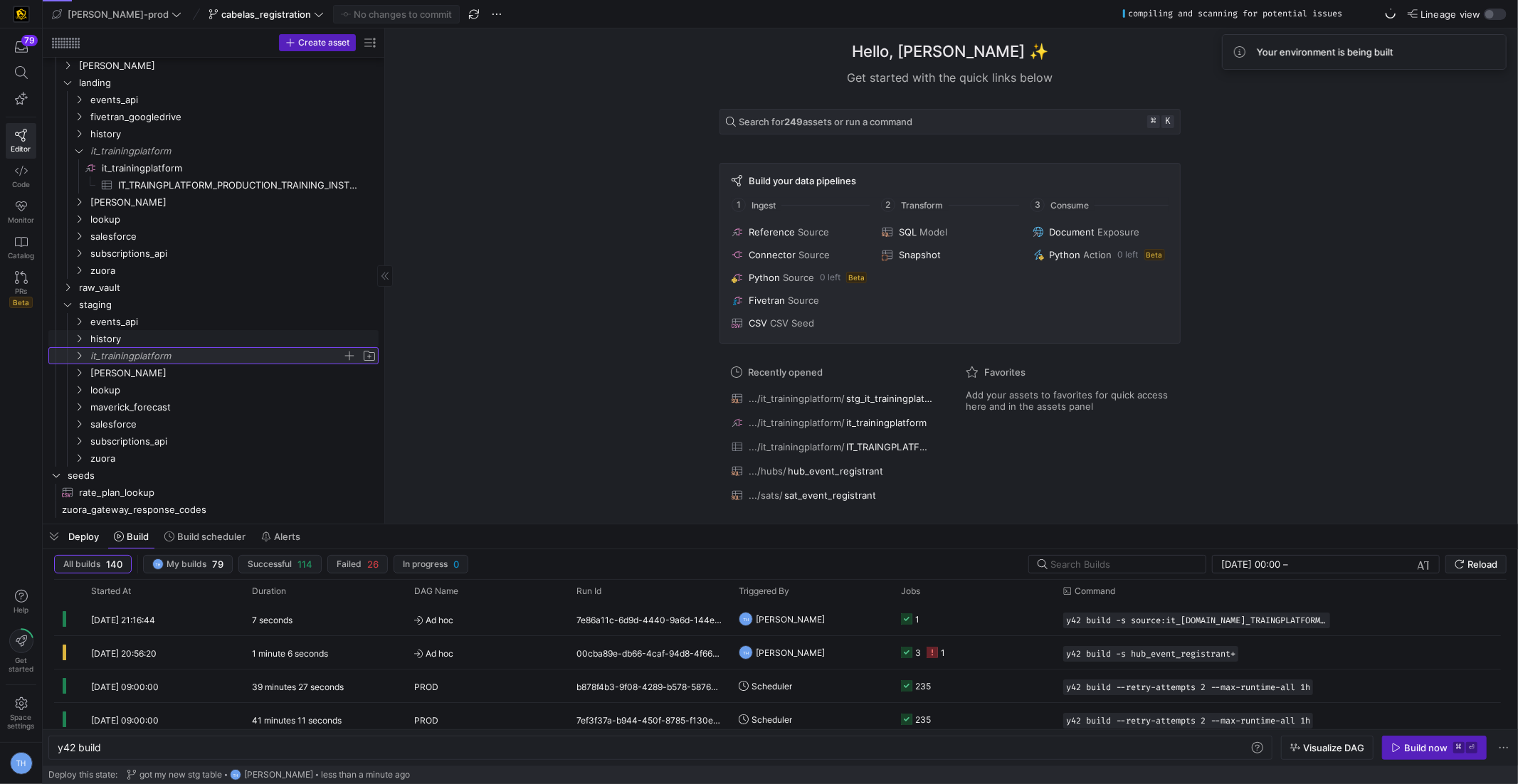
scroll to position [45, 0]
click at [79, 355] on icon at bounding box center [79, 357] width 10 height 9
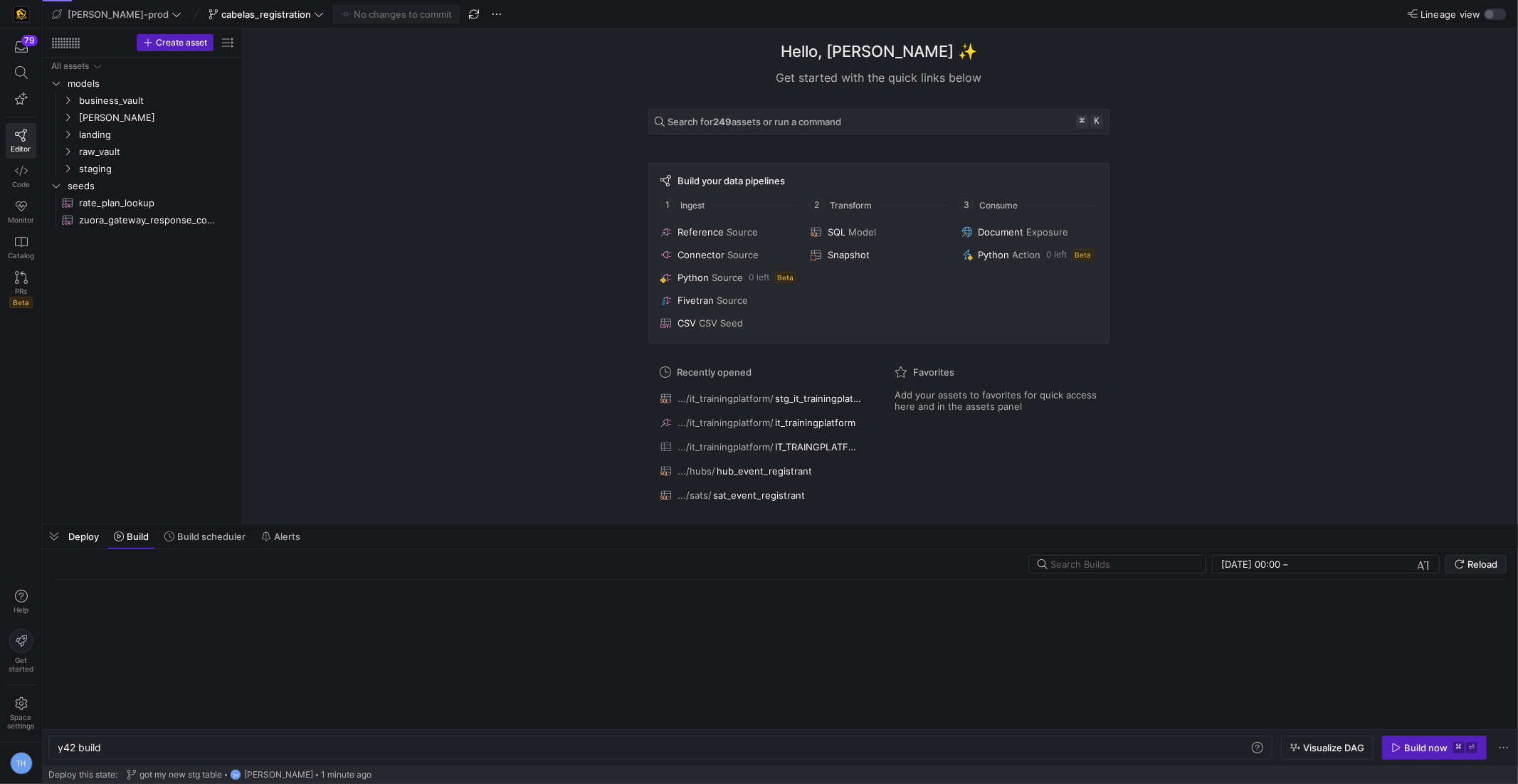
scroll to position [0, 43]
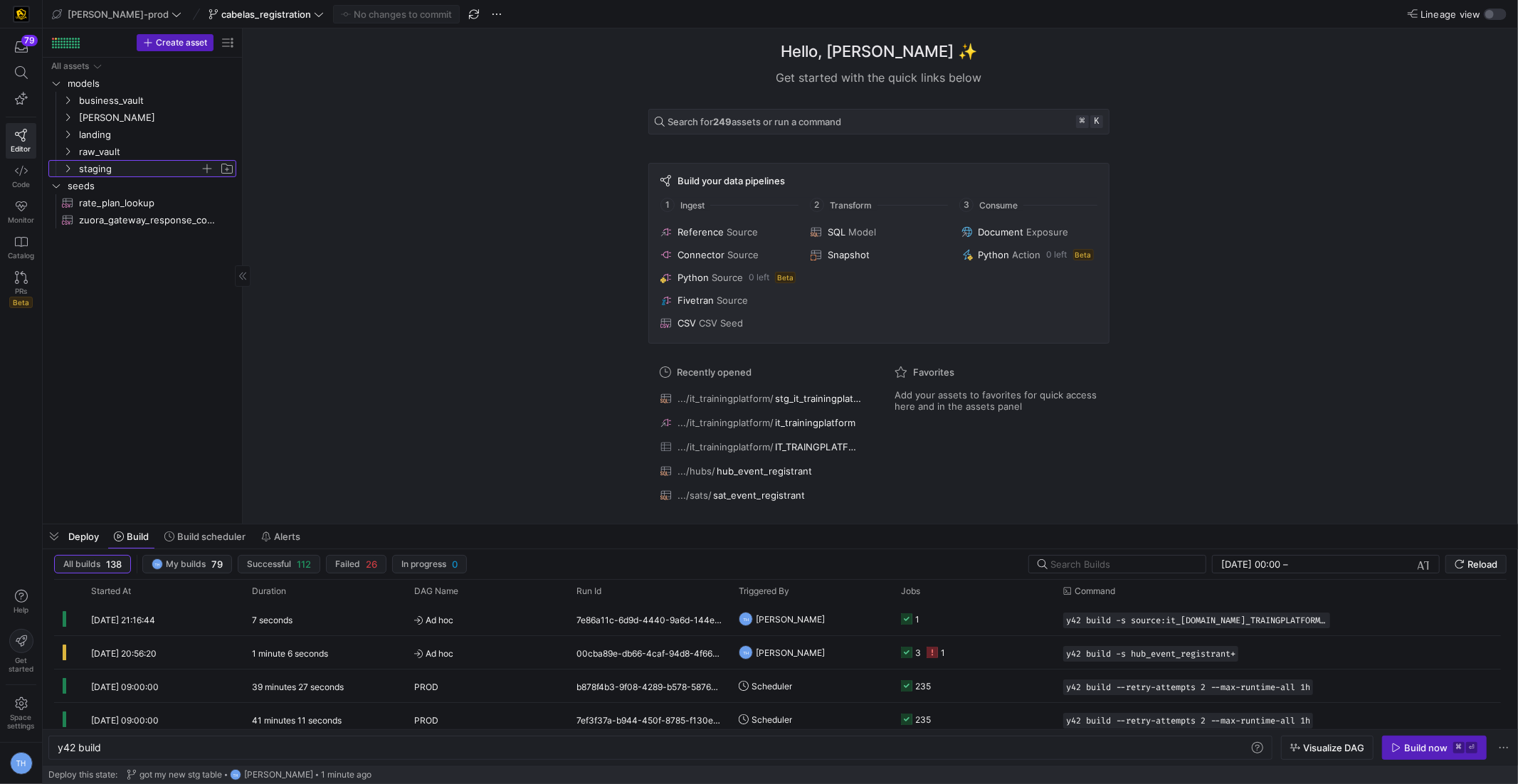
click at [126, 166] on span "staging" at bounding box center [140, 169] width 121 height 16
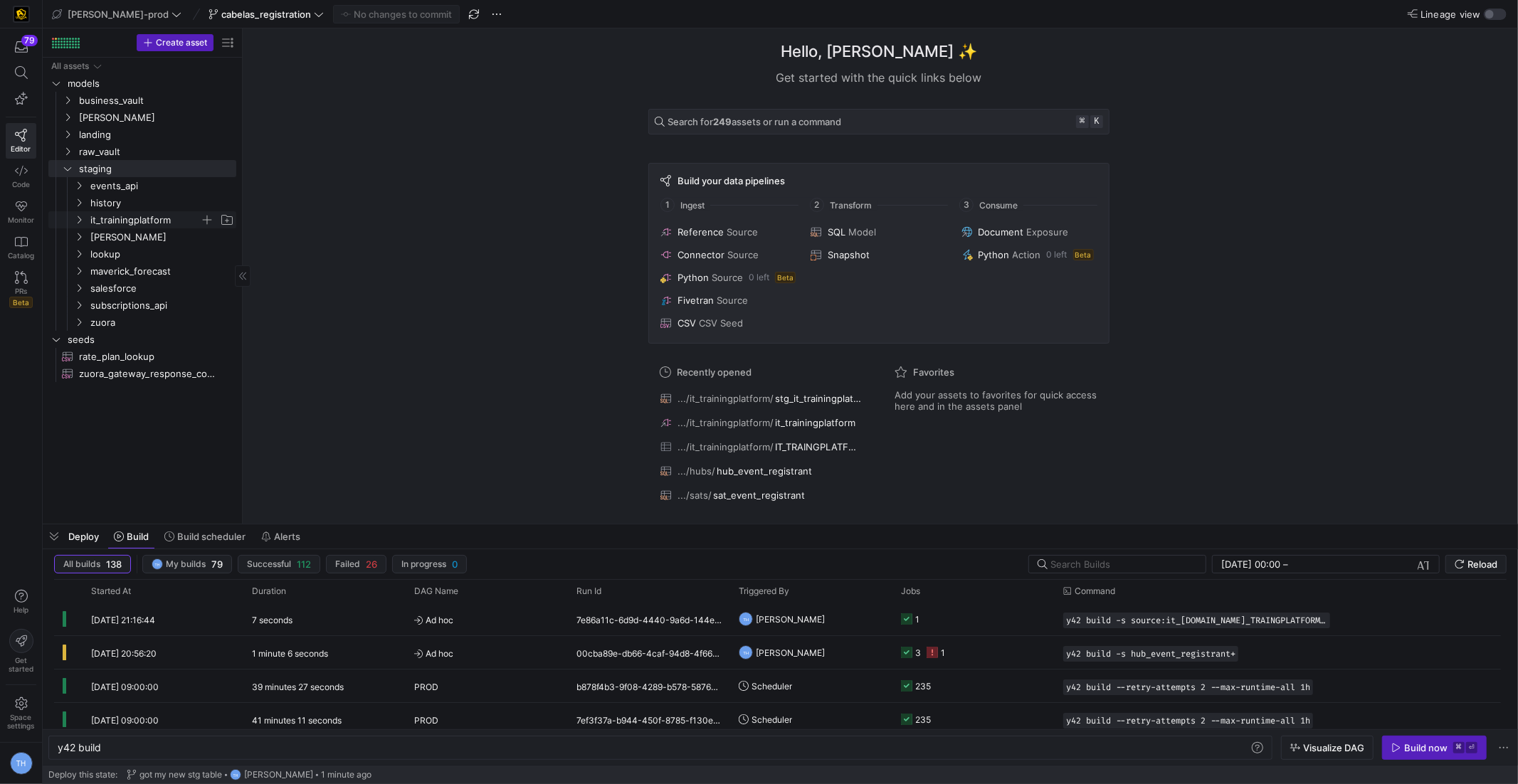
click at [150, 216] on span "it_trainingplatform" at bounding box center [145, 220] width 109 height 16
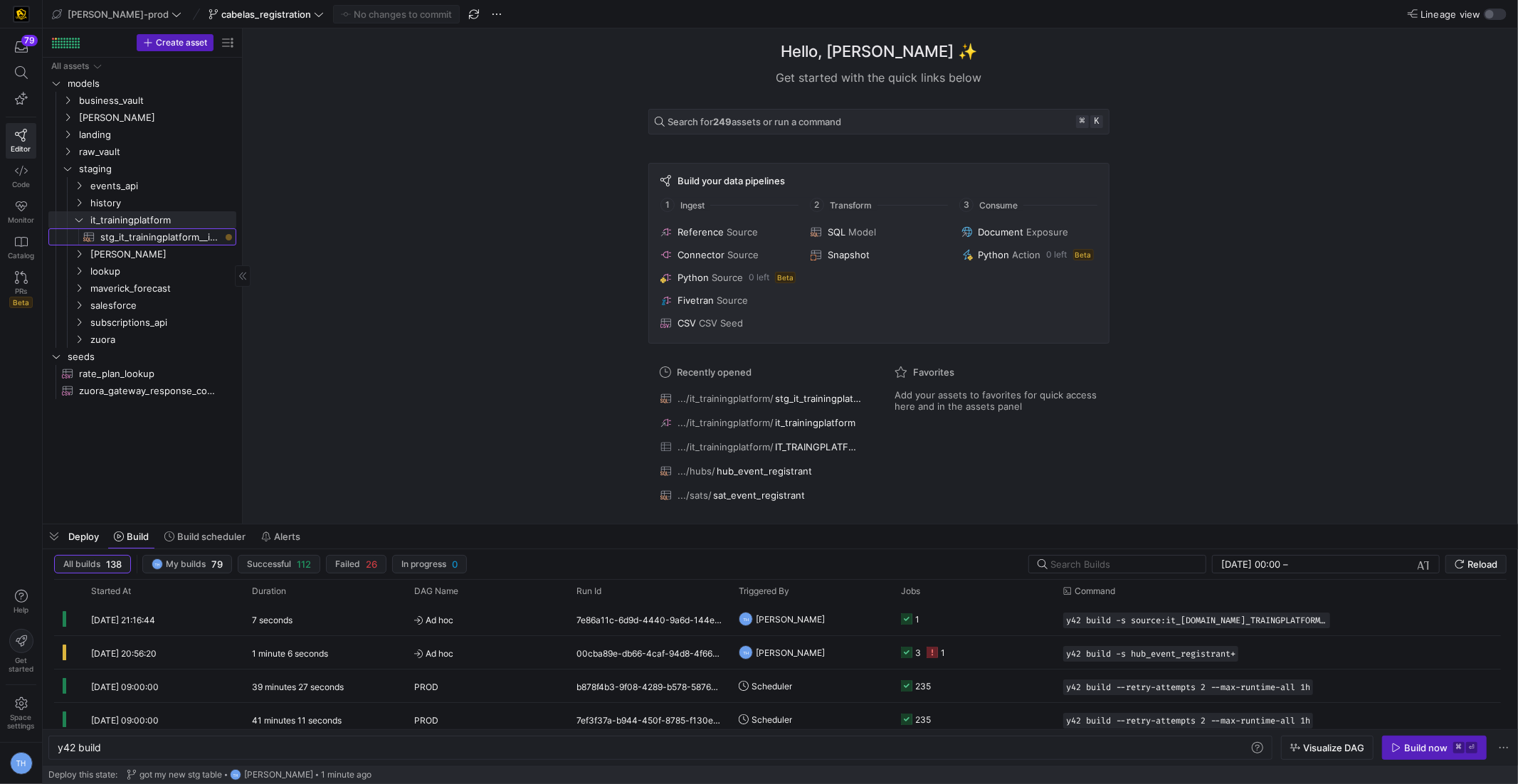
click at [172, 241] on span "stg_it_trainingplatform__instructors​​​​​​​​​​" at bounding box center [160, 237] width 119 height 16
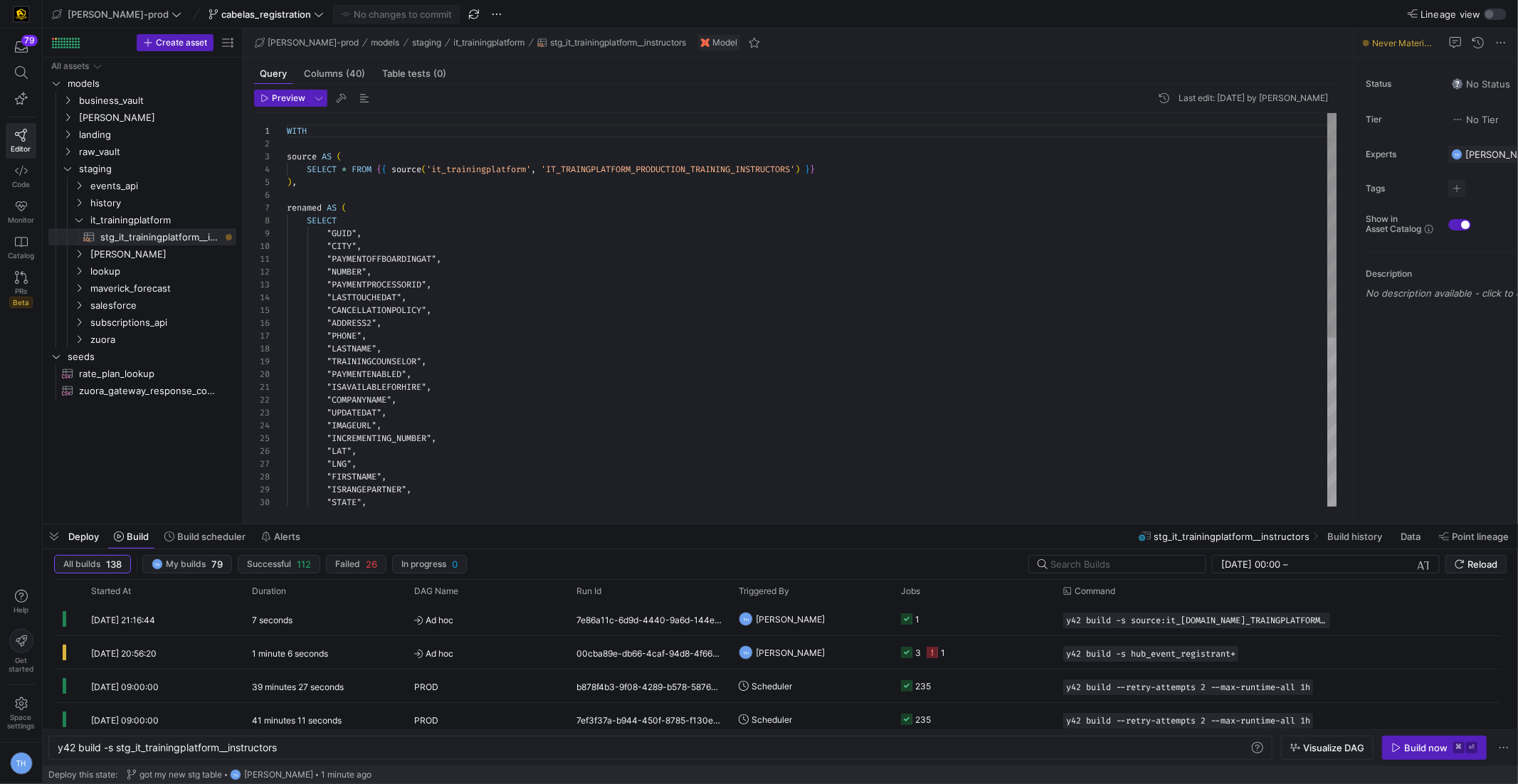
scroll to position [64, 0]
click at [490, 197] on div "WITH source AS ( SELECT * FROM { { source ( 'it_trainingplatform' , 'IT_TRAINGP…" at bounding box center [811, 458] width 1050 height 690
click at [497, 212] on div "WITH source AS ( SELECT * FROM { { source ( 'it_trainingplatform' , 'IT_TRAINGP…" at bounding box center [811, 458] width 1050 height 690
click at [221, 11] on span "cabelas_registration" at bounding box center [265, 14] width 90 height 11
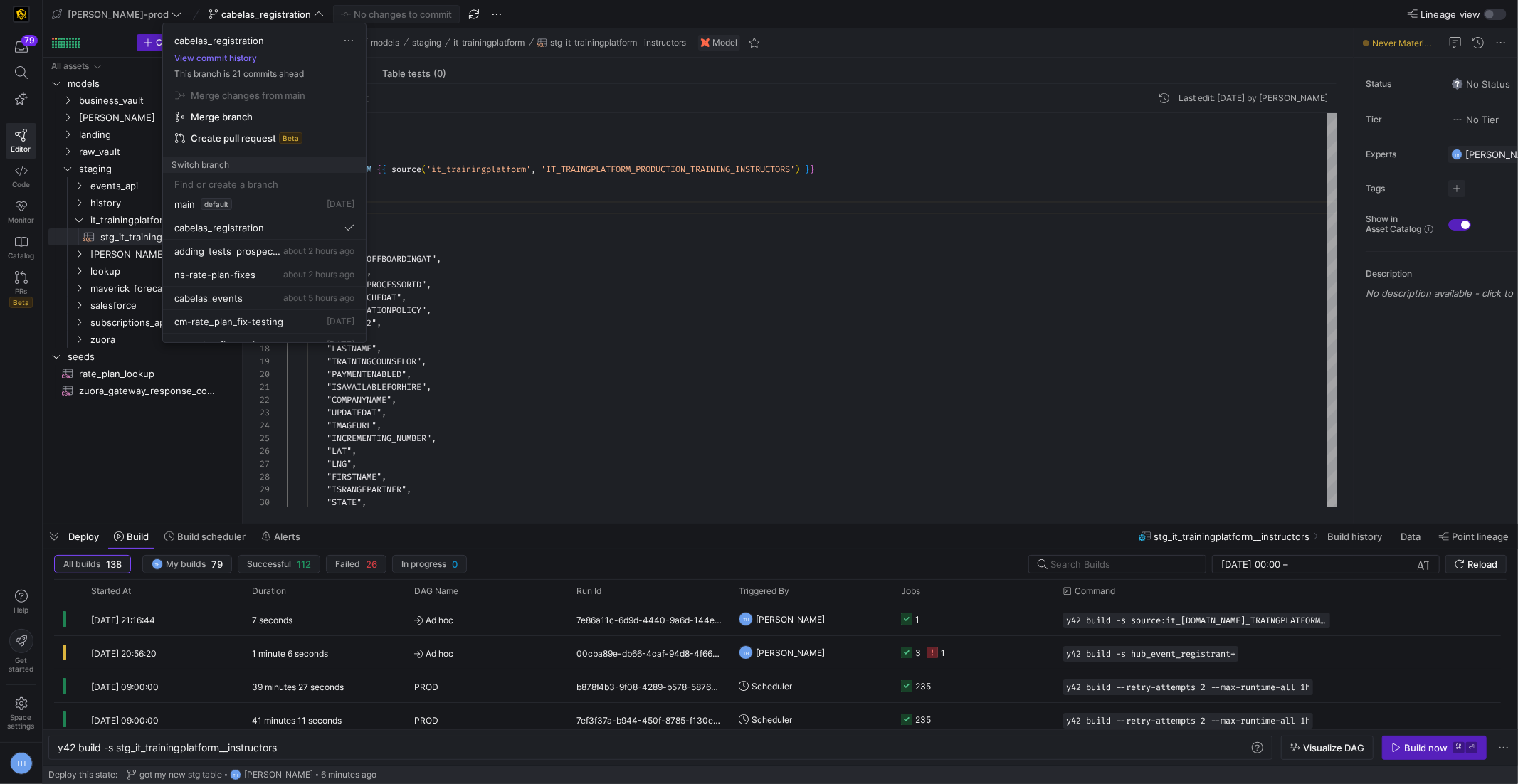
scroll to position [1, 0]
click at [288, 248] on span "about 2 hours ago" at bounding box center [318, 253] width 71 height 11
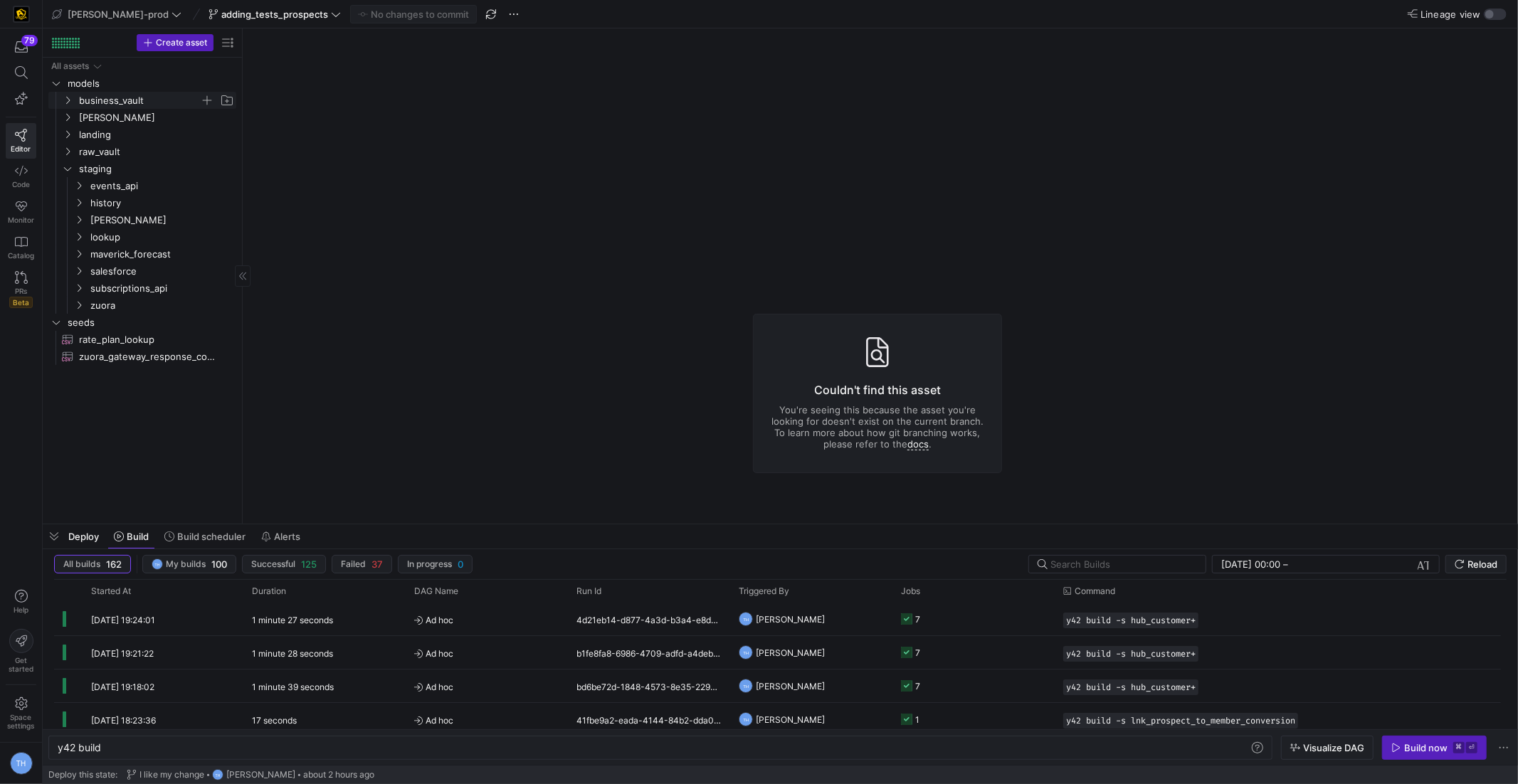
click at [125, 96] on span "business_vault" at bounding box center [140, 100] width 121 height 16
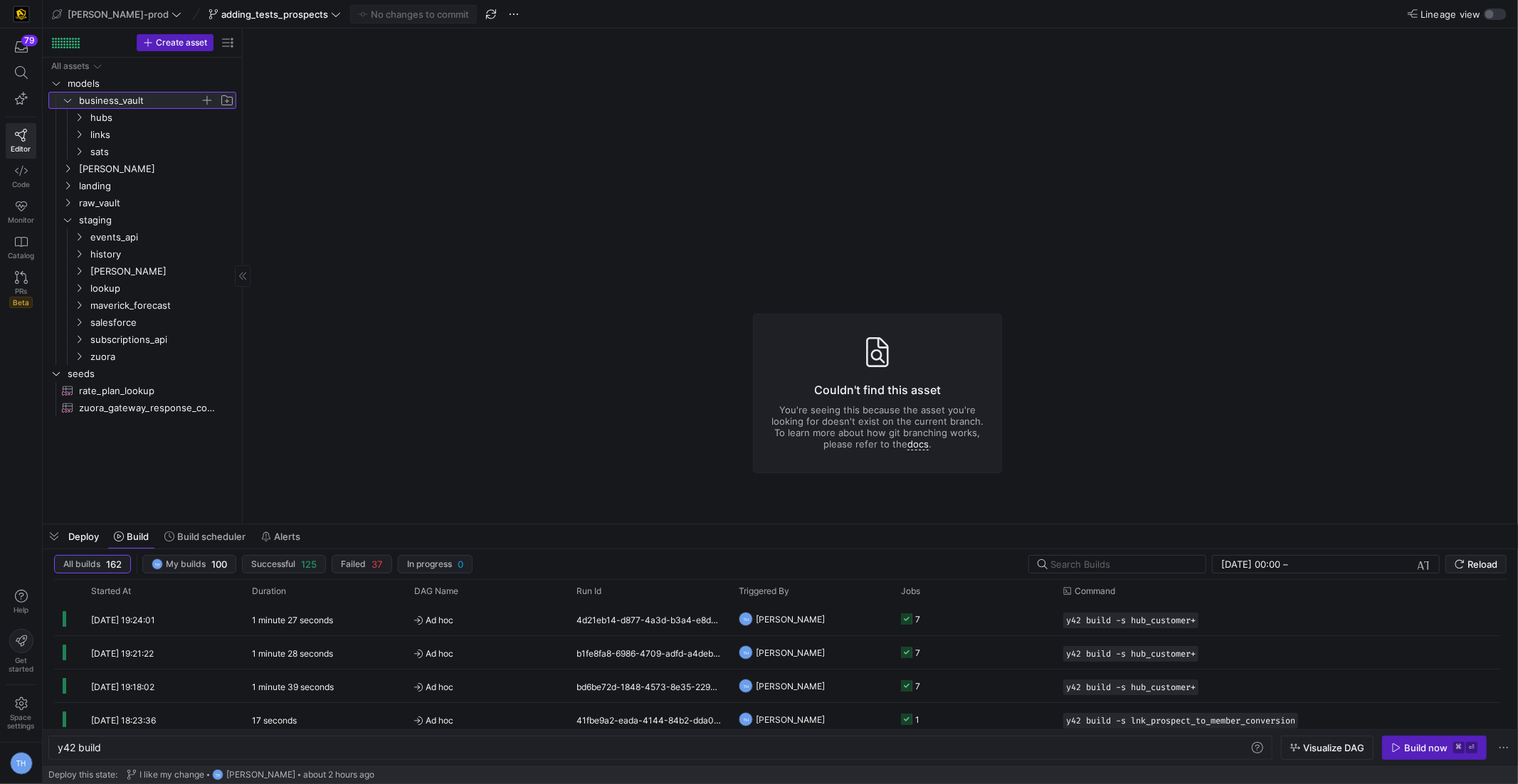
click at [125, 96] on span "business_vault" at bounding box center [140, 100] width 121 height 16
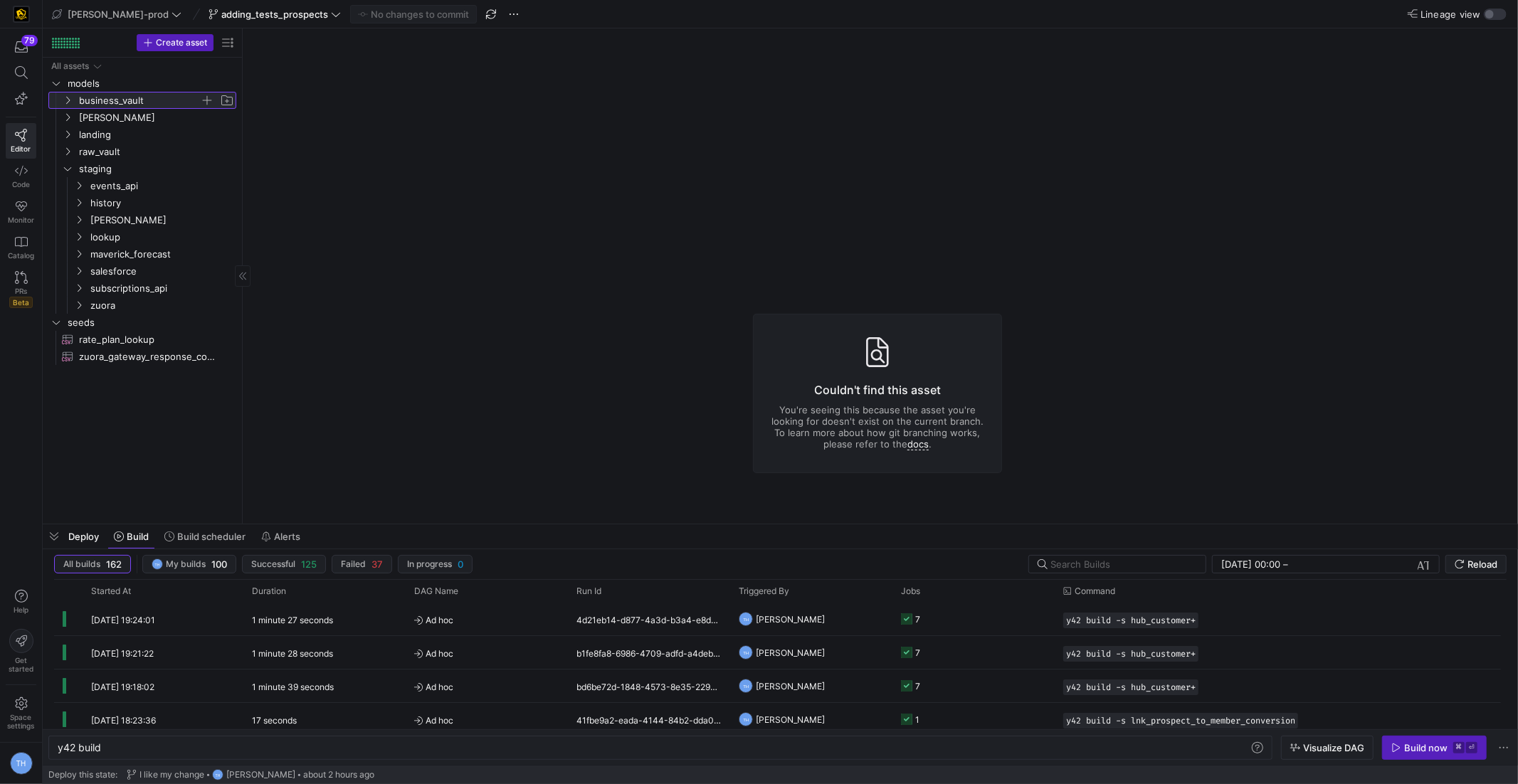
click at [125, 96] on span "business_vault" at bounding box center [140, 100] width 121 height 16
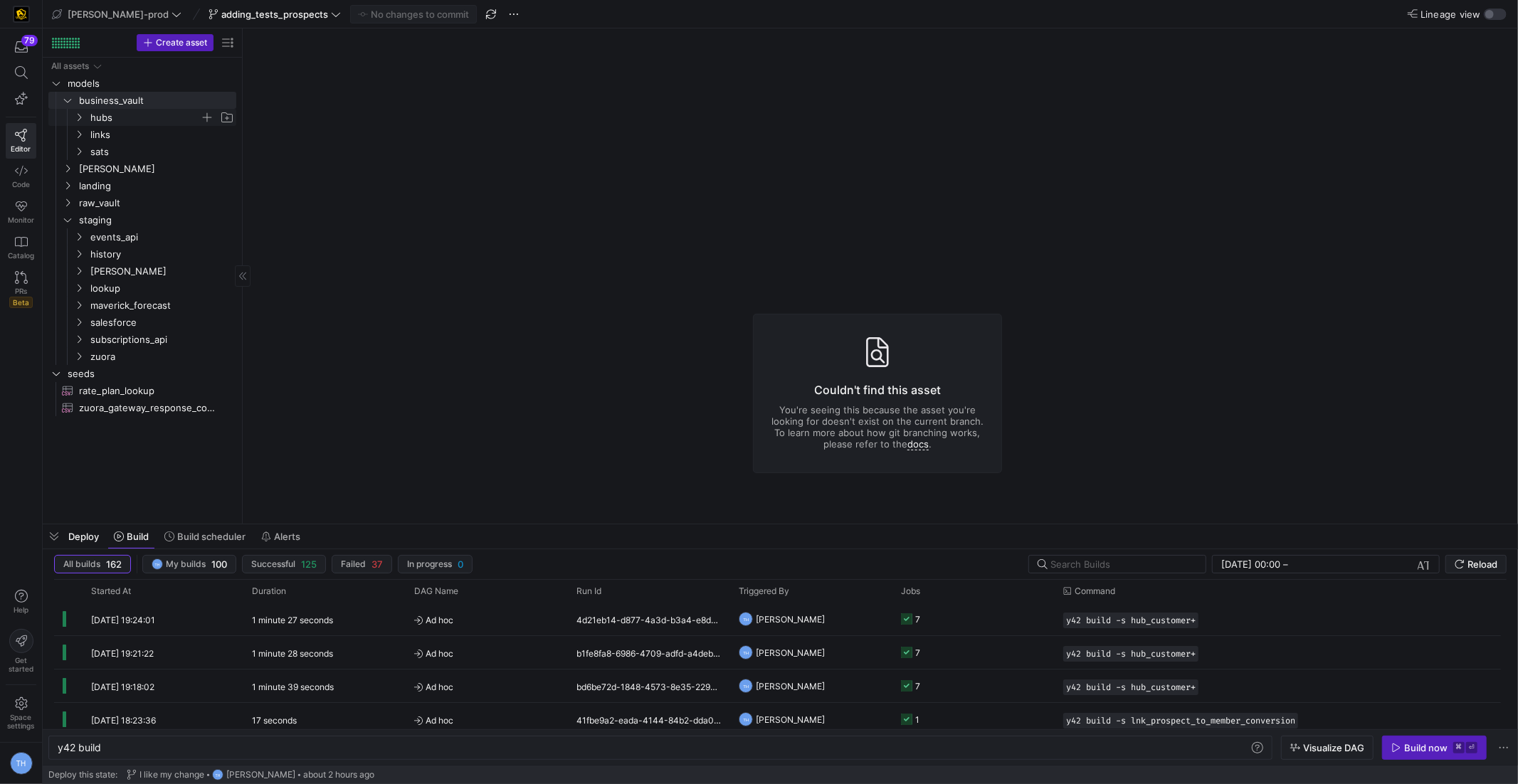
click at [125, 113] on span "hubs" at bounding box center [145, 117] width 109 height 16
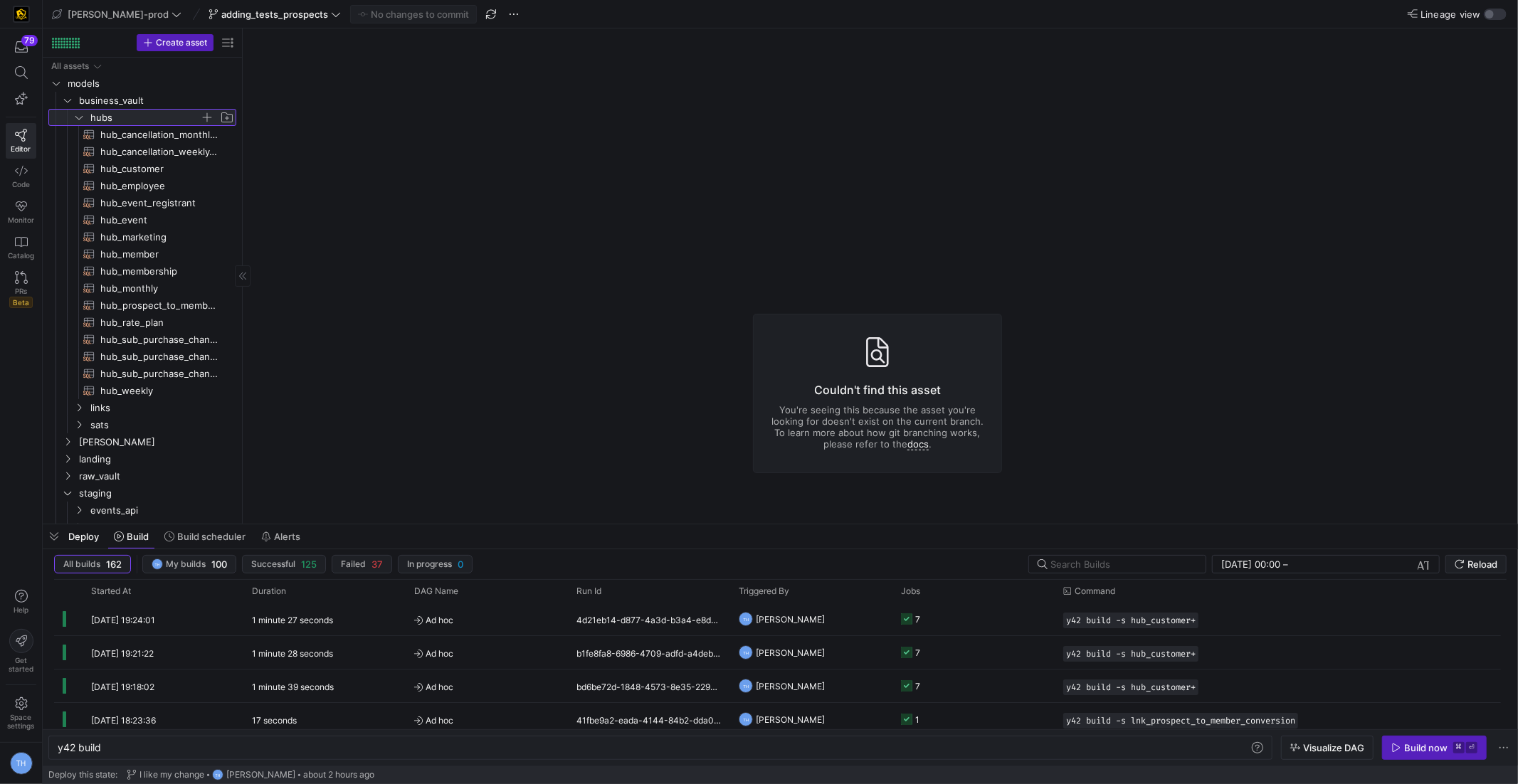
click at [140, 117] on span "hubs" at bounding box center [145, 117] width 109 height 16
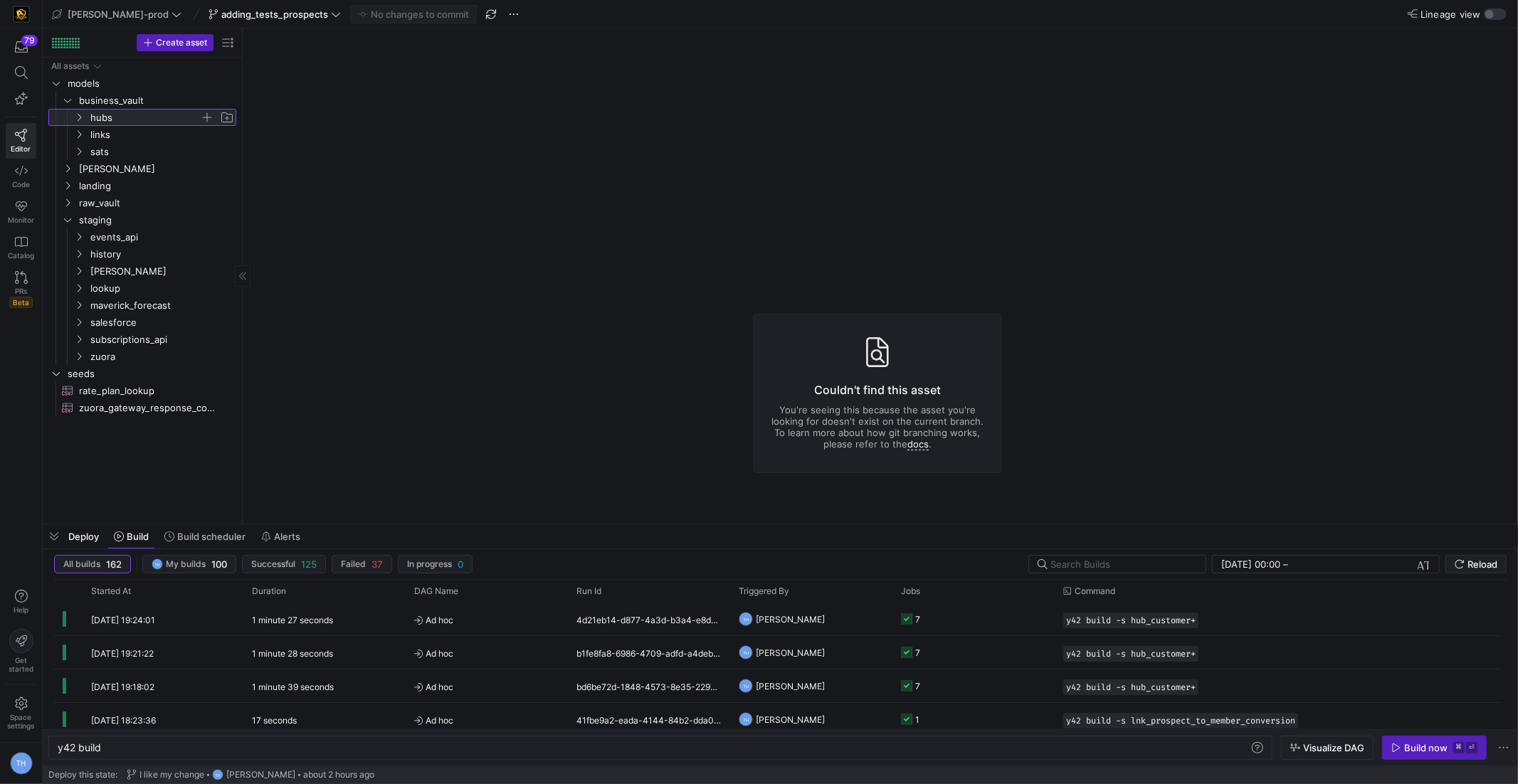
click at [146, 119] on span "hubs" at bounding box center [145, 117] width 109 height 16
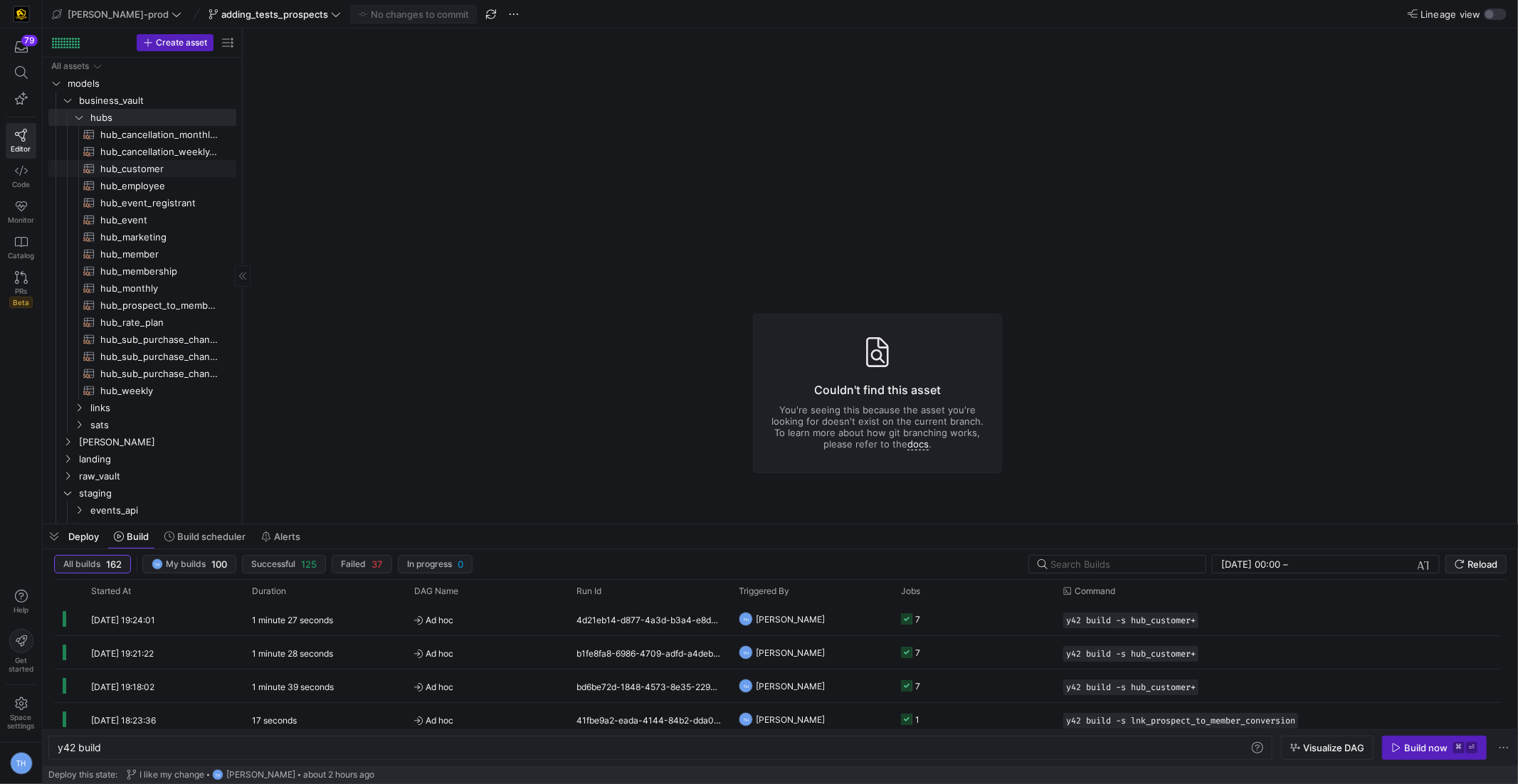
click at [162, 166] on span "hub_customer​​​​​​​​​​" at bounding box center [160, 169] width 119 height 16
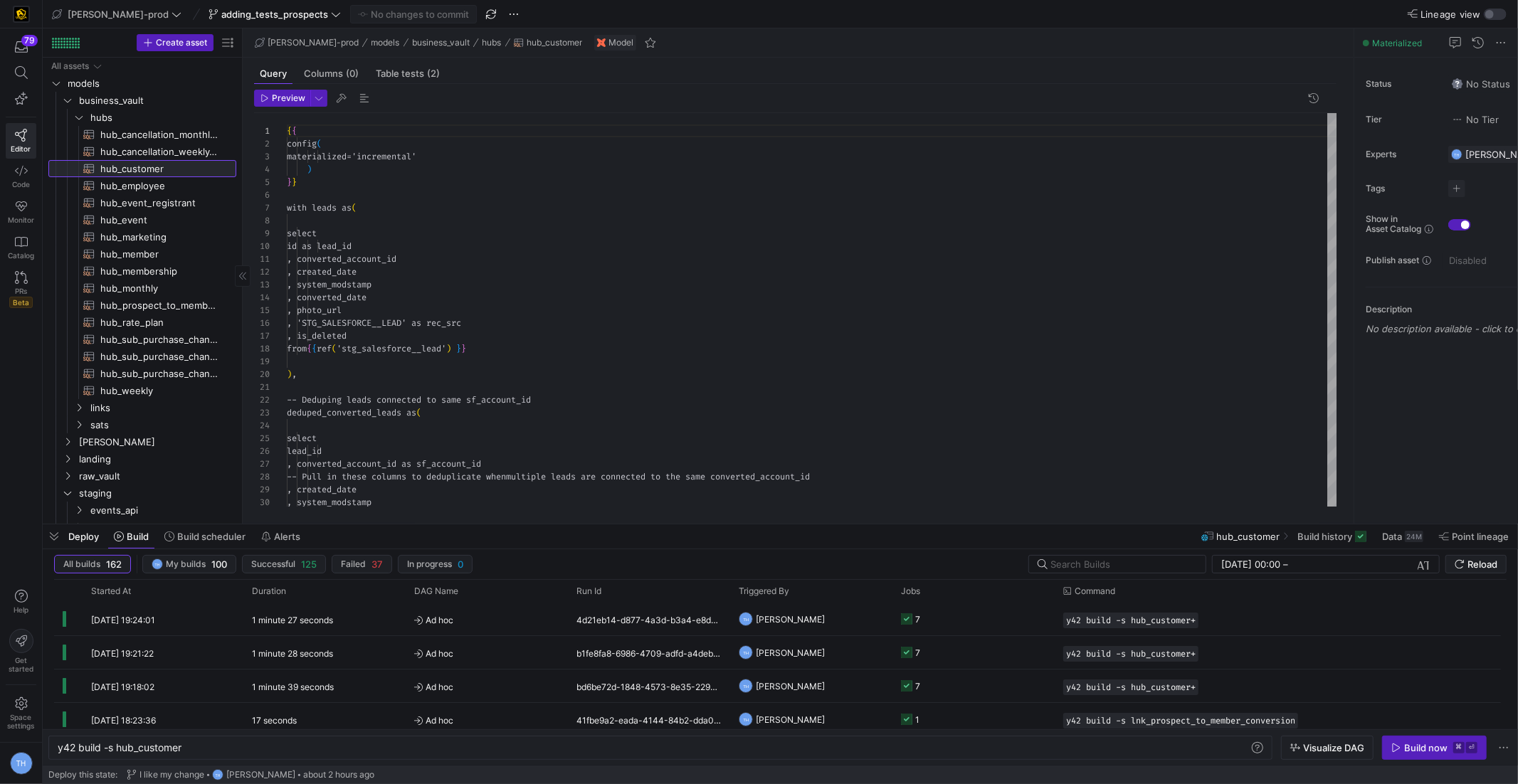
scroll to position [128, 0]
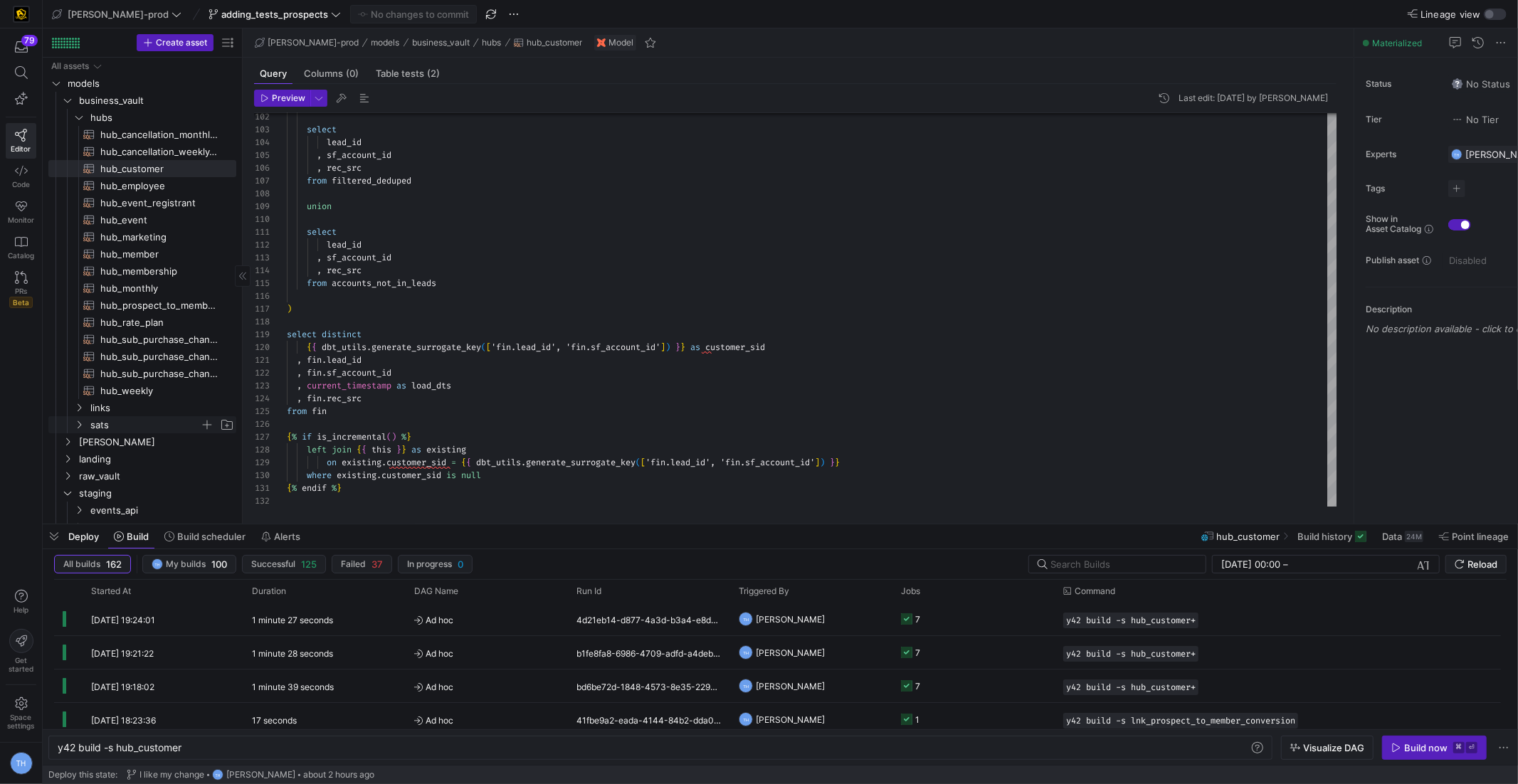
click at [121, 422] on span "sats" at bounding box center [145, 425] width 109 height 16
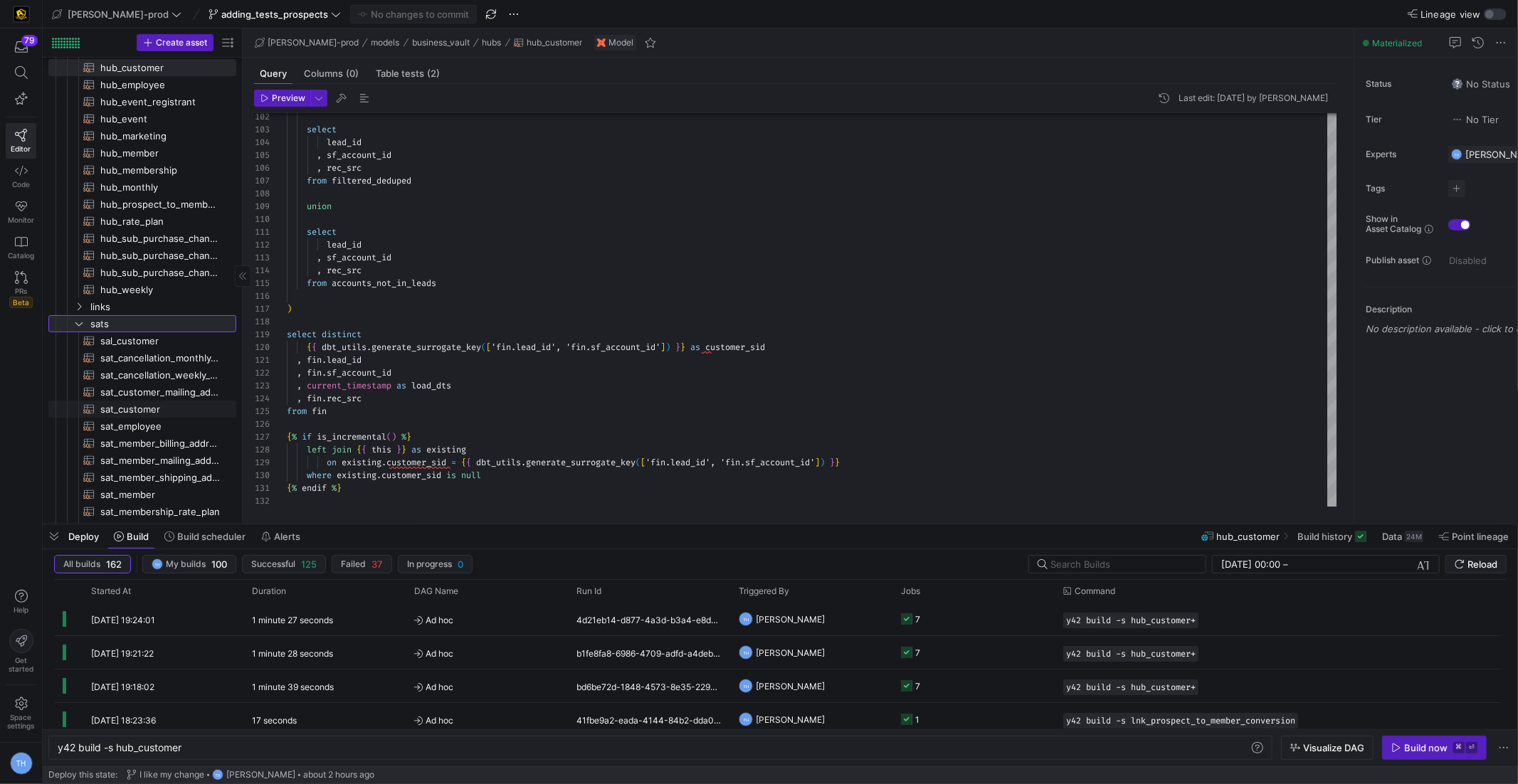
scroll to position [110, 0]
click at [166, 401] on span "sat_customer​​​​​​​​​​" at bounding box center [160, 400] width 119 height 16
type textarea "y42 build -s sat_customer"
type textarea "{{ config( materialized='incremental' ) }} with latest_membership as ( select *…"
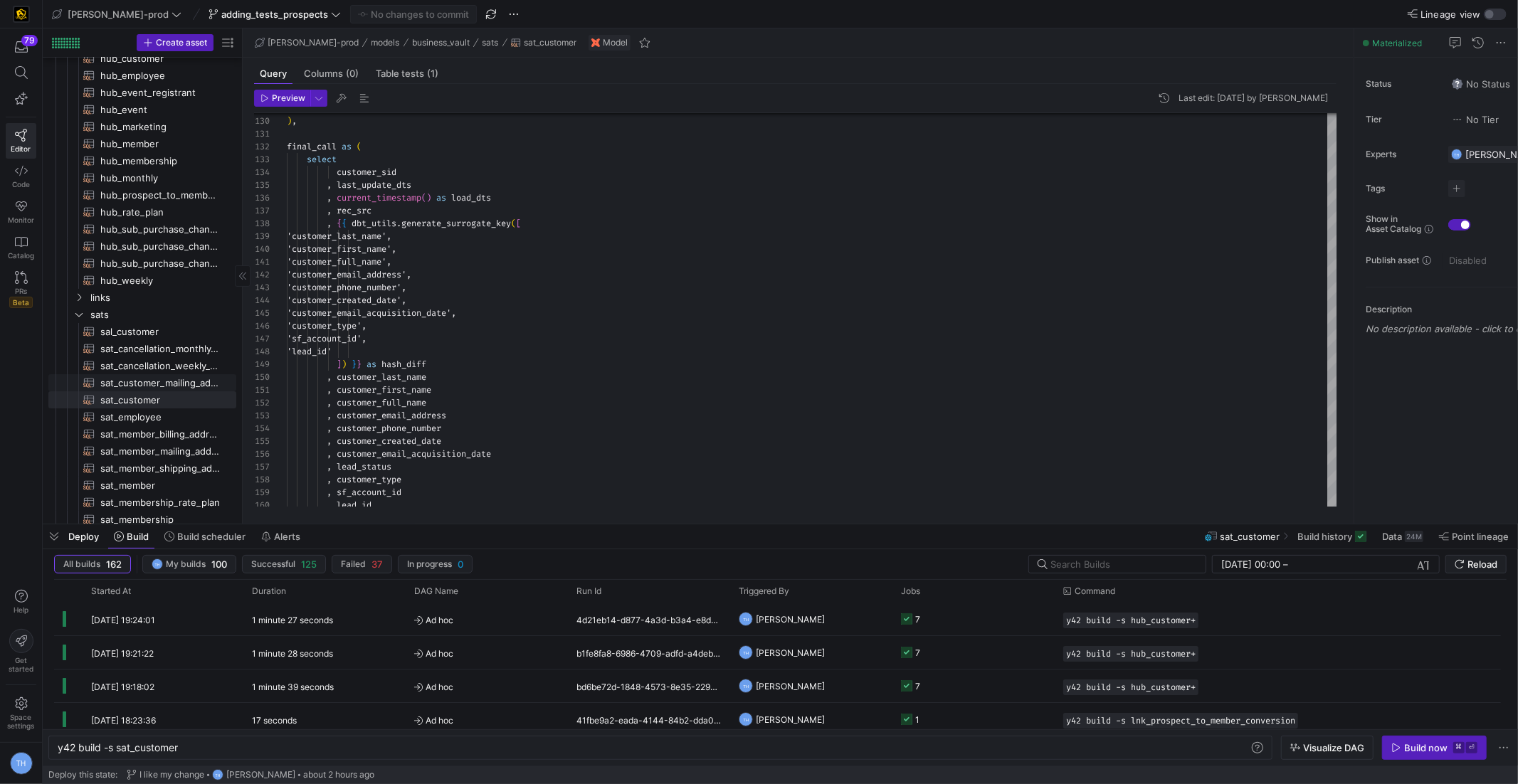
click at [135, 384] on span "sat_customer_mailing_address​​​​​​​​​​" at bounding box center [160, 383] width 119 height 16
type textarea "y42 build -s sat_customer_mailing_address"
type textarea "{{ config( materialized='incremental', ) }} with lead_staging as ( select sf_le…"
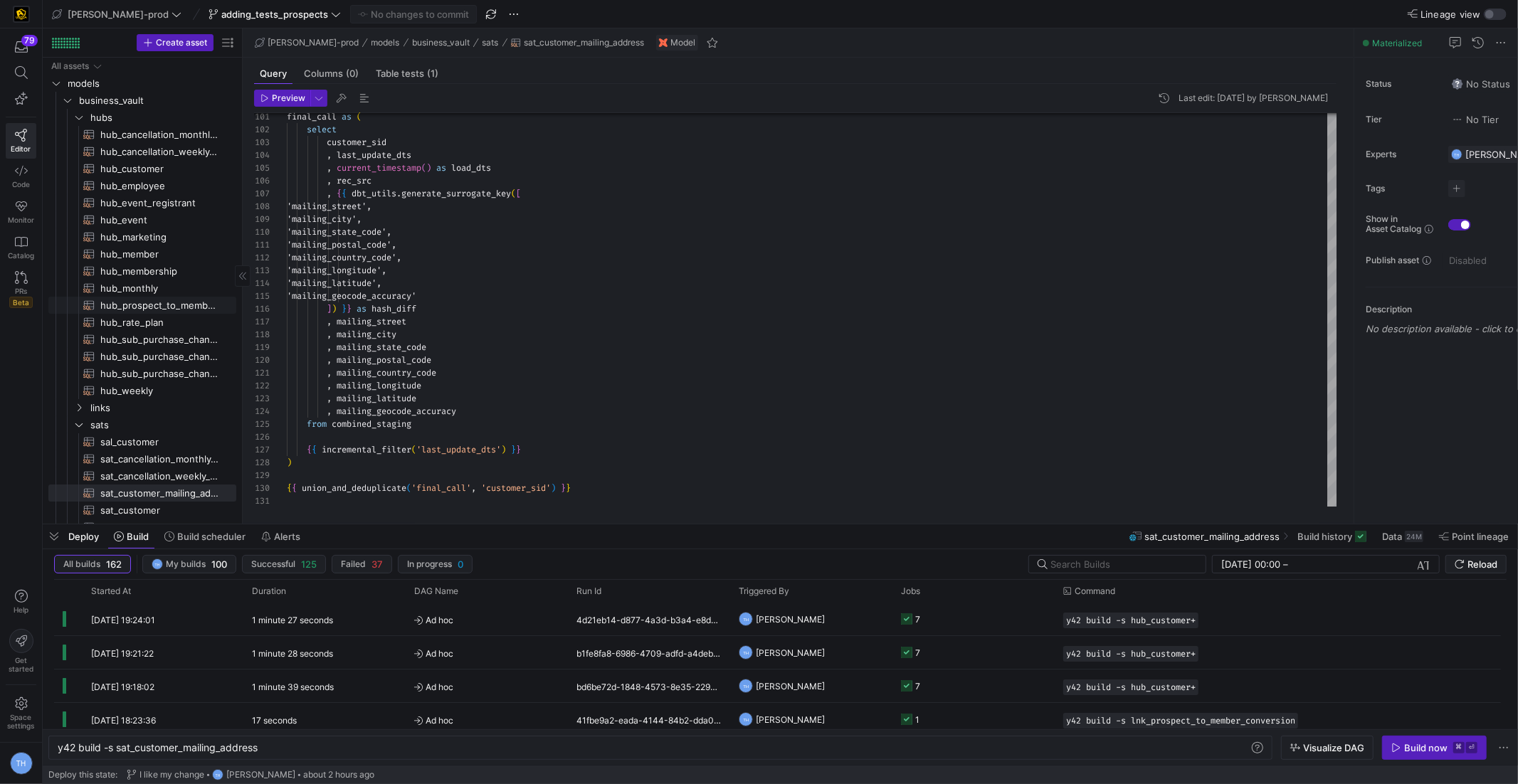
click at [183, 307] on span "hub_prospect_to_member_conversion​​​​​​​​​​" at bounding box center [160, 305] width 119 height 16
type textarea "y42 build -s hub_prospect_to_member_conversion"
type textarea "{{ config( materialized='incremental' ) }} with customer_hub as ( select"
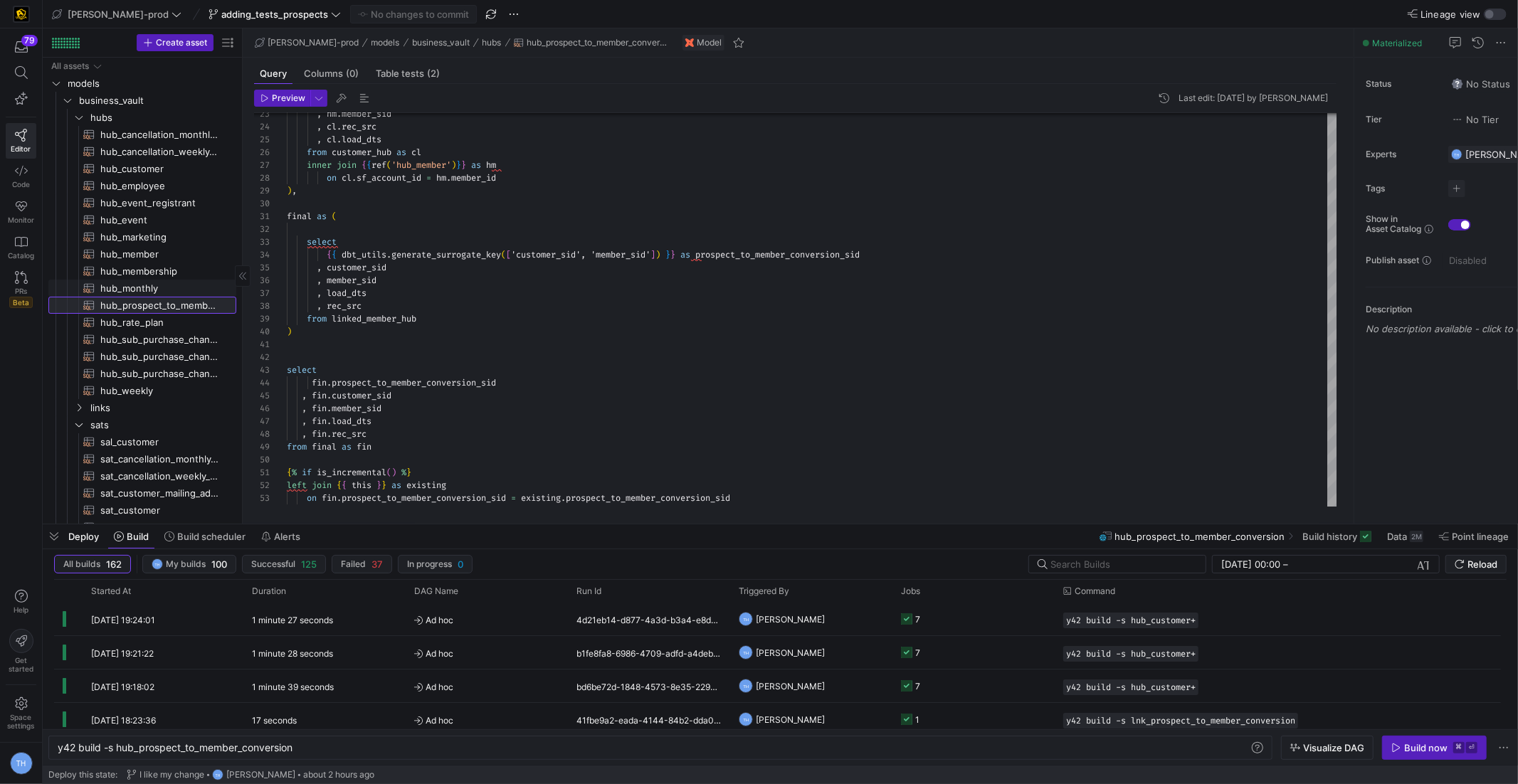
scroll to position [108, 0]
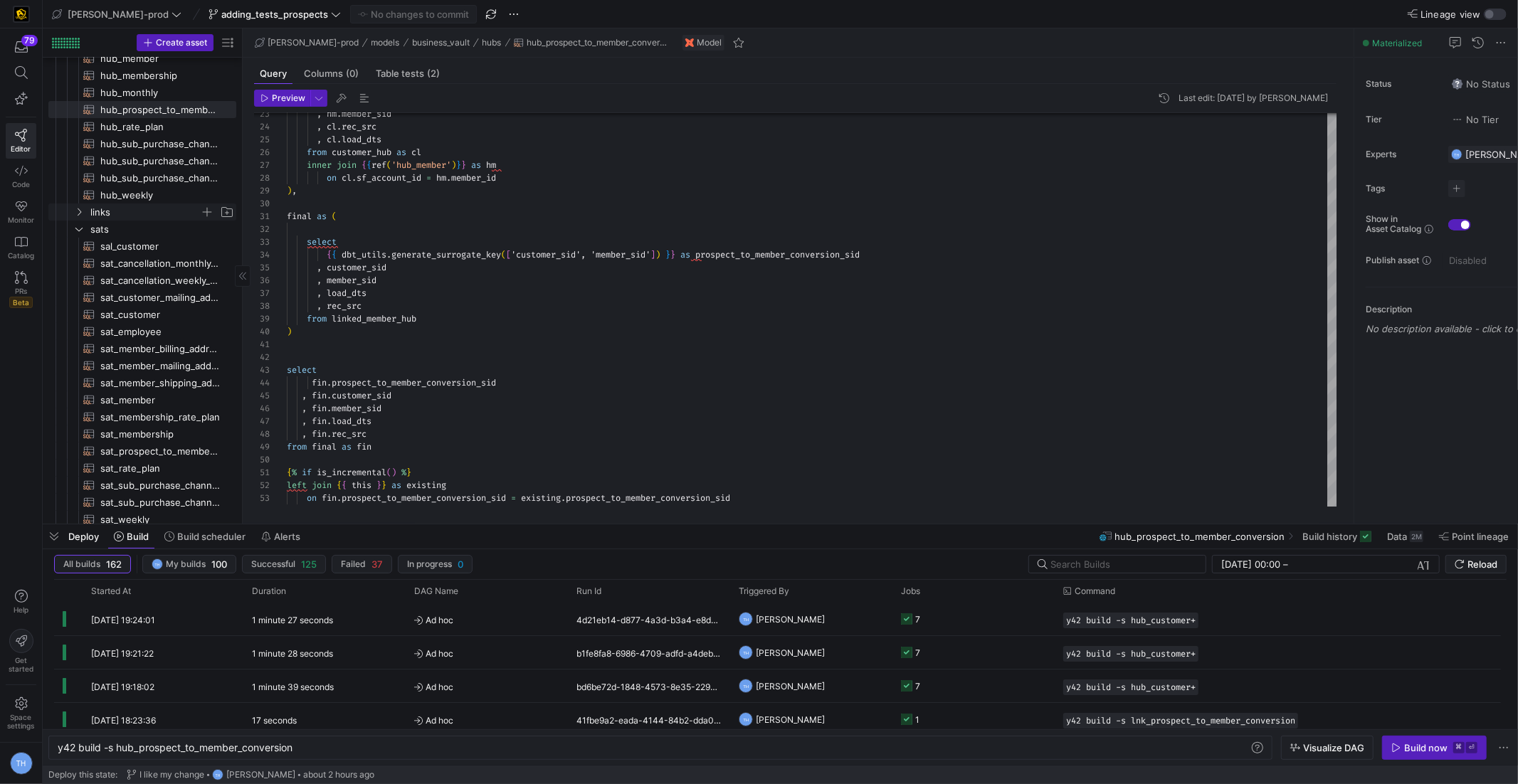
click at [141, 213] on span "links" at bounding box center [145, 212] width 109 height 16
click at [183, 313] on span "lnk_prospect_to_member_conversion​​​​​​​​​​" at bounding box center [160, 315] width 119 height 16
type textarea "y42 build -s lnk_prospect_to_member_conversion"
type textarea "{{ config( materialized = 'incremental' ) }} with stage_lead as ( select {{ dbt…"
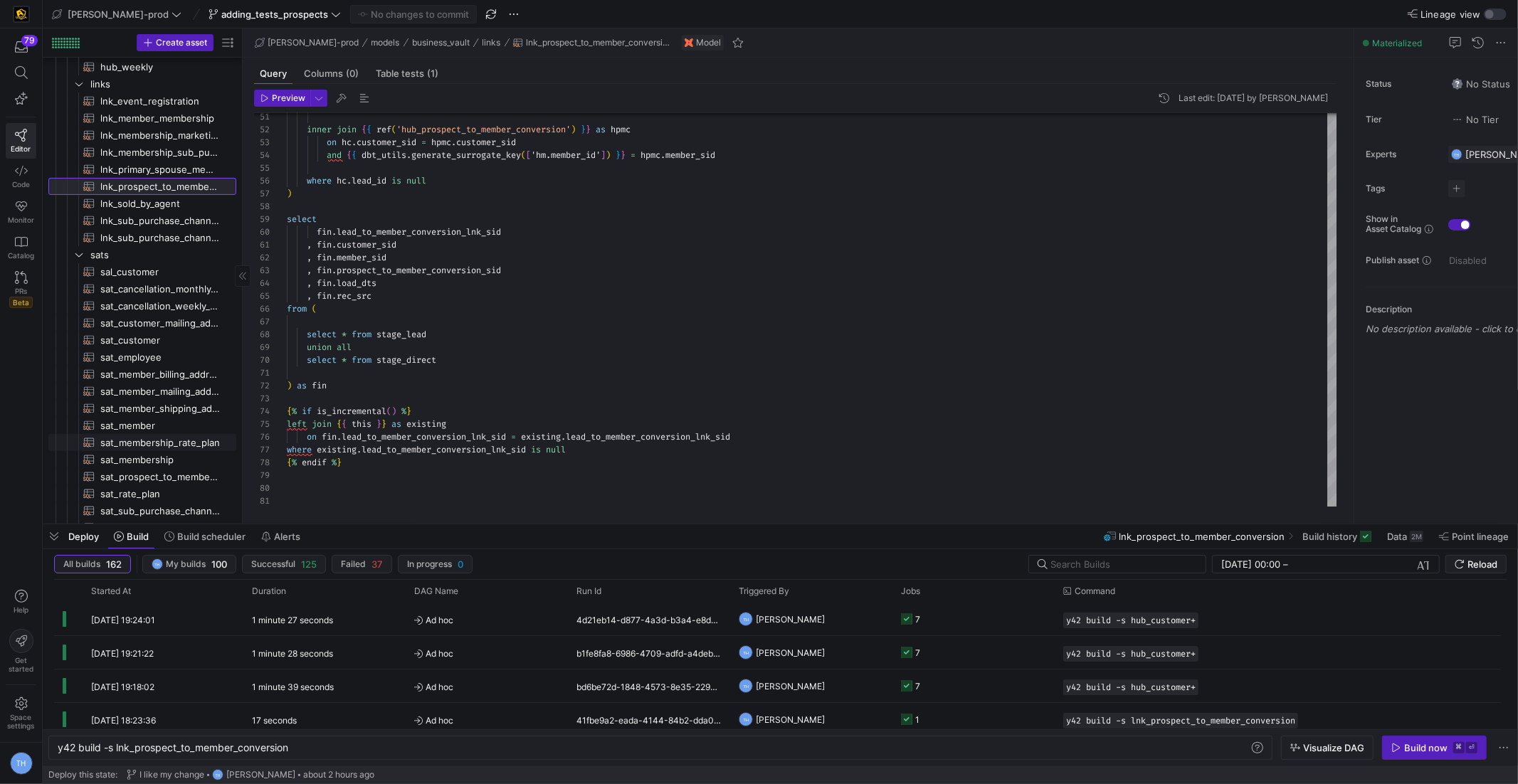
scroll to position [339, 0]
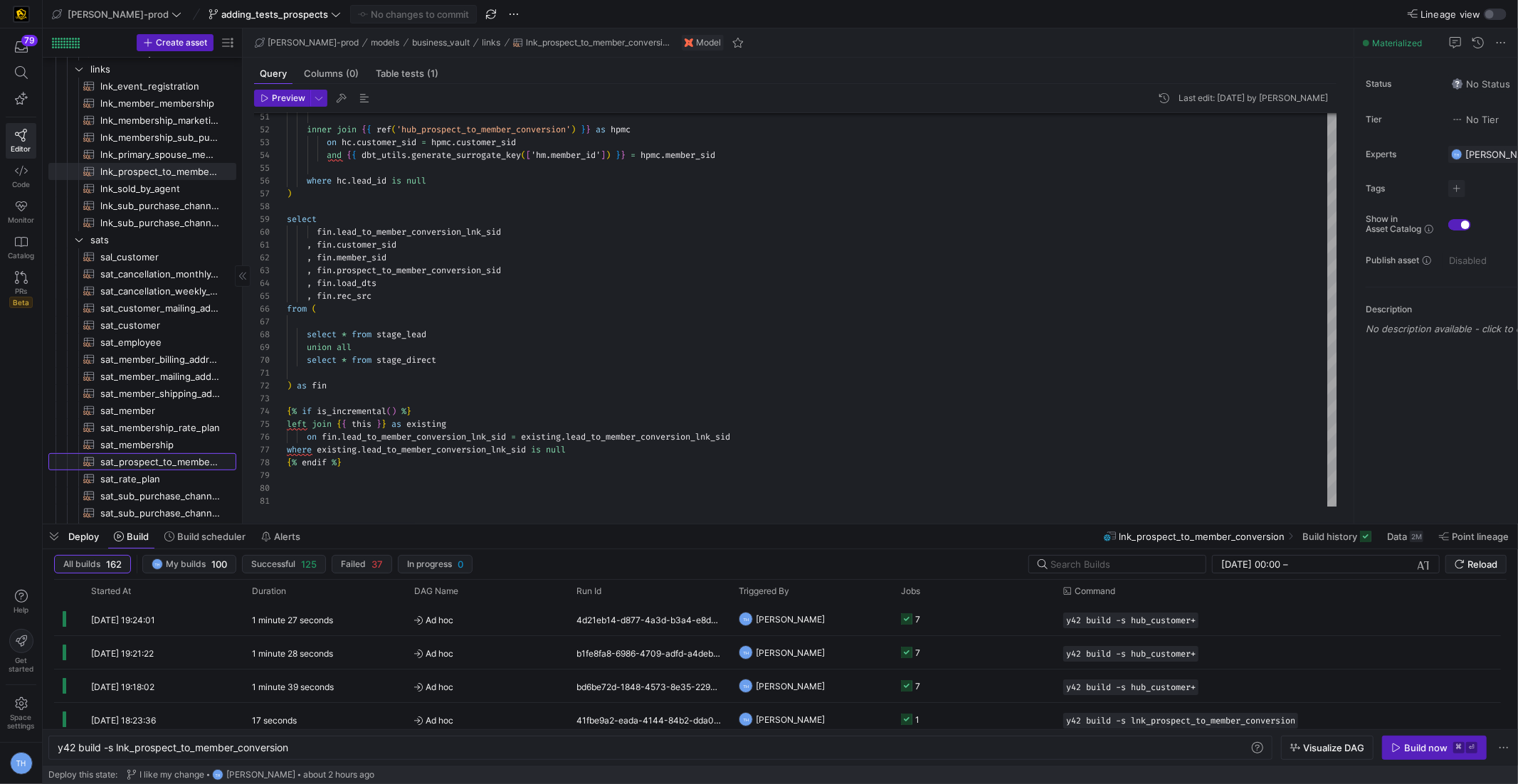
click at [184, 460] on span "sat_prospect_to_member_conversion​​​​​​​​​​" at bounding box center [160, 462] width 119 height 16
type textarea "y42 build -s sat_prospect_to_member_conversion"
type textarea "{{ config( materialized = 'incremental' ) }} with joined_historical AS ("
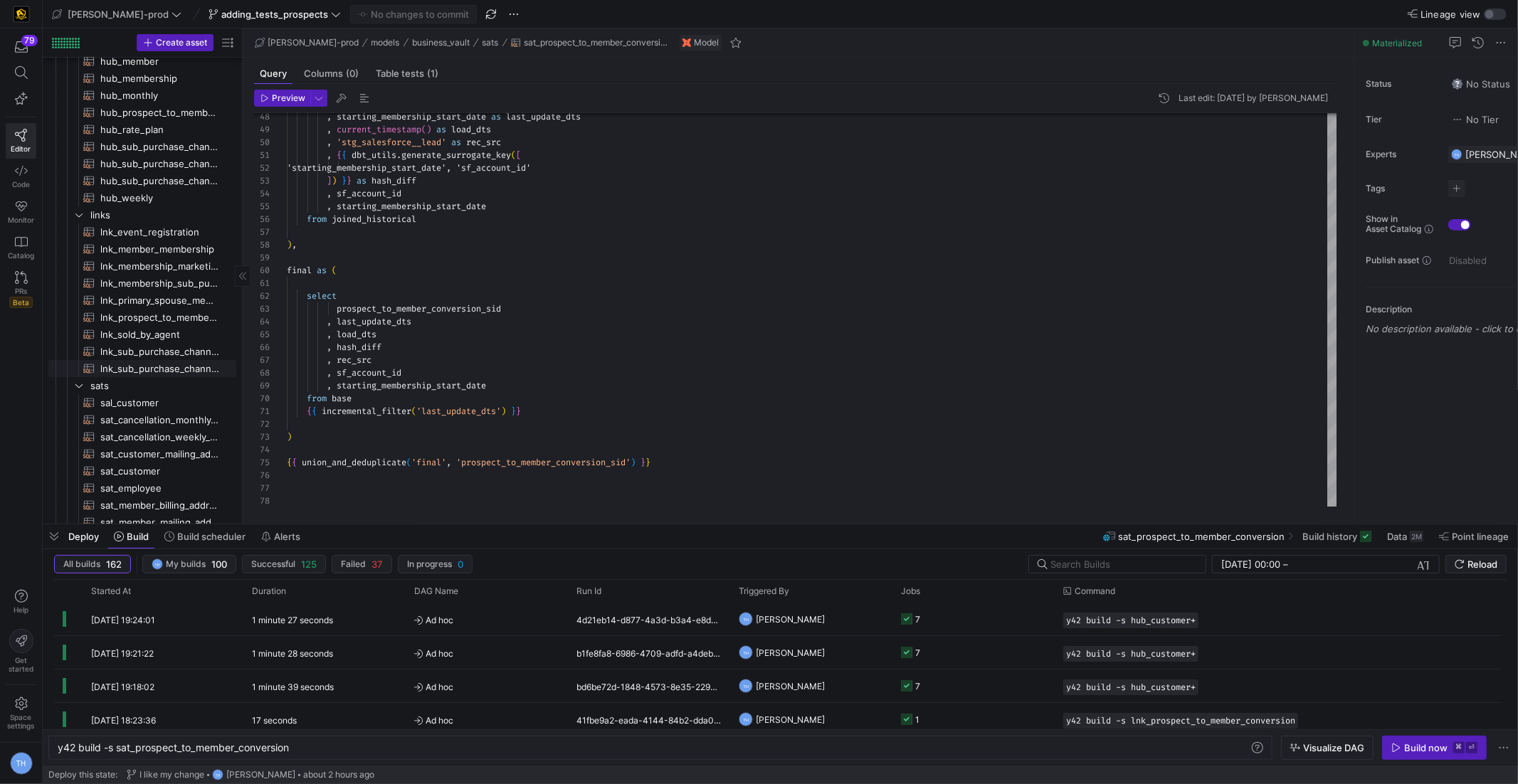
scroll to position [170, 0]
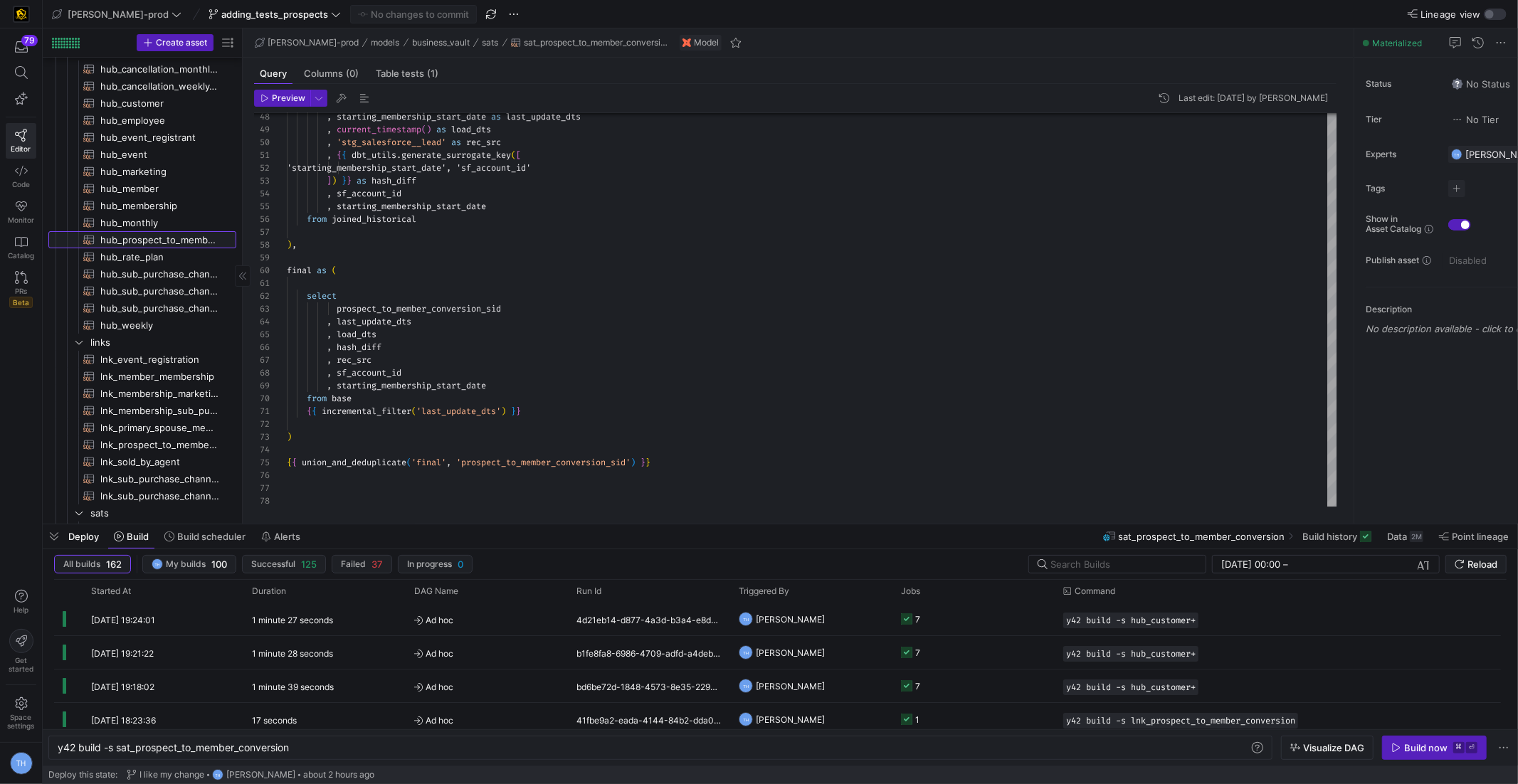
click at [166, 236] on span "hub_prospect_to_member_conversion​​​​​​​​​​" at bounding box center [160, 240] width 119 height 16
type textarea "y42 build -s hub_prospect_to_member_conversion"
type textarea "{{ config( materialized='incremental' ) }} with customer_hub as ( select"
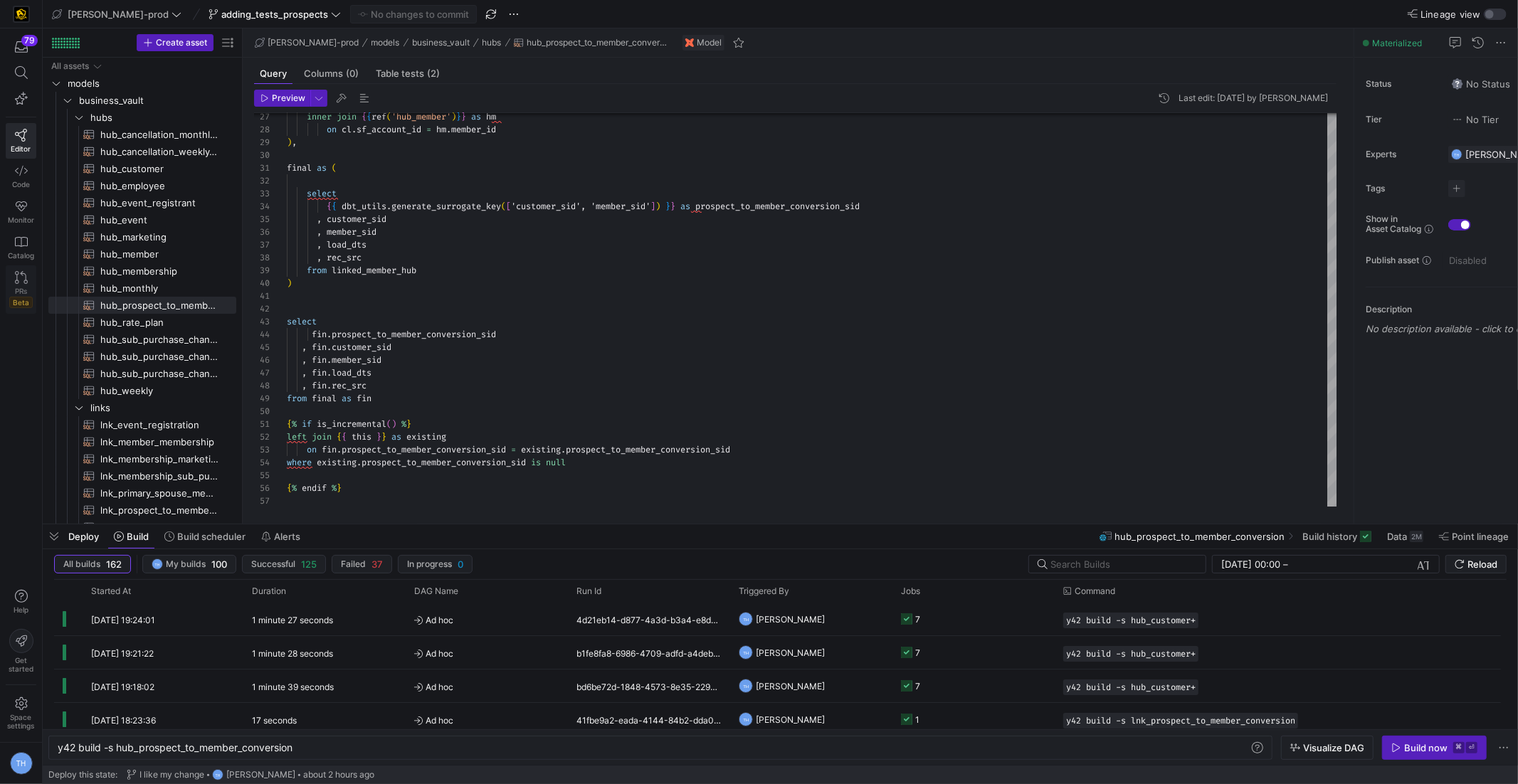
scroll to position [151, 0]
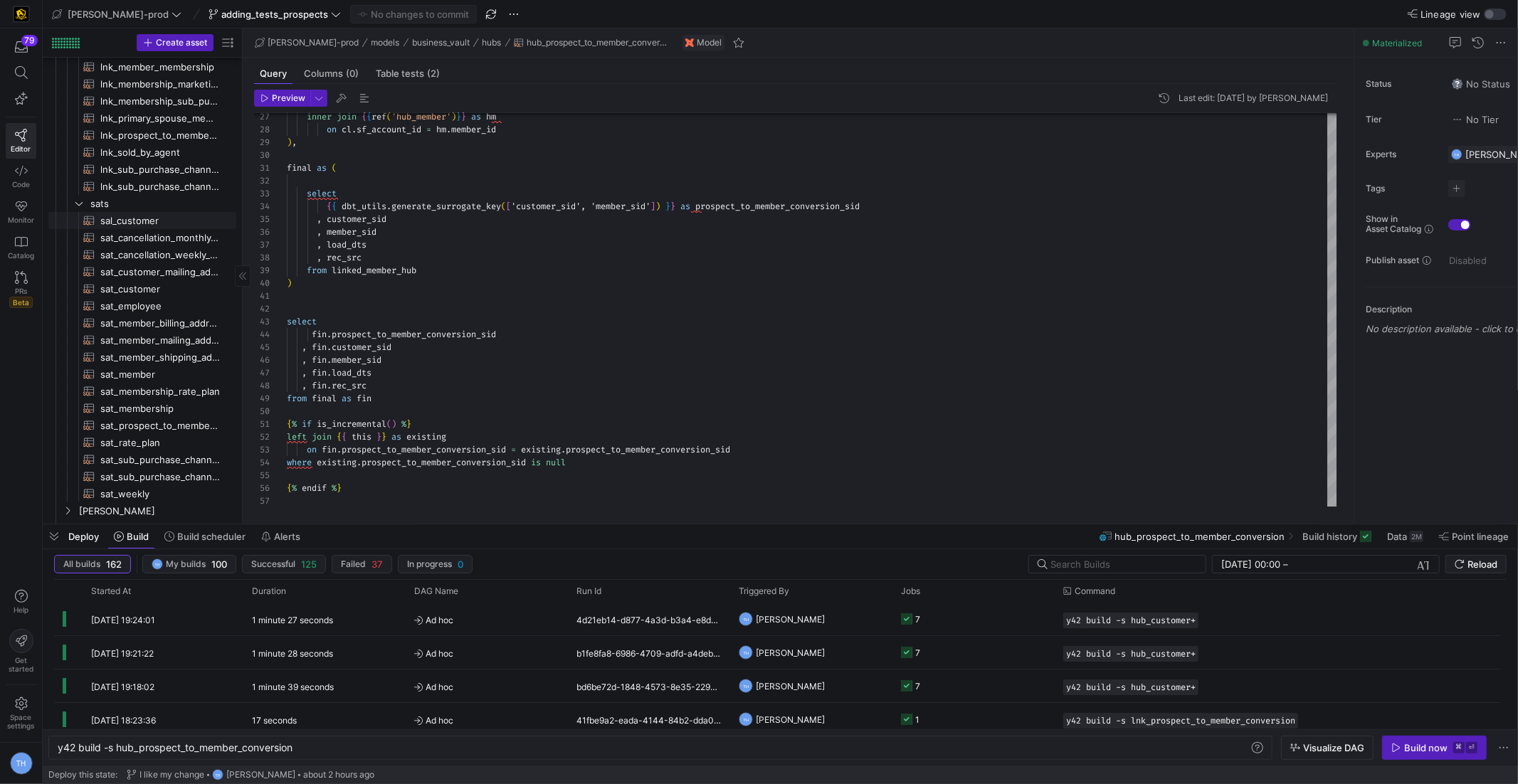
click at [137, 221] on span "sal_customer​​​​​​​​​​" at bounding box center [160, 220] width 119 height 16
type textarea "y42 build -s sal_customer"
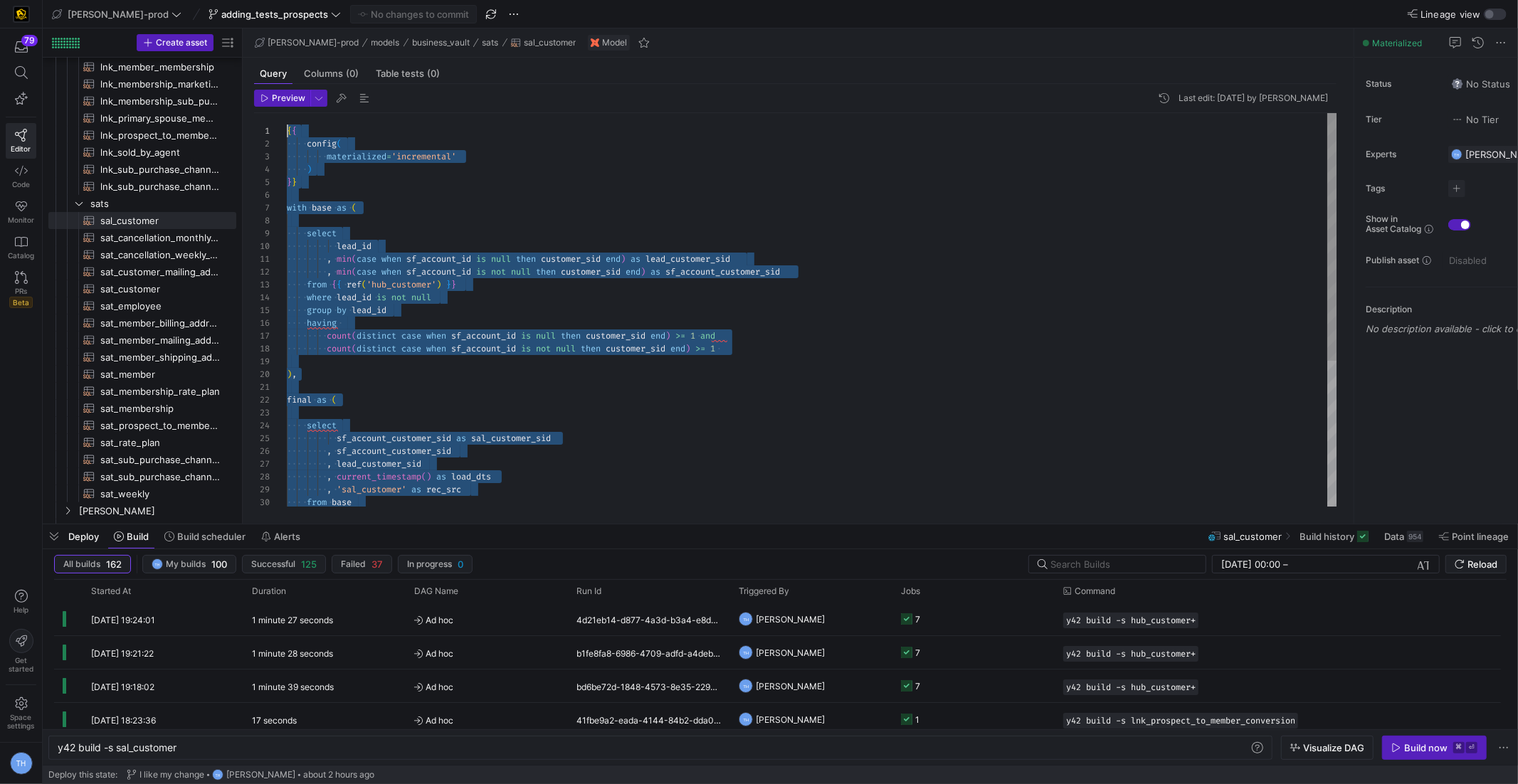
drag, startPoint x: 378, startPoint y: 496, endPoint x: 177, endPoint y: 16, distance: 520.4
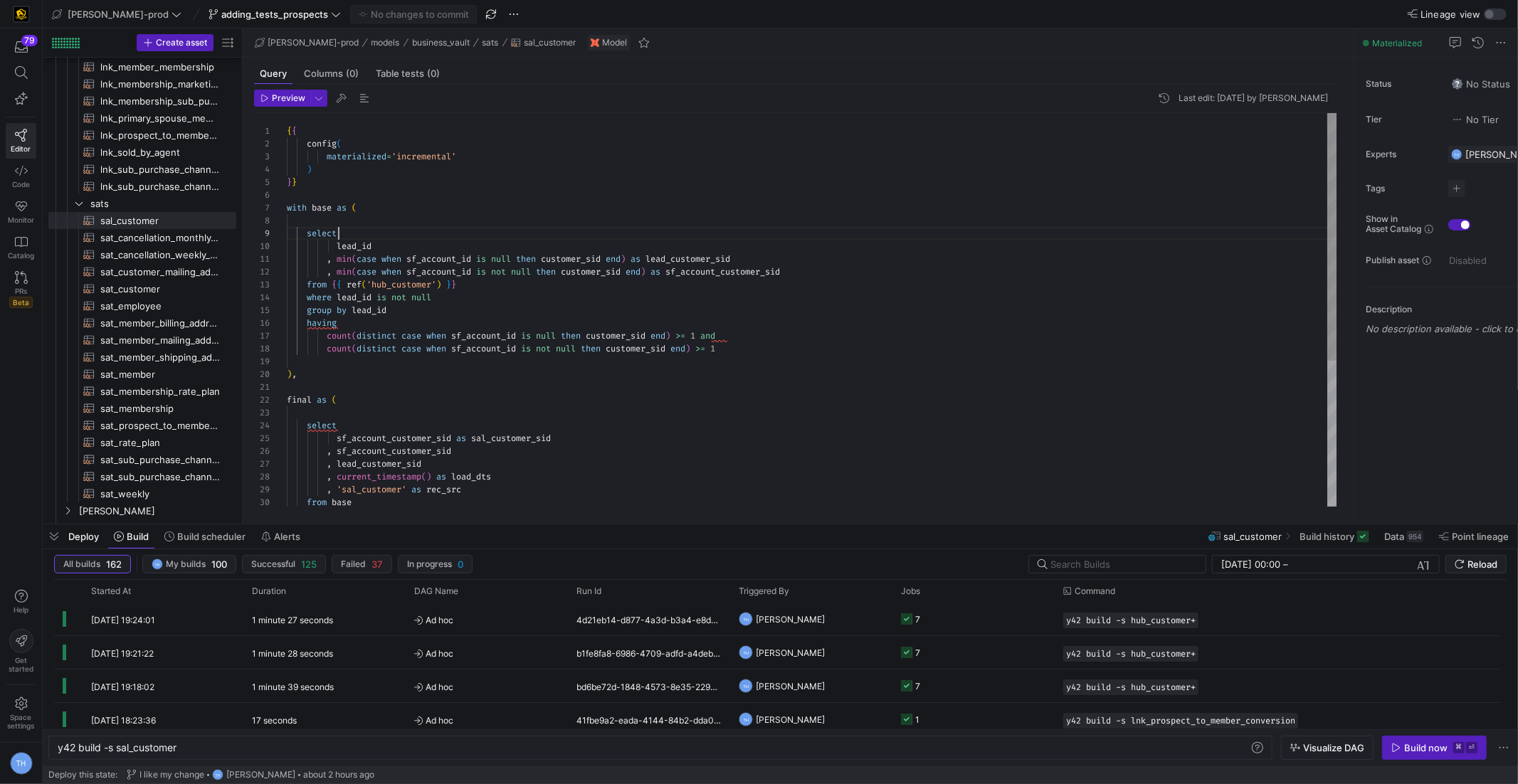
click at [567, 237] on div "count ( distinct case when sf_account_id is not null then customer_sid end ) >=…" at bounding box center [811, 427] width 1050 height 626
type textarea ", min(case when sf_account_id is null then customer_sid end) as lead_customer_s…"
click at [564, 268] on div "count ( distinct case when sf_account_id is not null then customer_sid end ) >=…" at bounding box center [811, 427] width 1050 height 626
click at [480, 324] on div "count ( distinct case when sf_account_id is not null then customer_sid end ) >=…" at bounding box center [811, 427] width 1050 height 626
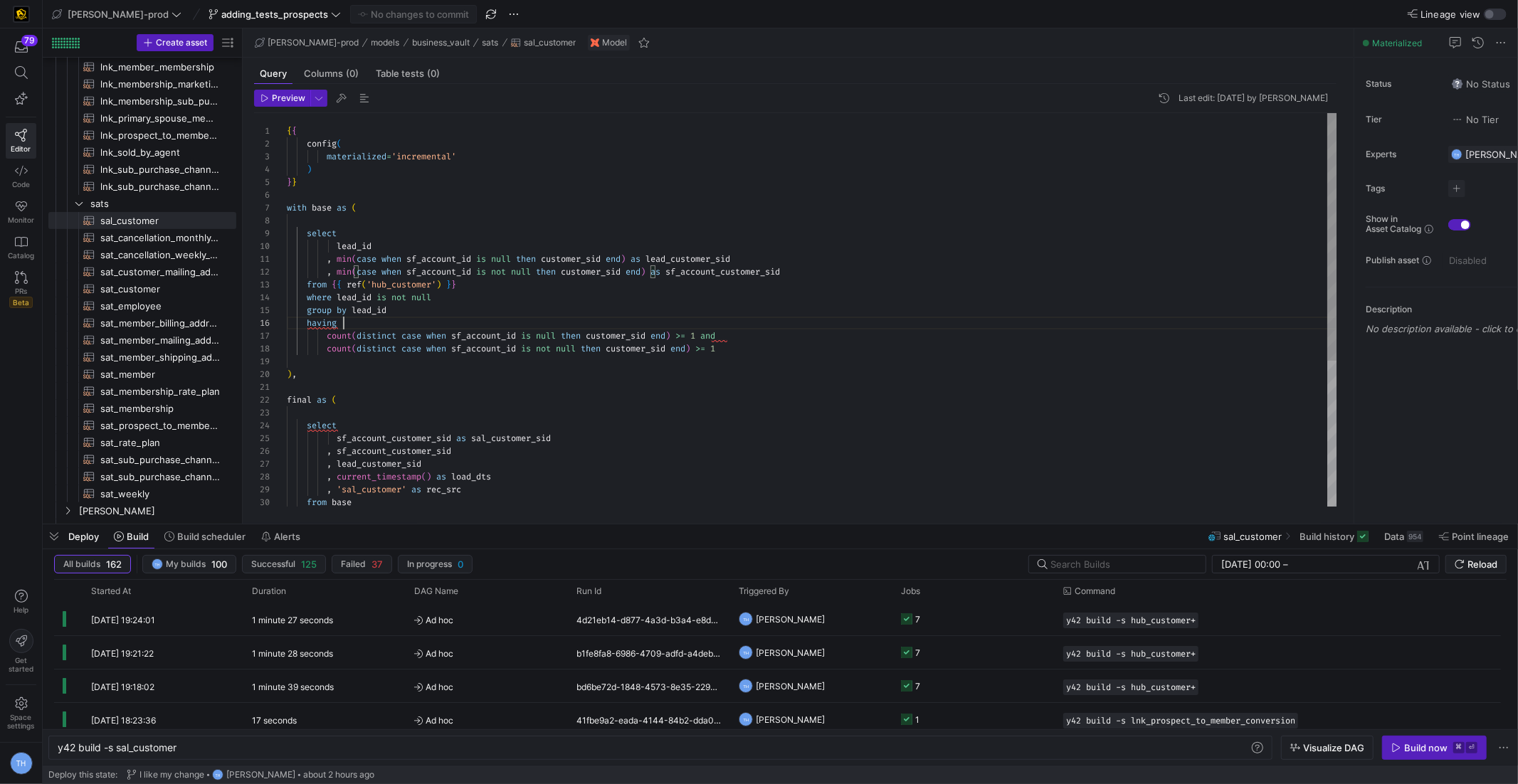
scroll to position [64, 55]
